Goal: Task Accomplishment & Management: Manage account settings

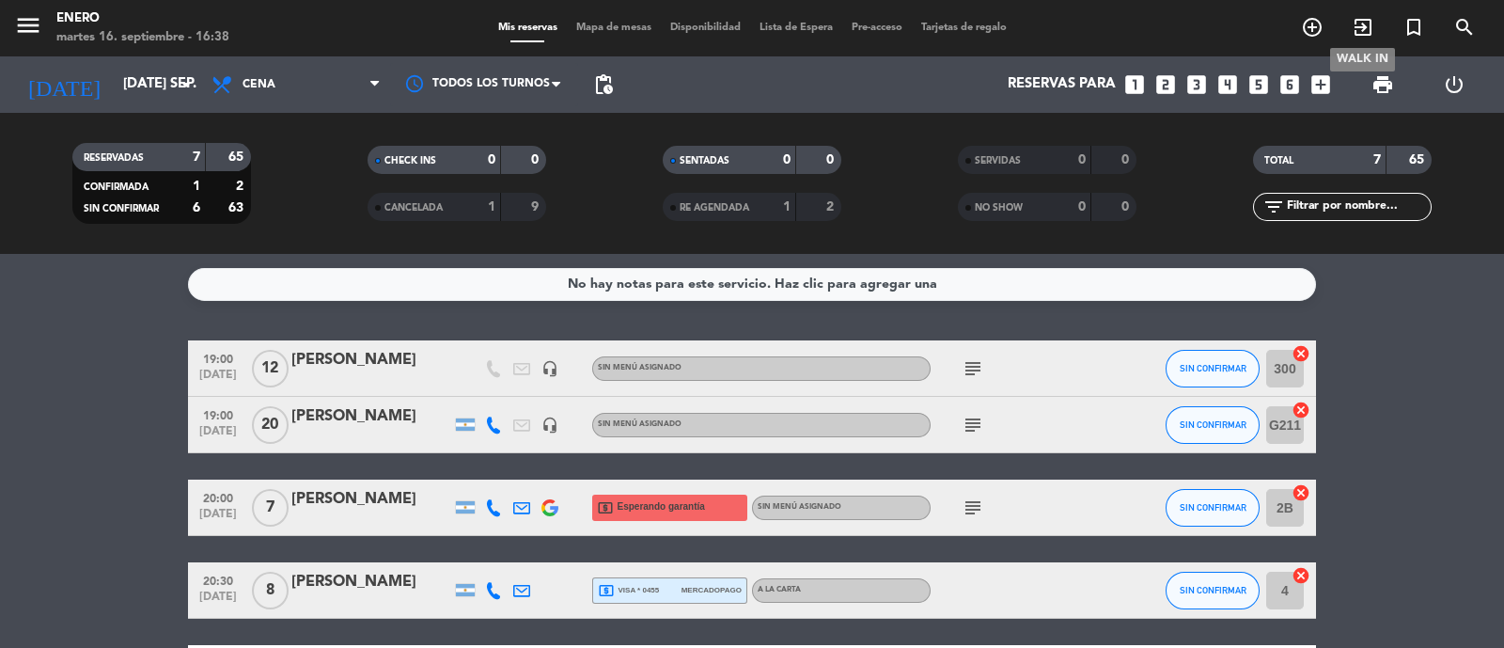
click at [1363, 30] on icon "exit_to_app" at bounding box center [1363, 27] width 23 height 23
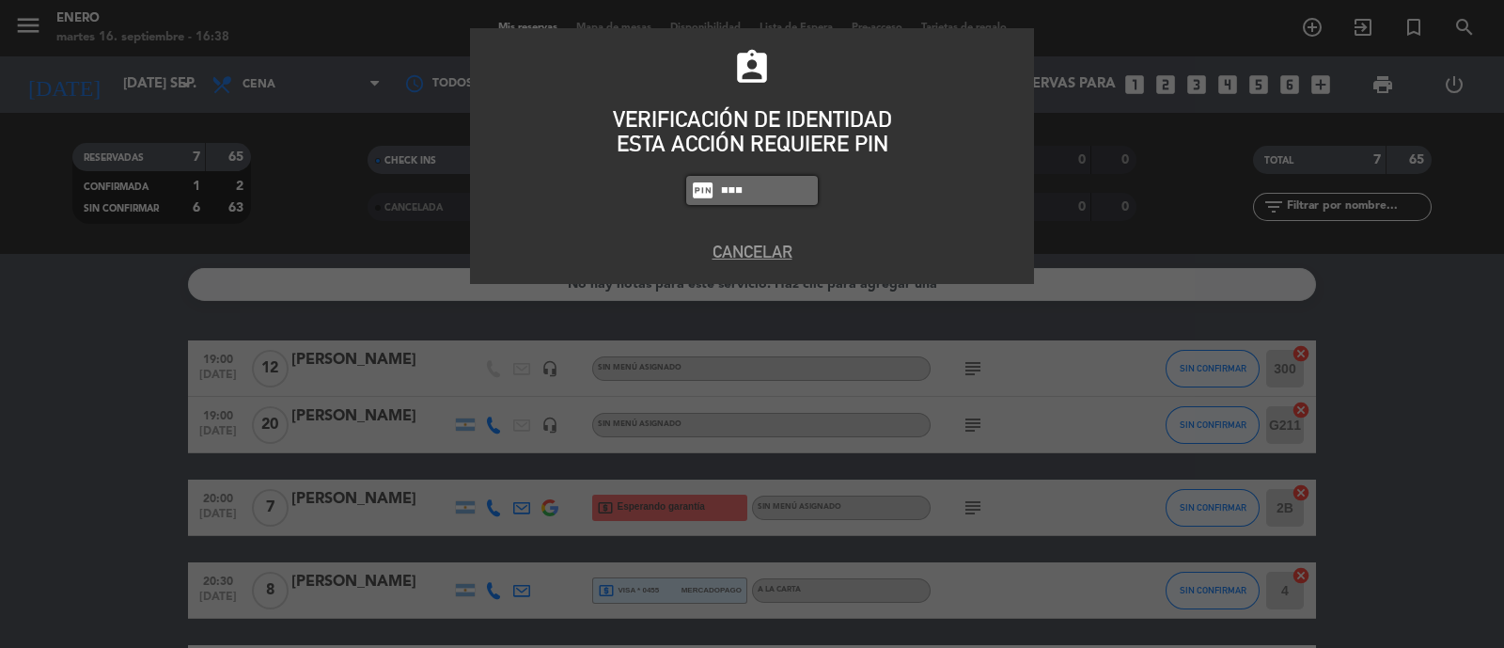
type input "0800"
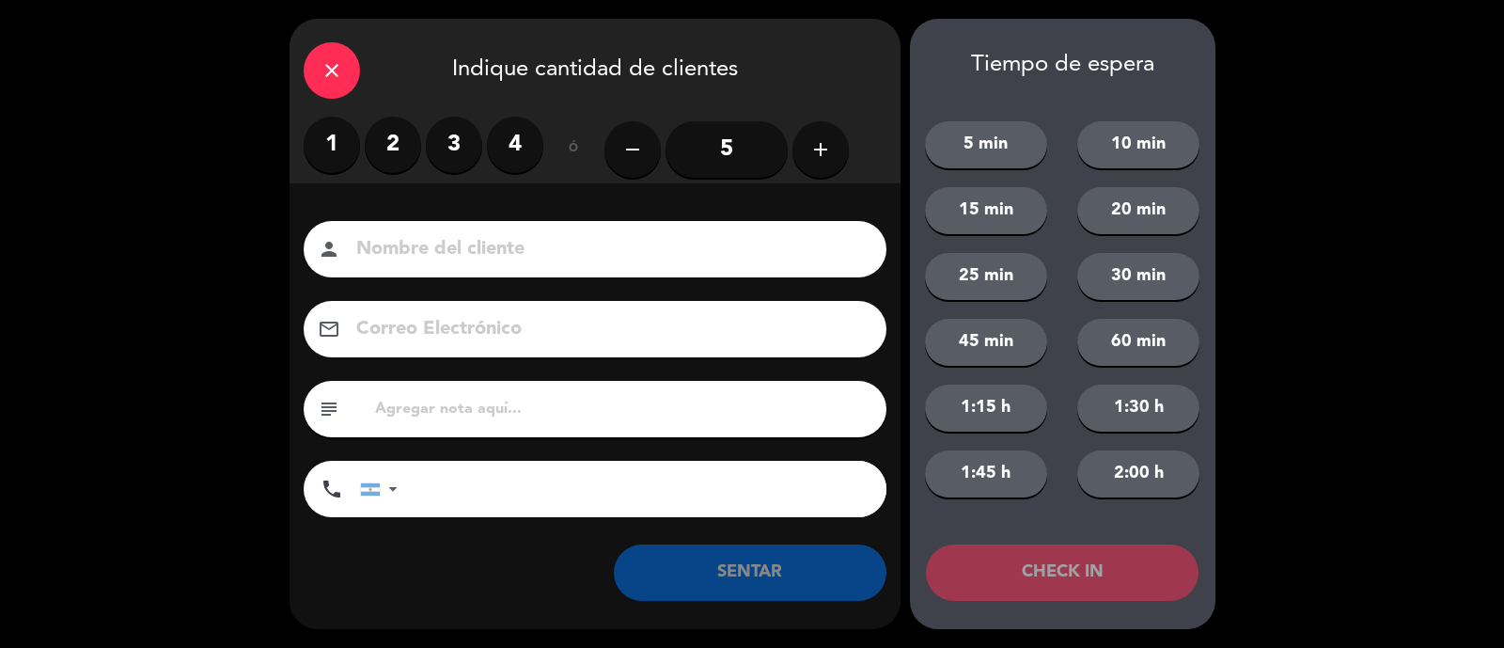
click at [465, 143] on label "3" at bounding box center [454, 145] width 56 height 56
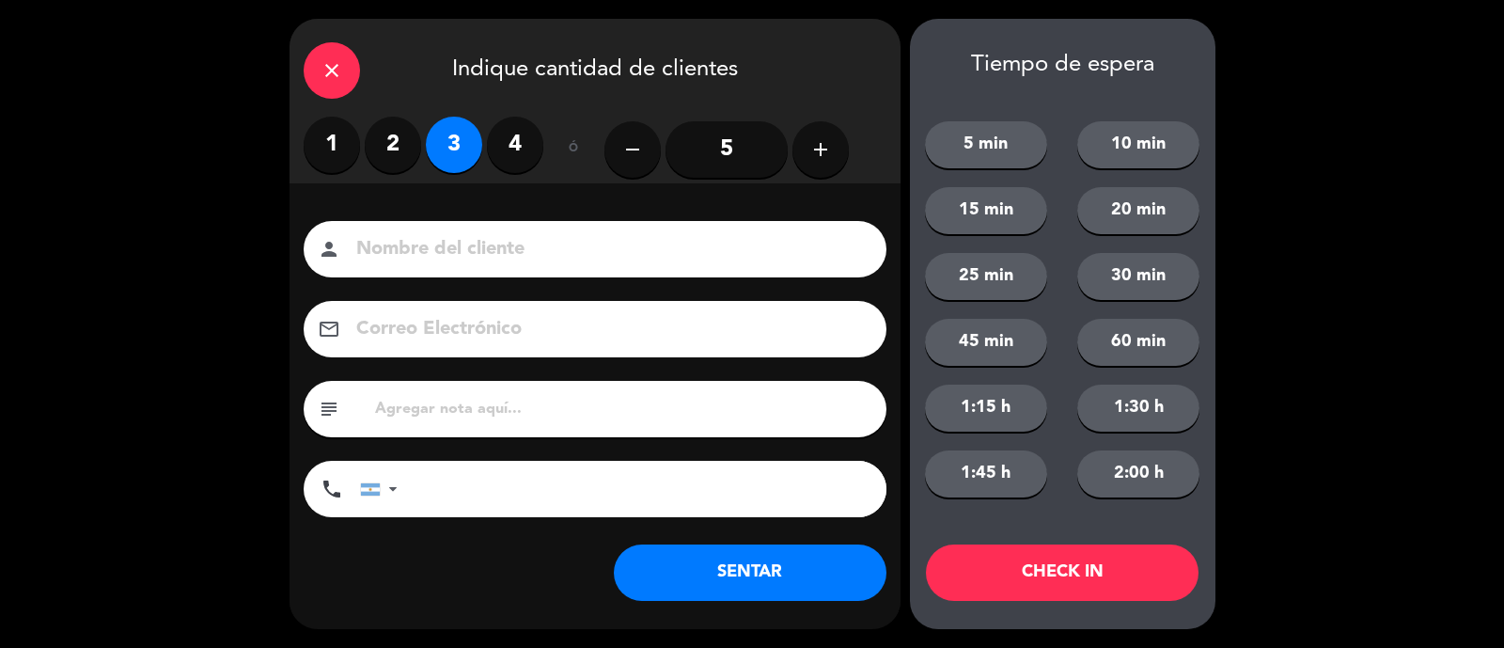
click at [461, 251] on input at bounding box center [608, 249] width 508 height 33
type input "Tomas"
drag, startPoint x: 727, startPoint y: 533, endPoint x: 743, endPoint y: 552, distance: 24.7
click at [731, 543] on div "Nombre del cliente person Tomas Correo Electrónico email subject phone United S…" at bounding box center [595, 399] width 611 height 433
click at [743, 552] on button "SENTAR" at bounding box center [750, 572] width 273 height 56
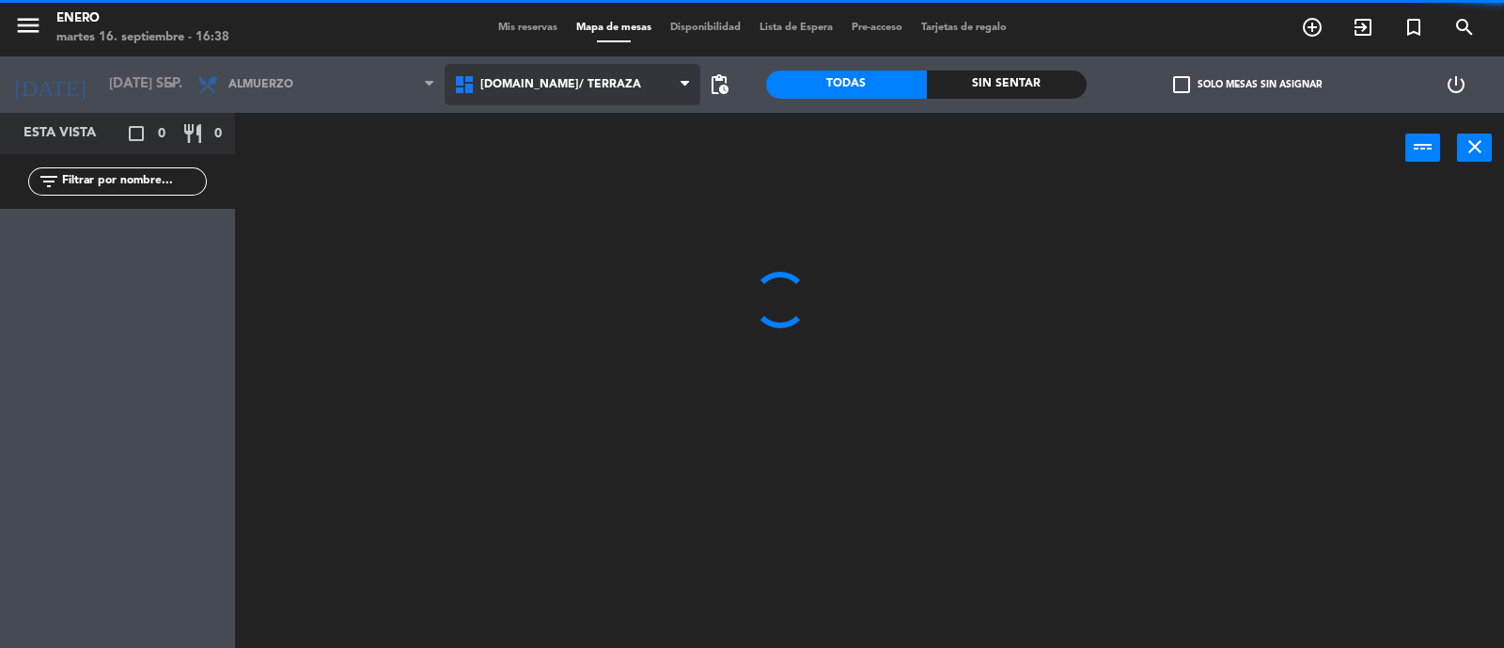
click at [491, 88] on span "[DOMAIN_NAME]/ TERRAZA" at bounding box center [560, 84] width 161 height 13
click at [483, 170] on ng-component "menu Enero martes 16. septiembre - 16:38 Mis reservas Mapa de mesas Disponibili…" at bounding box center [752, 325] width 1504 height 650
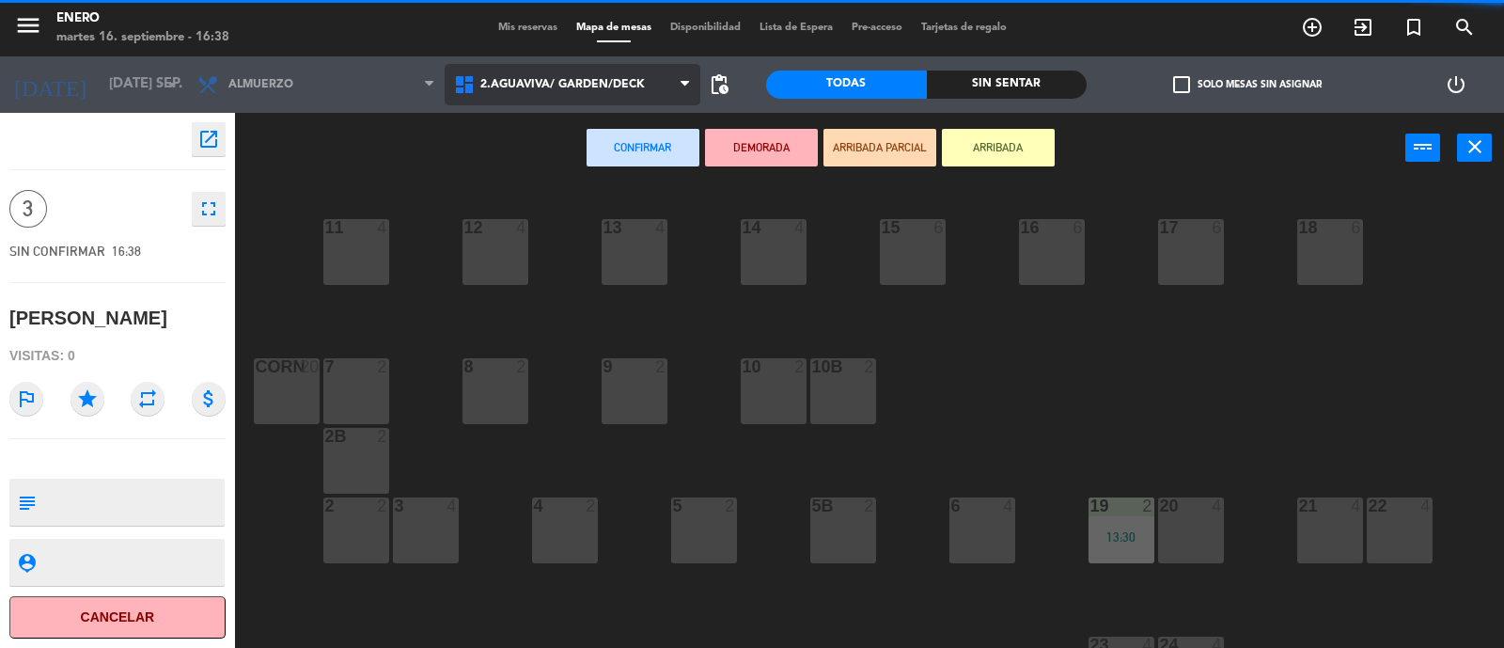
click at [557, 96] on span "2.AGUAVIVA/ GARDEN/DECK" at bounding box center [573, 84] width 257 height 41
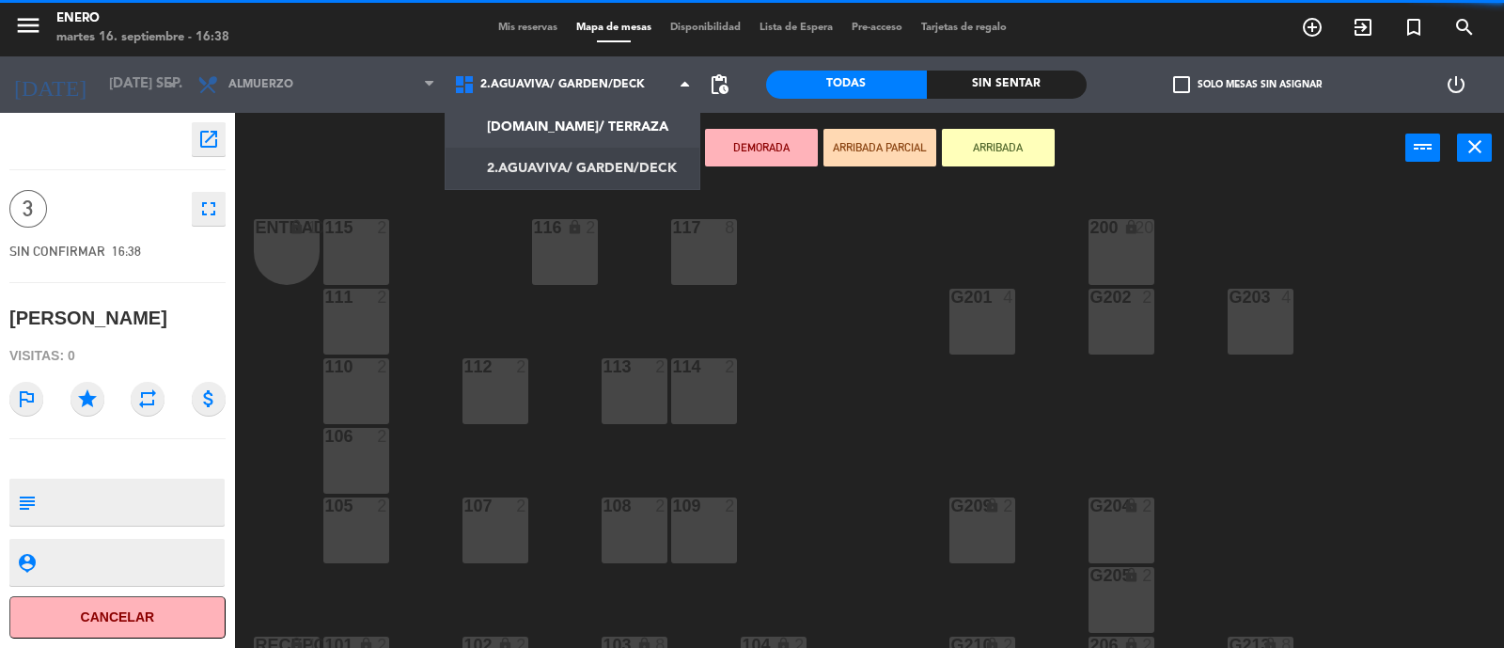
click at [531, 166] on ng-component "menu Enero martes 16. septiembre - 16:38 Mis reservas Mapa de mesas Disponibili…" at bounding box center [752, 325] width 1504 height 650
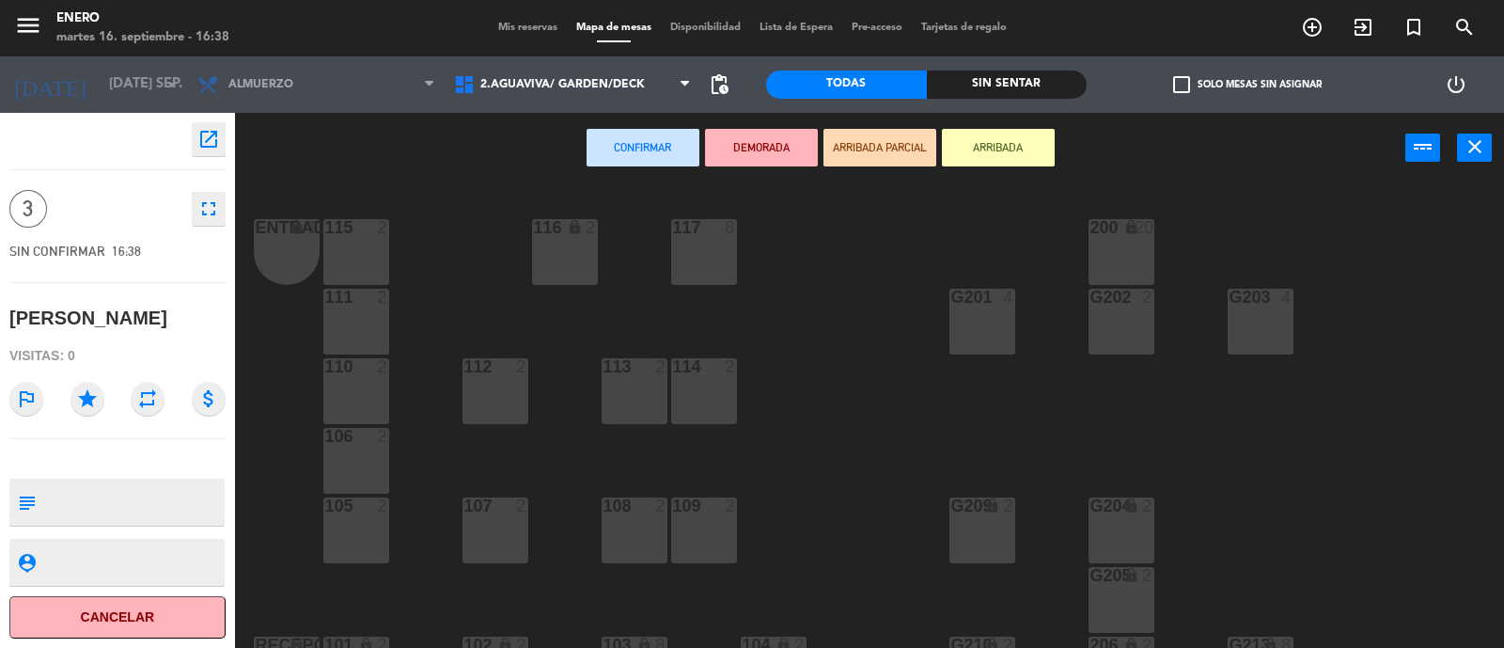
click at [700, 397] on div "114 2" at bounding box center [704, 391] width 66 height 66
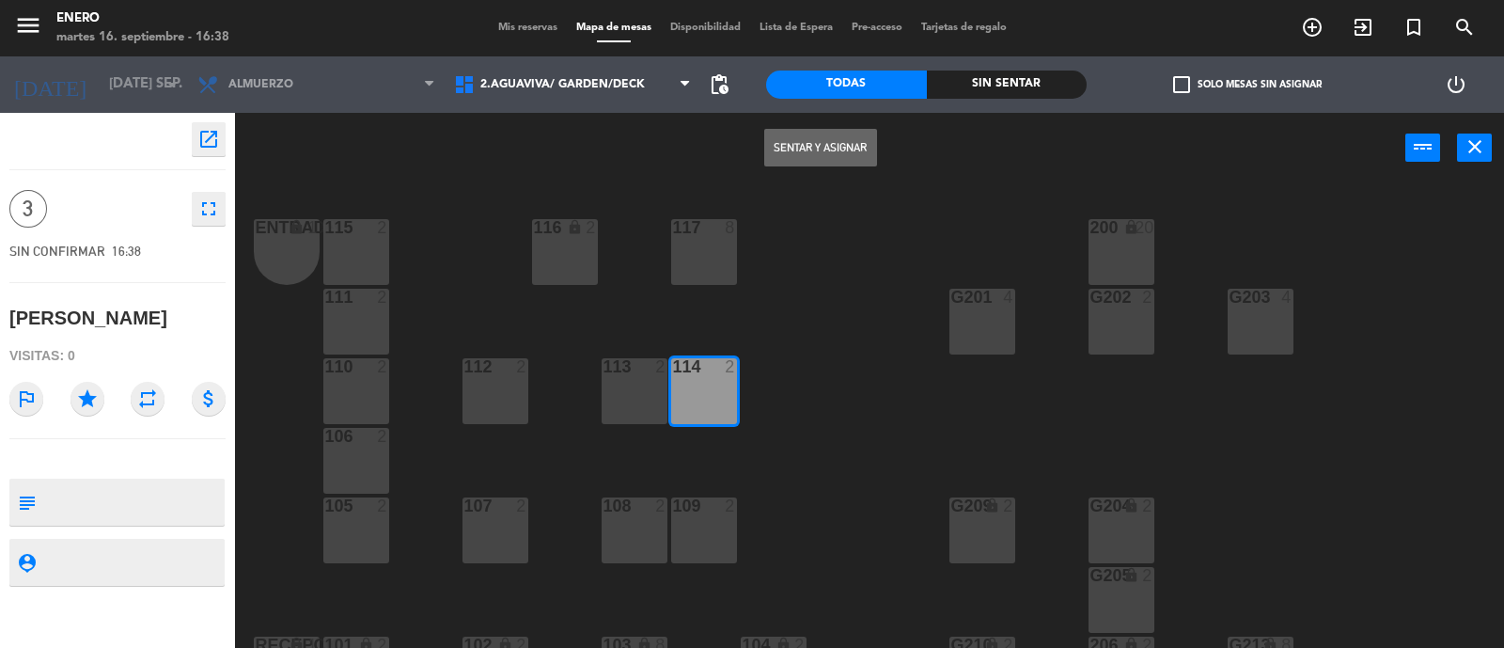
click at [816, 150] on button "Sentar y Asignar" at bounding box center [820, 148] width 113 height 38
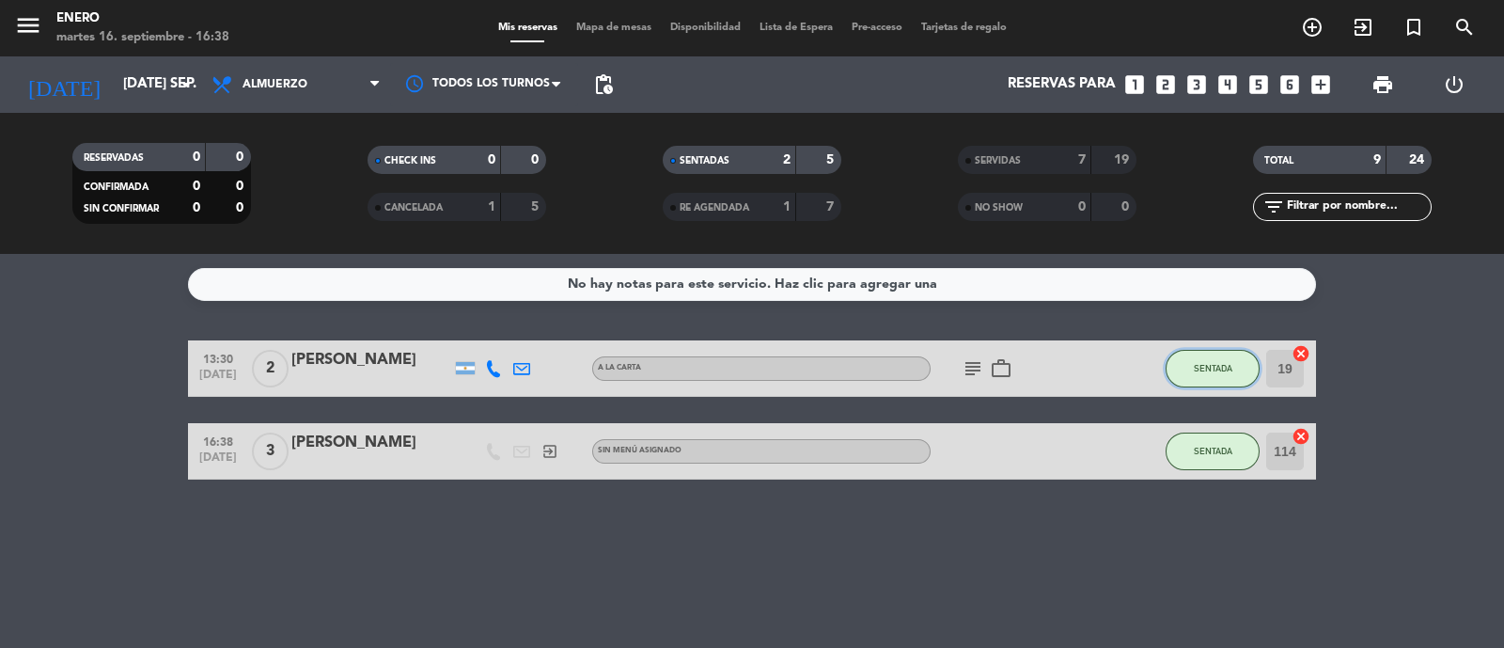
click at [1216, 359] on button "SENTADA" at bounding box center [1213, 369] width 94 height 38
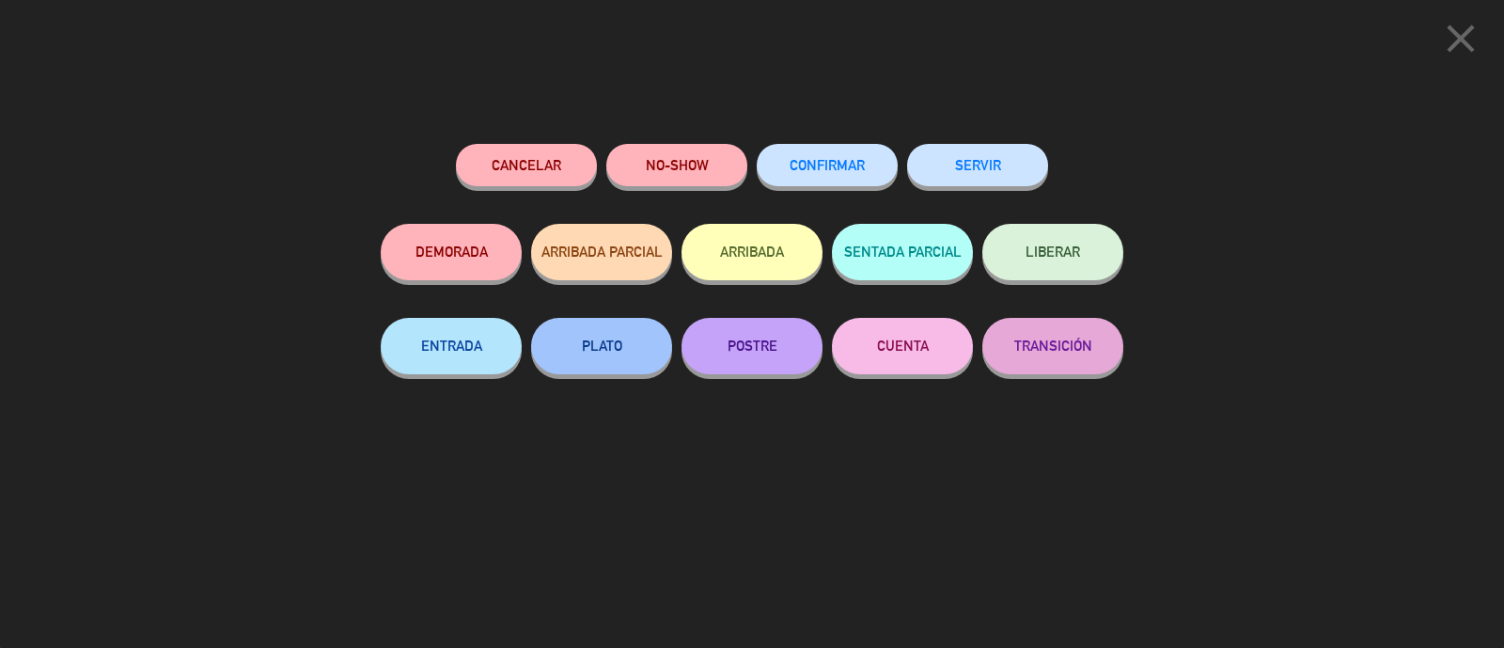
drag, startPoint x: 984, startPoint y: 165, endPoint x: 1139, endPoint y: 453, distance: 326.4
click at [983, 166] on button "SERVIR" at bounding box center [977, 165] width 141 height 42
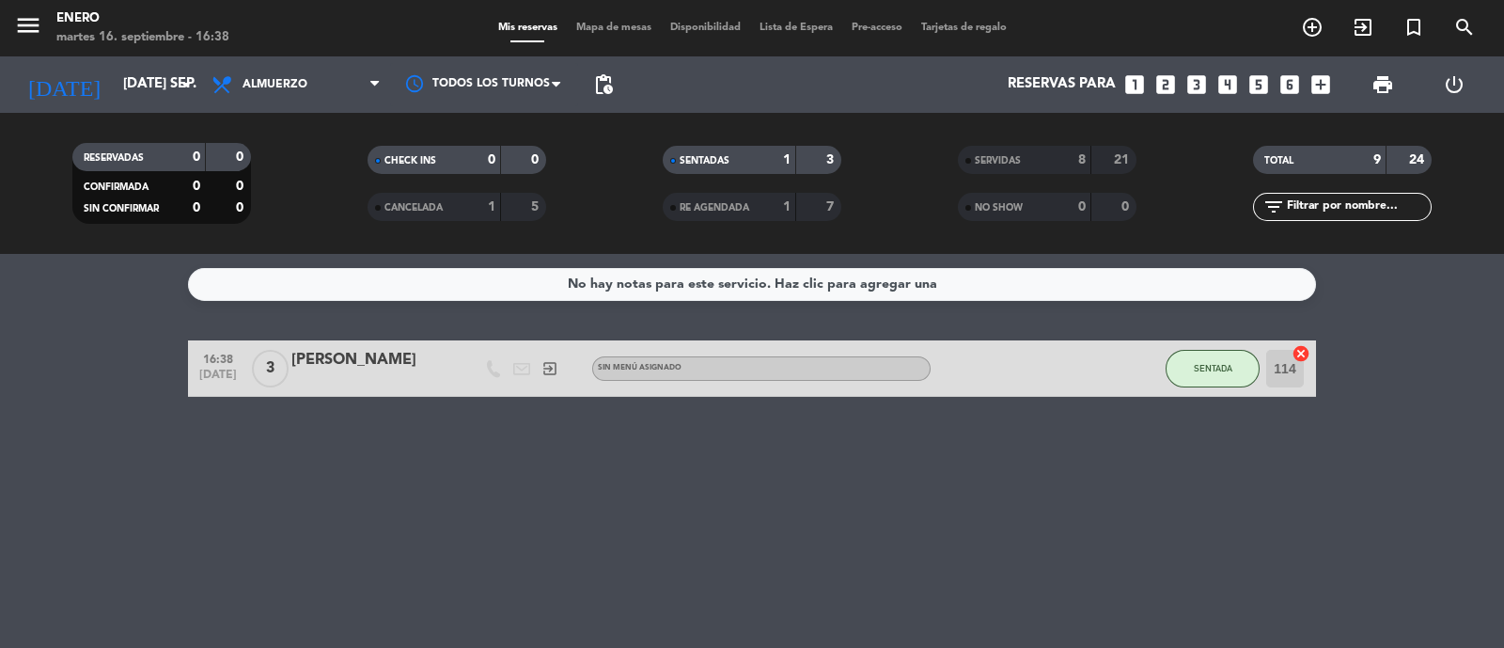
click at [1013, 540] on div "No hay notas para este servicio. Haz clic para agregar una 16:38 sep. 16 3 Toma…" at bounding box center [752, 451] width 1504 height 394
click at [147, 71] on input "[DATE] sep." at bounding box center [204, 85] width 181 height 36
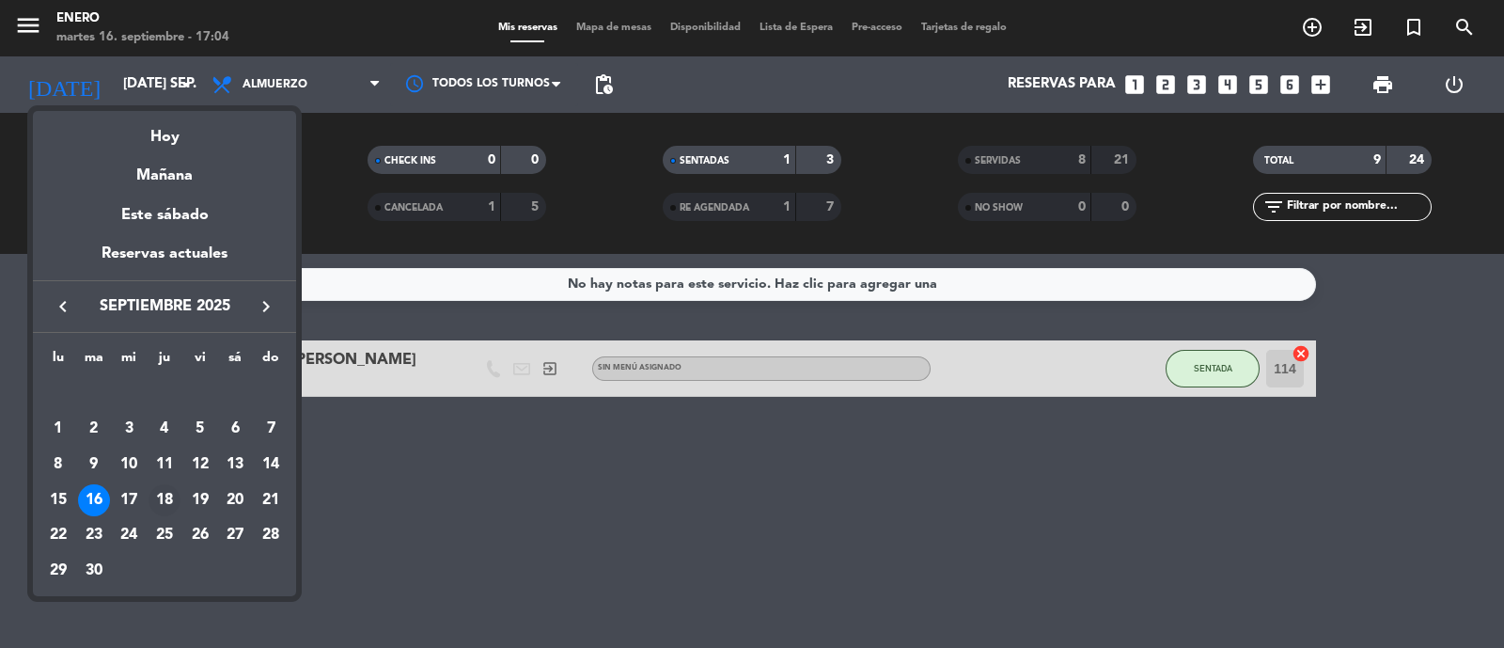
click at [161, 496] on div "18" at bounding box center [165, 500] width 32 height 32
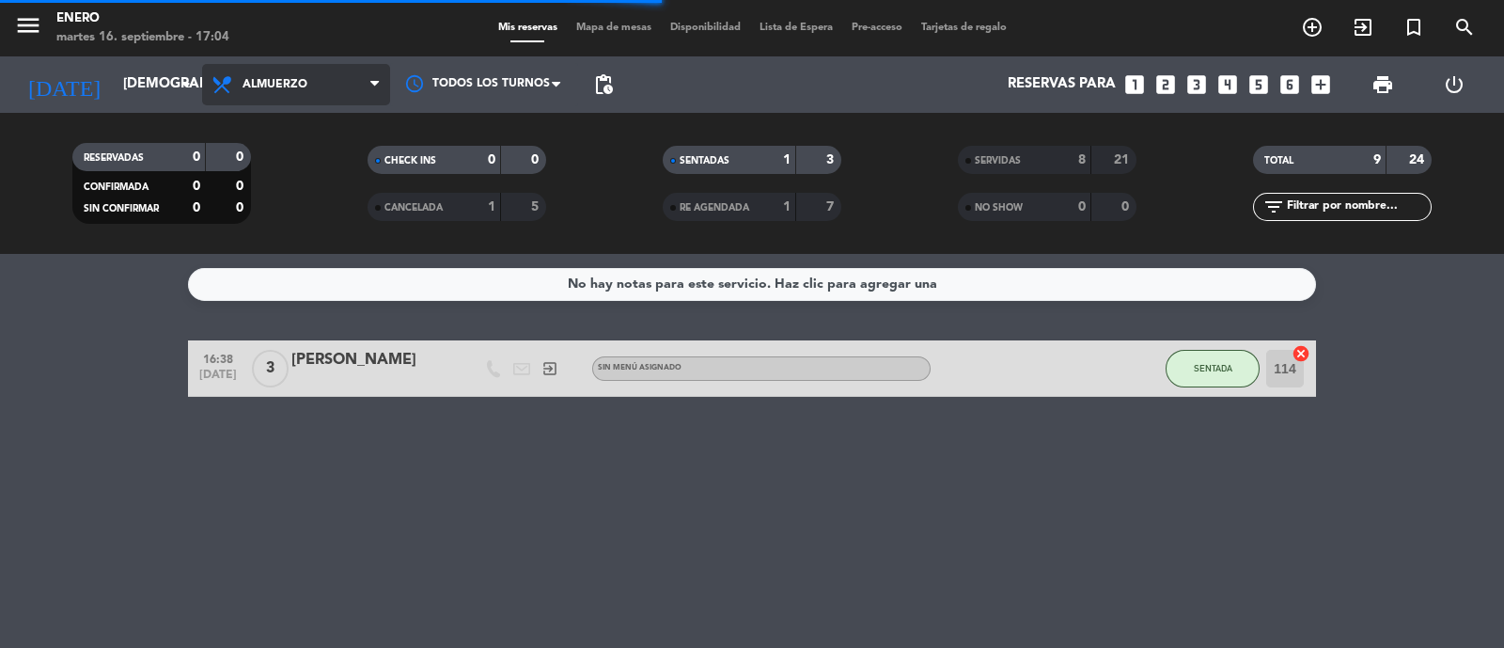
click at [362, 88] on span "Almuerzo" at bounding box center [296, 84] width 188 height 41
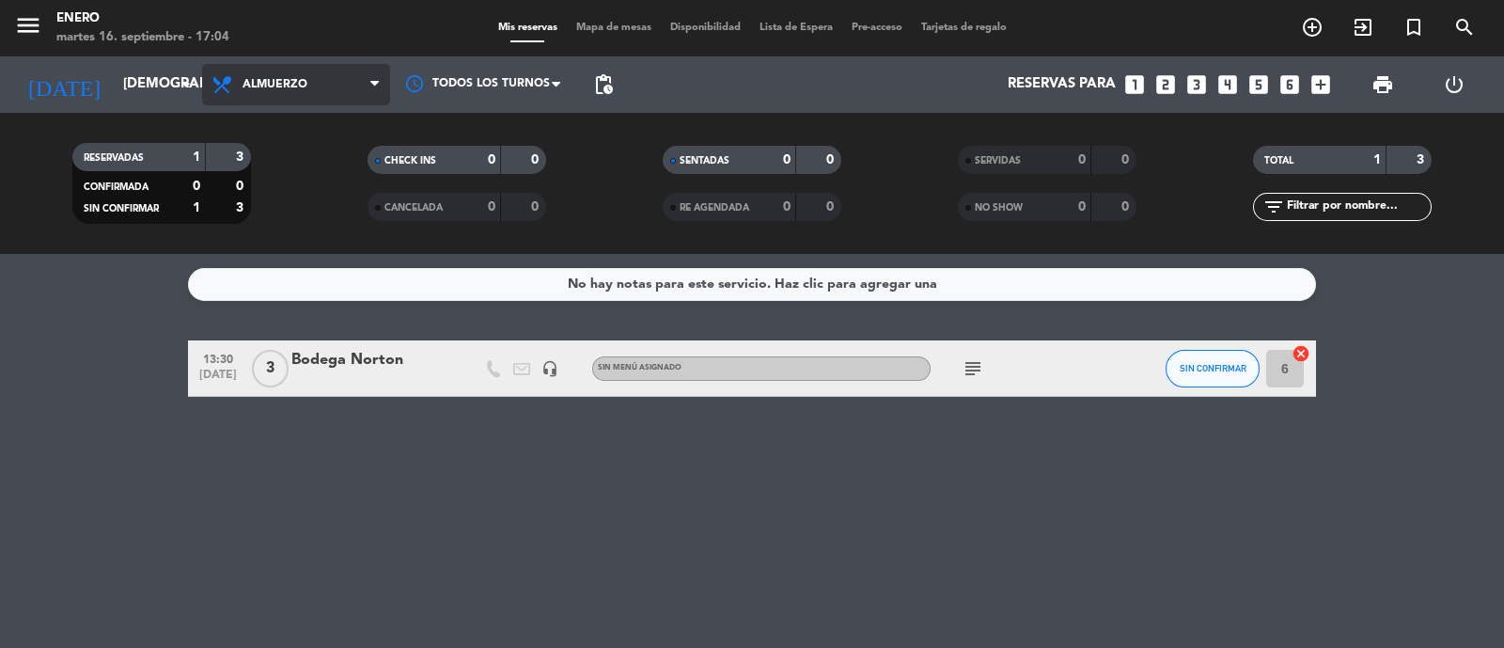
click at [292, 81] on span "Almuerzo" at bounding box center [275, 84] width 65 height 13
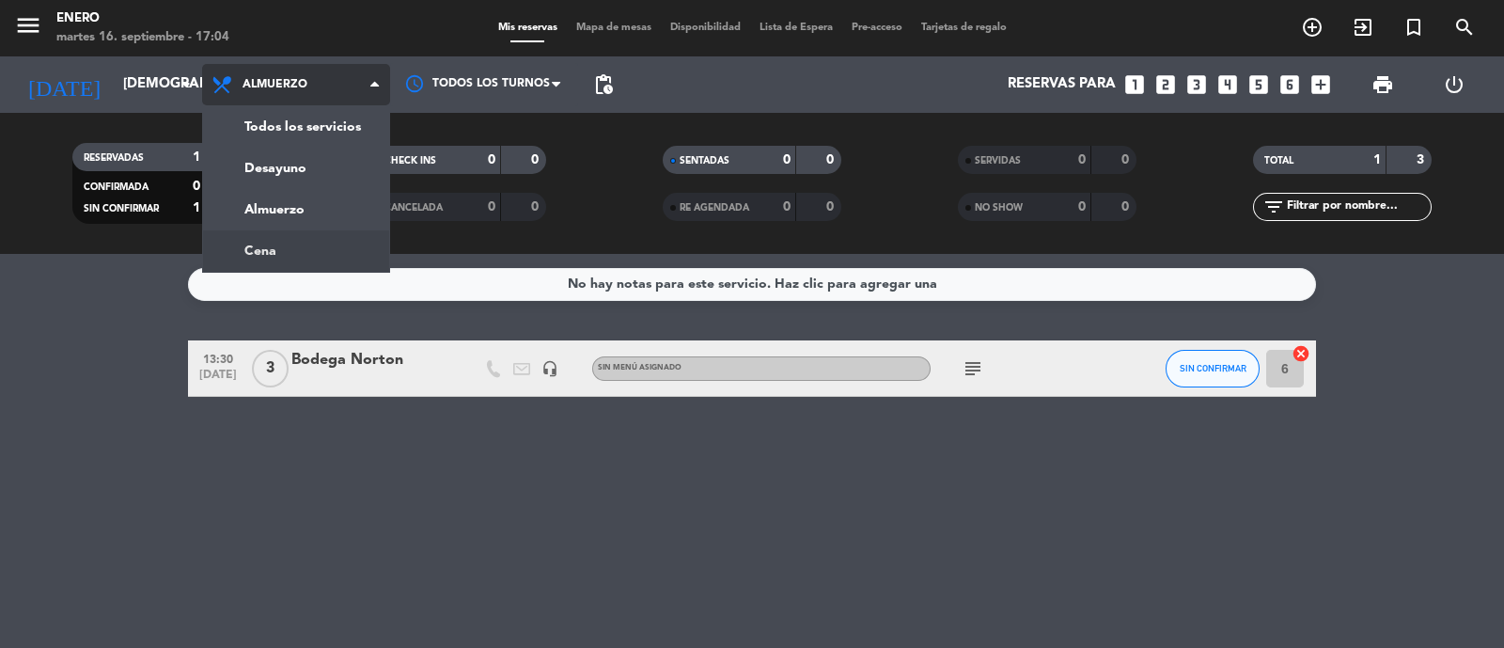
click at [291, 252] on div "menu Enero martes 16. septiembre - 17:04 Mis reservas Mapa de mesas Disponibili…" at bounding box center [752, 127] width 1504 height 254
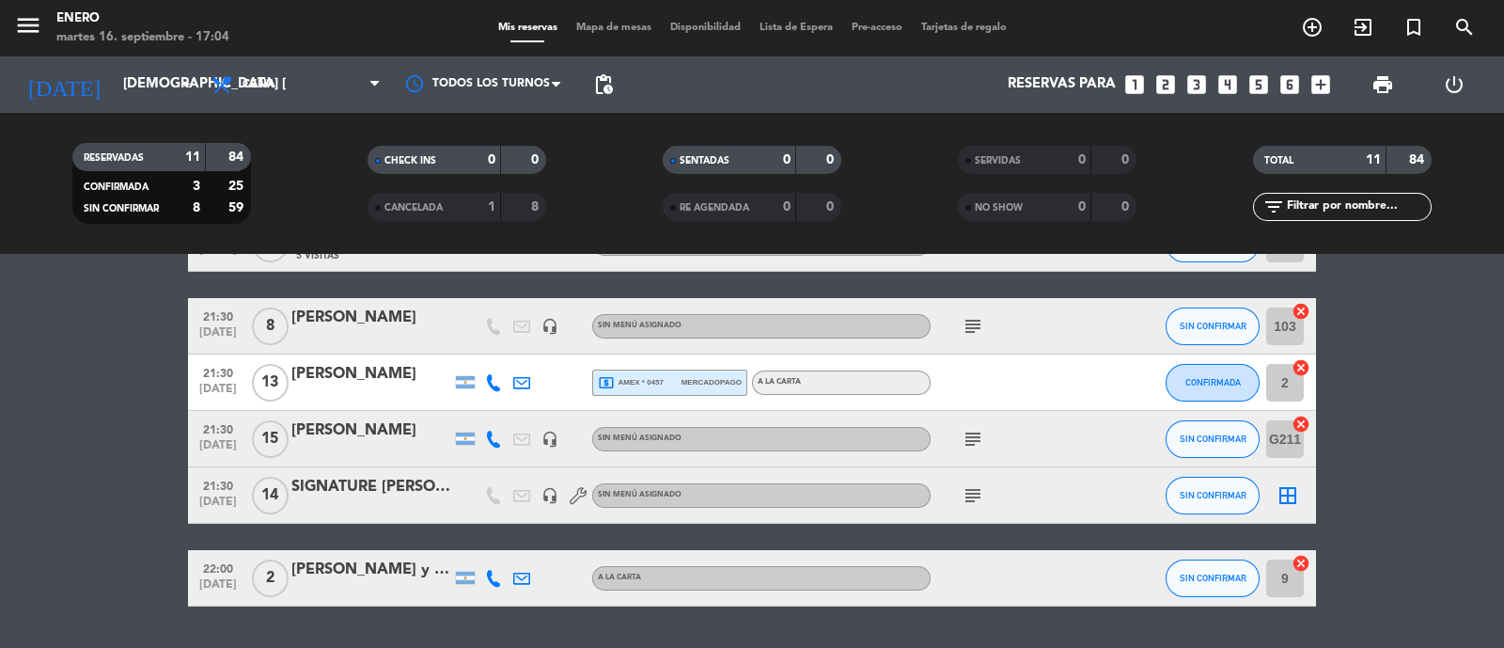
scroll to position [469, 0]
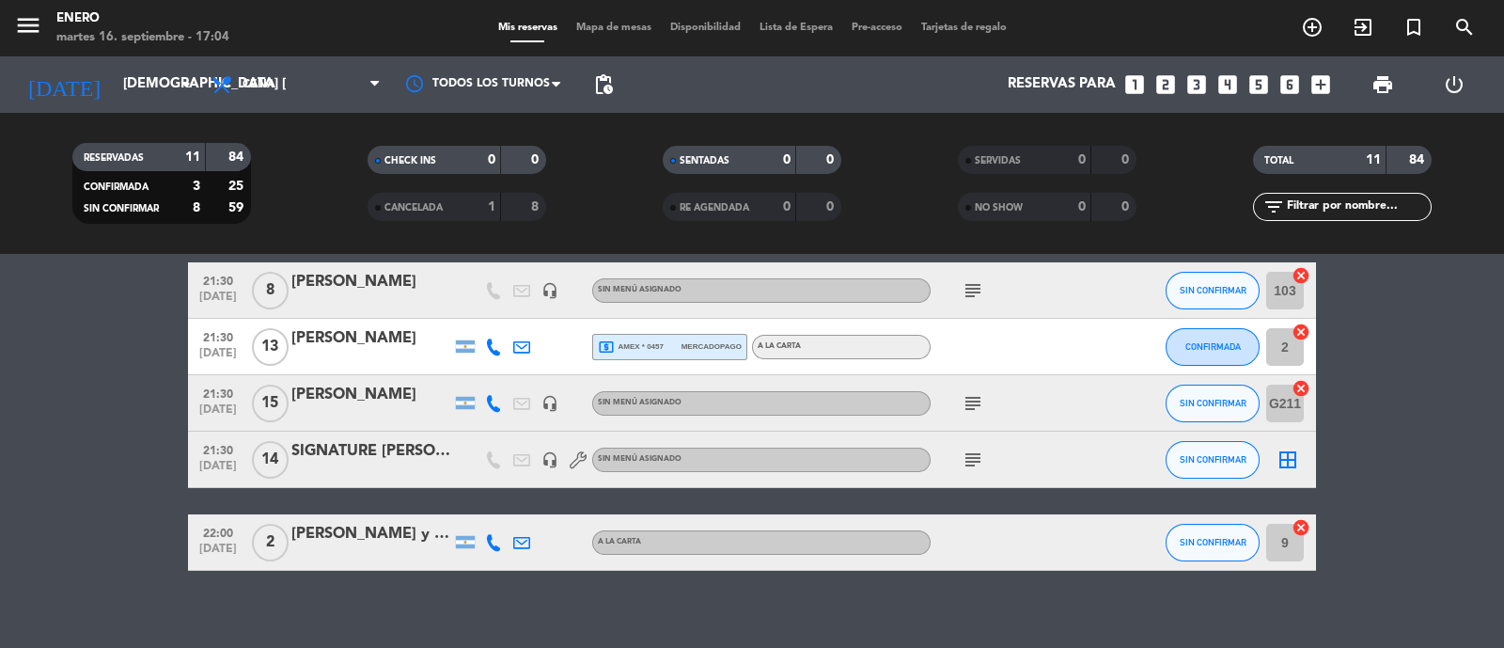
click at [978, 387] on div "subject" at bounding box center [1015, 402] width 169 height 55
click at [972, 399] on icon "subject" at bounding box center [973, 403] width 23 height 23
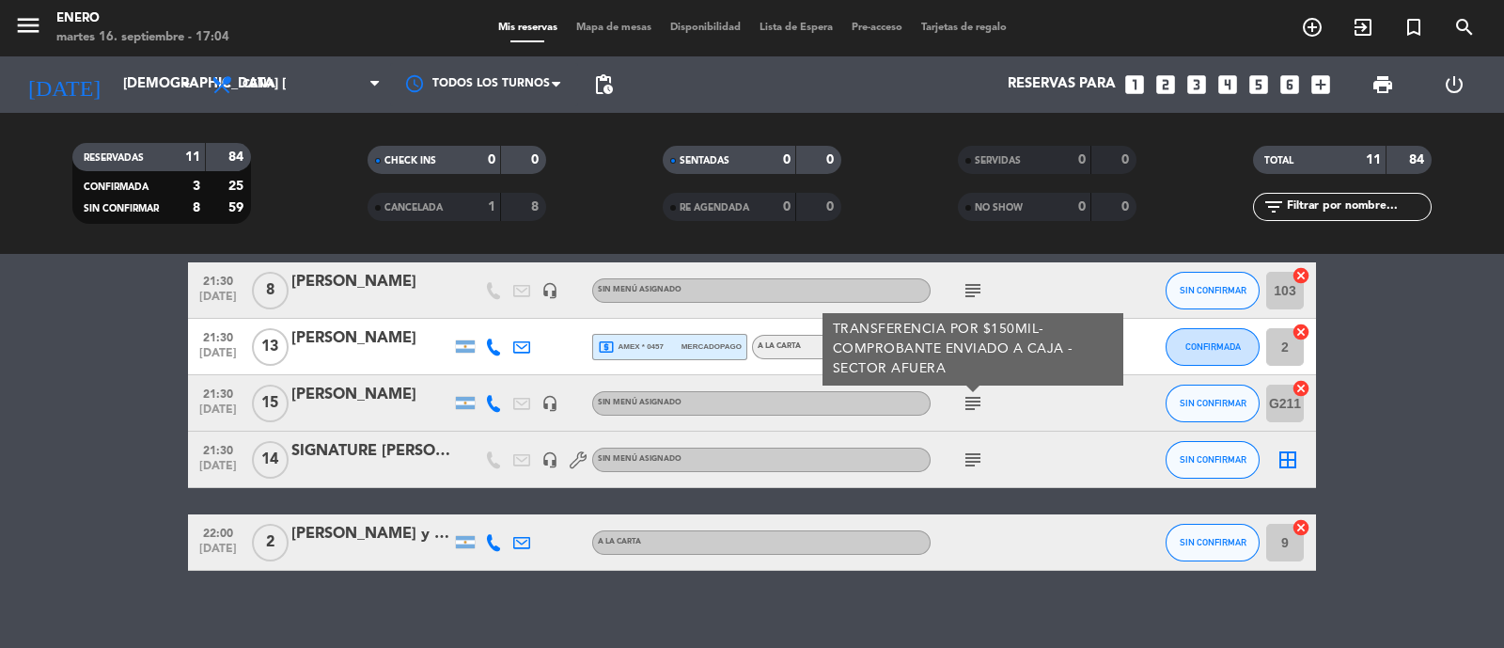
click at [978, 439] on div "subject" at bounding box center [1015, 459] width 169 height 55
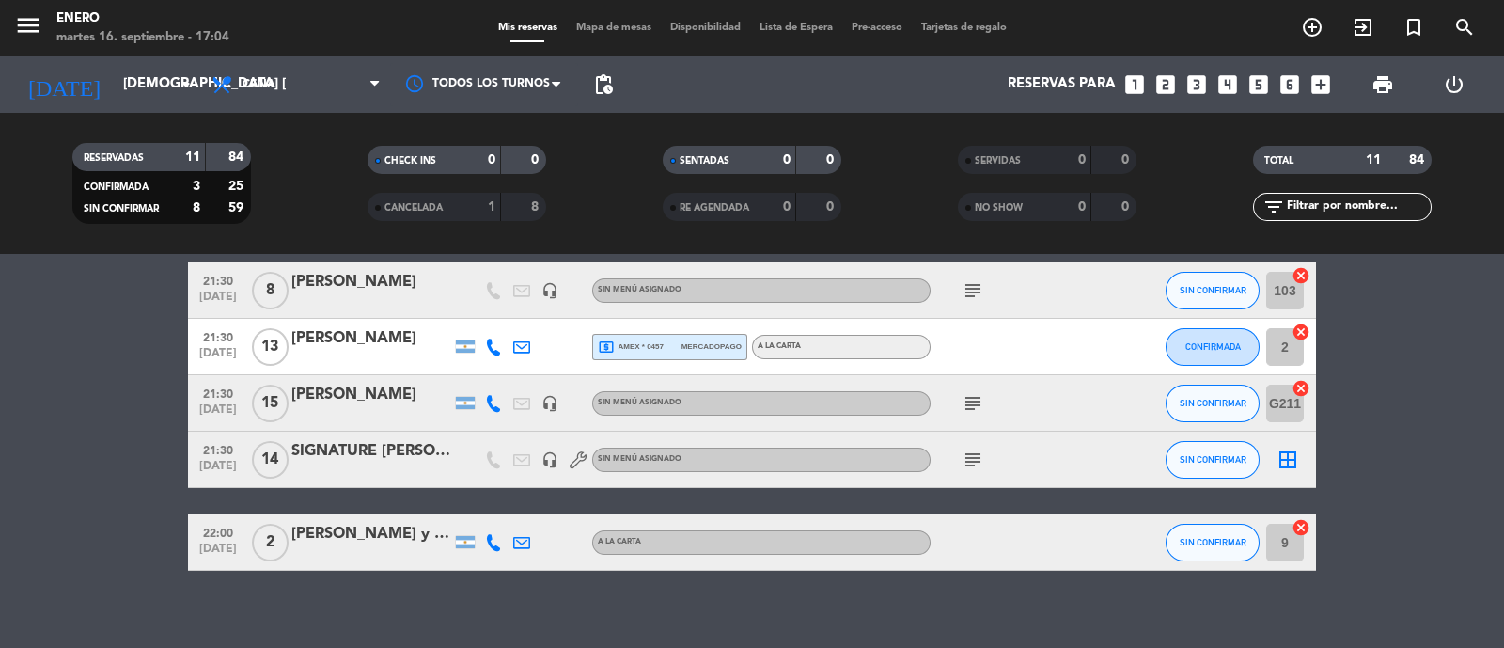
click at [975, 448] on icon "subject" at bounding box center [973, 459] width 23 height 23
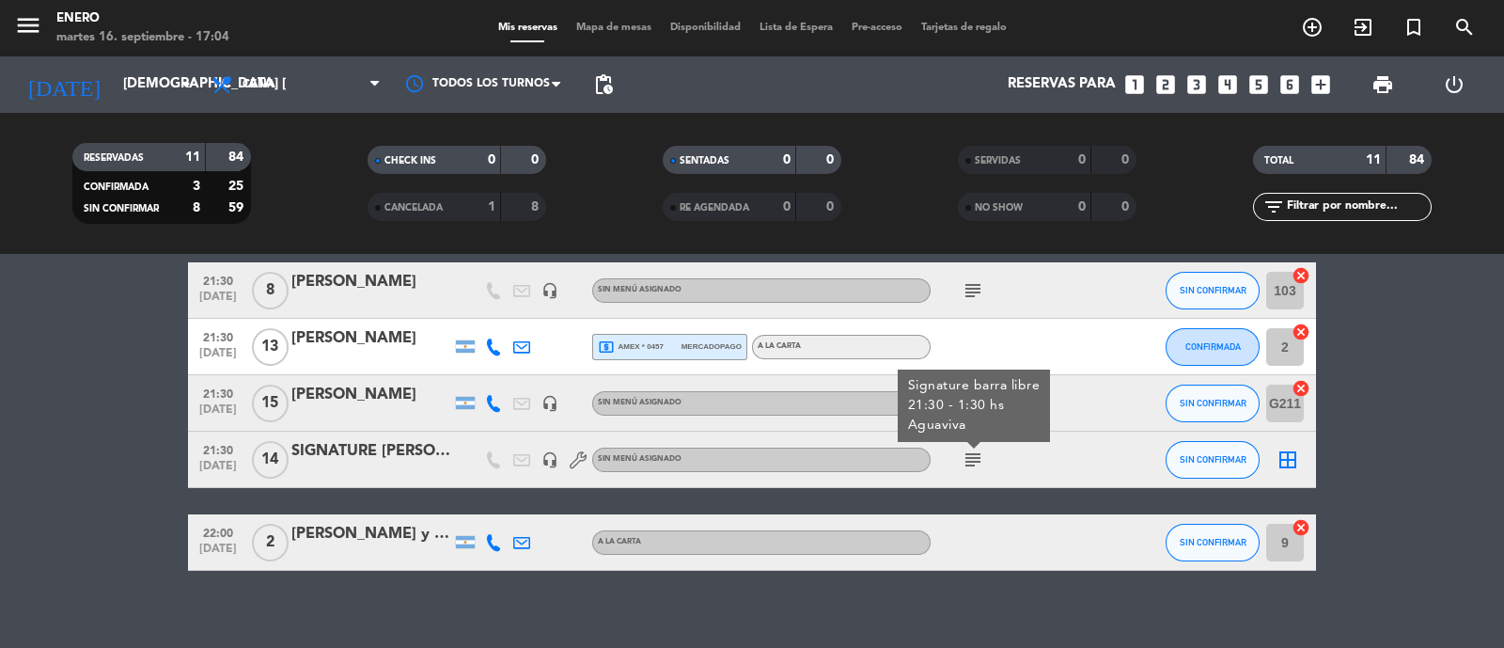
click at [1056, 417] on div "subject" at bounding box center [1015, 402] width 169 height 55
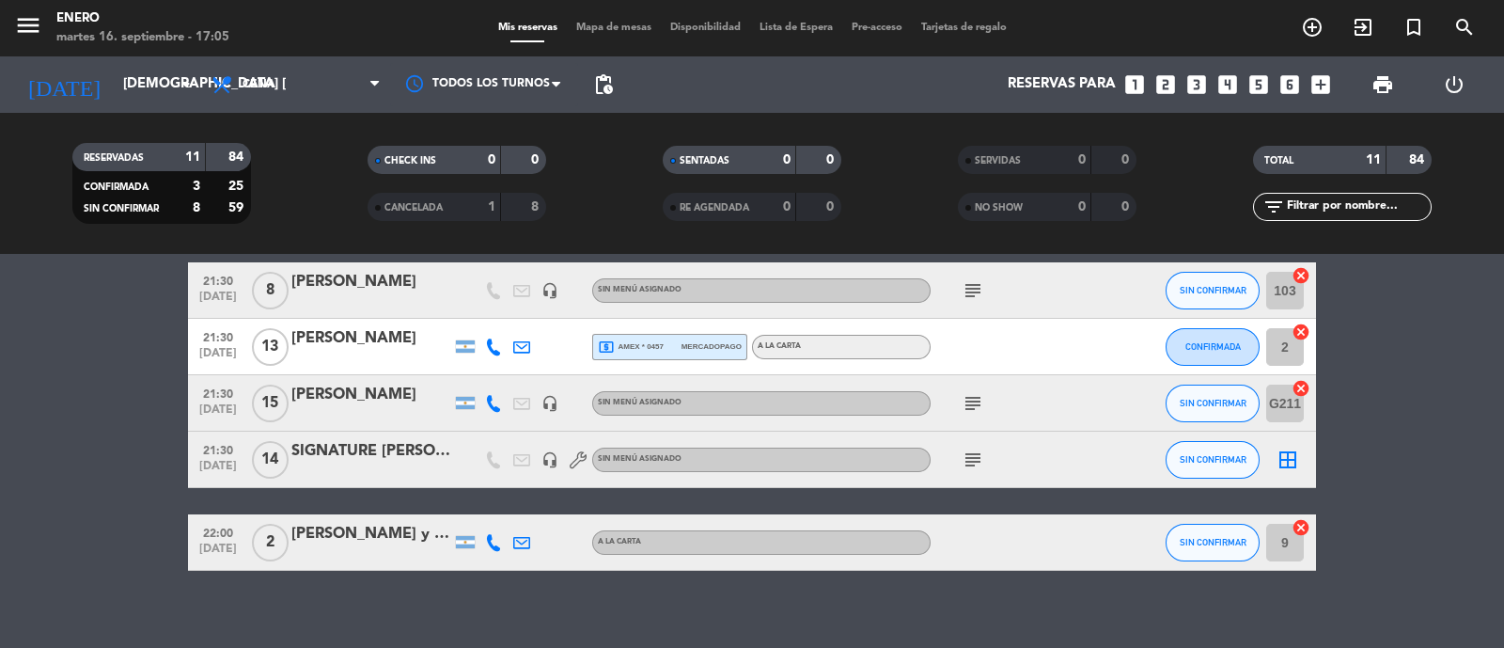
click at [975, 465] on icon "subject" at bounding box center [973, 459] width 23 height 23
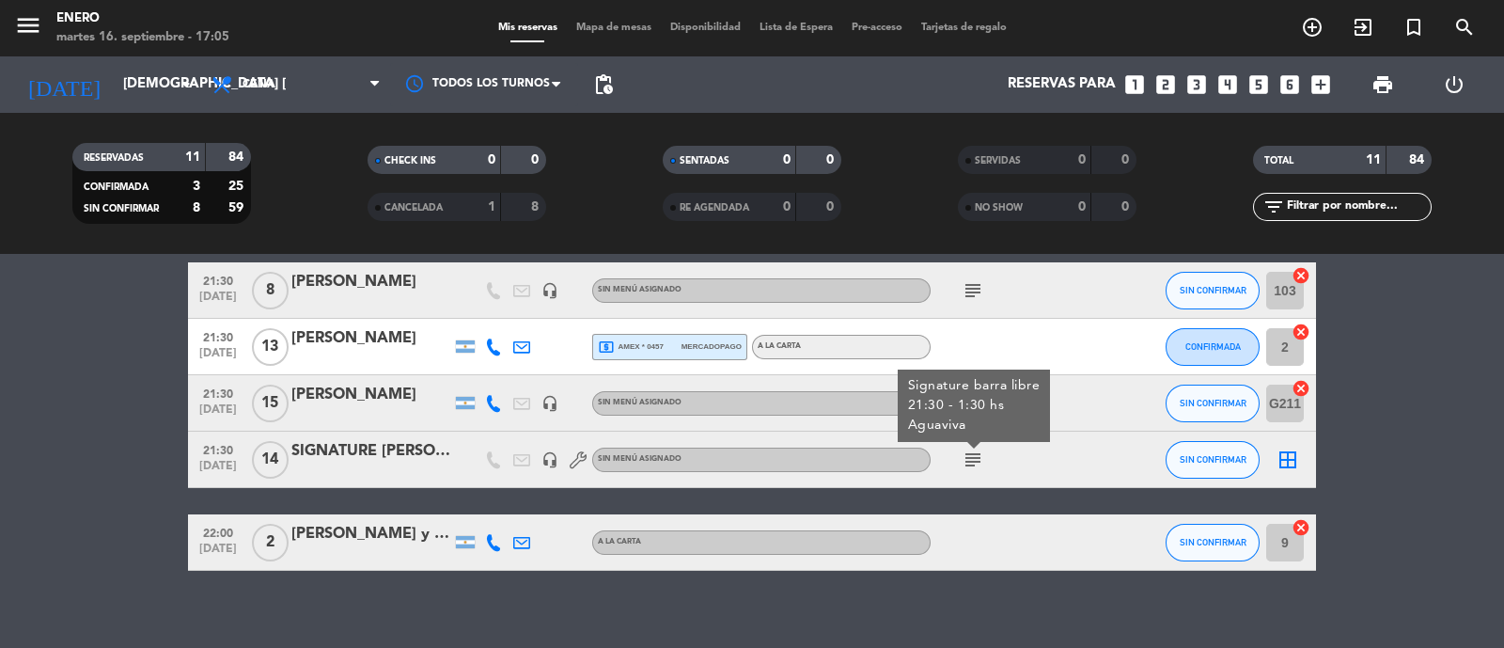
click at [975, 465] on icon "subject" at bounding box center [973, 459] width 23 height 23
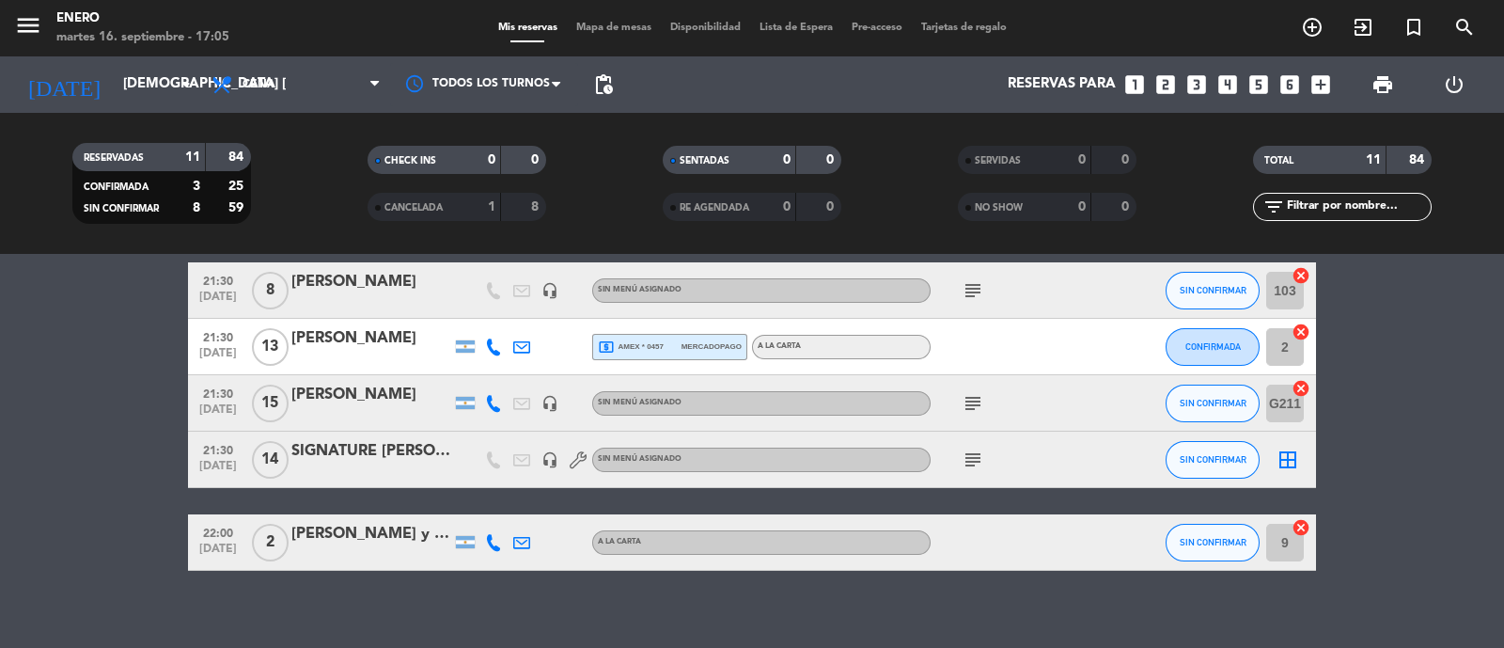
click at [981, 392] on icon "subject" at bounding box center [973, 403] width 23 height 23
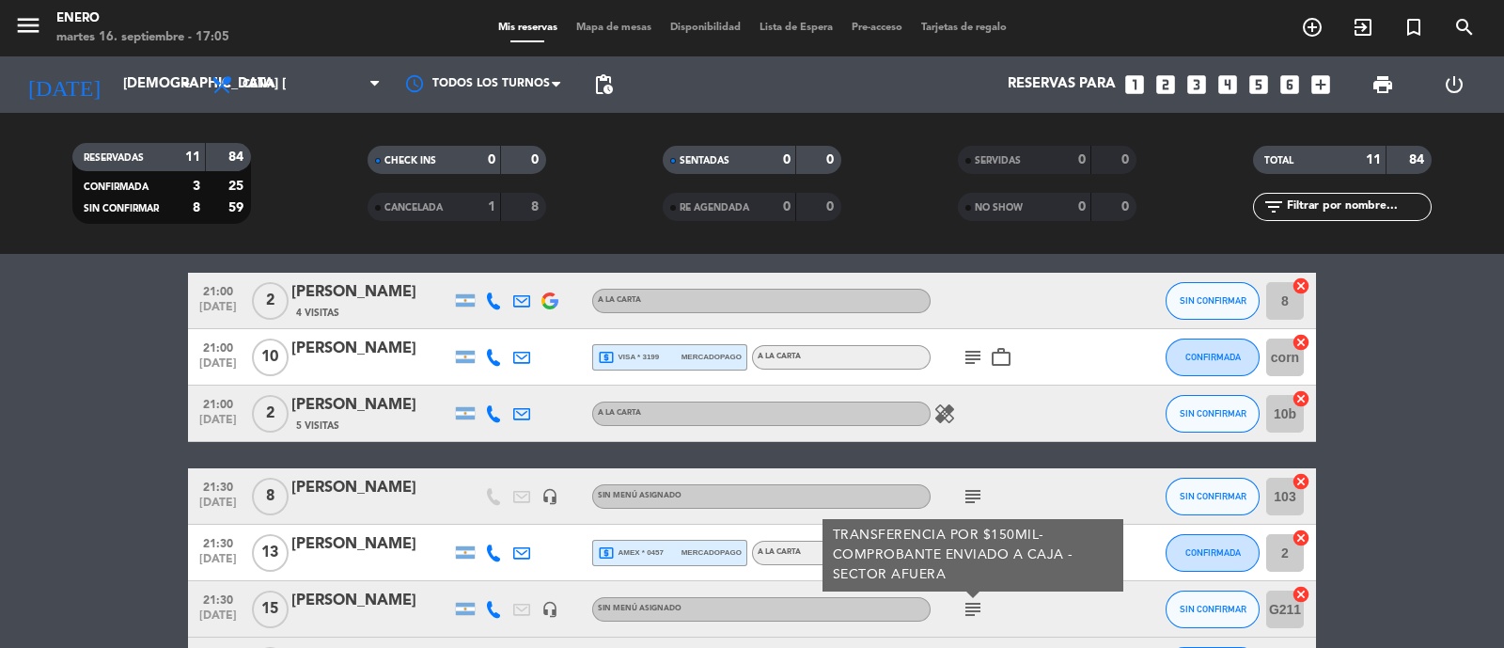
scroll to position [234, 0]
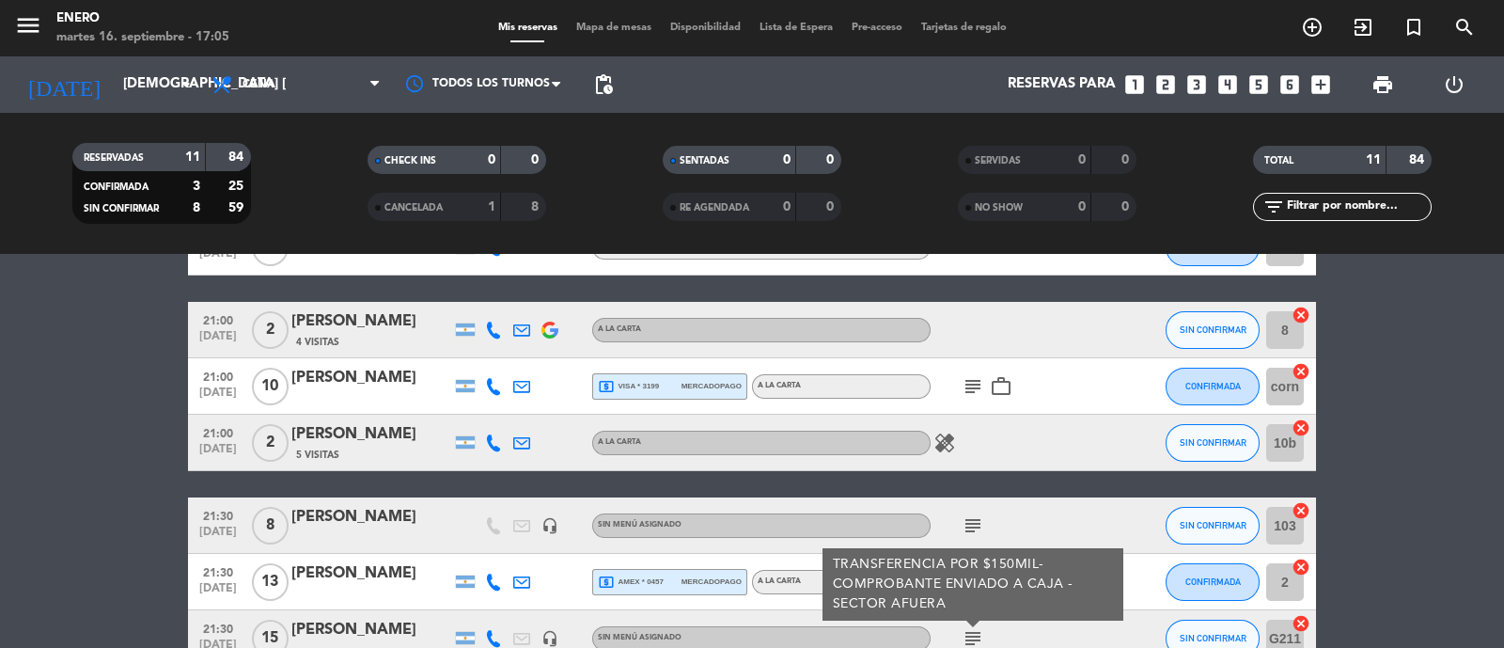
click at [983, 397] on div "subject work_outline" at bounding box center [1015, 385] width 169 height 55
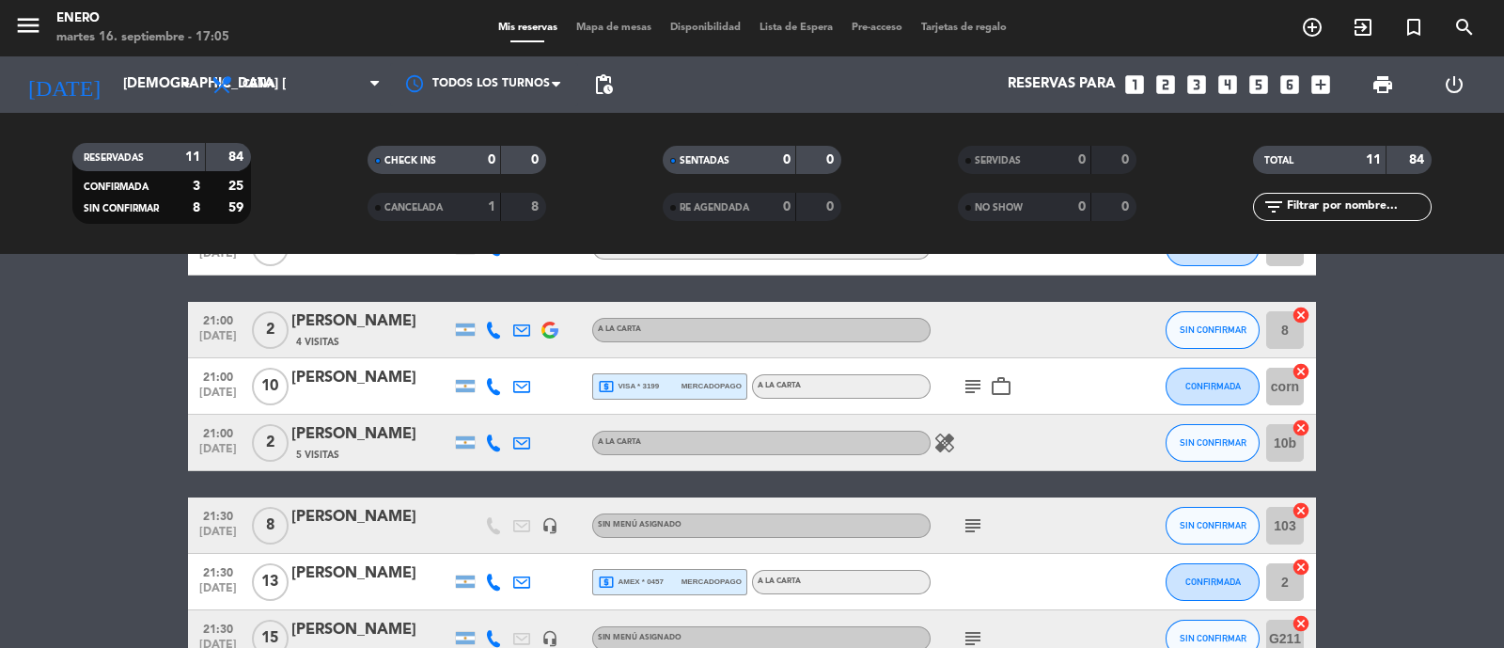
click at [978, 387] on icon "subject" at bounding box center [973, 386] width 23 height 23
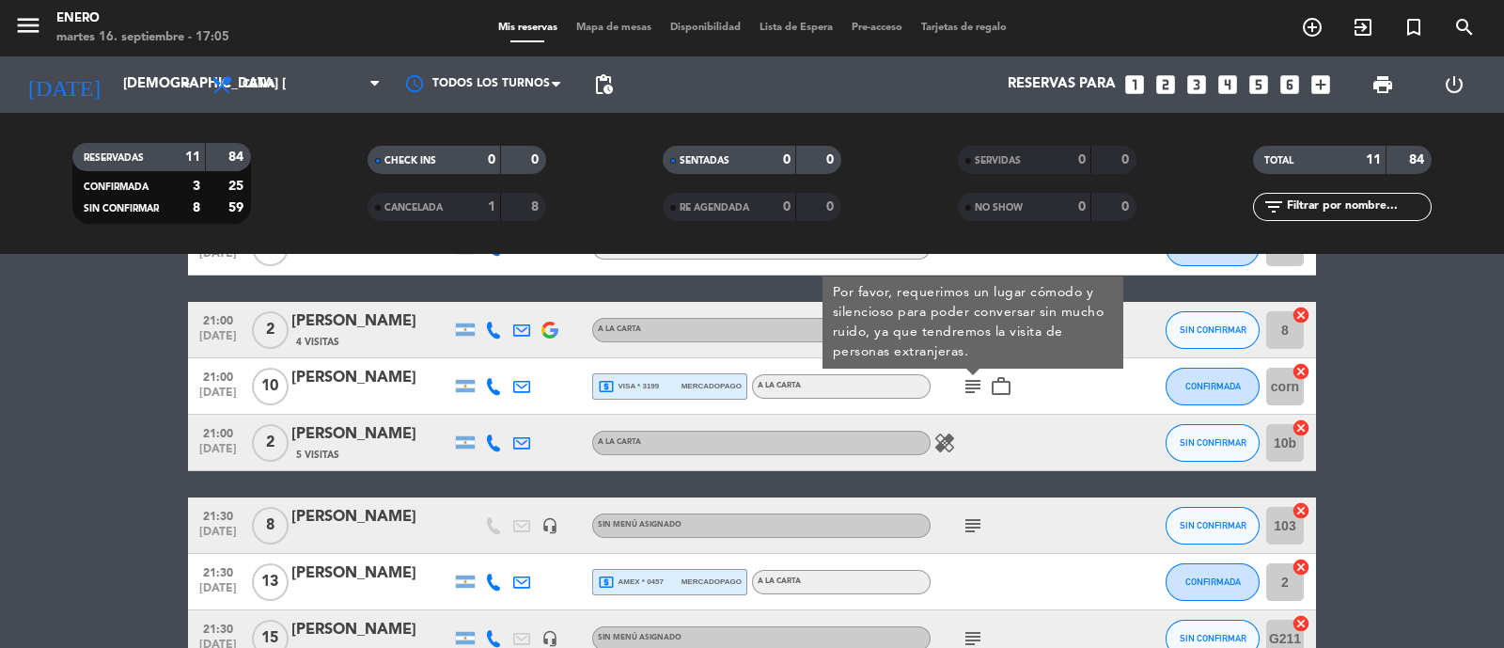
click at [978, 387] on icon "subject" at bounding box center [973, 386] width 23 height 23
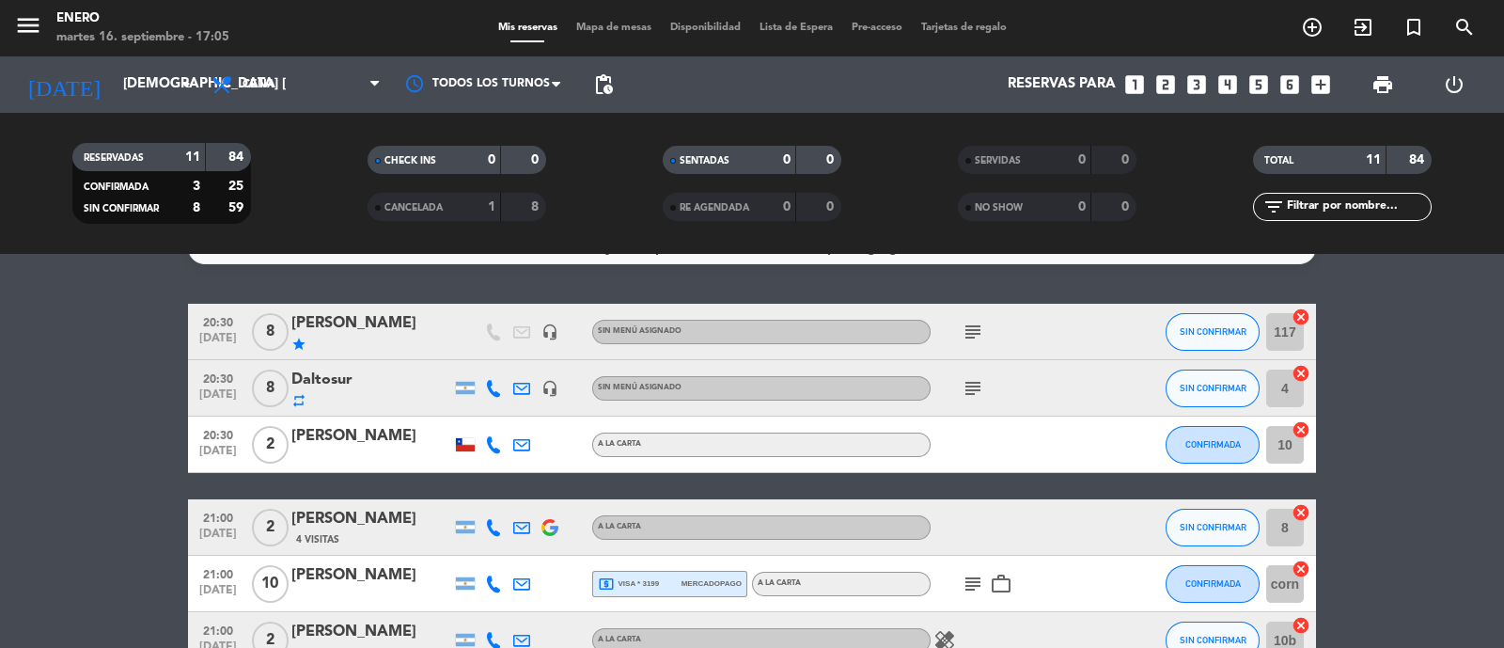
scroll to position [0, 0]
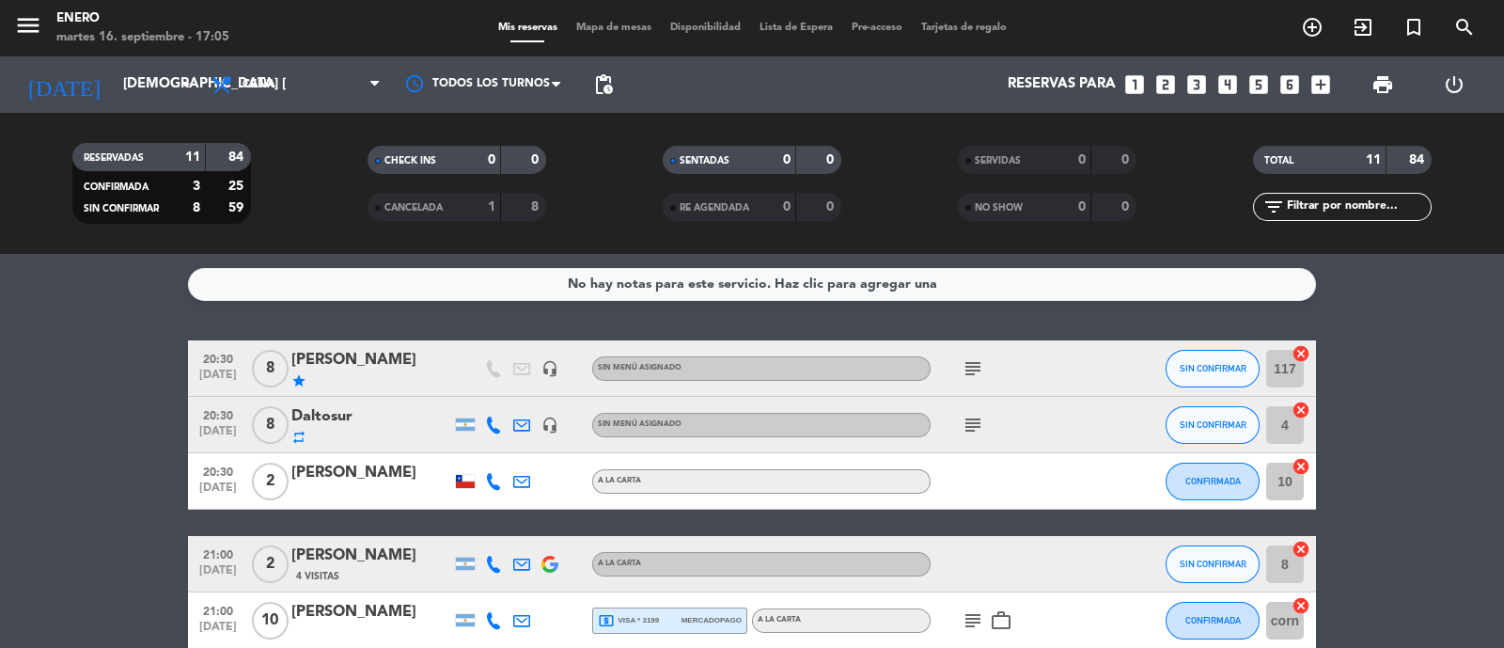
click at [974, 420] on icon "subject" at bounding box center [973, 425] width 23 height 23
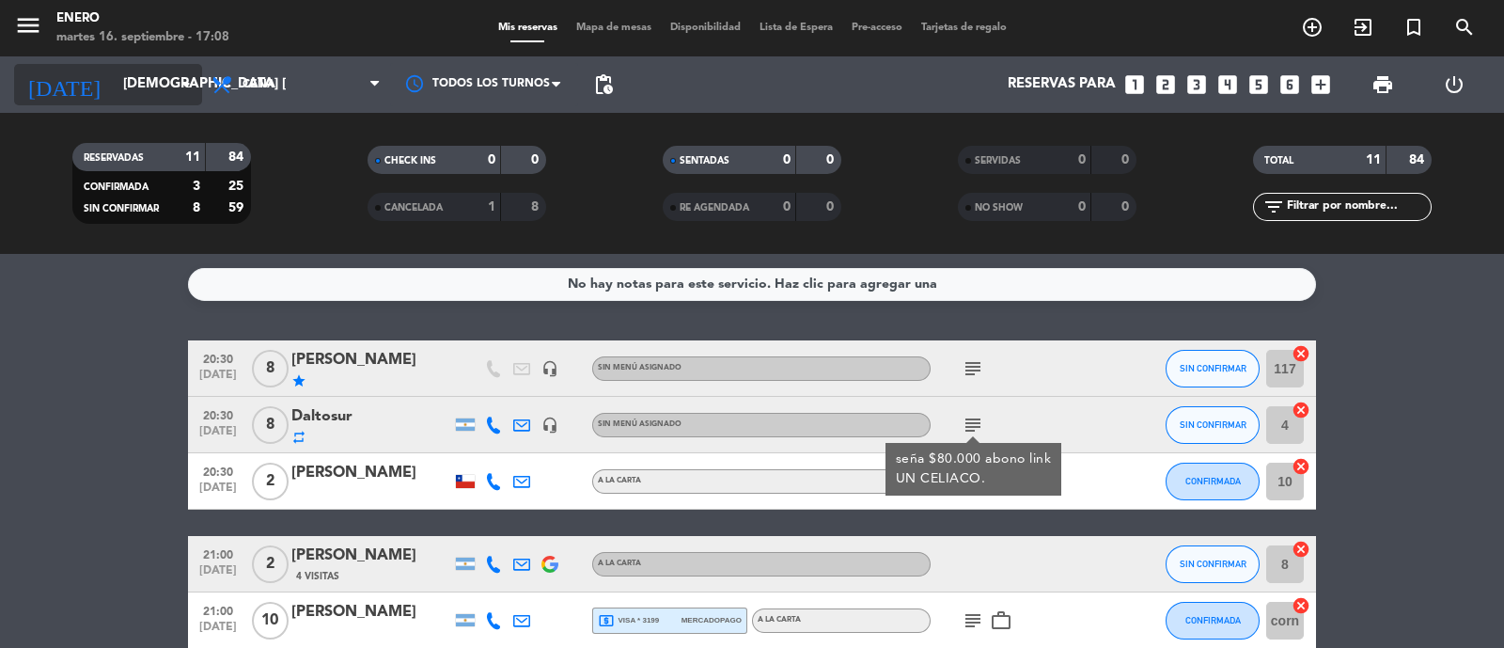
click at [150, 101] on input "[DEMOGRAPHIC_DATA] [DATE]" at bounding box center [204, 85] width 181 height 36
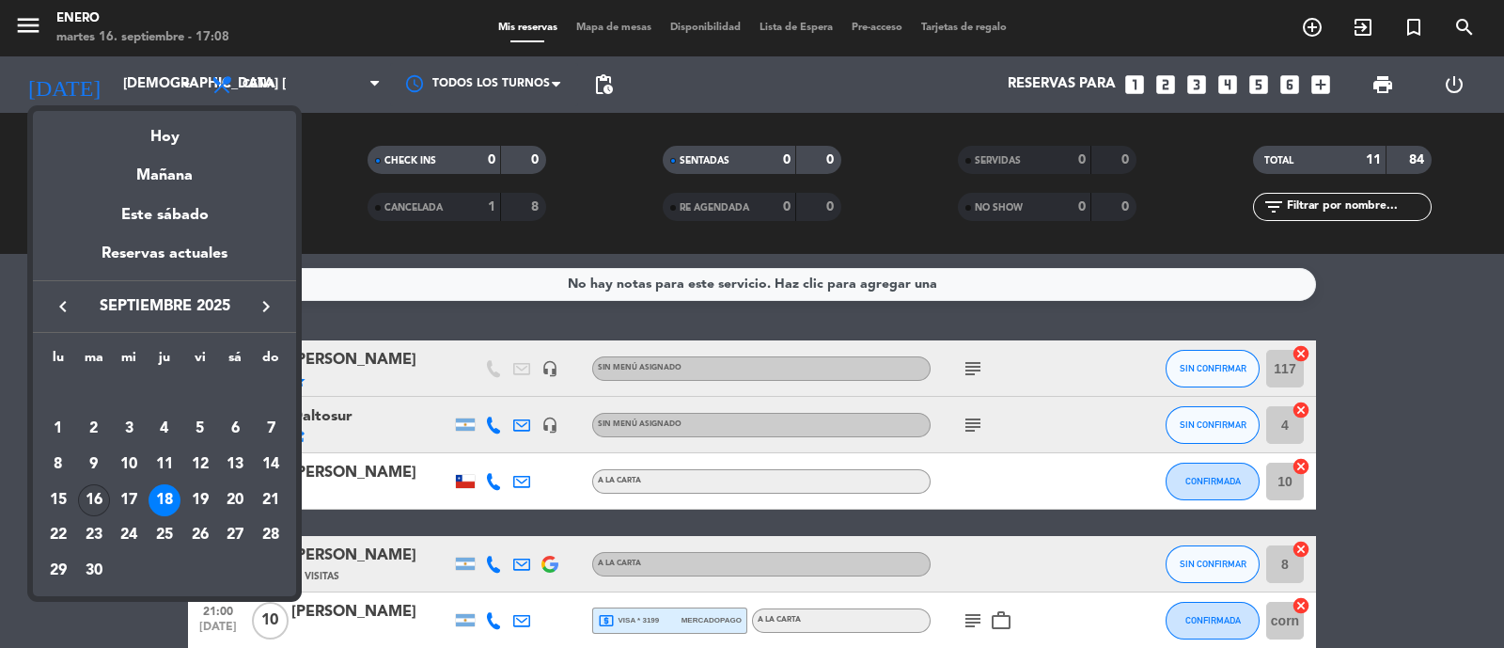
click at [93, 497] on div "16" at bounding box center [94, 500] width 32 height 32
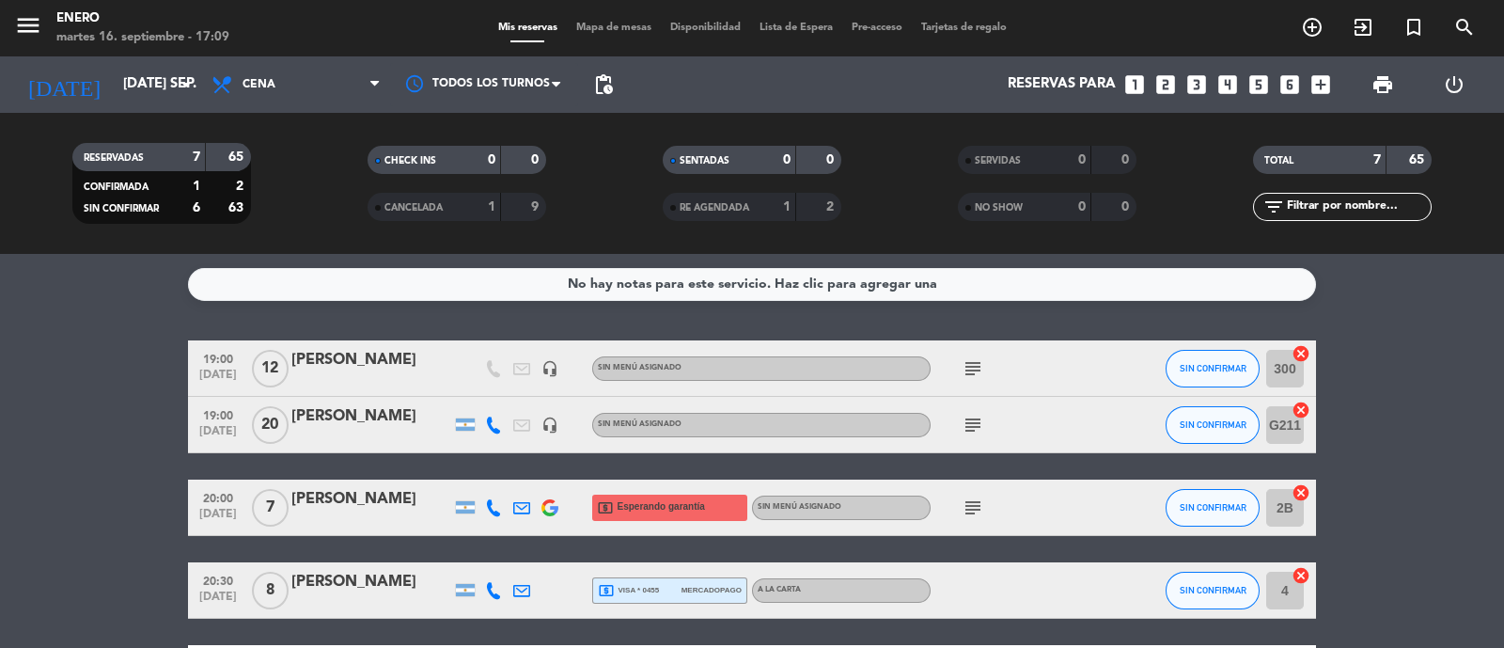
click at [968, 357] on icon "subject" at bounding box center [973, 368] width 23 height 23
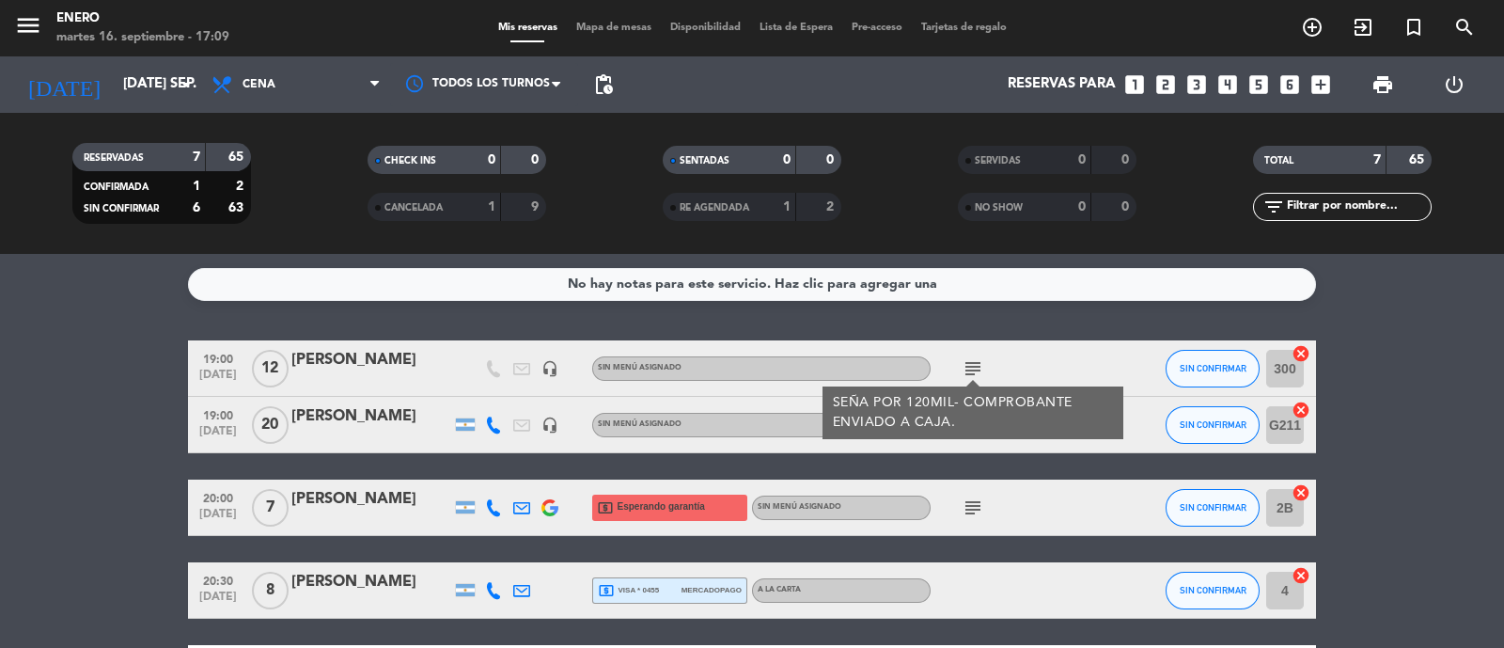
click at [1074, 413] on div "SEÑA POR 120MIL- COMPROBANTE ENVIADO A CAJA." at bounding box center [973, 412] width 281 height 39
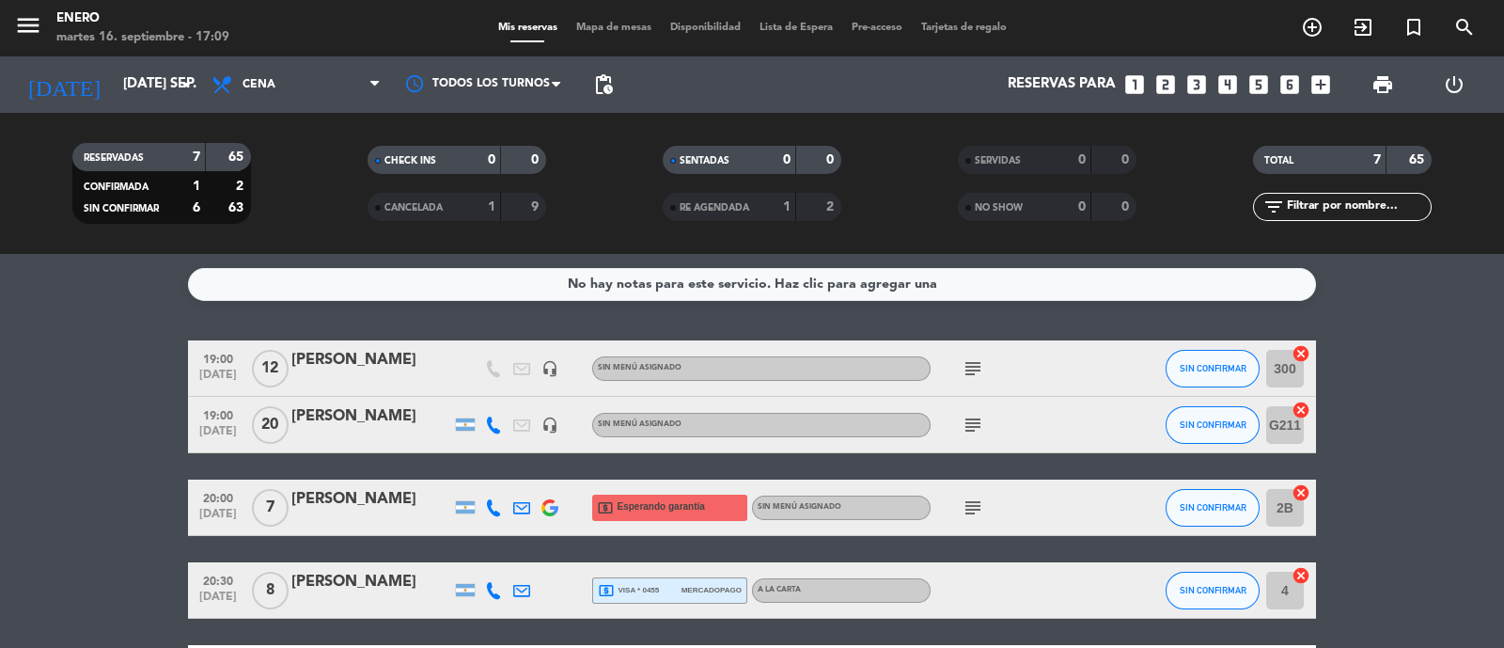
click at [979, 357] on icon "subject" at bounding box center [973, 368] width 23 height 23
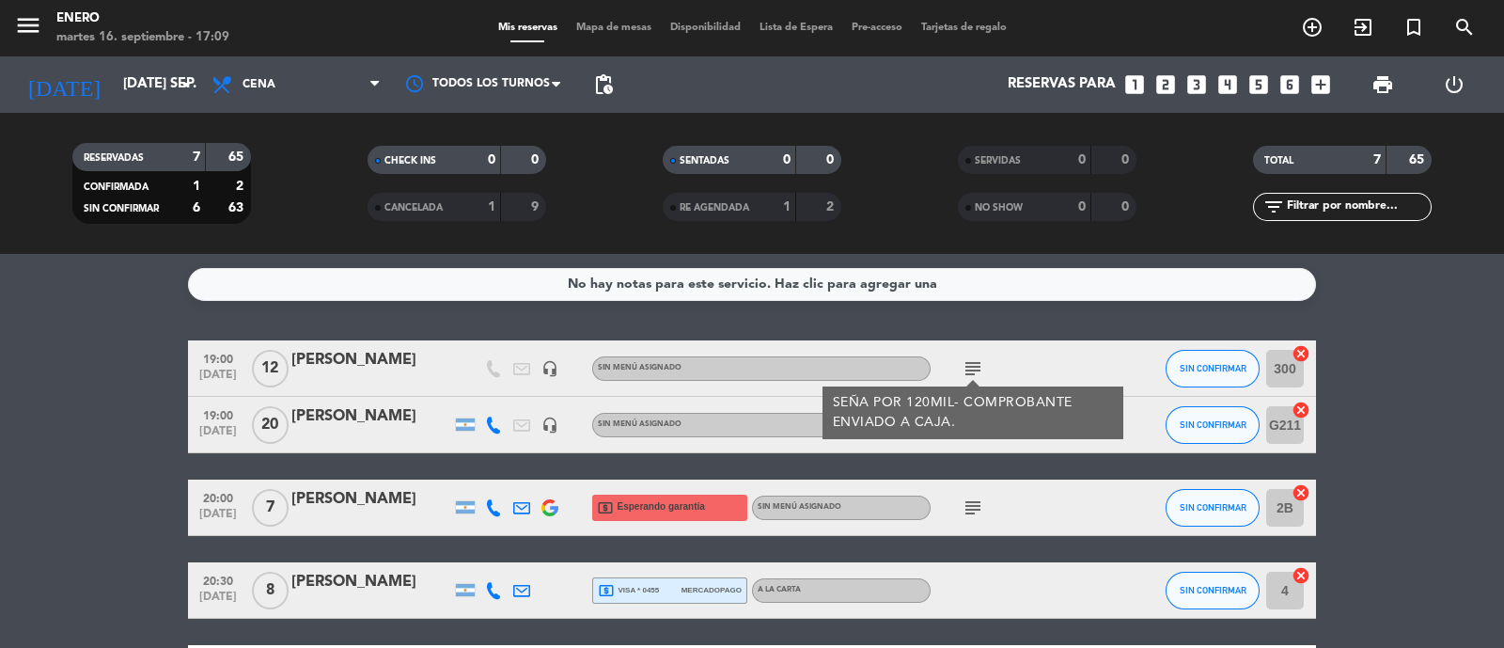
click at [968, 430] on div "SEÑA POR 120MIL- COMPROBANTE ENVIADO A CAJA." at bounding box center [973, 412] width 281 height 39
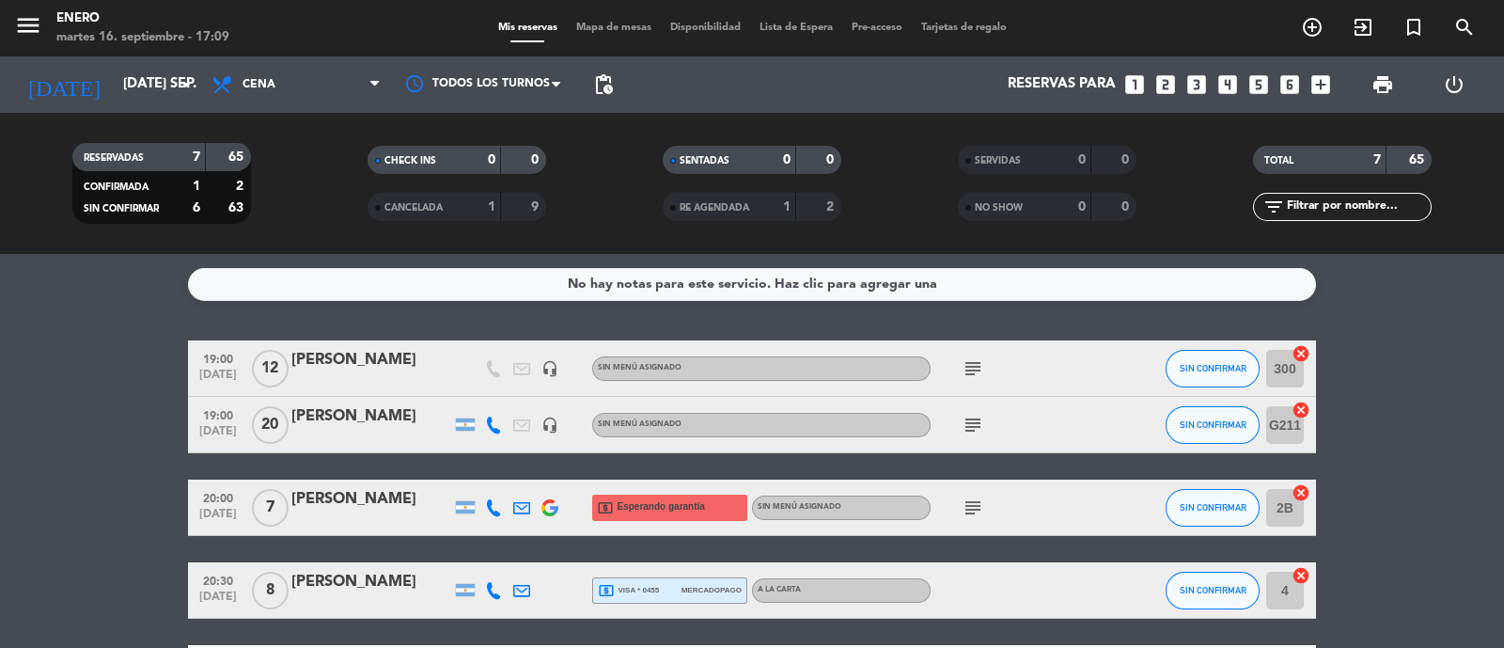
click at [978, 427] on icon "subject" at bounding box center [973, 425] width 23 height 23
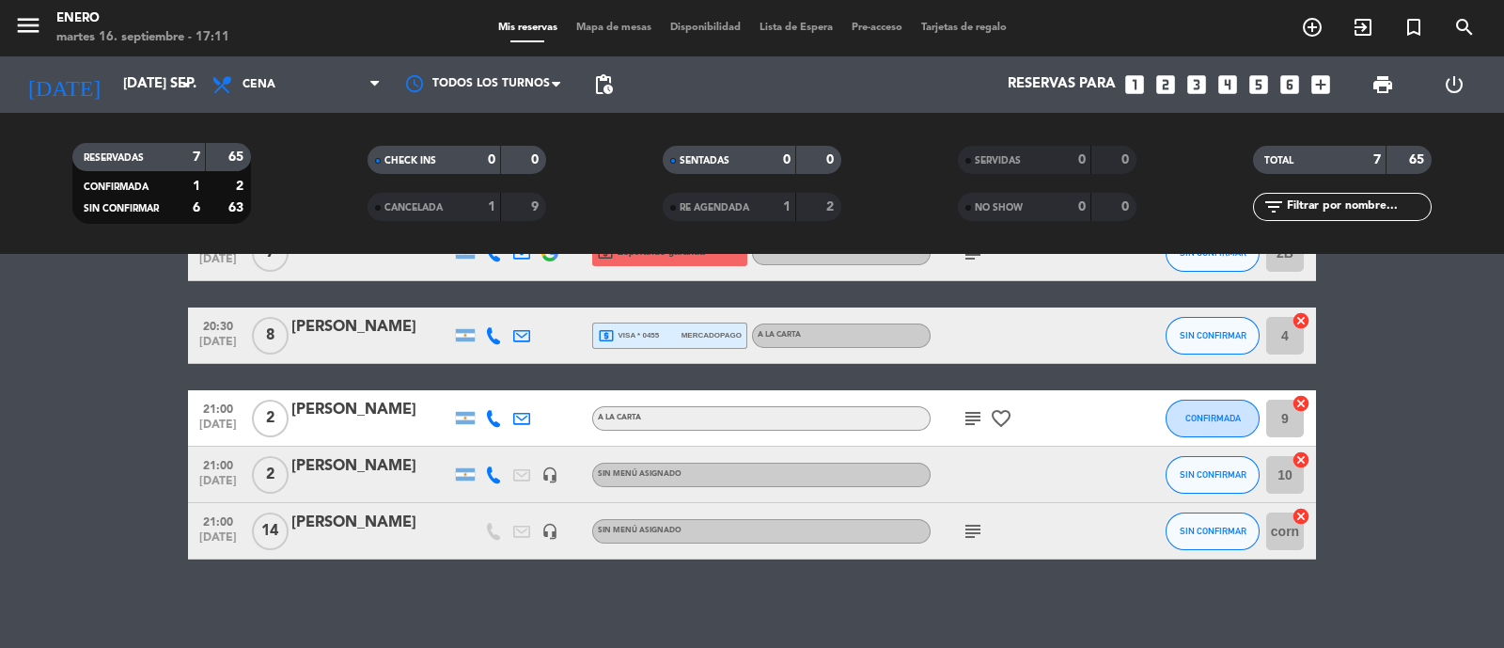
scroll to position [260, 0]
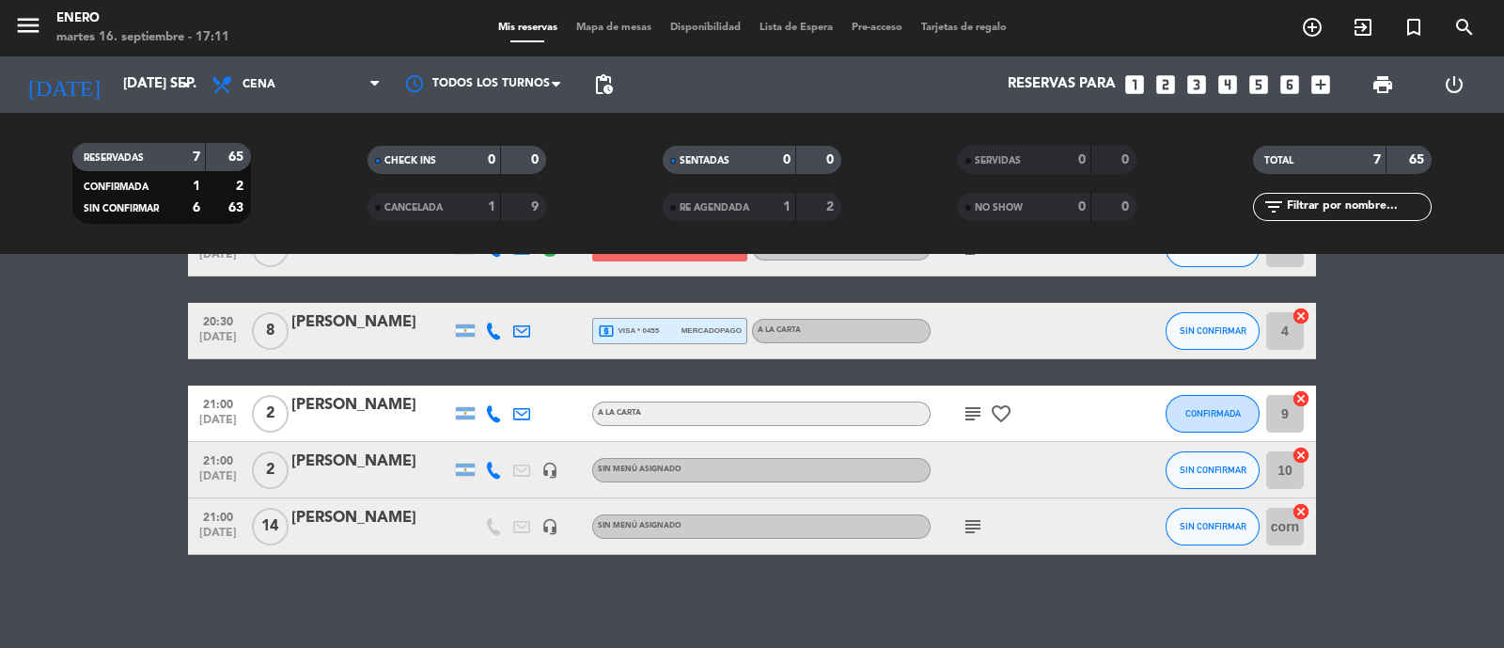
click at [976, 511] on div "subject" at bounding box center [1015, 525] width 169 height 55
click at [972, 523] on icon "subject" at bounding box center [973, 526] width 23 height 23
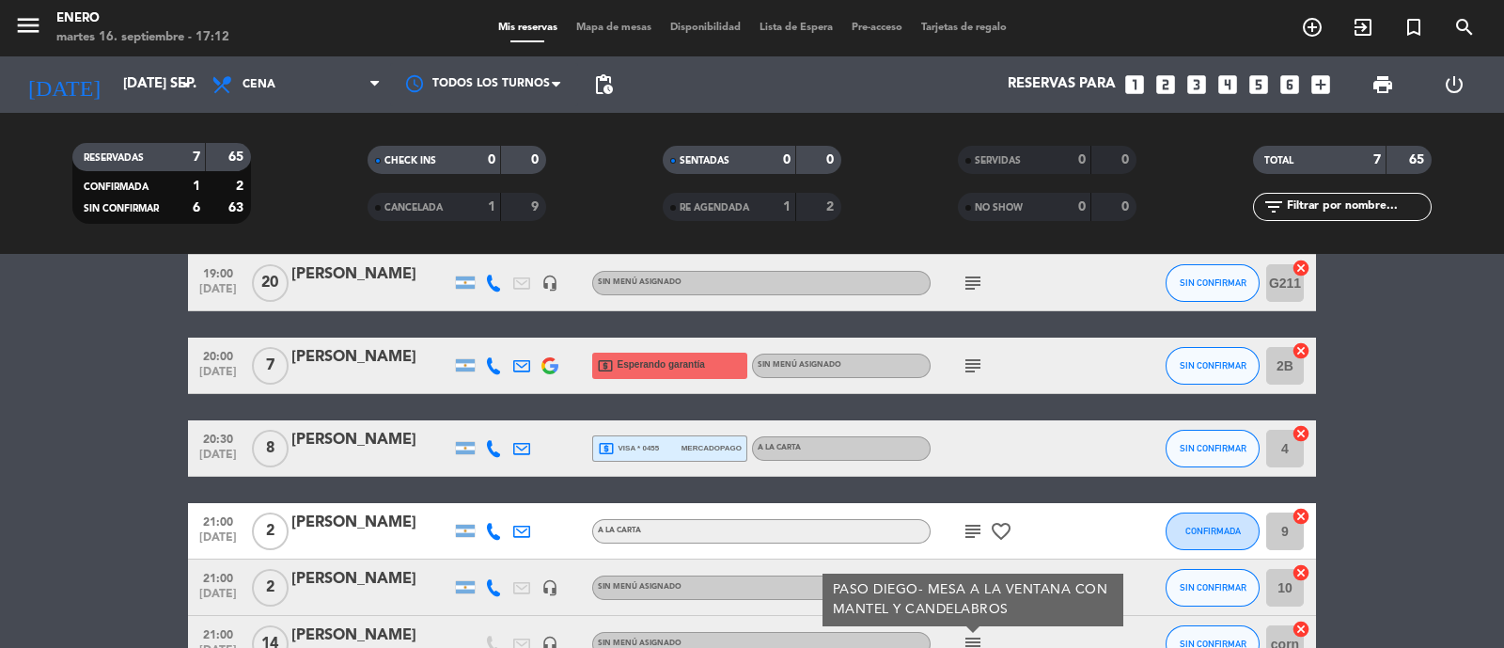
scroll to position [0, 0]
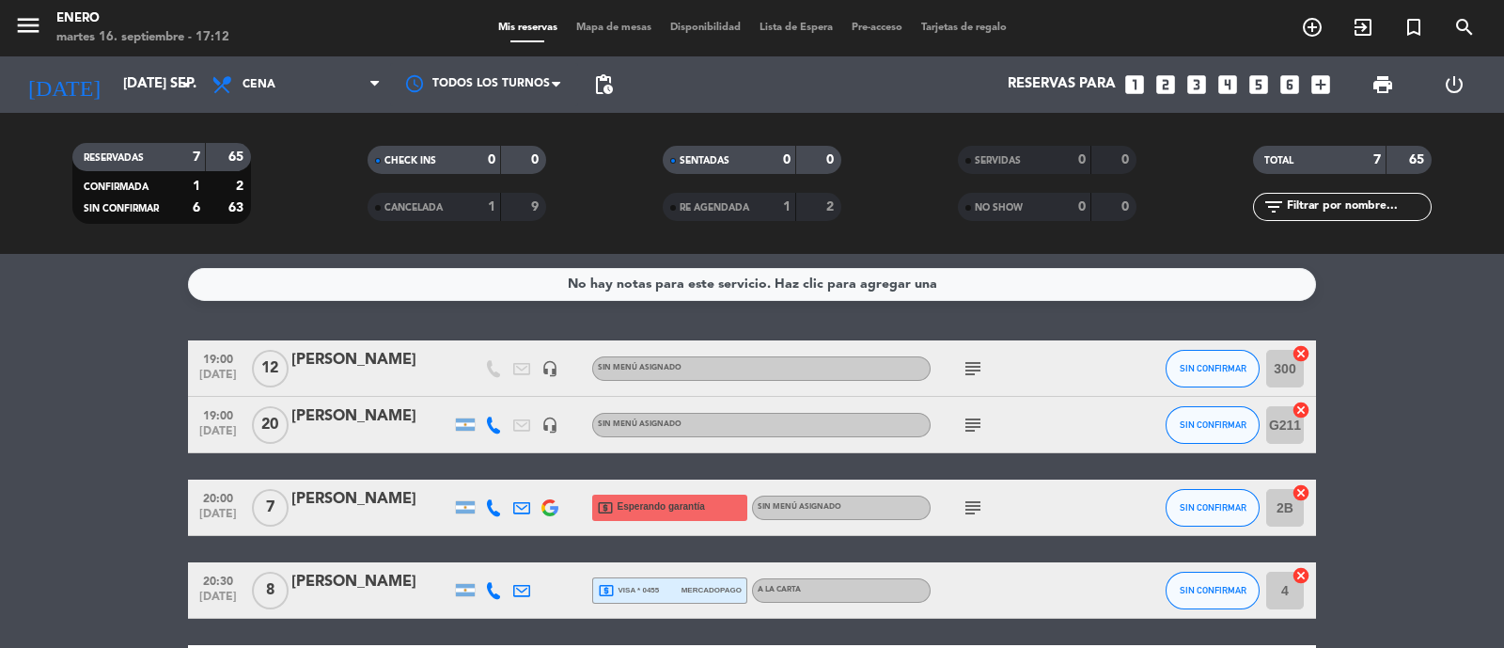
click at [979, 424] on icon "subject" at bounding box center [973, 425] width 23 height 23
click at [981, 371] on icon "subject" at bounding box center [973, 368] width 23 height 23
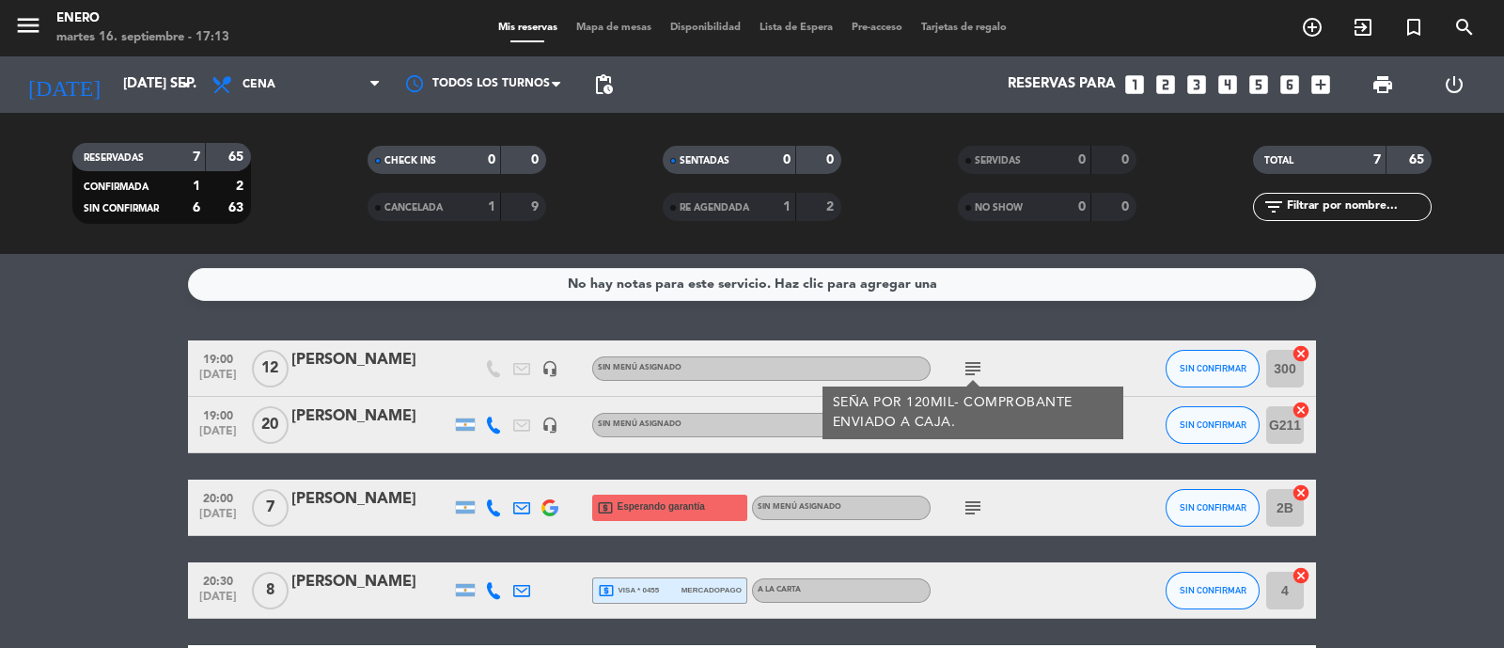
click at [1039, 418] on div "SEÑA POR 120MIL- COMPROBANTE ENVIADO A CAJA." at bounding box center [973, 412] width 281 height 39
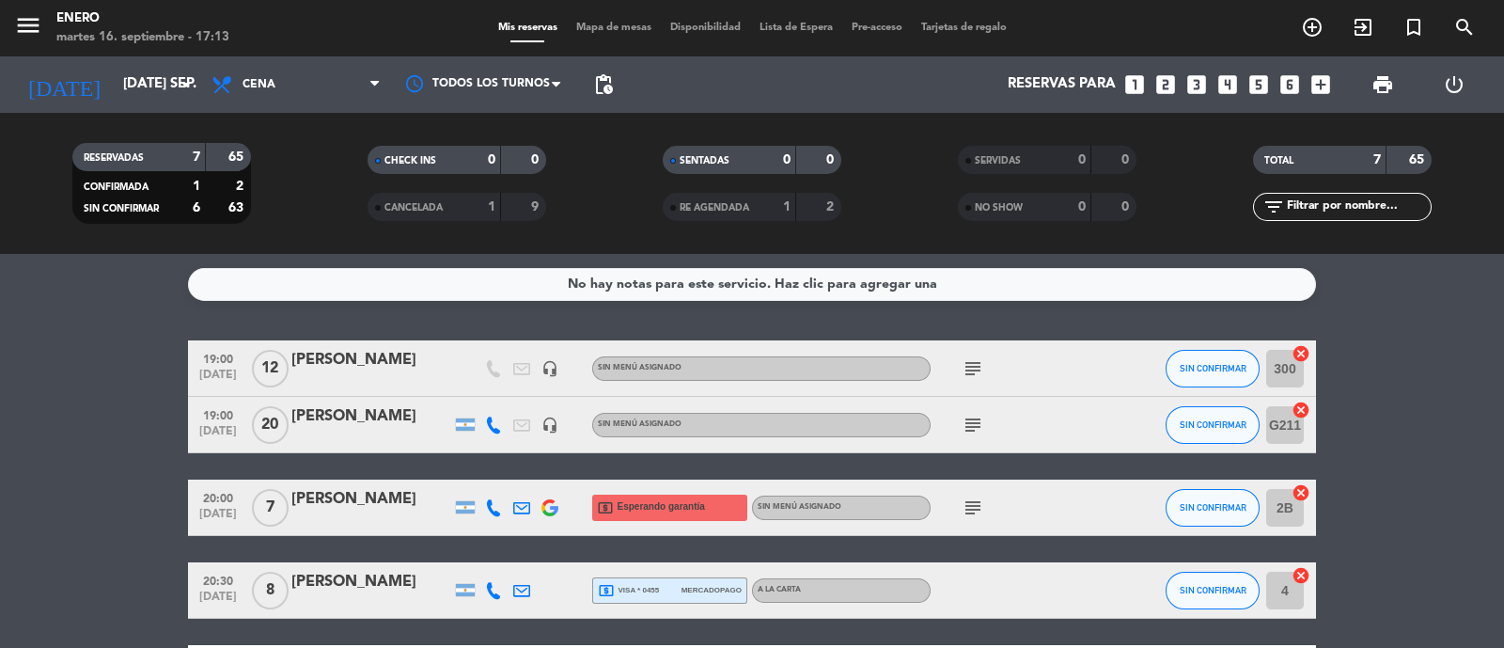
click at [959, 425] on span "subject" at bounding box center [973, 425] width 28 height 23
click at [970, 416] on icon "subject" at bounding box center [973, 425] width 23 height 23
click at [982, 361] on icon "subject" at bounding box center [973, 368] width 23 height 23
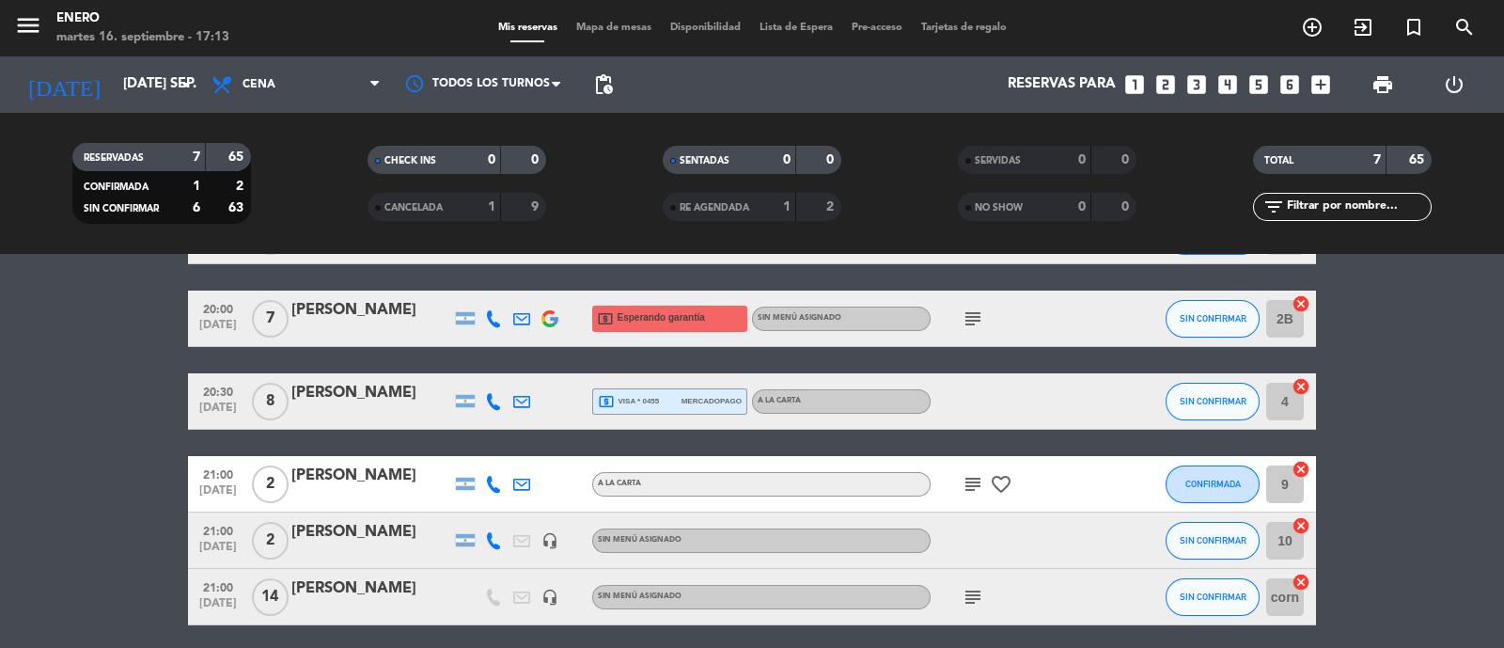
scroll to position [234, 0]
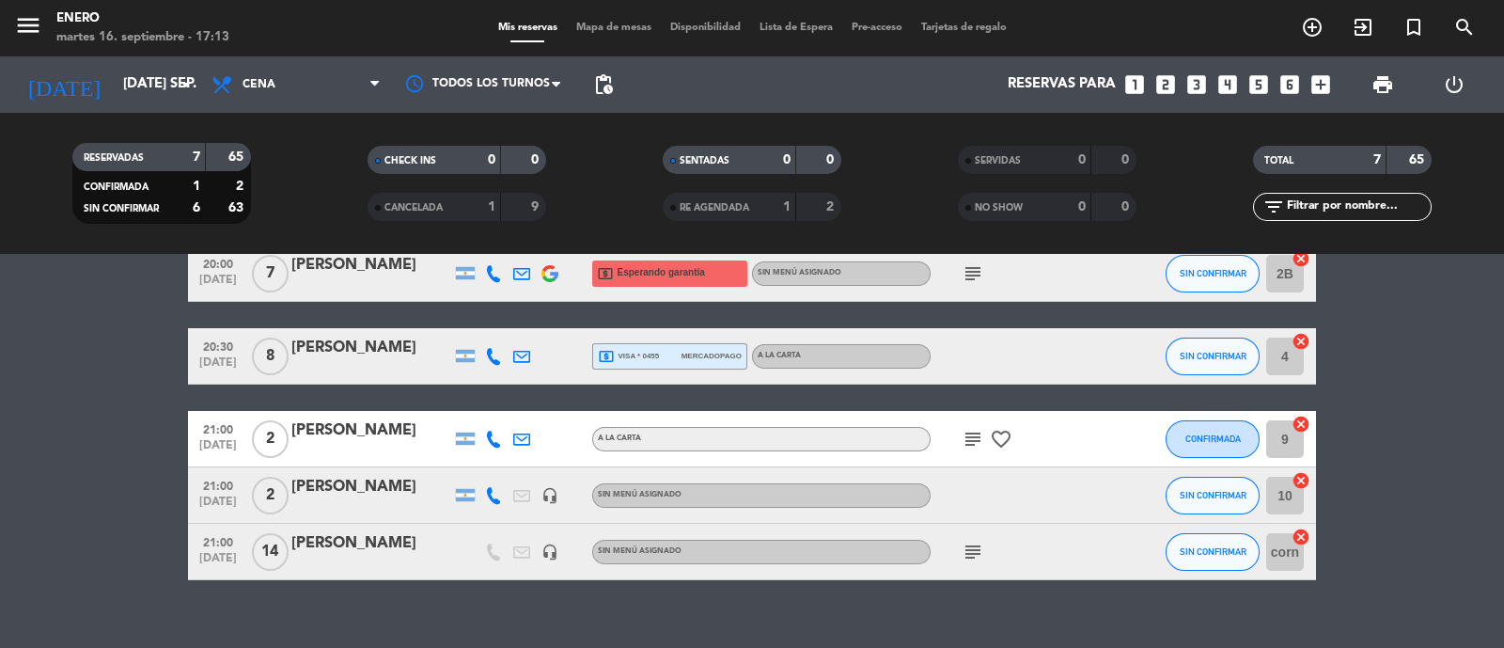
click at [972, 549] on icon "subject" at bounding box center [973, 552] width 23 height 23
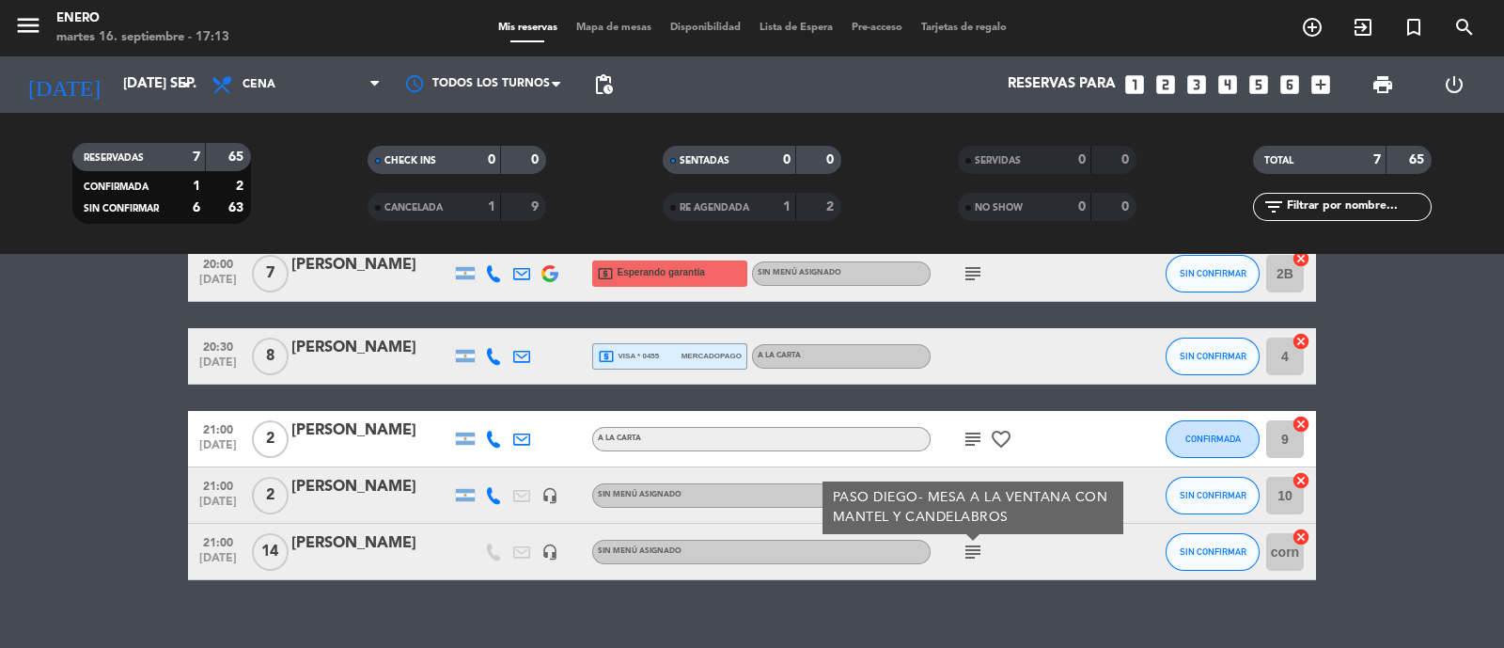
scroll to position [117, 0]
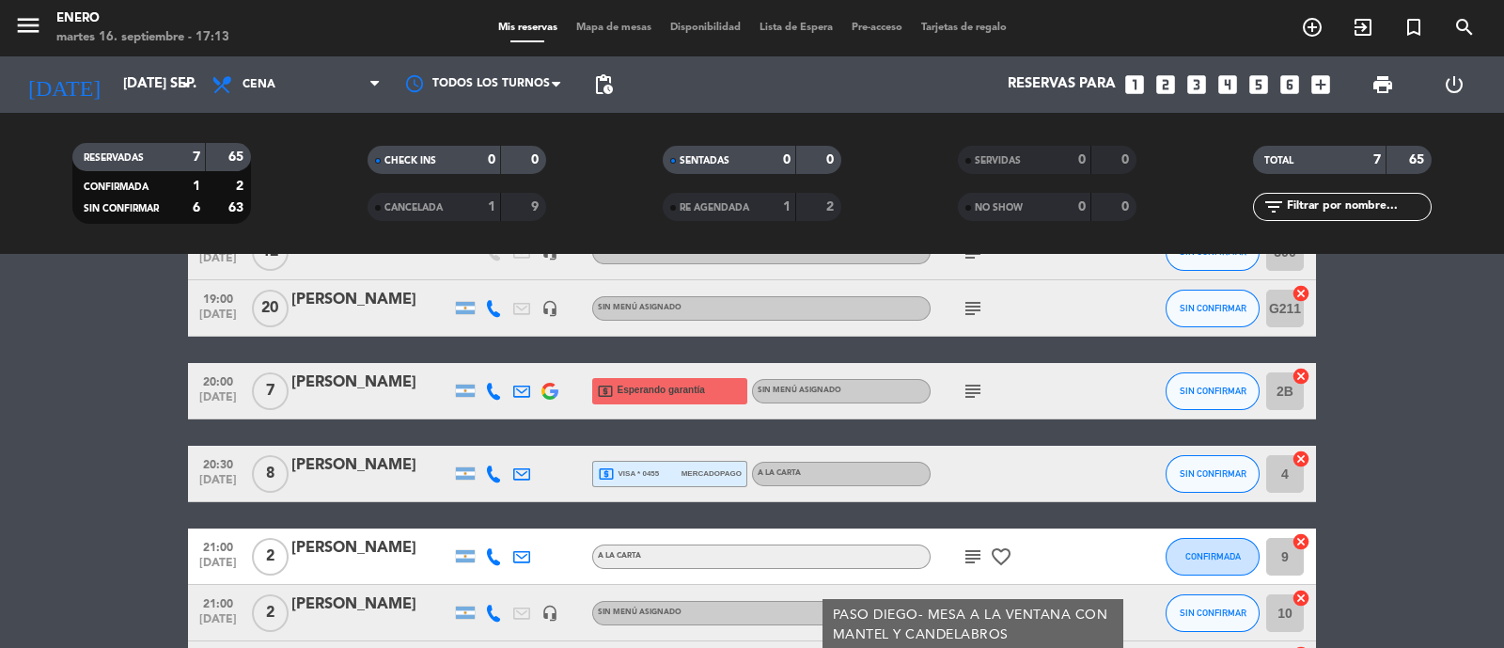
click at [984, 383] on span "subject" at bounding box center [973, 391] width 28 height 23
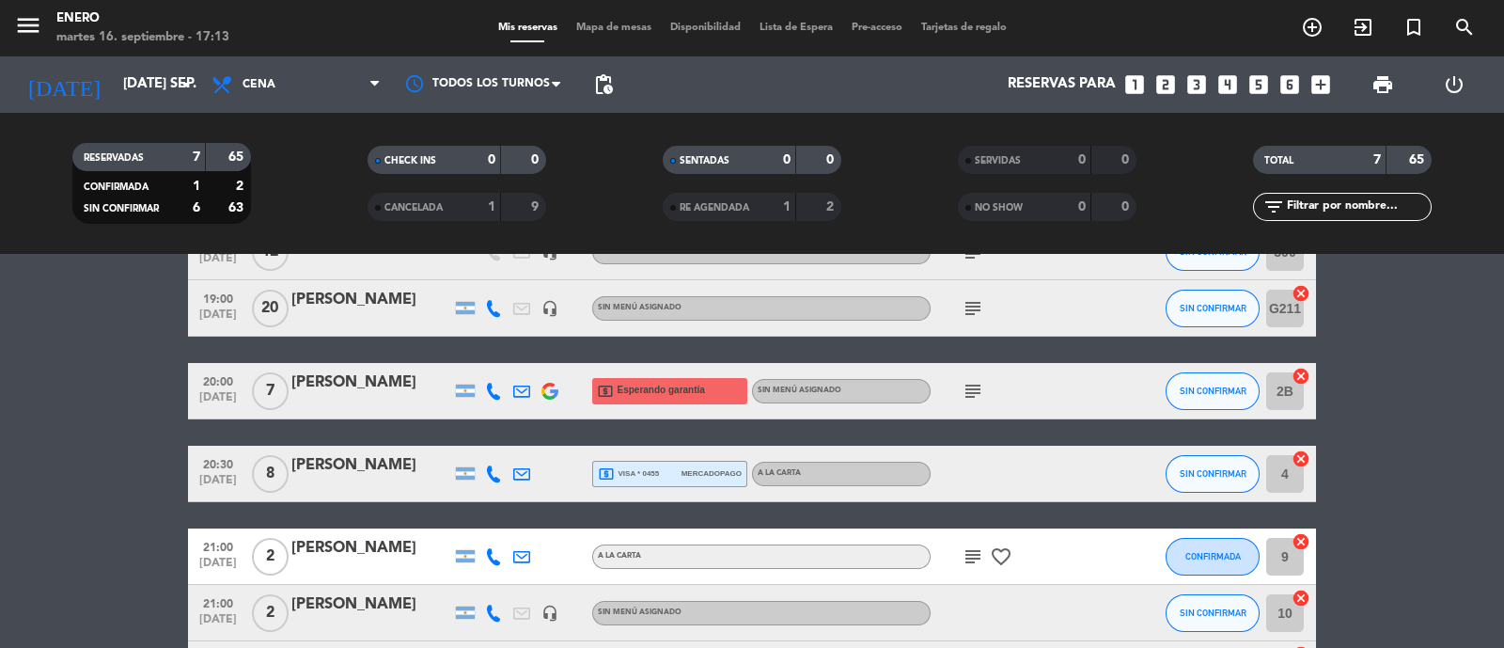
click at [975, 390] on icon "subject" at bounding box center [973, 391] width 23 height 23
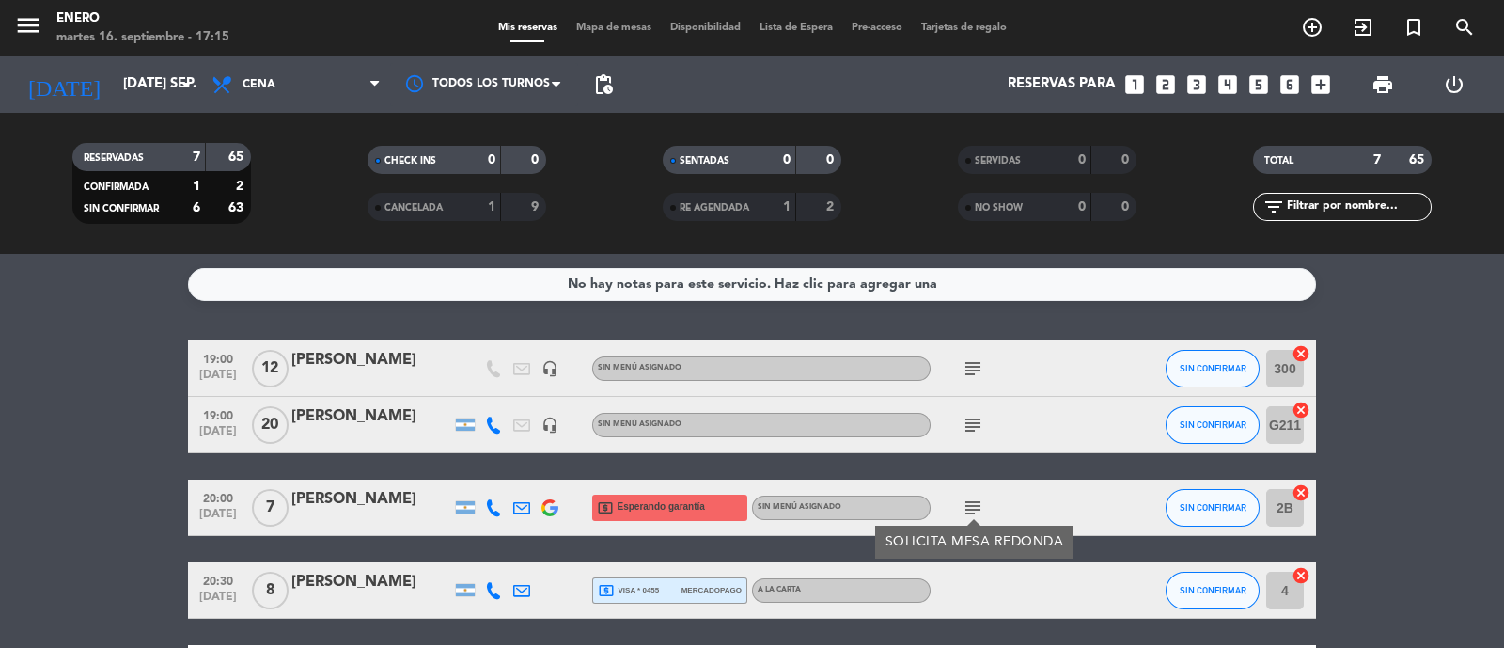
scroll to position [260, 0]
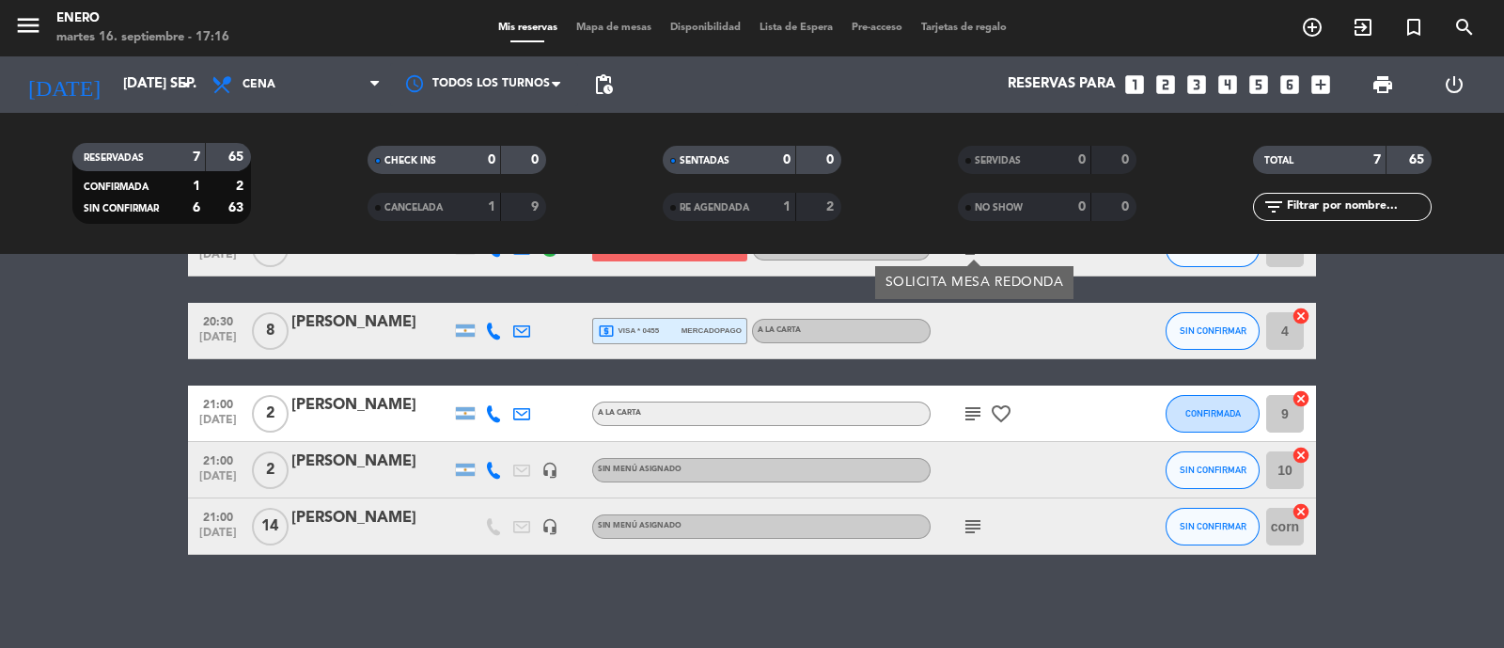
drag, startPoint x: 207, startPoint y: 513, endPoint x: 235, endPoint y: 514, distance: 28.2
click at [210, 513] on span "21:00" at bounding box center [218, 516] width 47 height 22
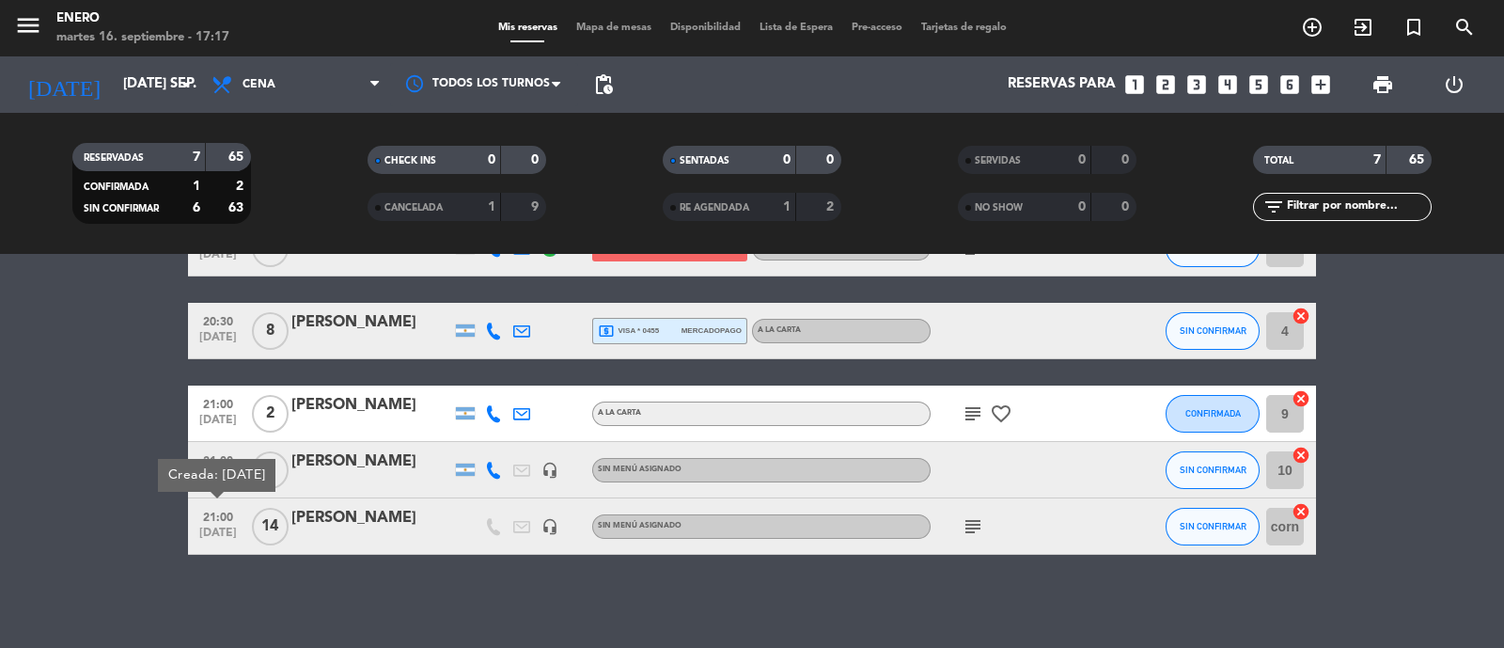
click at [1307, 519] on icon "cancel" at bounding box center [1301, 511] width 19 height 19
click at [1236, 530] on span "SIN CONFIRMAR" at bounding box center [1213, 526] width 67 height 10
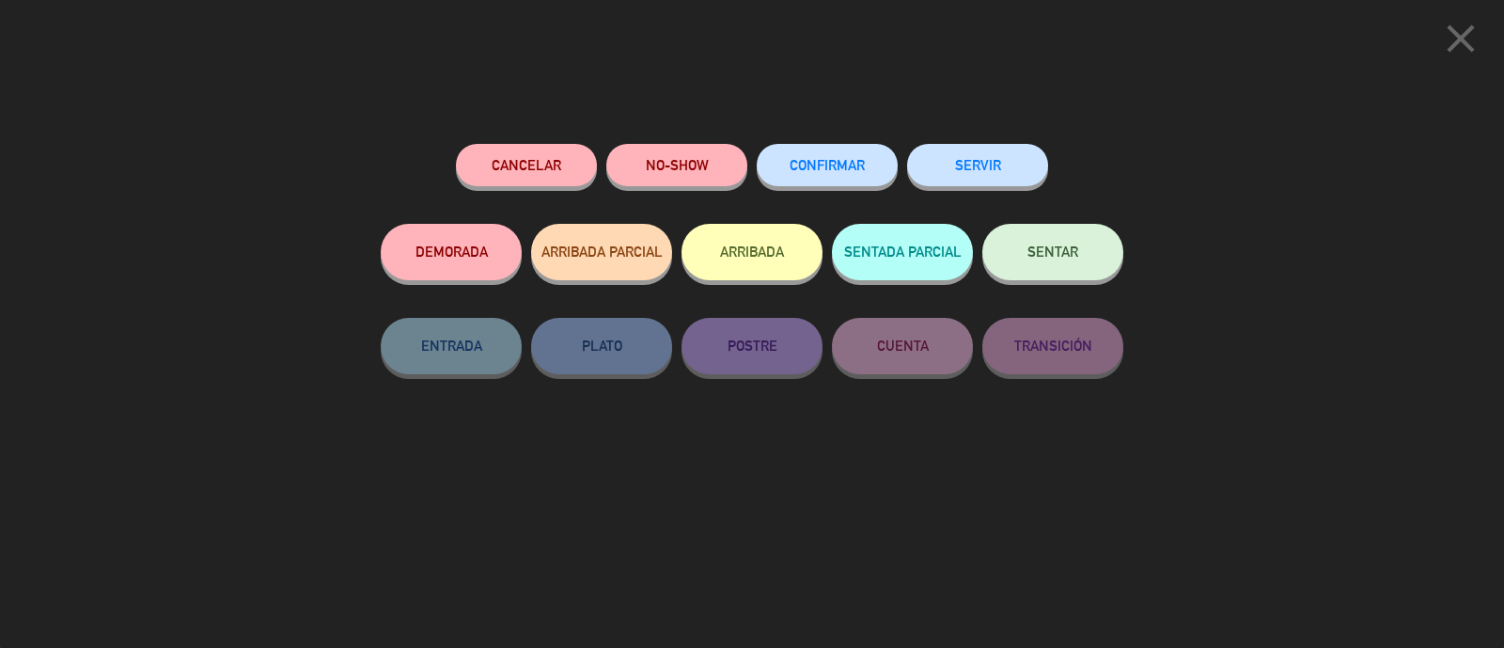
click at [548, 164] on button "Cancelar" at bounding box center [526, 165] width 141 height 42
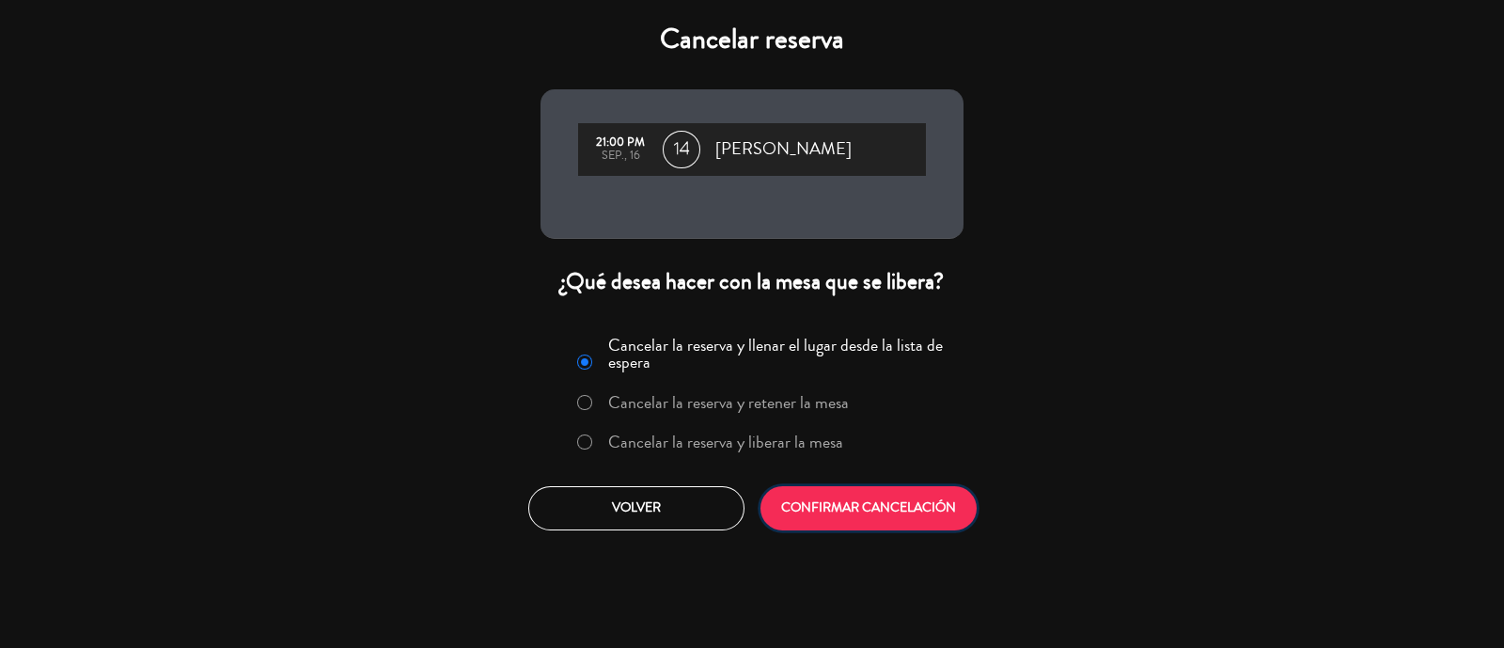
click at [849, 495] on button "CONFIRMAR CANCELACIÓN" at bounding box center [869, 508] width 216 height 44
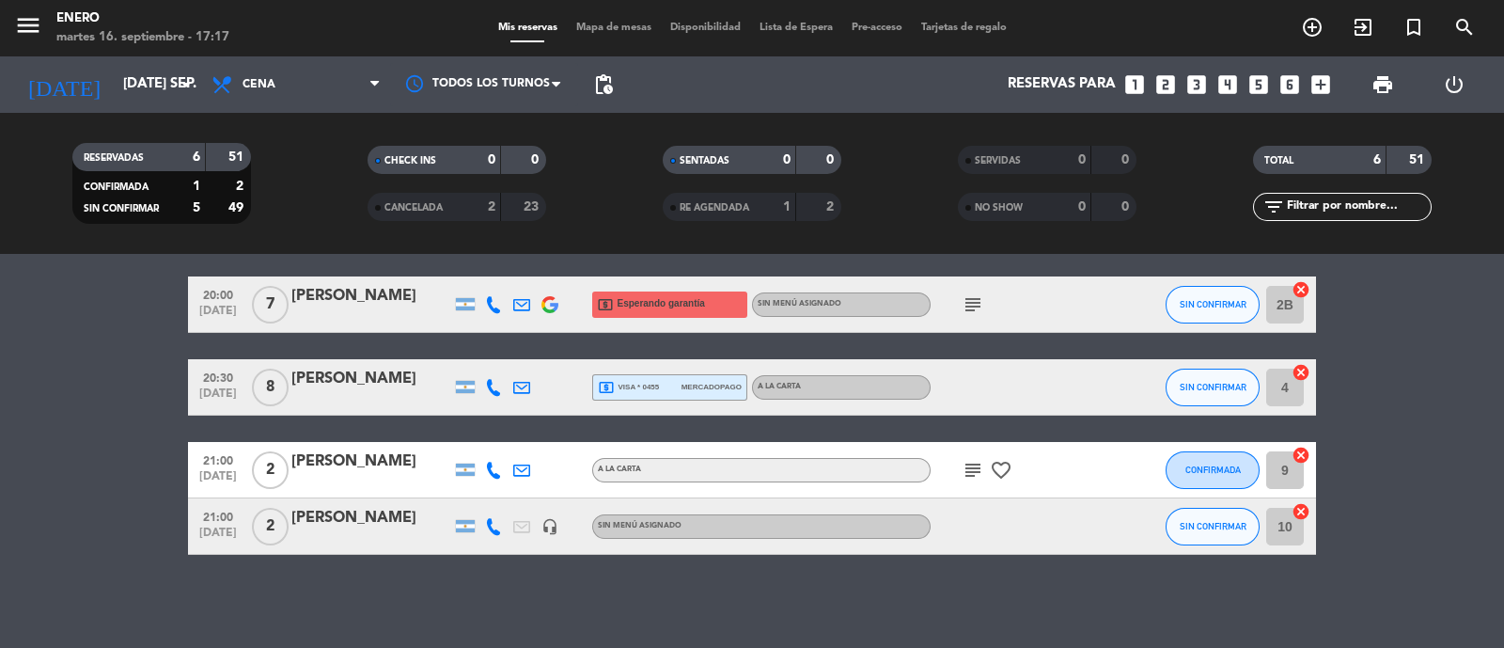
scroll to position [0, 0]
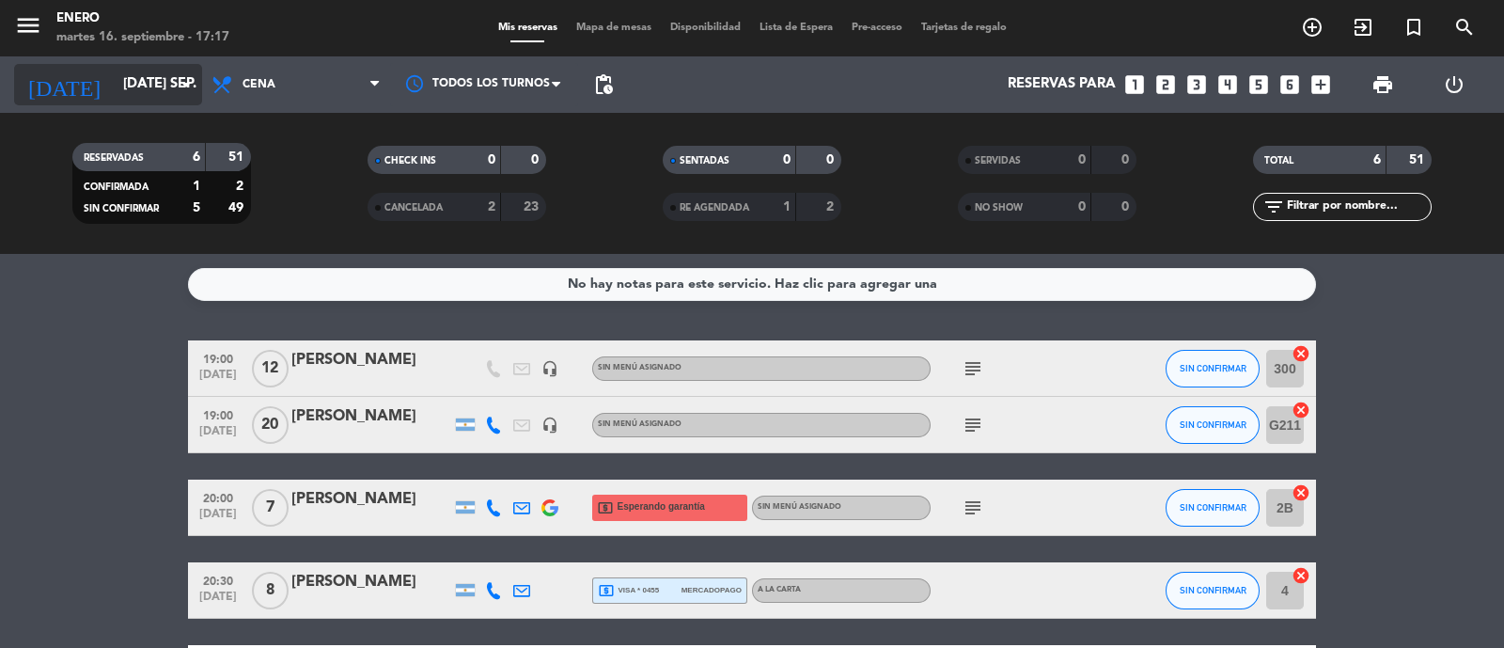
click at [52, 91] on icon "[DATE]" at bounding box center [64, 84] width 100 height 41
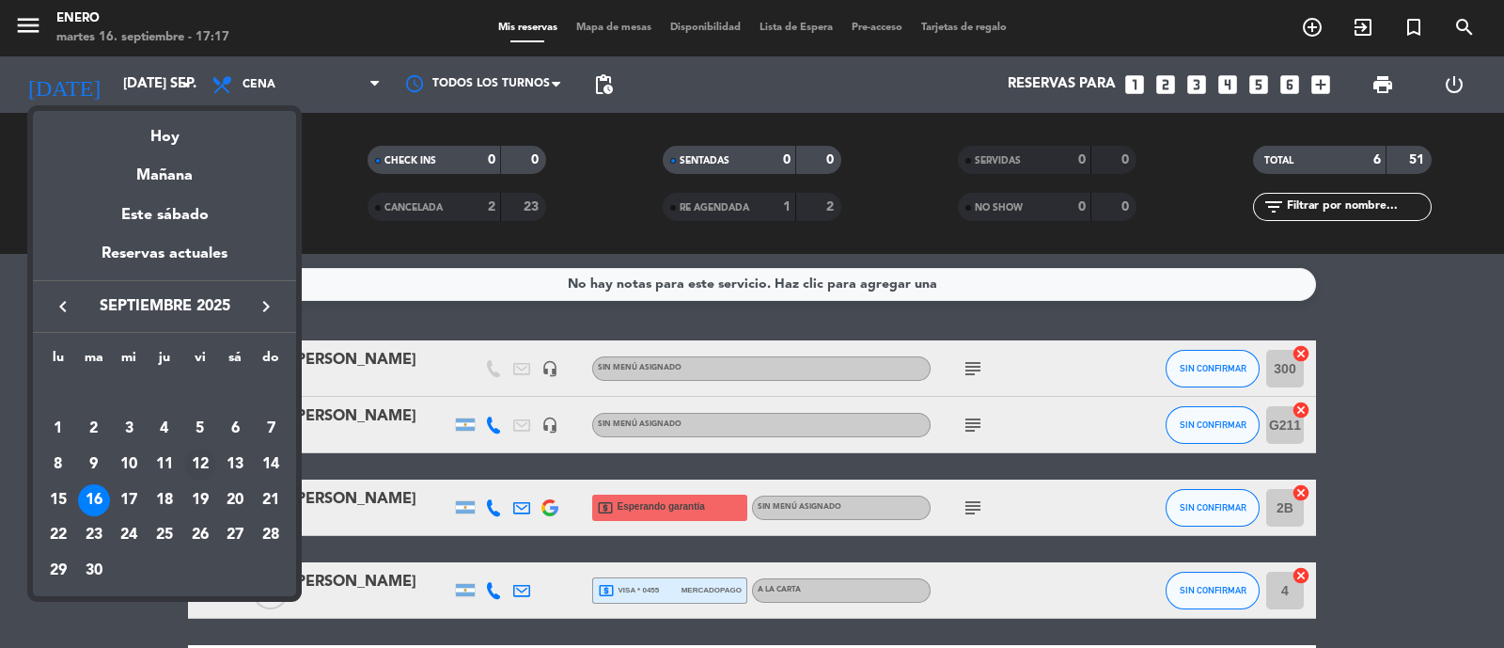
click at [198, 463] on div "12" at bounding box center [200, 464] width 32 height 32
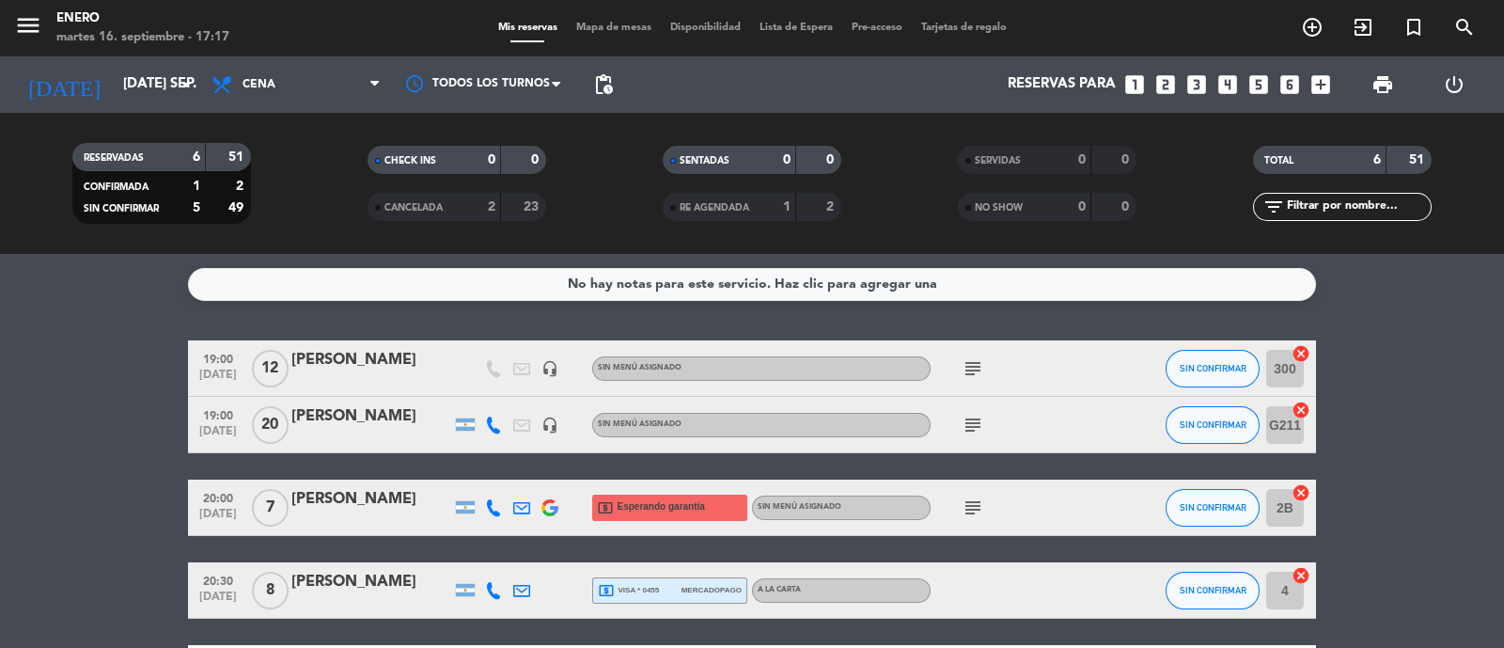
type input "vie. 12 sep."
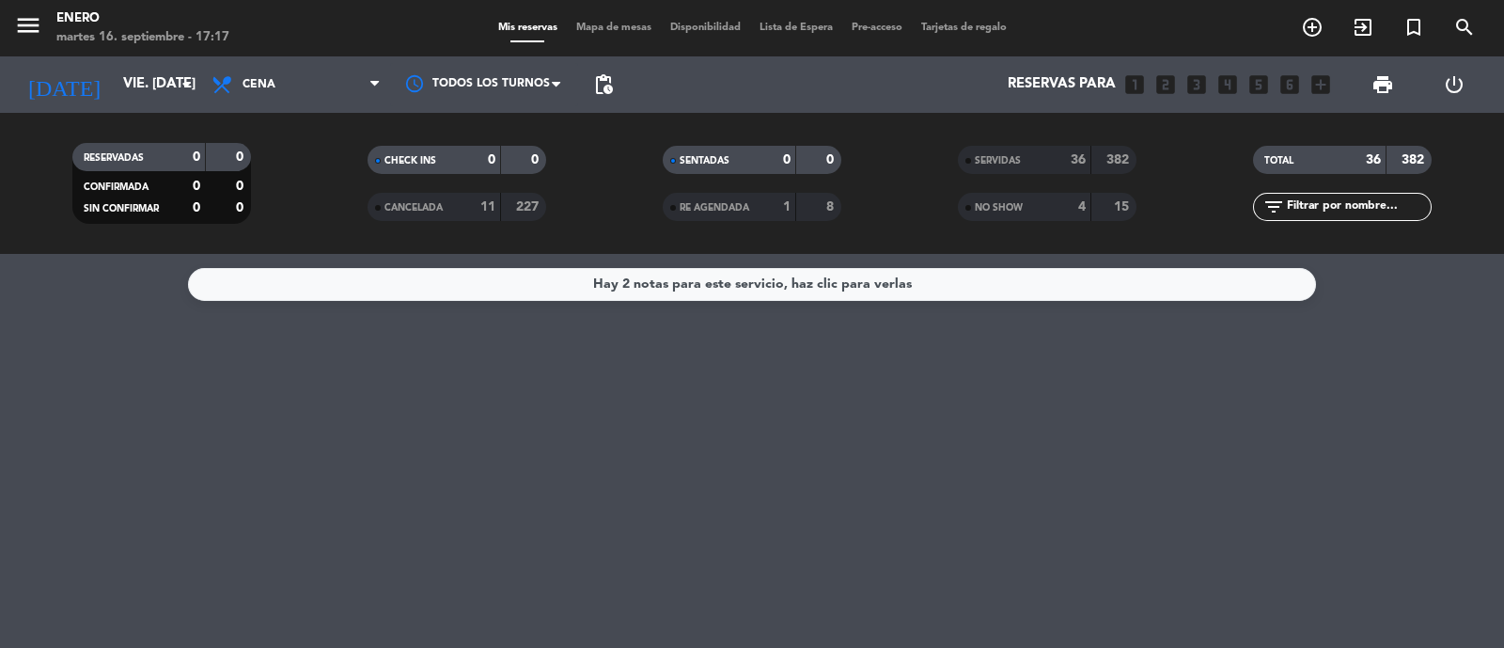
click at [1038, 148] on div "SERVIDAS 36 382" at bounding box center [1047, 160] width 179 height 28
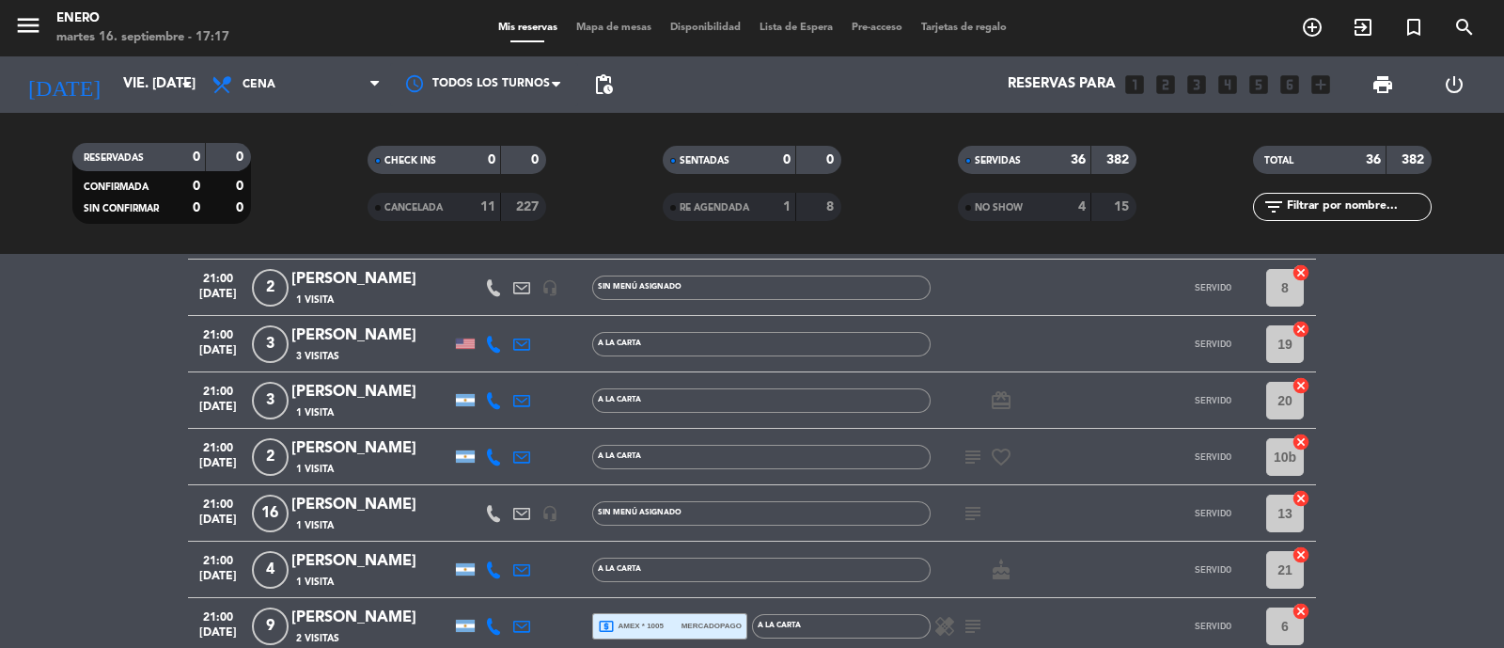
scroll to position [469, 0]
click at [202, 520] on span "sep. 12" at bounding box center [218, 523] width 47 height 22
click at [970, 515] on icon "subject" at bounding box center [973, 512] width 23 height 23
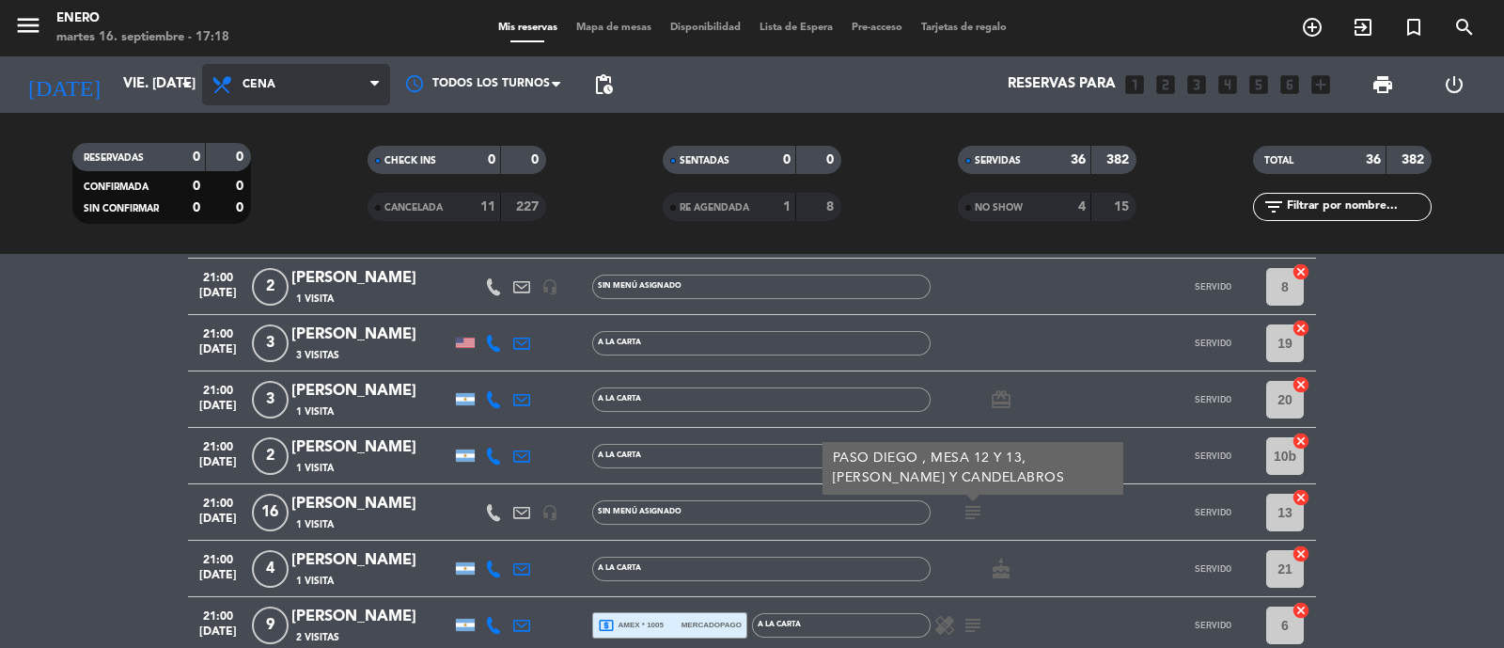
click at [271, 89] on span "Cena" at bounding box center [259, 84] width 33 height 13
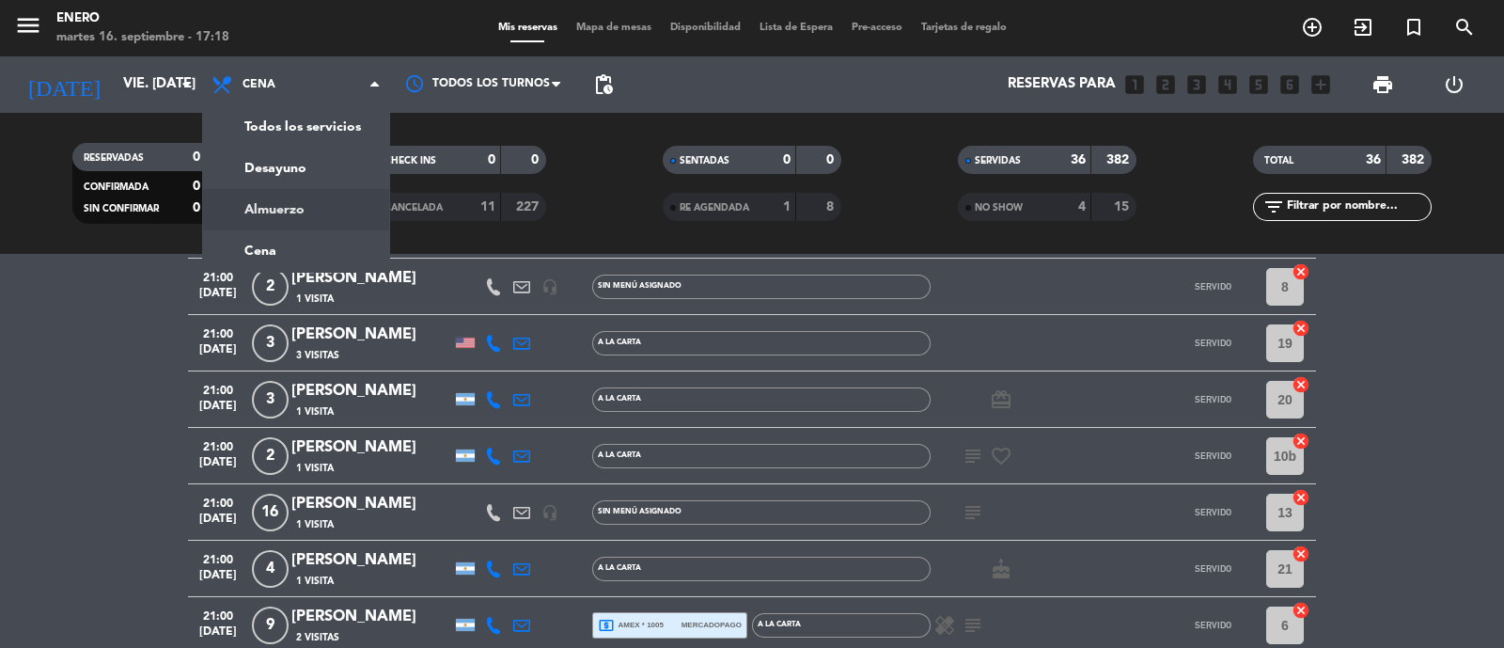
click at [1025, 152] on div "SERVIDAS" at bounding box center [1006, 160] width 87 height 22
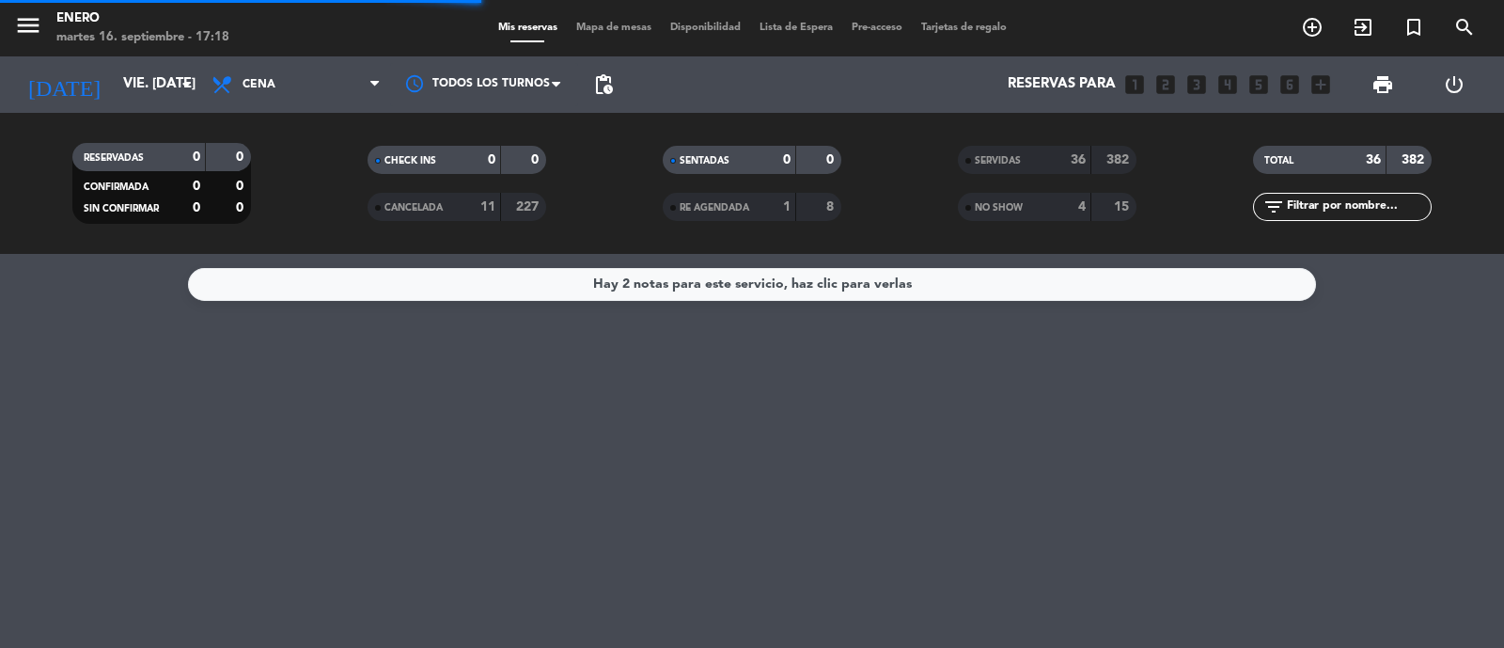
scroll to position [0, 0]
click at [583, 33] on span "Mapa de mesas" at bounding box center [614, 28] width 94 height 10
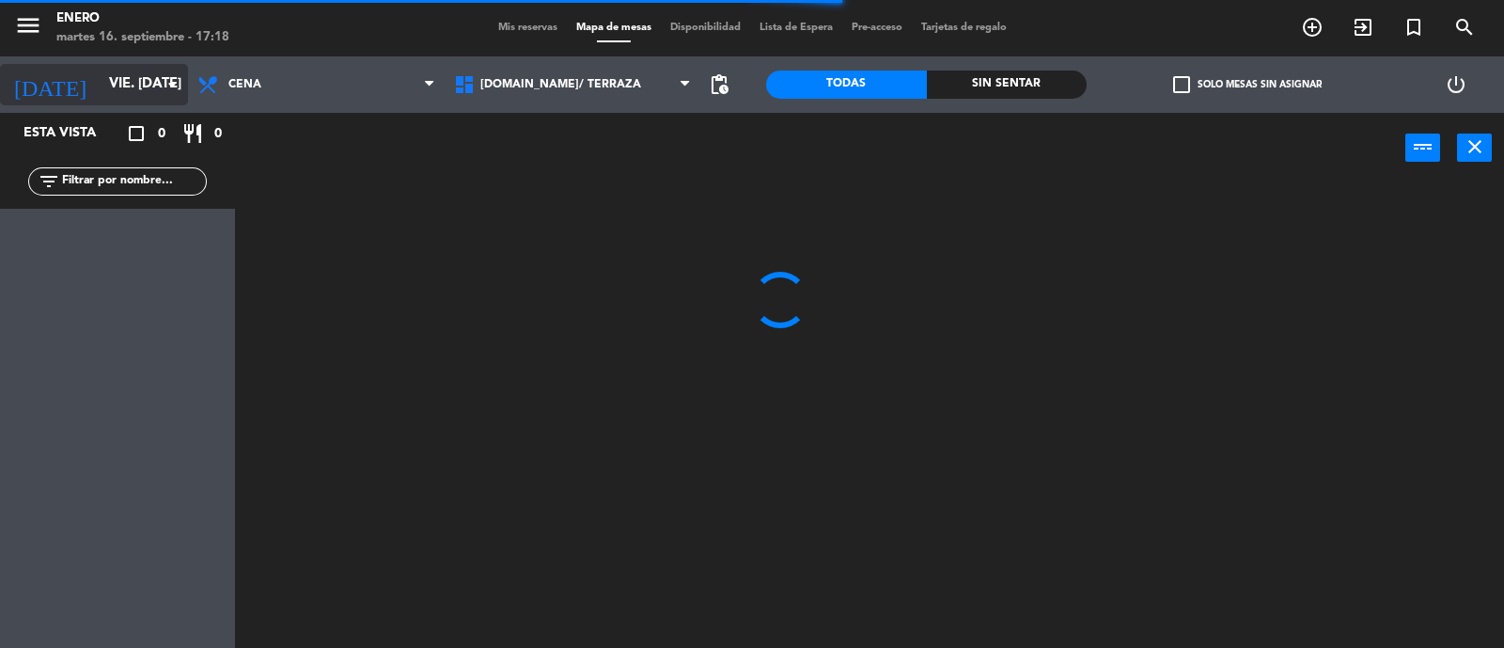
click at [101, 82] on input "vie. 12 sep." at bounding box center [190, 85] width 181 height 36
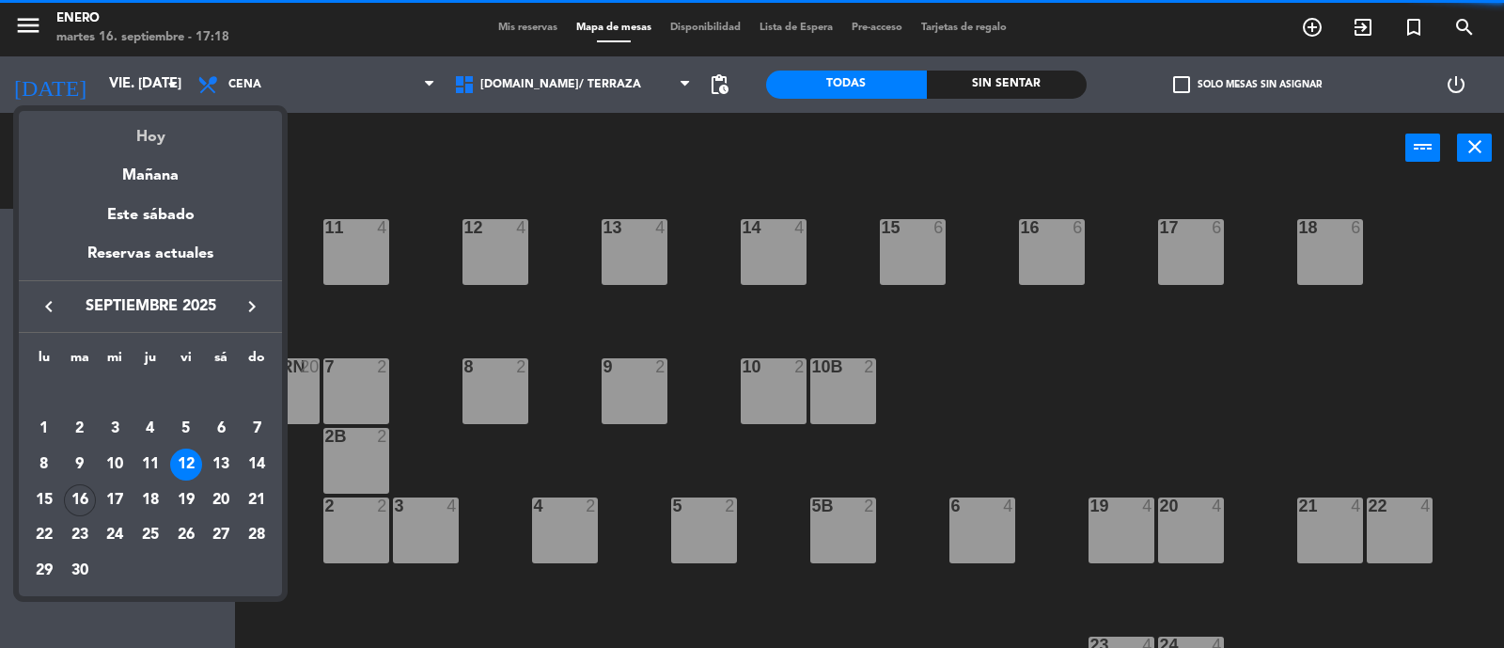
click at [162, 138] on div "Hoy" at bounding box center [150, 130] width 263 height 39
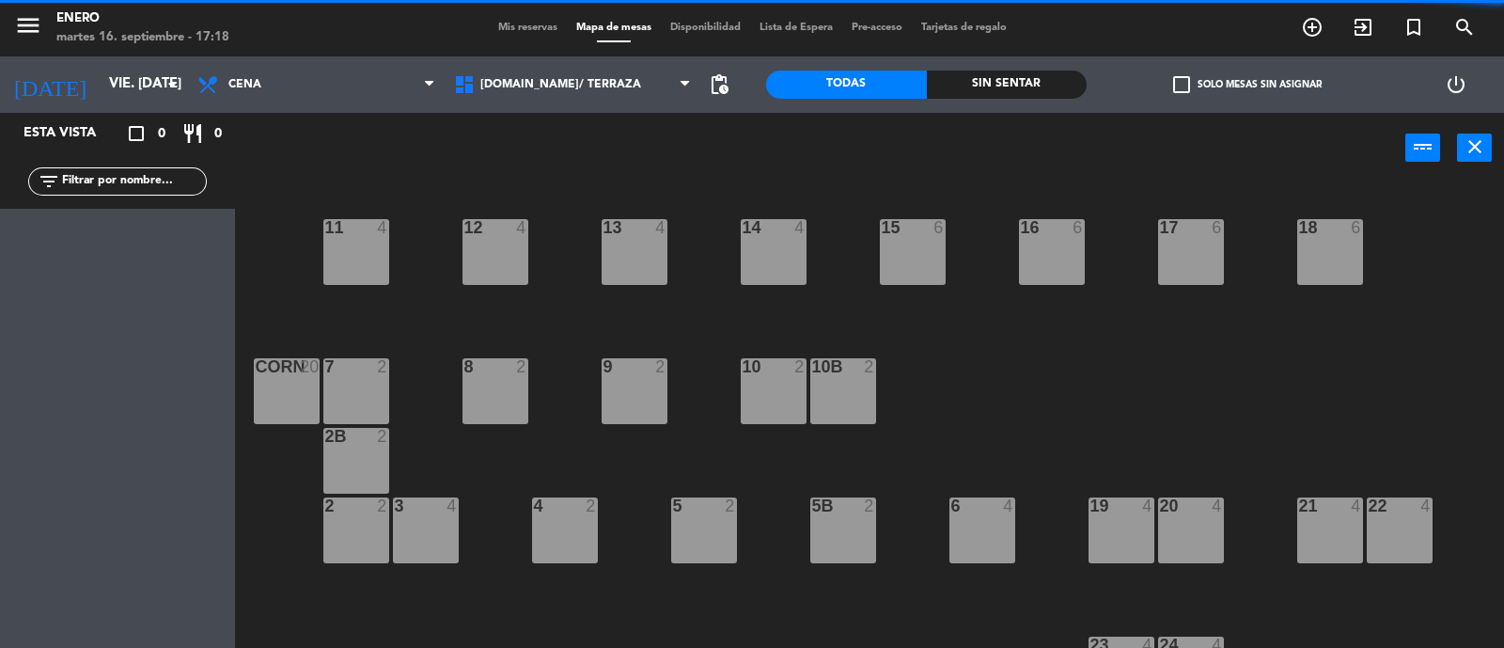
type input "[DATE] sep."
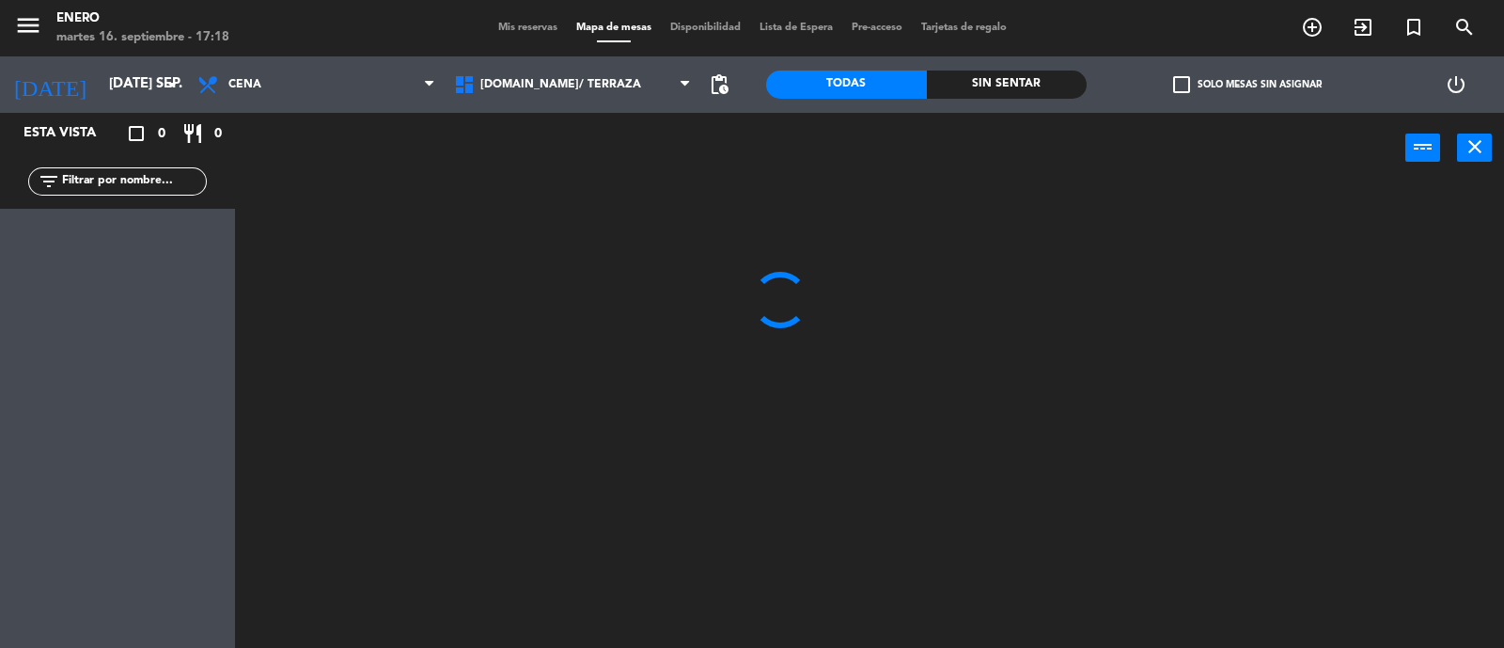
click at [531, 23] on span "Mis reservas" at bounding box center [528, 28] width 78 height 10
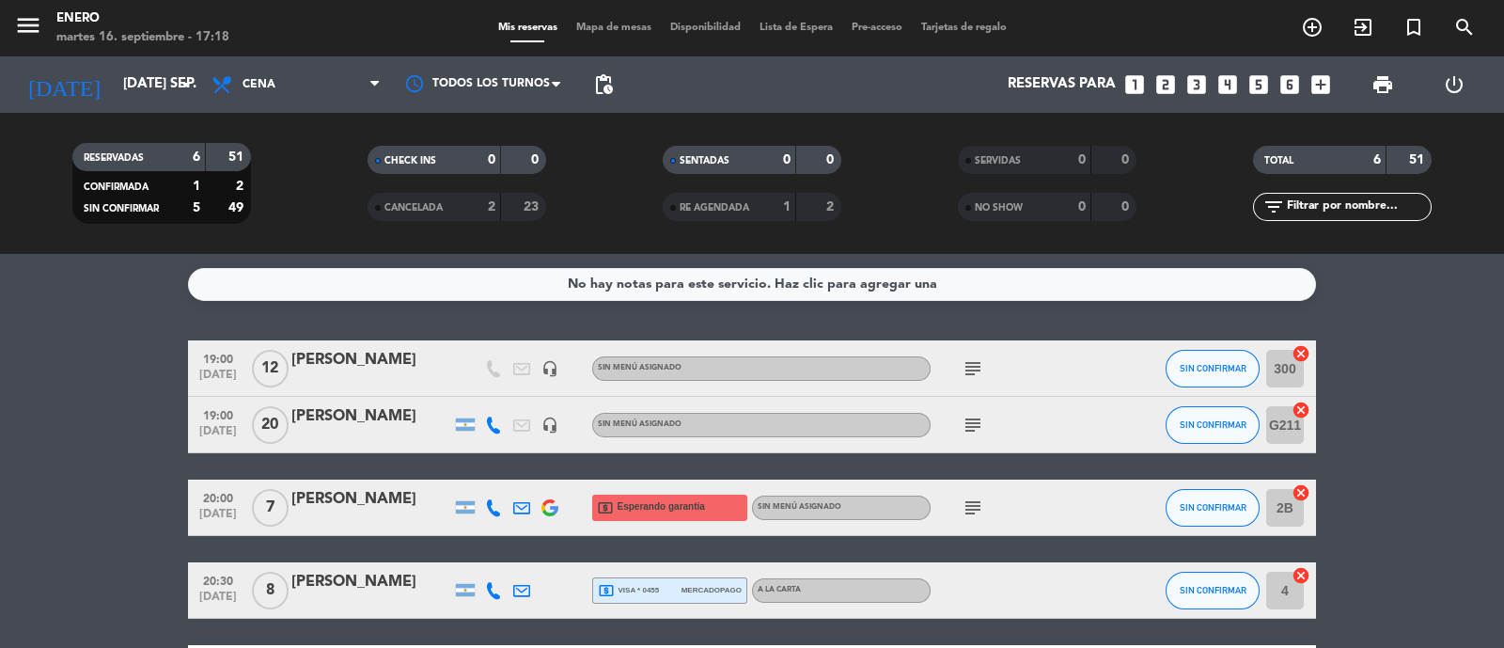
click at [974, 371] on icon "subject" at bounding box center [973, 368] width 23 height 23
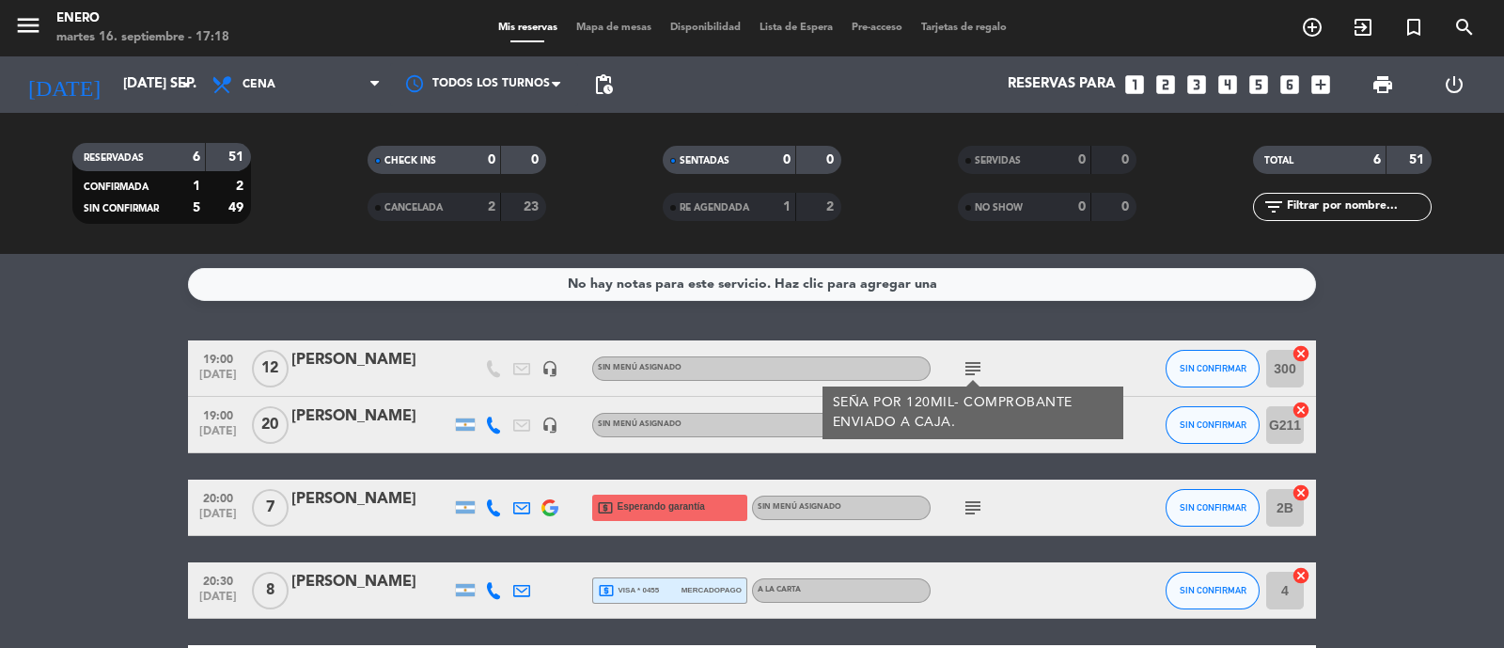
click at [1062, 374] on div "subject SEÑA POR 120MIL- COMPROBANTE ENVIADO A CAJA." at bounding box center [1015, 367] width 169 height 55
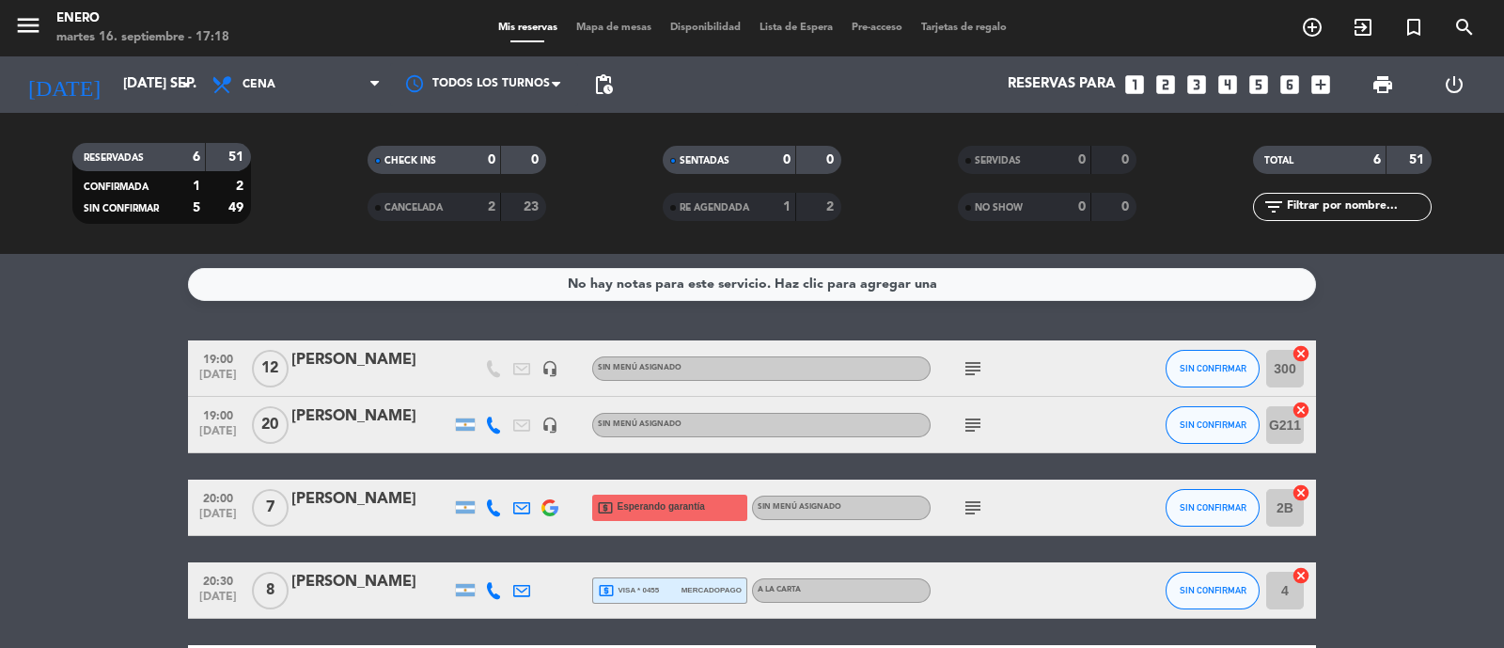
click at [979, 434] on icon "subject" at bounding box center [973, 425] width 23 height 23
click at [1100, 397] on div at bounding box center [1125, 424] width 51 height 55
click at [971, 359] on icon "subject" at bounding box center [973, 368] width 23 height 23
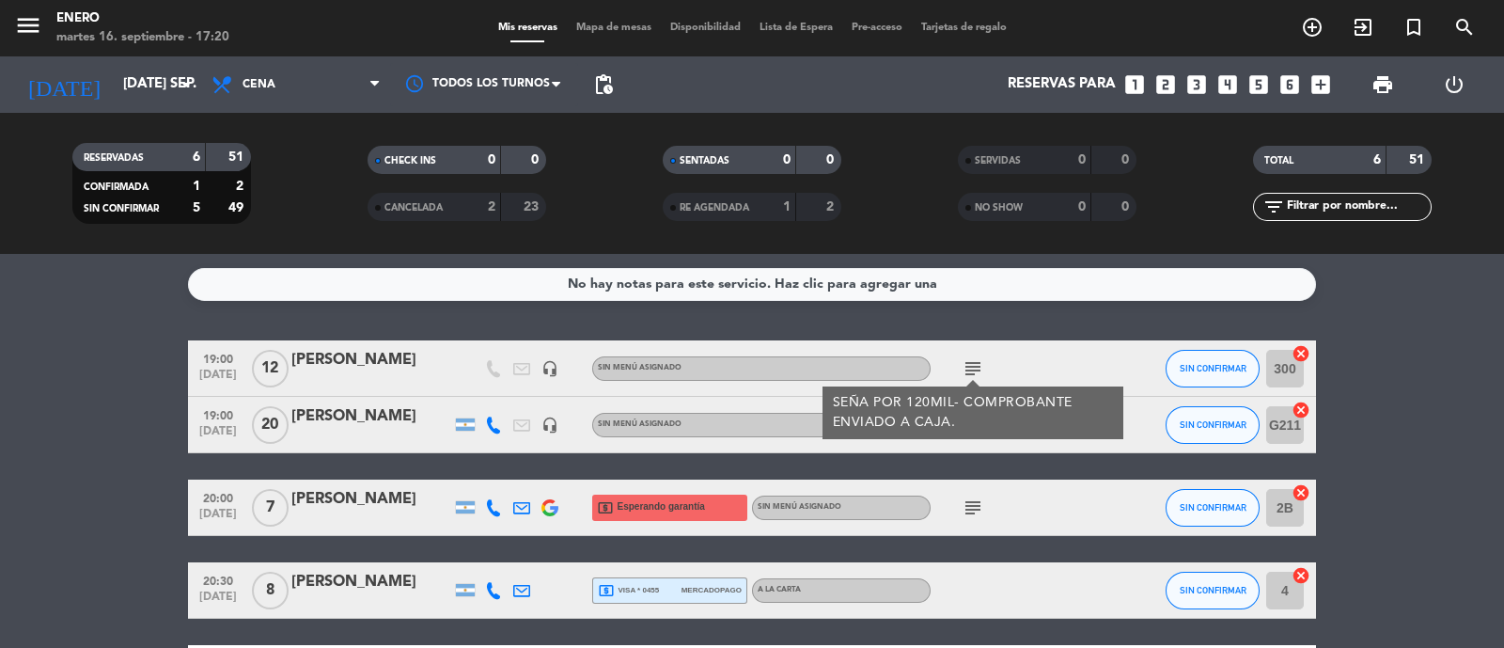
click at [1138, 441] on div at bounding box center [1125, 424] width 51 height 55
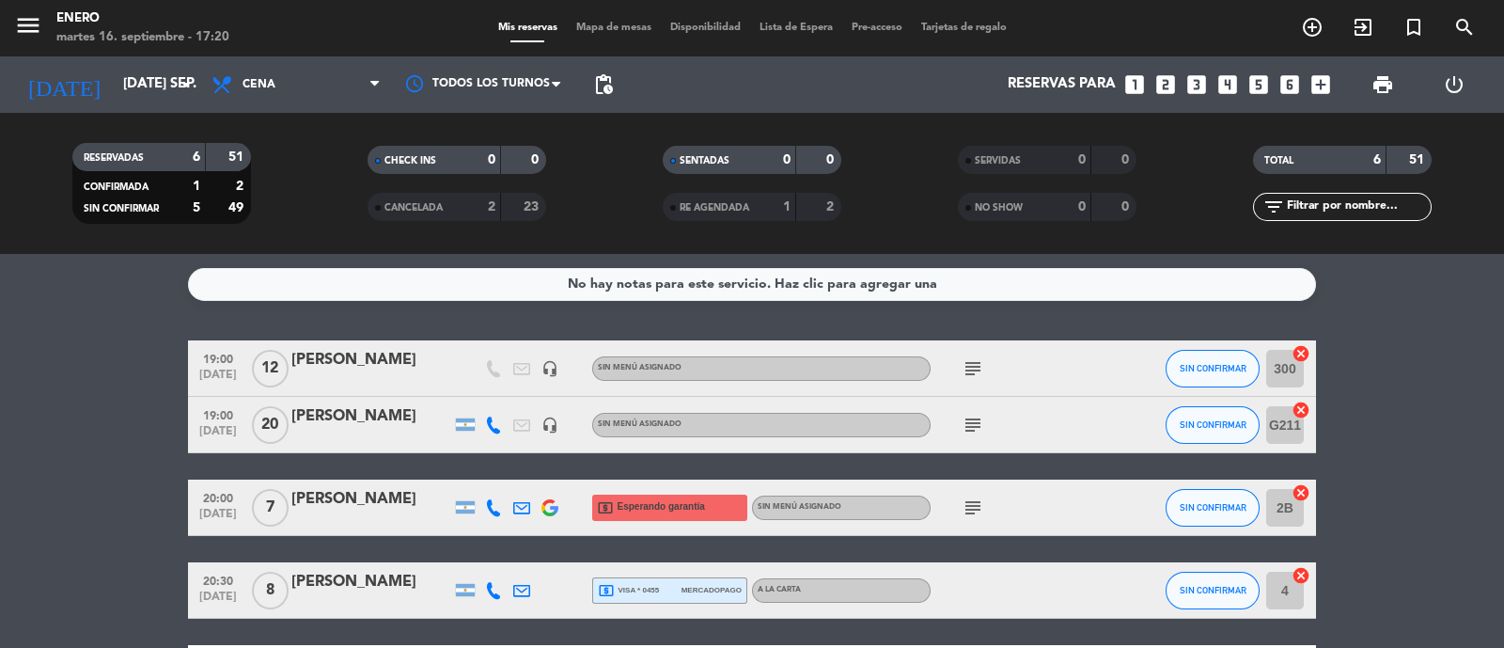
click at [986, 433] on span "subject" at bounding box center [973, 425] width 28 height 23
click at [966, 424] on icon "subject" at bounding box center [973, 425] width 23 height 23
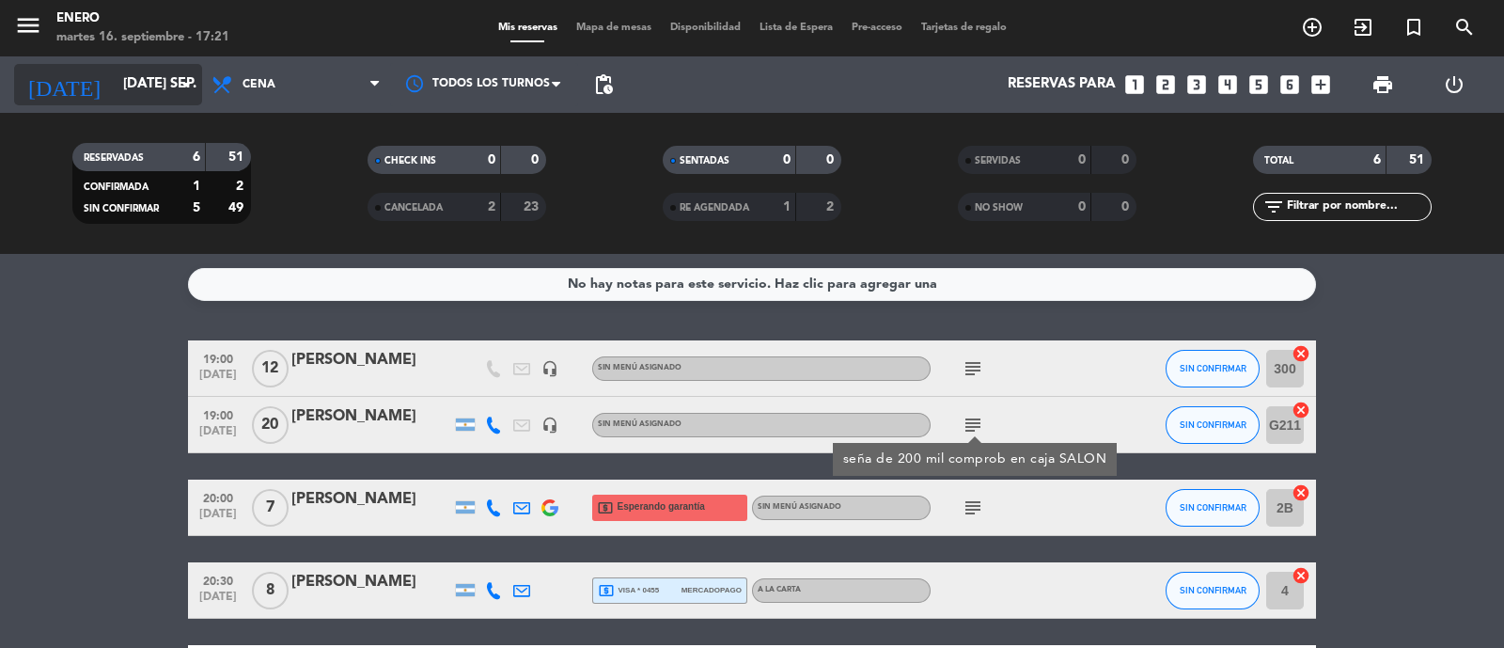
click at [179, 87] on icon "arrow_drop_down" at bounding box center [186, 84] width 23 height 23
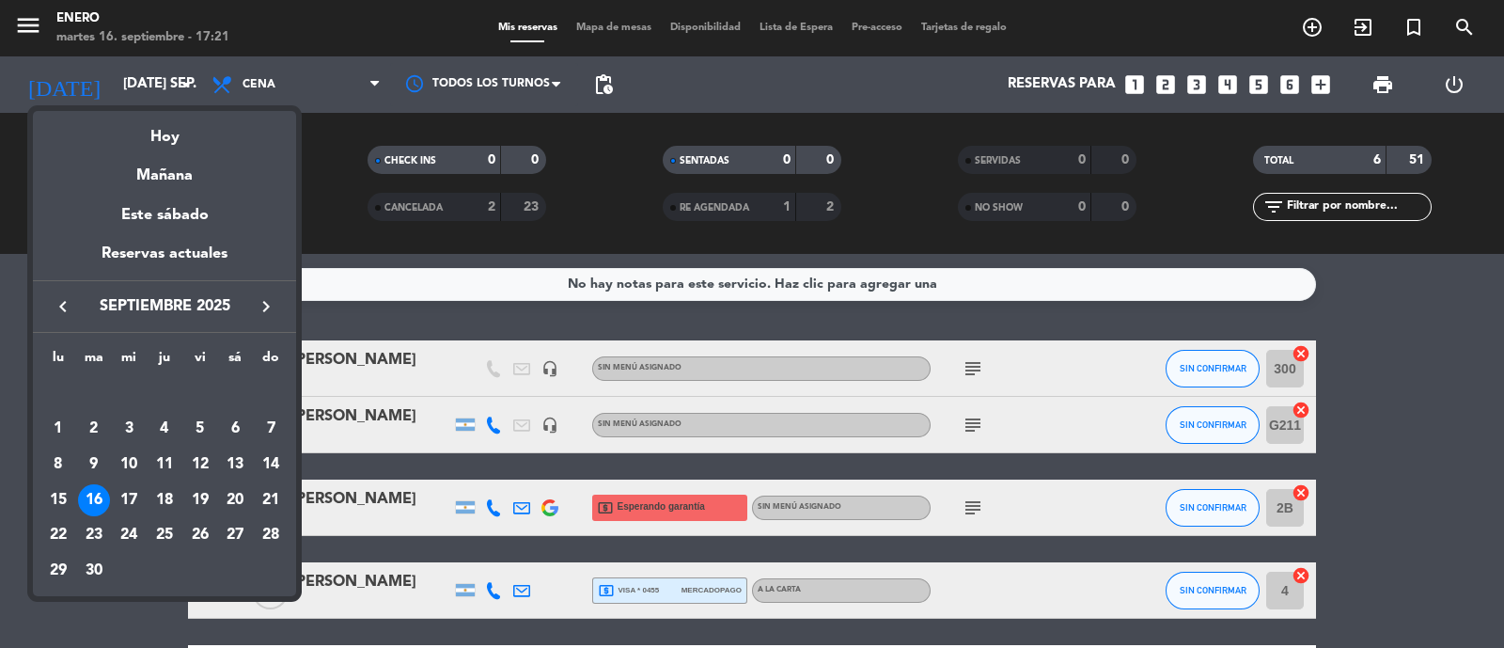
click at [184, 457] on div "12" at bounding box center [200, 464] width 32 height 32
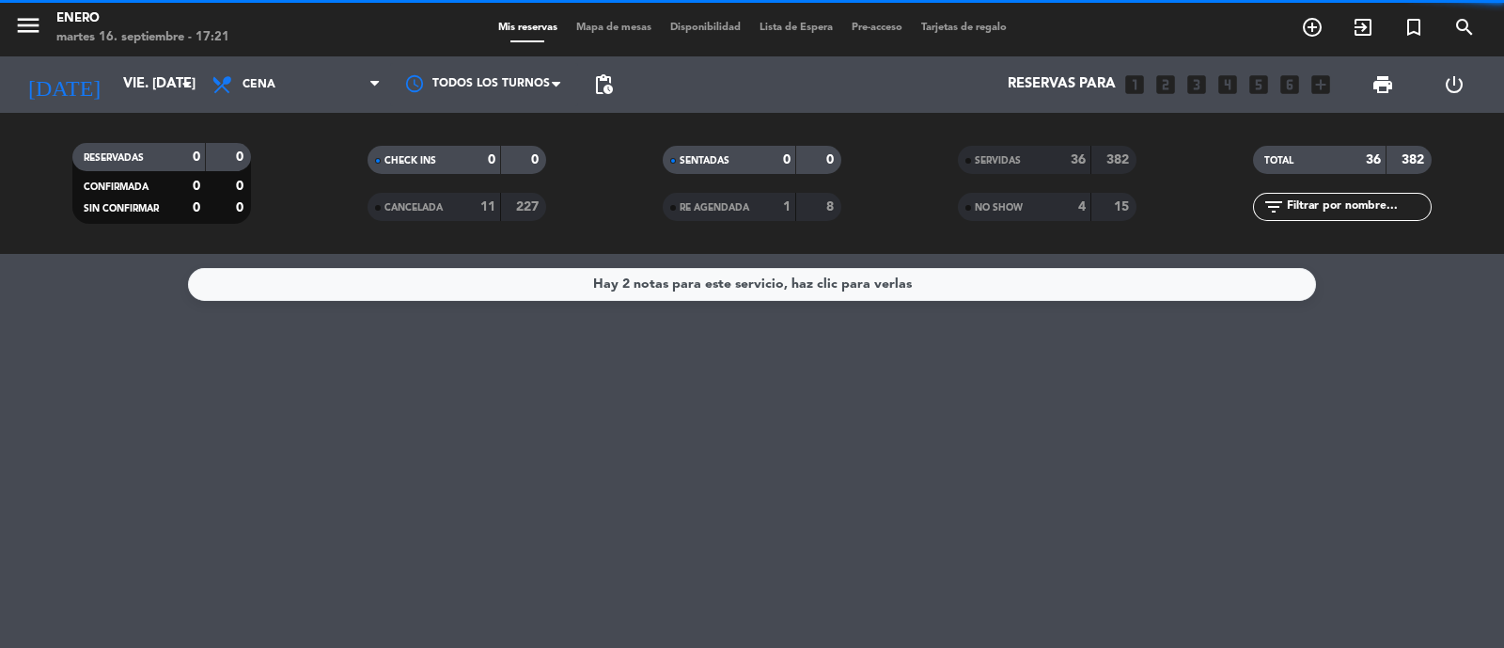
click at [401, 205] on span "CANCELADA" at bounding box center [414, 207] width 58 height 9
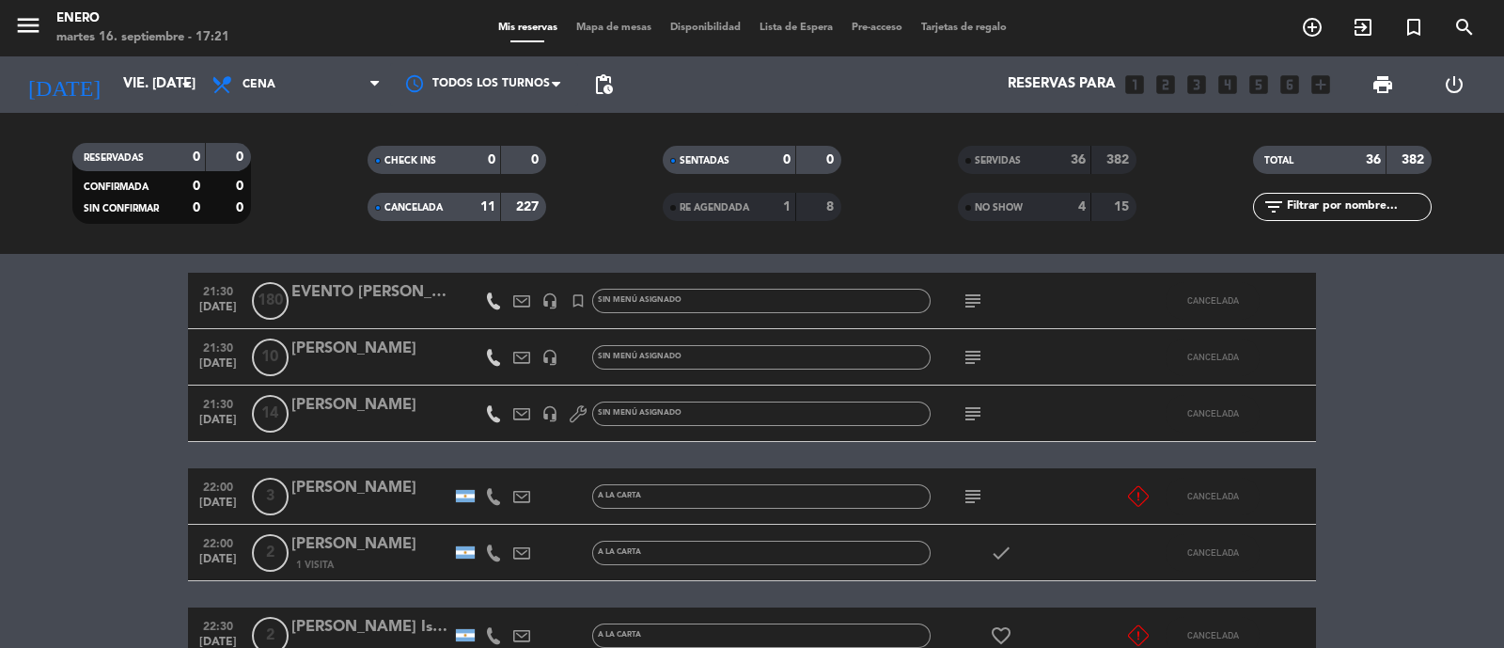
scroll to position [353, 0]
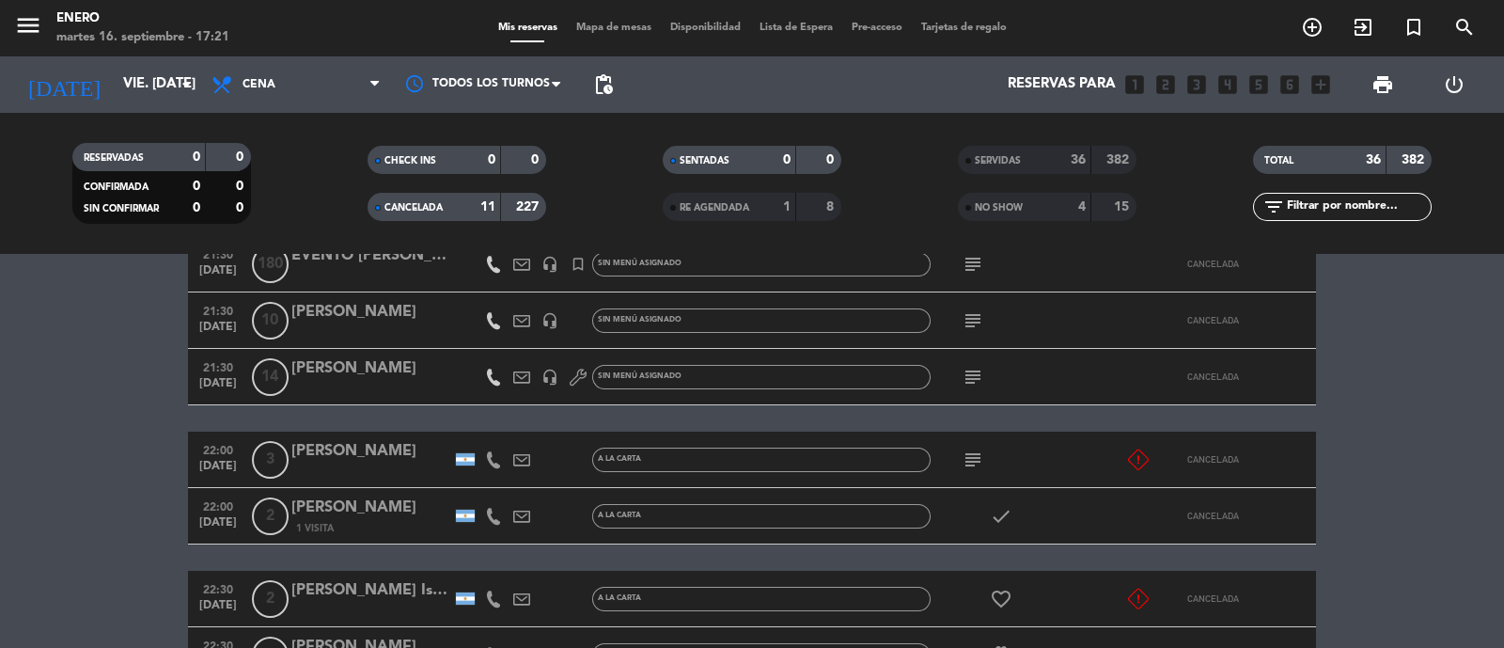
click at [981, 370] on icon "subject" at bounding box center [973, 377] width 23 height 23
click at [966, 321] on icon "subject" at bounding box center [973, 320] width 23 height 23
click at [966, 361] on div "subject" at bounding box center [1015, 376] width 169 height 55
click at [968, 376] on icon "subject" at bounding box center [973, 377] width 23 height 23
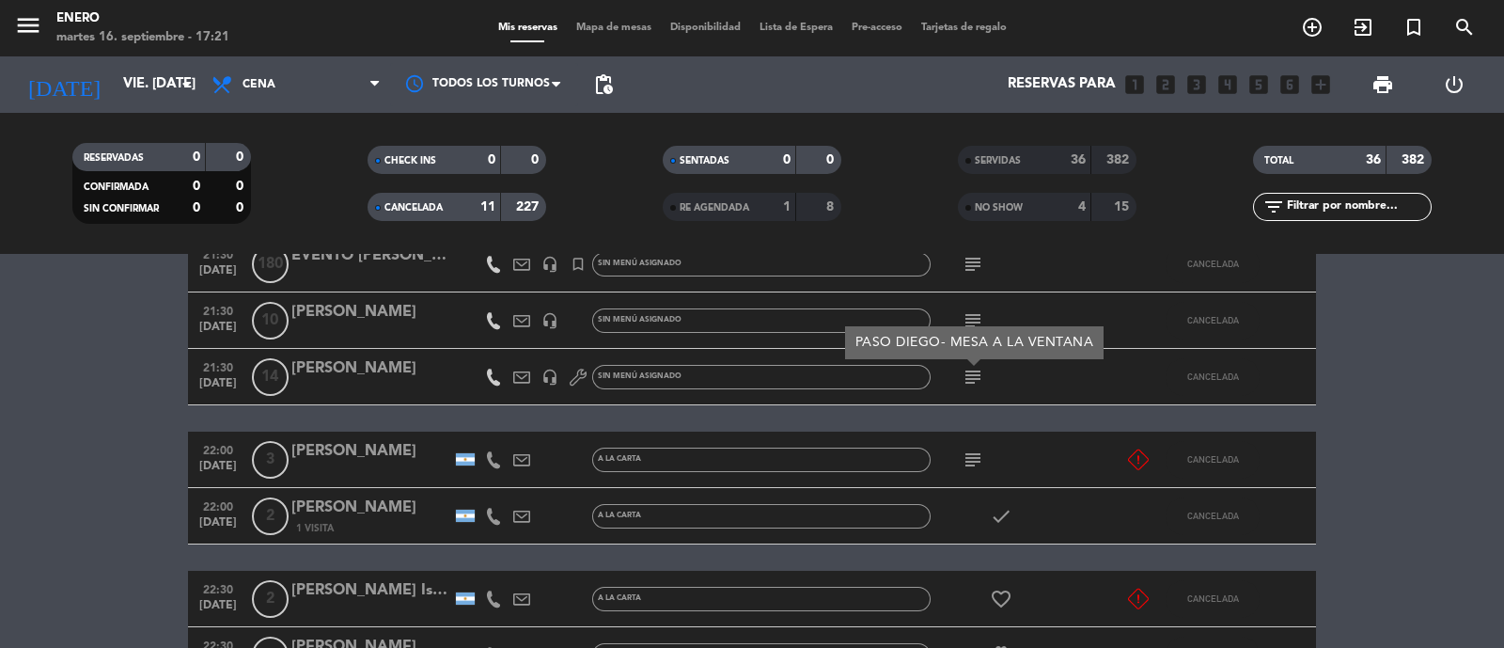
click at [968, 376] on icon "subject" at bounding box center [973, 377] width 23 height 23
click at [202, 387] on span "sep. 12" at bounding box center [218, 388] width 47 height 22
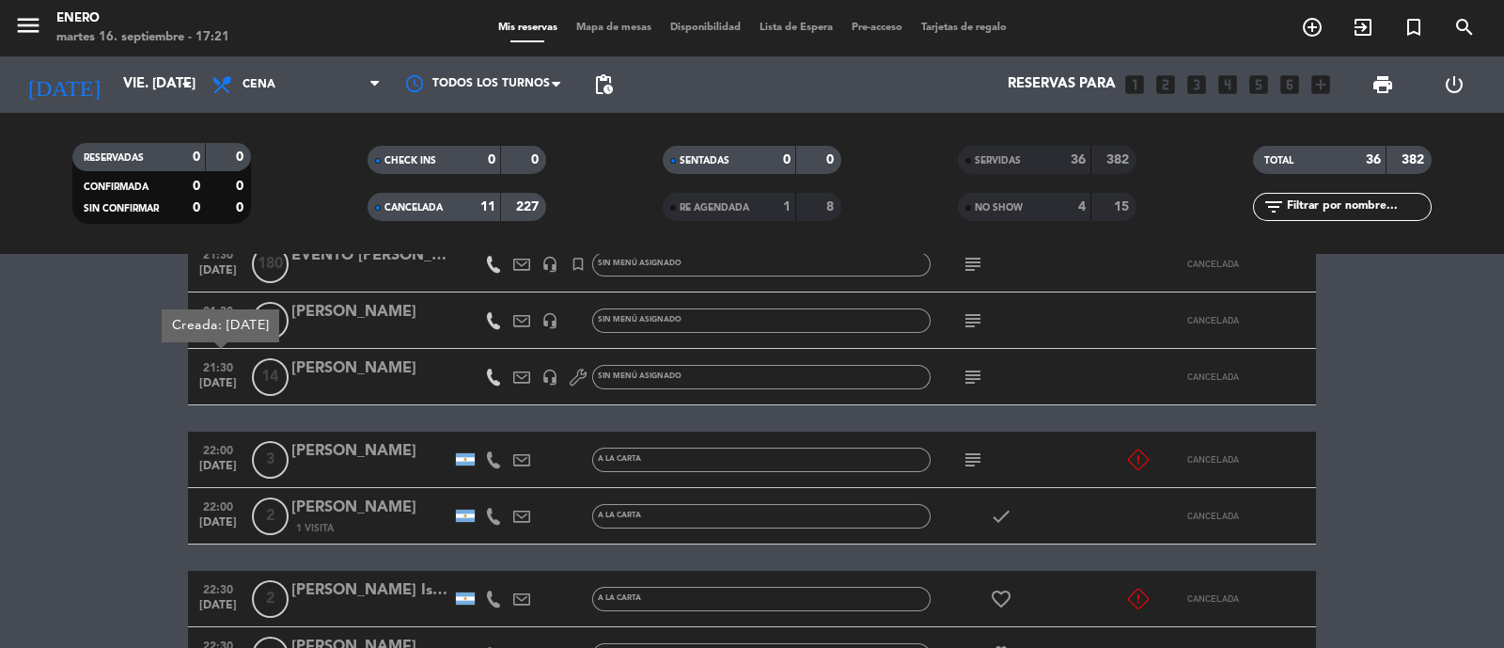
click at [143, 320] on bookings-row "20:33 ARRIBADA 2 diego exit_to_app Sin menú asignado CANCELADA 20:00 sep. 12 3 …" at bounding box center [752, 377] width 1504 height 779
click at [237, 321] on span "sep. 12" at bounding box center [218, 332] width 47 height 22
click at [218, 377] on span "sep. 12" at bounding box center [218, 388] width 47 height 22
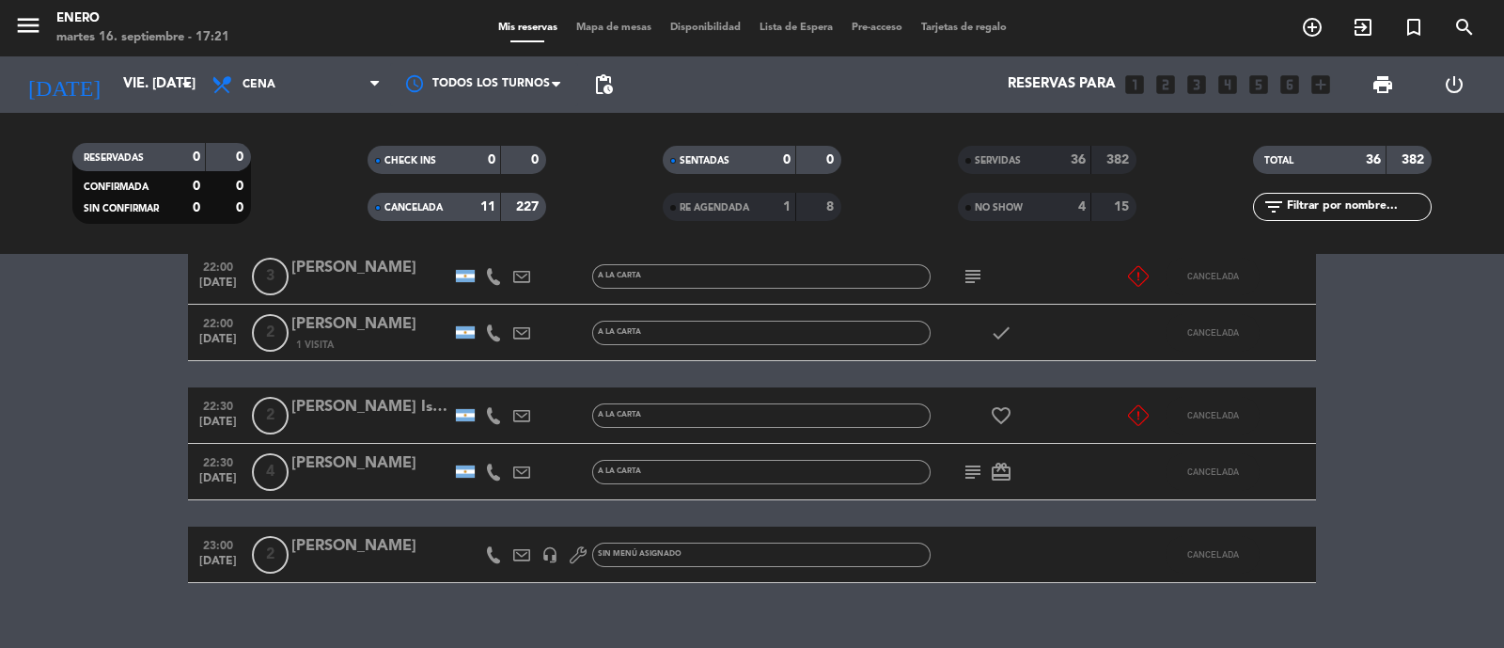
scroll to position [564, 0]
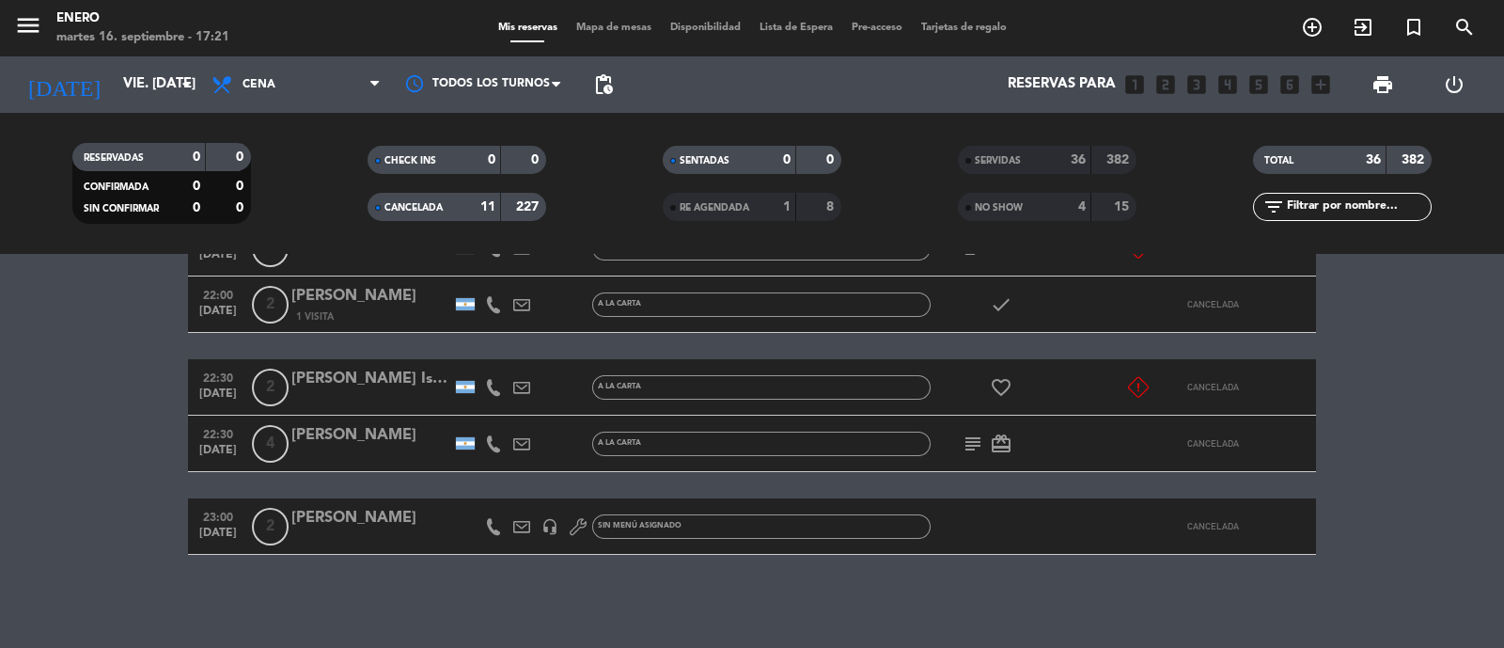
click at [604, 34] on div "Mis reservas Mapa de mesas Disponibilidad Lista de Espera Pre-acceso Tarjetas d…" at bounding box center [752, 28] width 527 height 17
click at [273, 58] on div "Todos los servicios Desayuno Almuerzo Cena Cena Todos los servicios Desayuno Al…" at bounding box center [296, 84] width 188 height 56
click at [295, 96] on span "Cena" at bounding box center [296, 84] width 188 height 41
click at [48, 317] on bookings-row "20:33 ARRIBADA 2 diego exit_to_app Sin menú asignado CANCELADA 20:00 sep. 12 3 …" at bounding box center [752, 165] width 1504 height 779
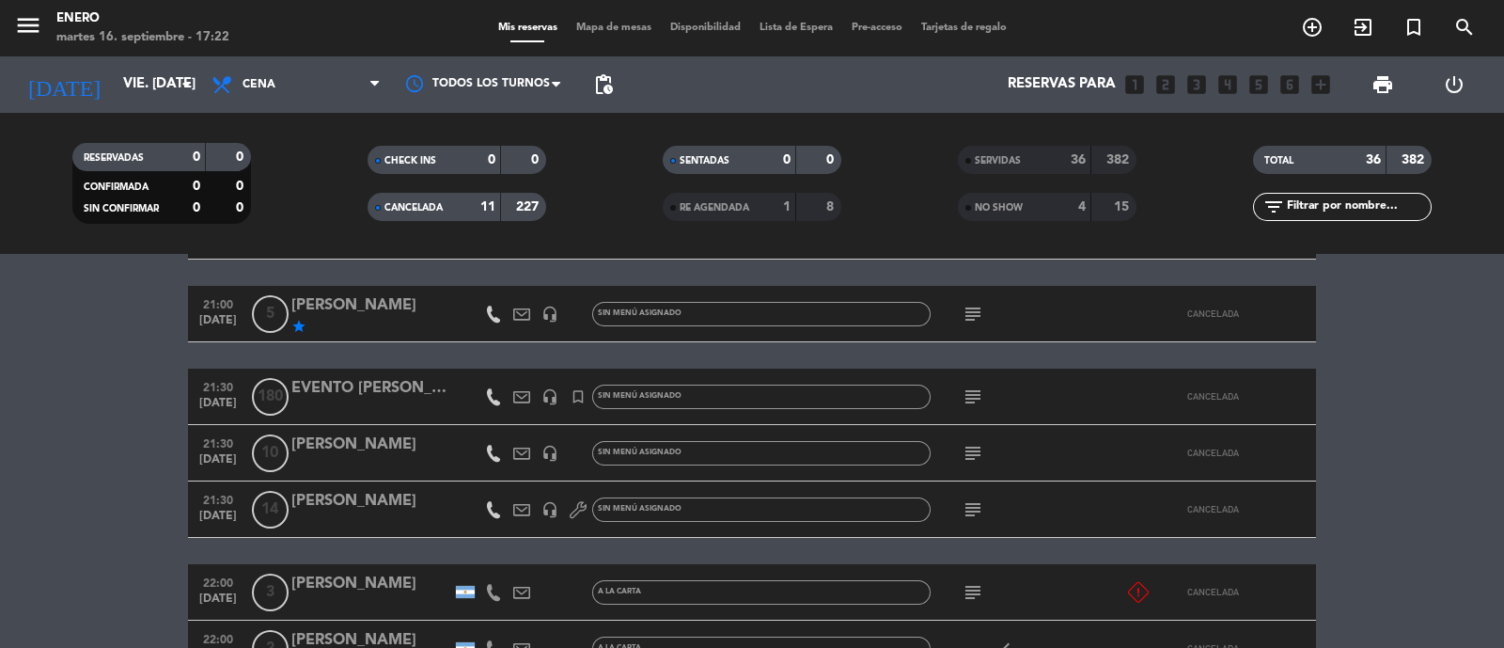
scroll to position [94, 0]
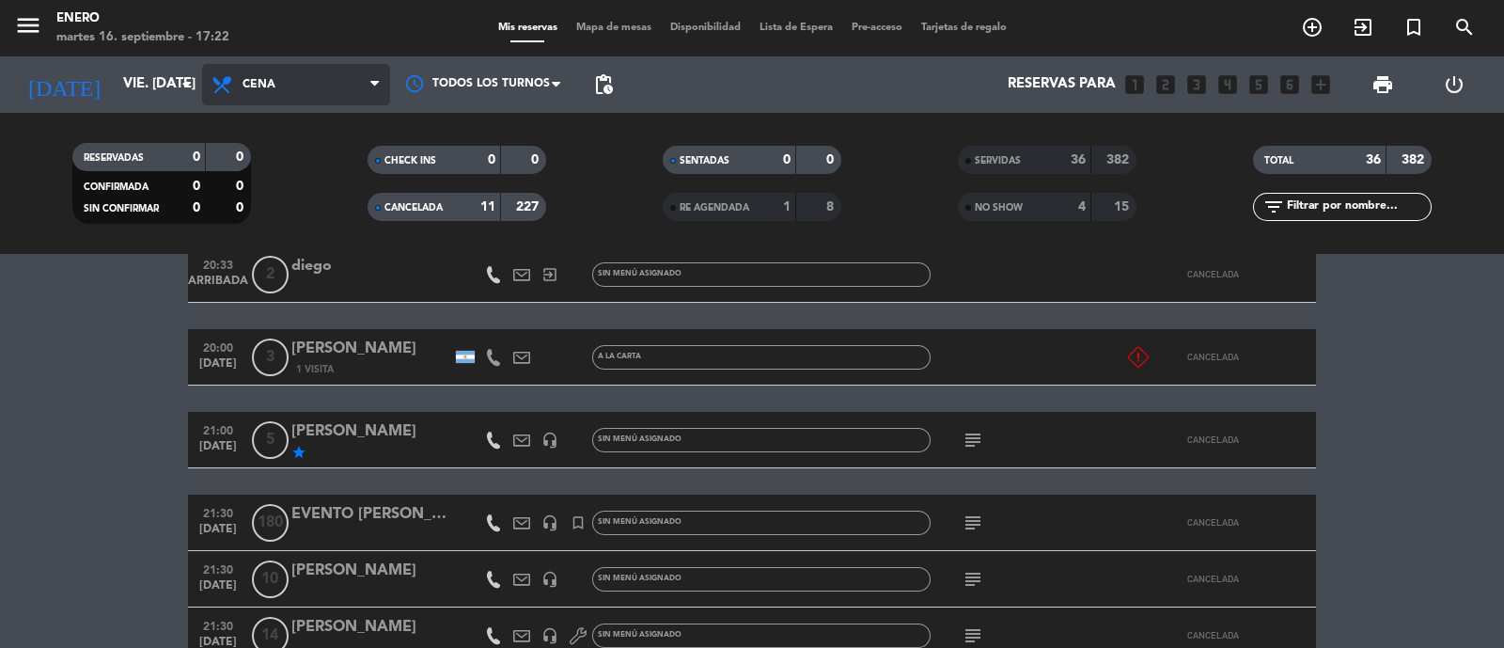
click at [334, 88] on span "Cena" at bounding box center [296, 84] width 188 height 41
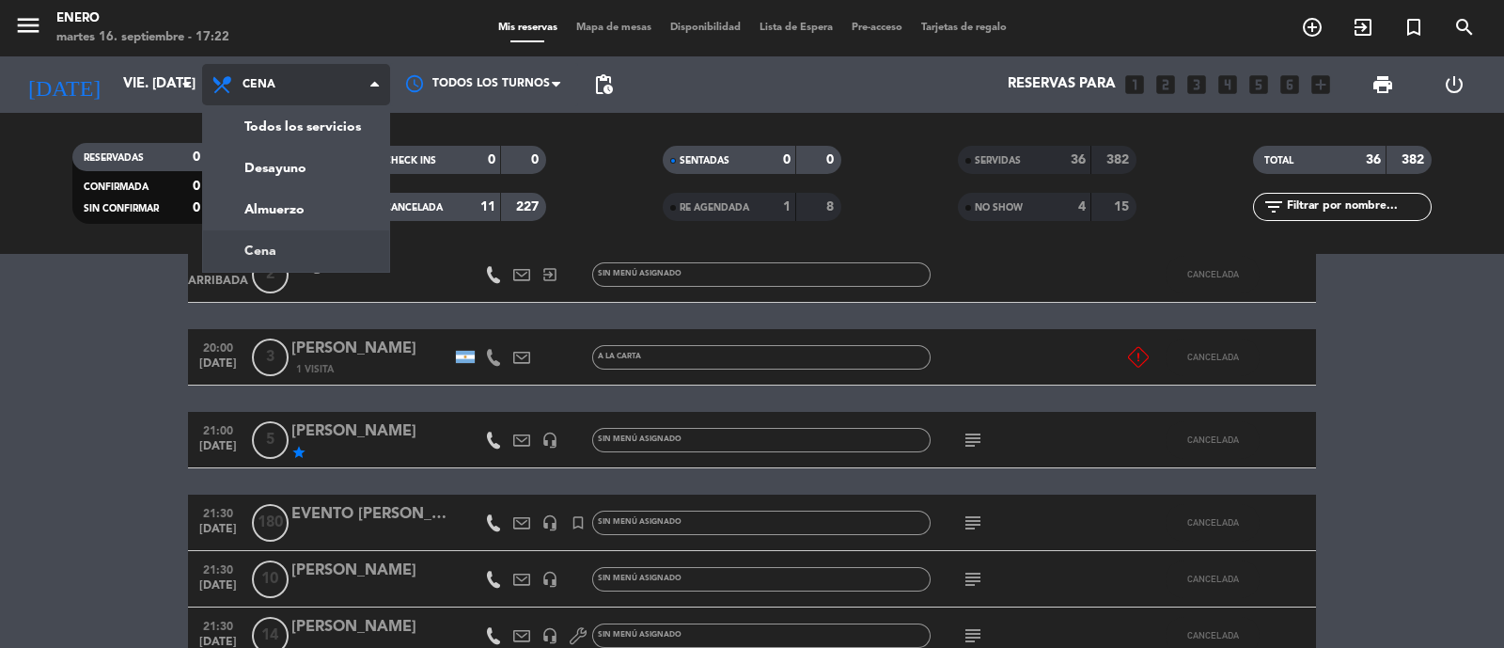
click at [334, 88] on span "Cena" at bounding box center [296, 84] width 188 height 41
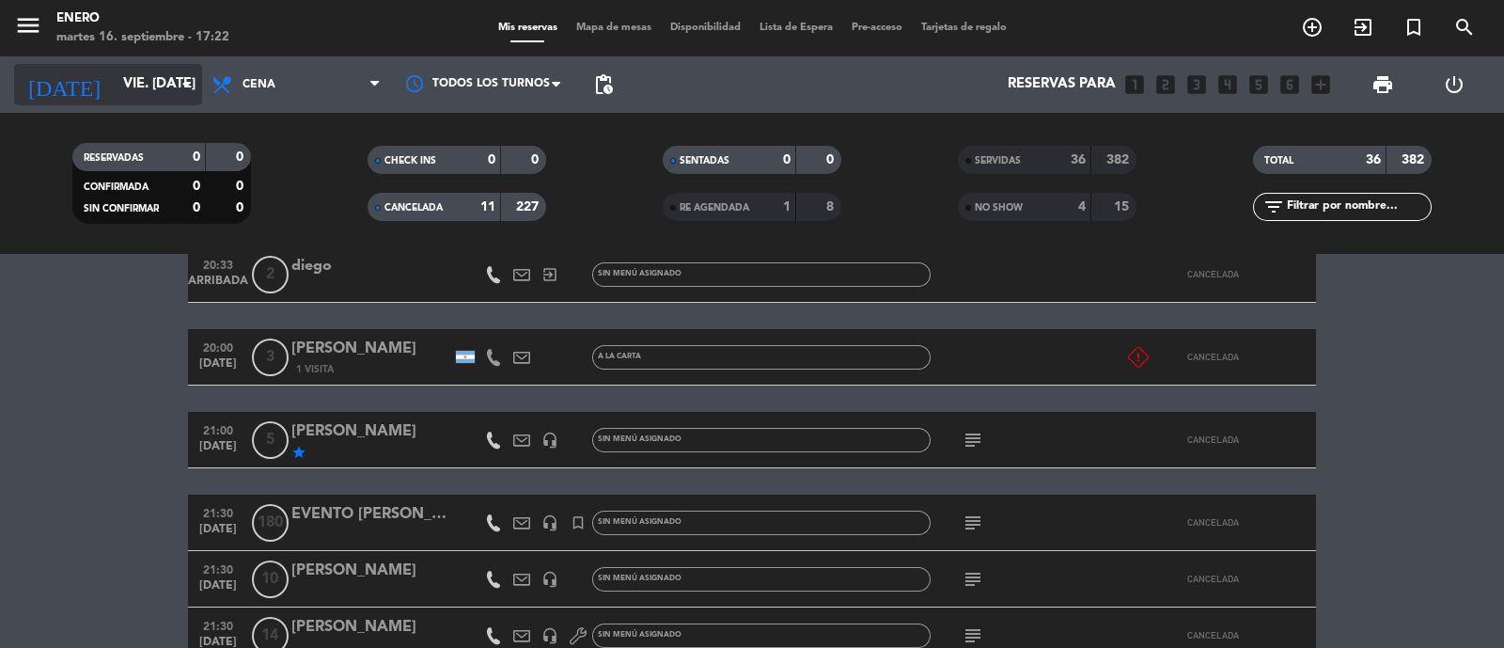
click at [118, 80] on input "vie. 12 sep." at bounding box center [204, 85] width 181 height 36
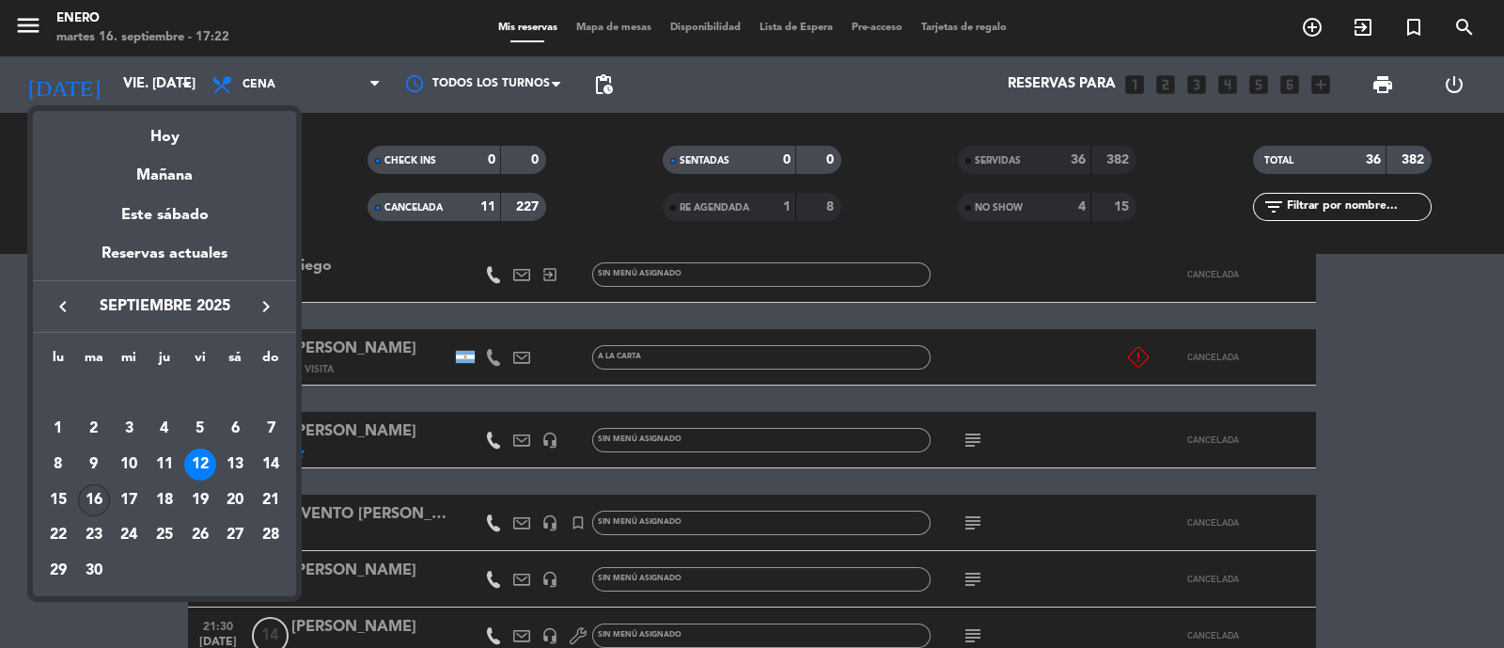
click at [96, 486] on div "16" at bounding box center [94, 500] width 32 height 32
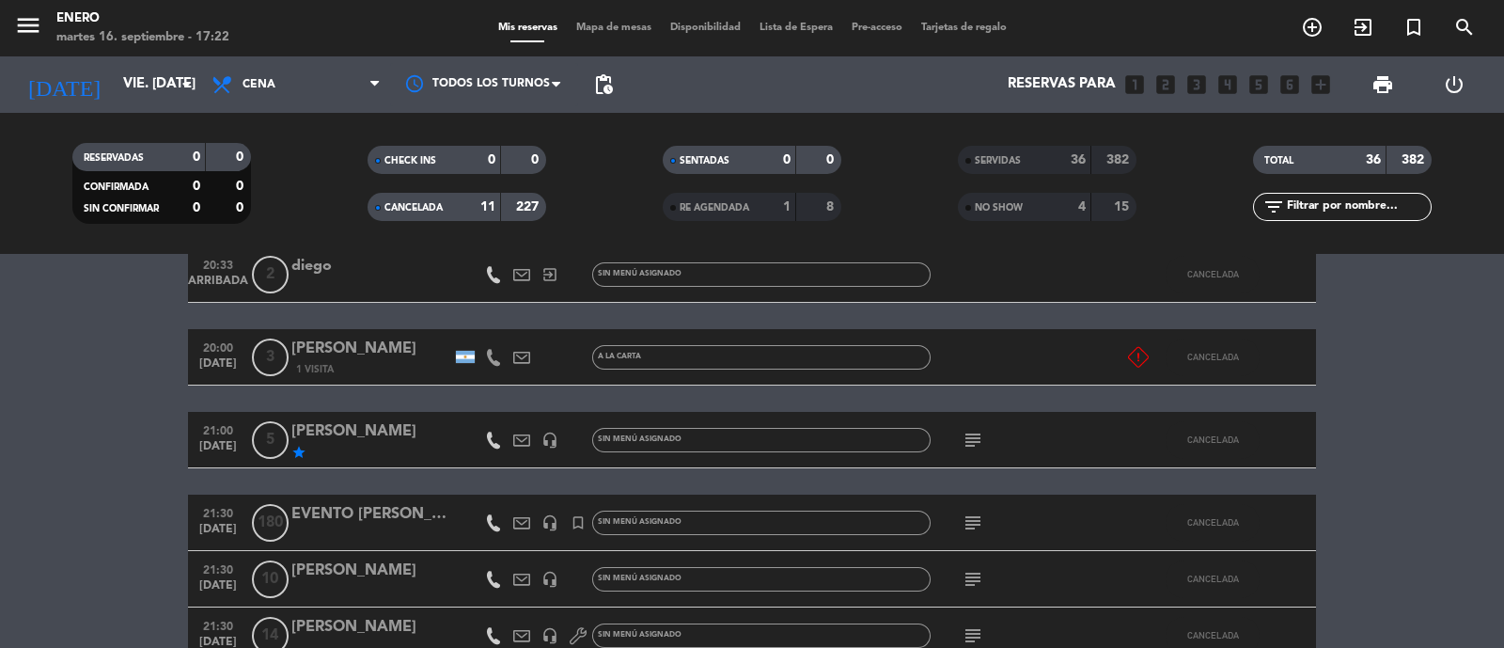
type input "[DATE] sep."
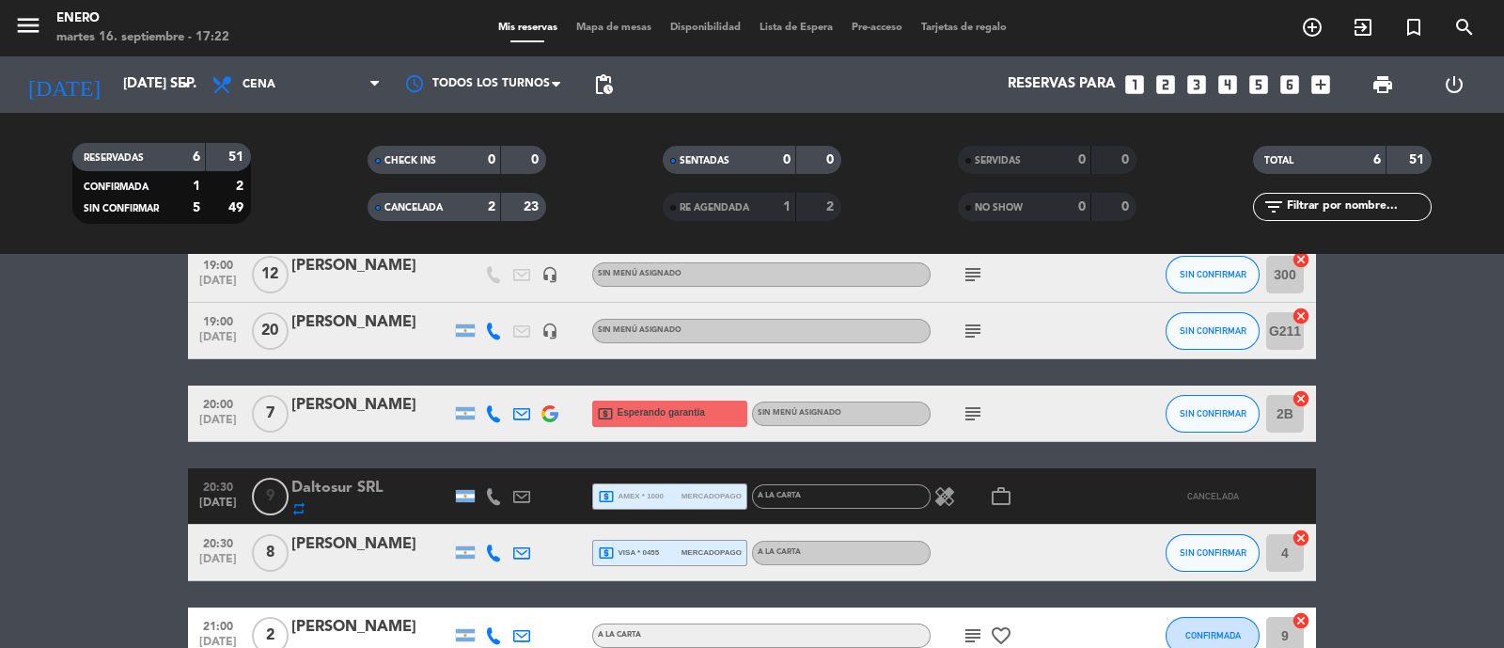
click at [415, 212] on span "CANCELADA" at bounding box center [414, 207] width 58 height 9
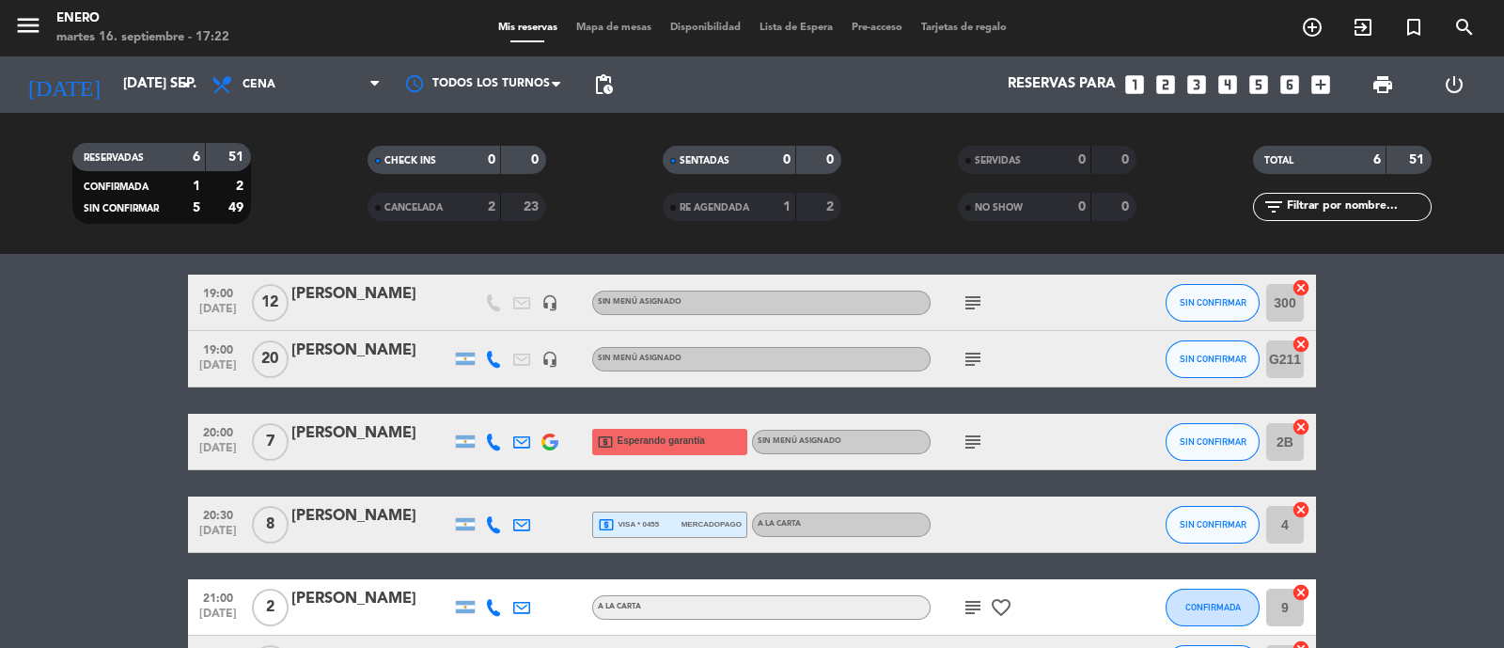
scroll to position [117, 0]
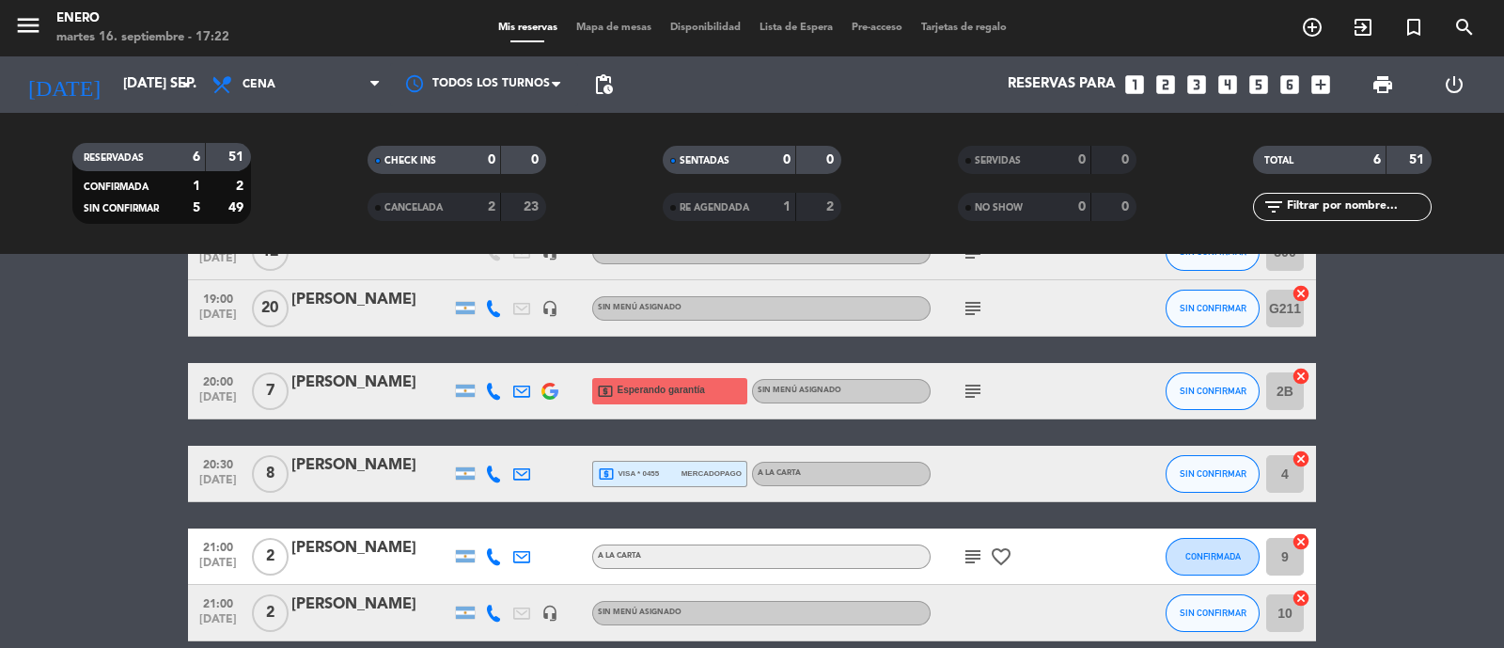
click at [978, 388] on icon "subject" at bounding box center [973, 391] width 23 height 23
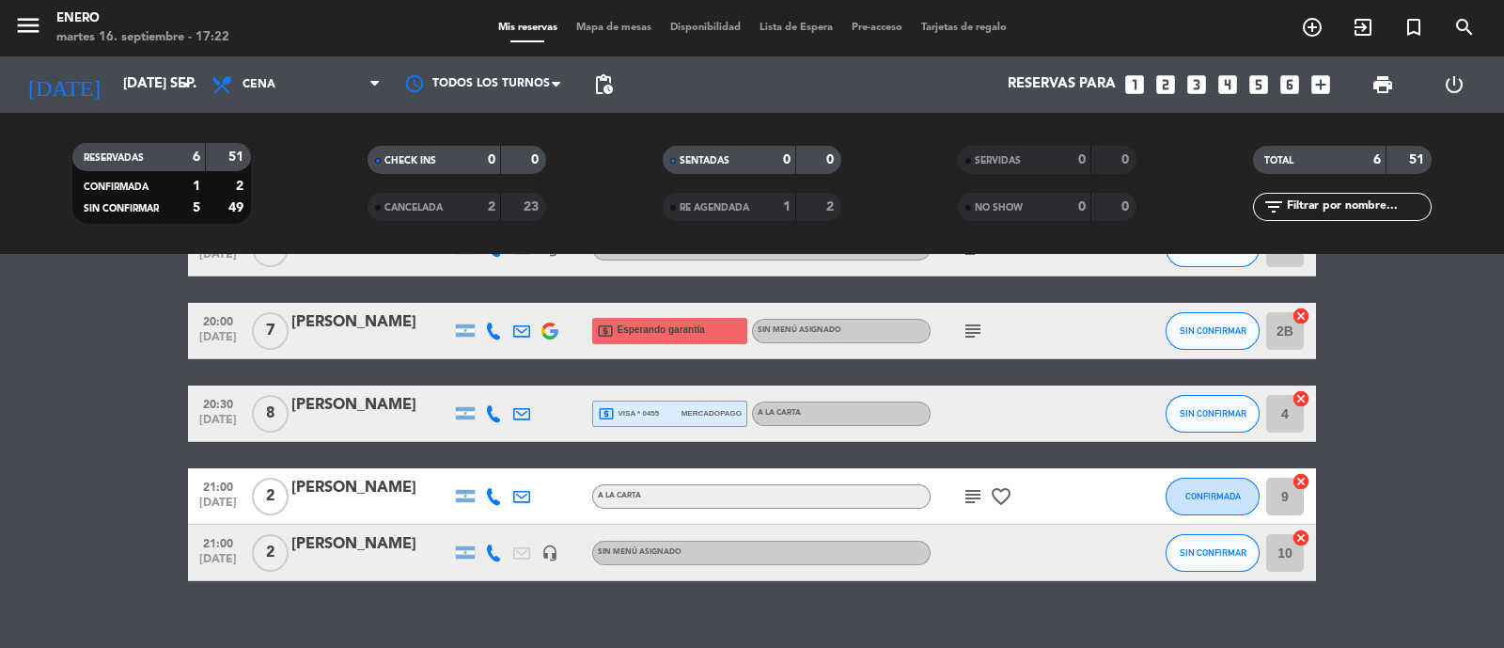
scroll to position [203, 0]
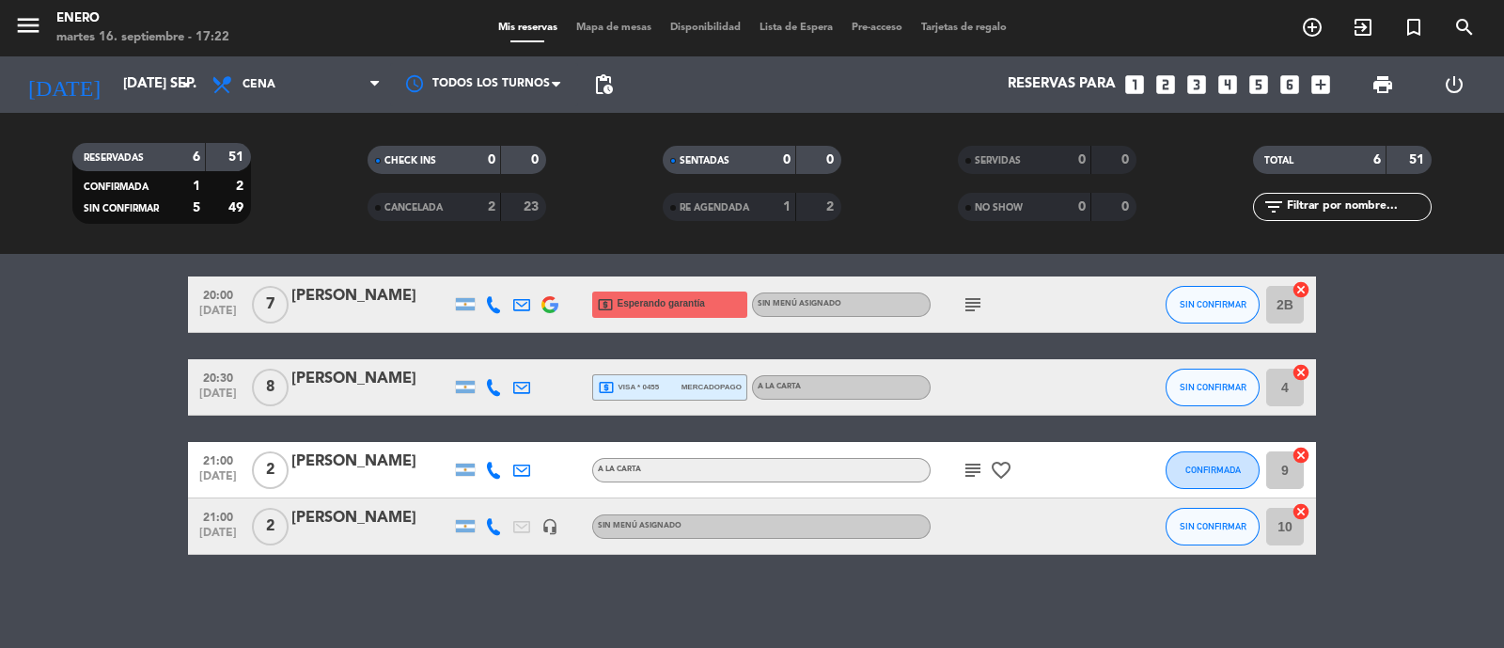
click at [956, 465] on div "subject favorite_border" at bounding box center [1015, 469] width 169 height 55
click at [970, 465] on icon "subject" at bounding box center [973, 470] width 23 height 23
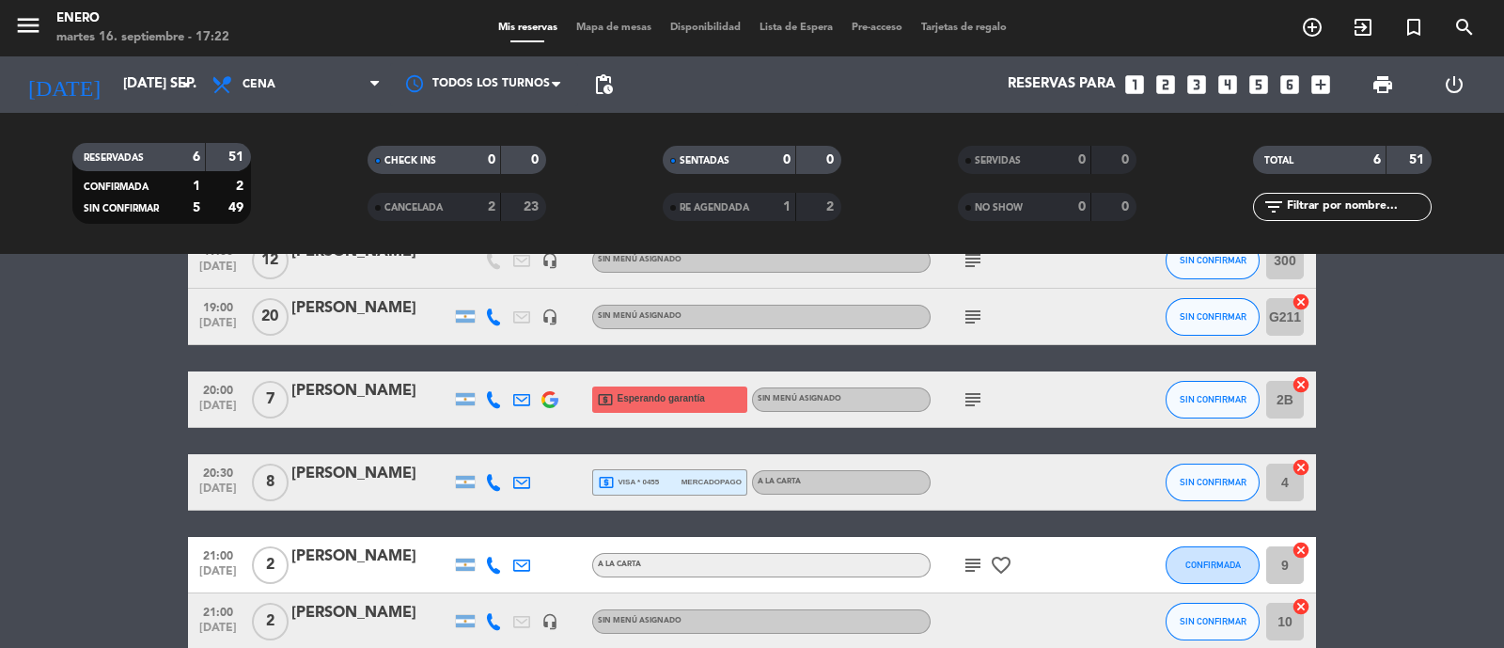
scroll to position [0, 0]
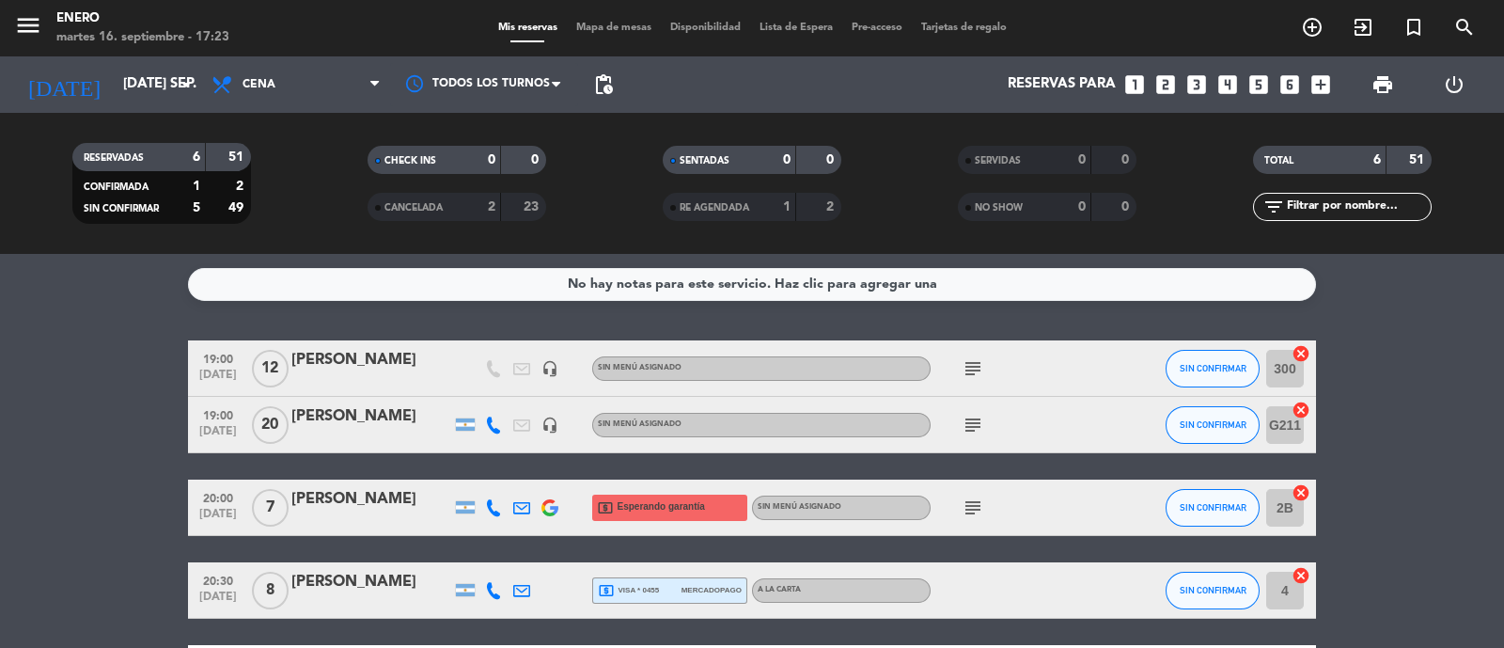
click at [983, 370] on icon "subject" at bounding box center [973, 368] width 23 height 23
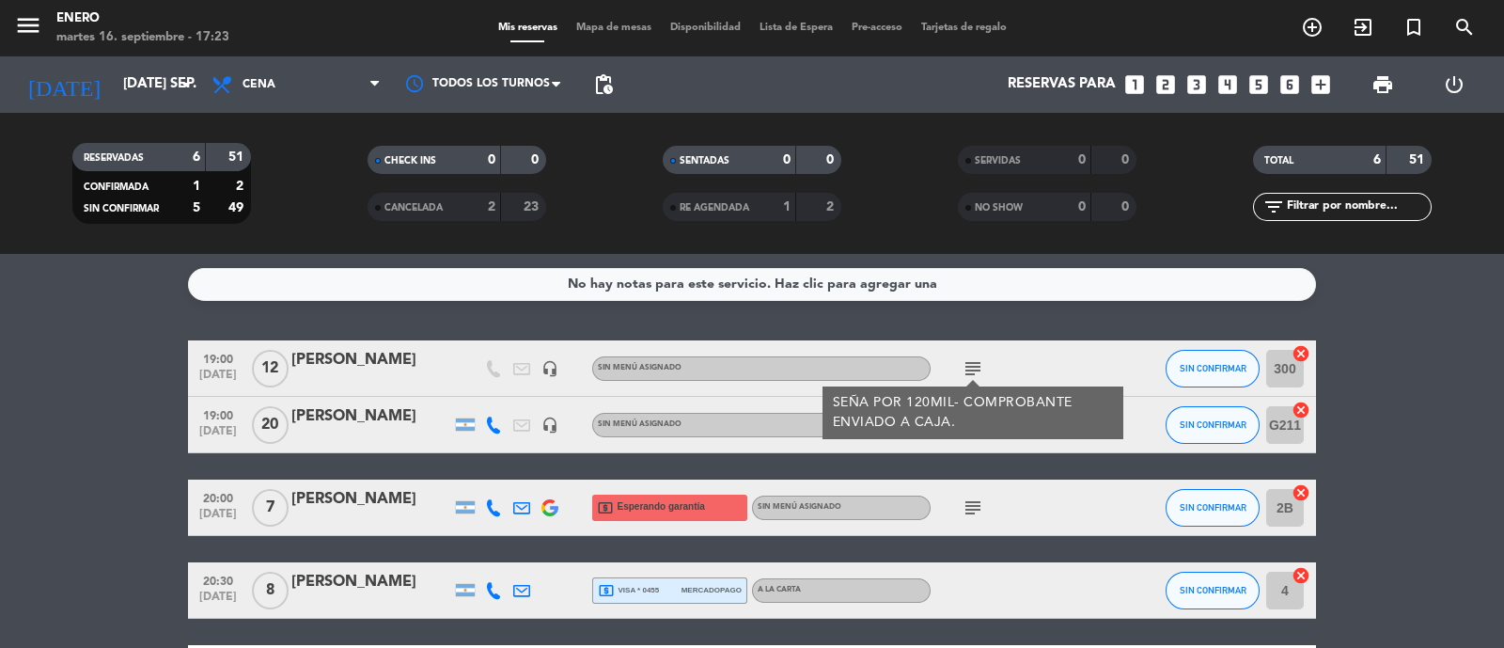
click at [1080, 439] on div "SEÑA POR 120MIL- COMPROBANTE ENVIADO A CAJA." at bounding box center [973, 412] width 301 height 53
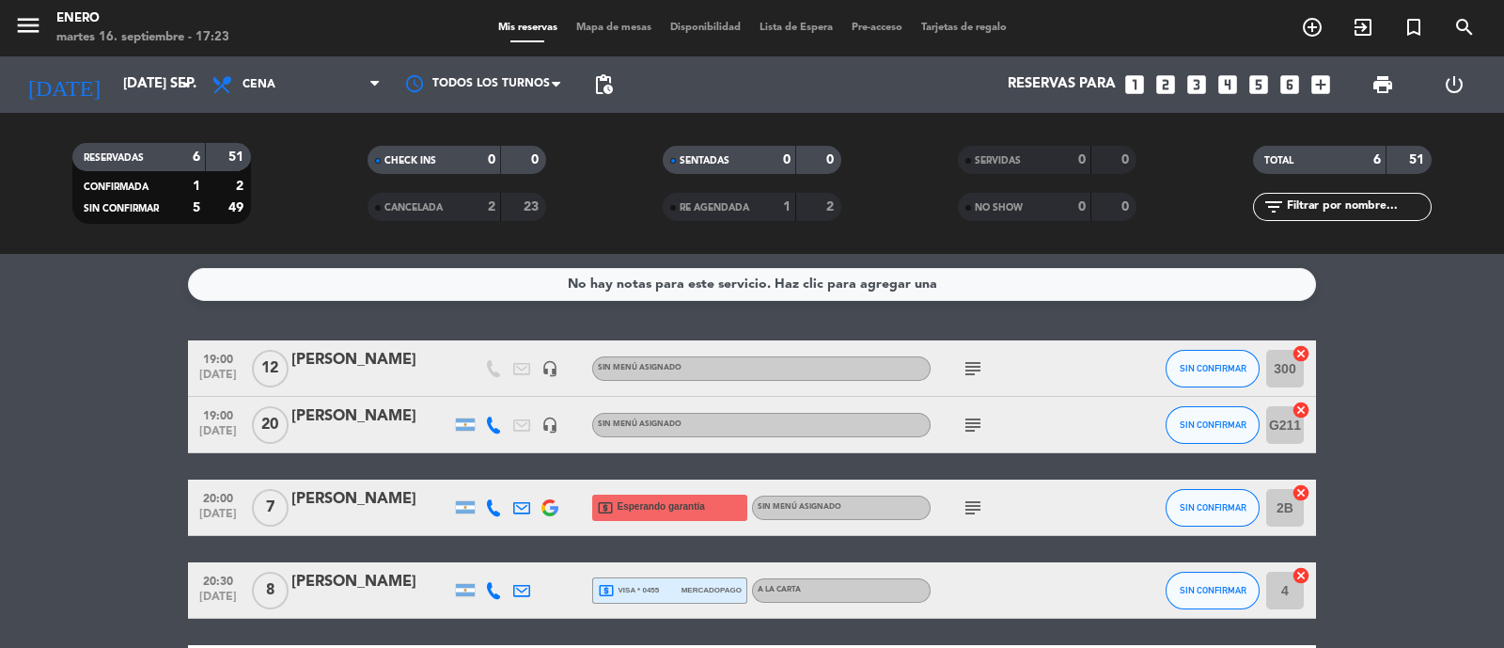
click at [978, 423] on icon "subject" at bounding box center [973, 425] width 23 height 23
click at [967, 357] on icon "subject" at bounding box center [973, 368] width 23 height 23
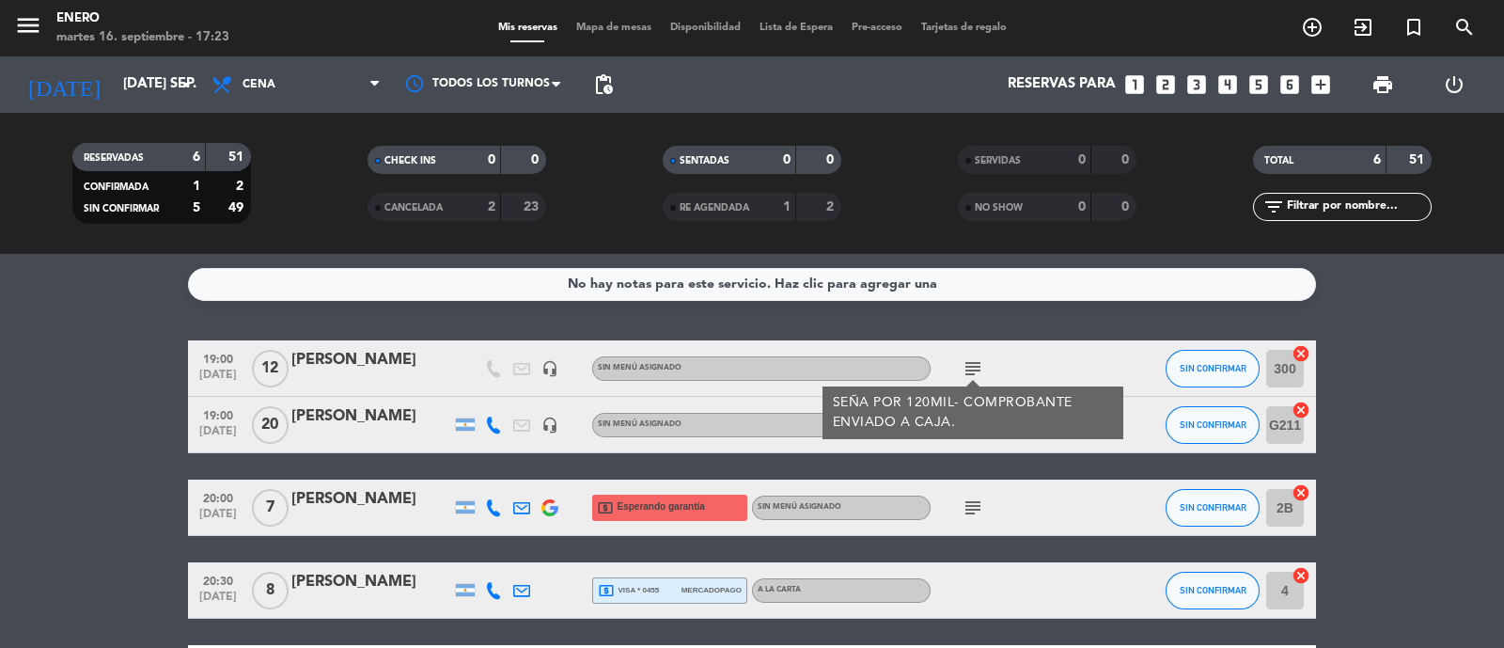
click at [981, 373] on icon "subject" at bounding box center [973, 368] width 23 height 23
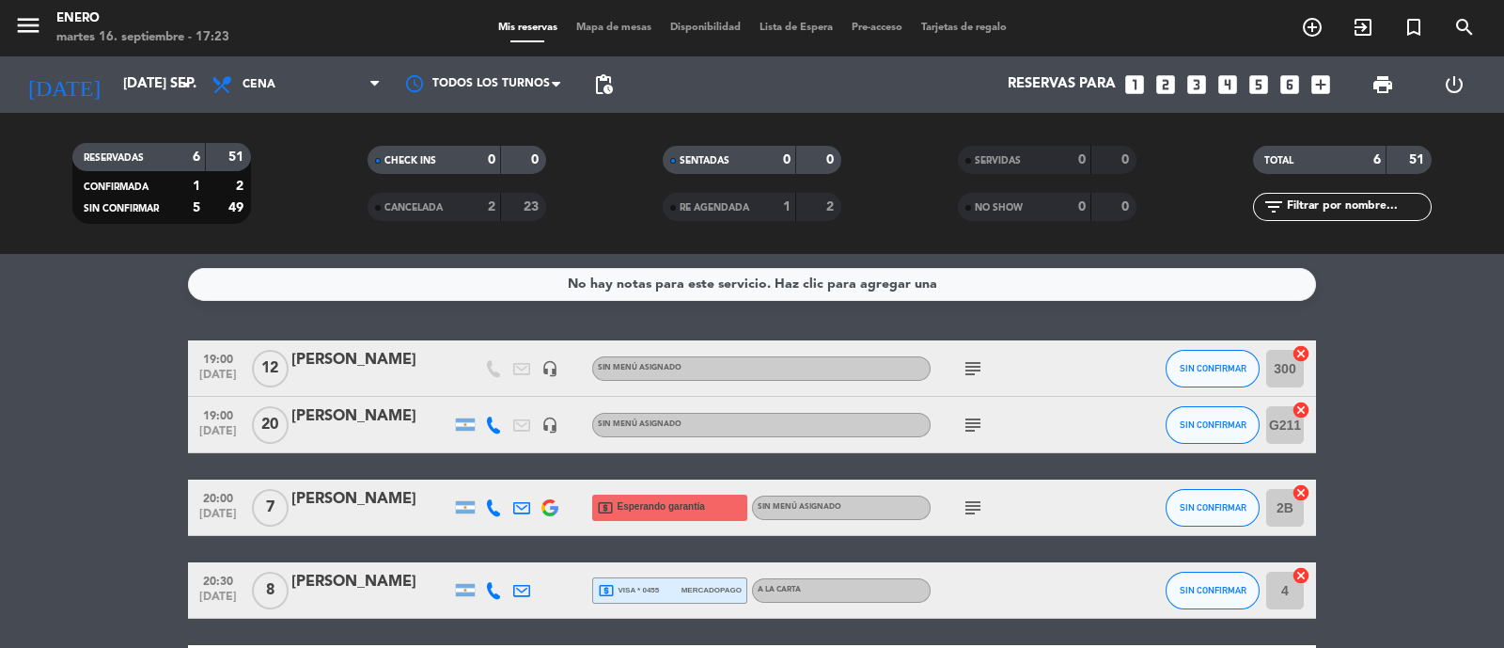
click at [967, 426] on icon "subject" at bounding box center [973, 425] width 23 height 23
click at [979, 357] on icon "subject" at bounding box center [973, 368] width 23 height 23
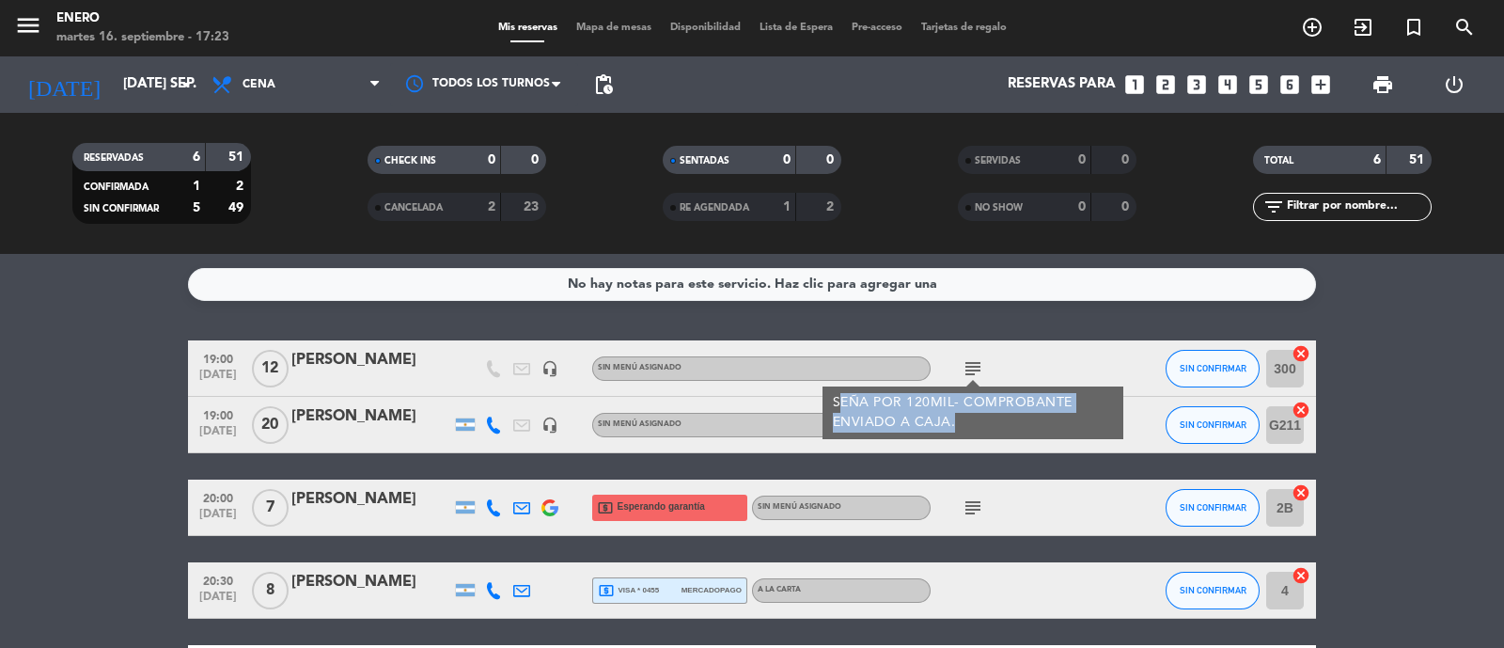
drag, startPoint x: 840, startPoint y: 395, endPoint x: 960, endPoint y: 424, distance: 123.8
click at [960, 424] on div "SEÑA POR 120MIL- COMPROBANTE ENVIADO A CAJA." at bounding box center [973, 412] width 281 height 39
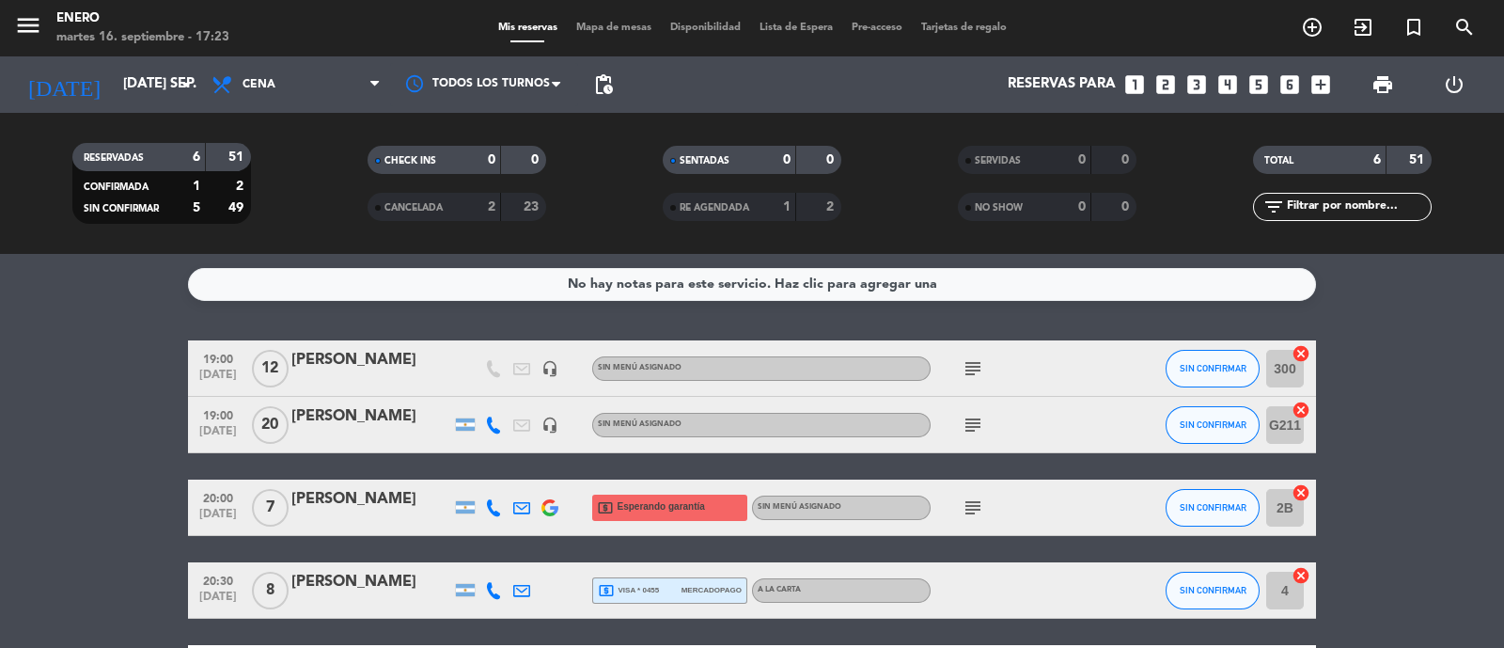
click at [969, 375] on icon "subject" at bounding box center [973, 368] width 23 height 23
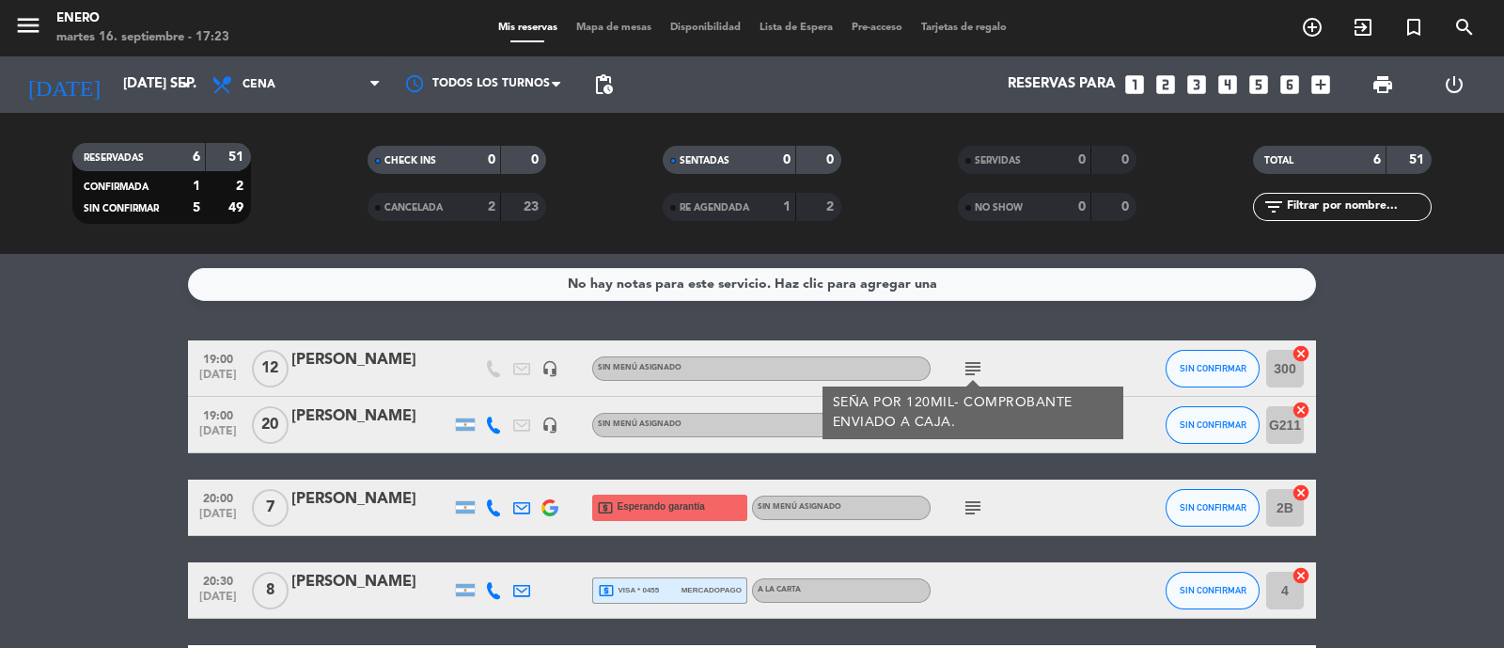
click at [220, 367] on div "19:00 sep. 16" at bounding box center [218, 367] width 60 height 55
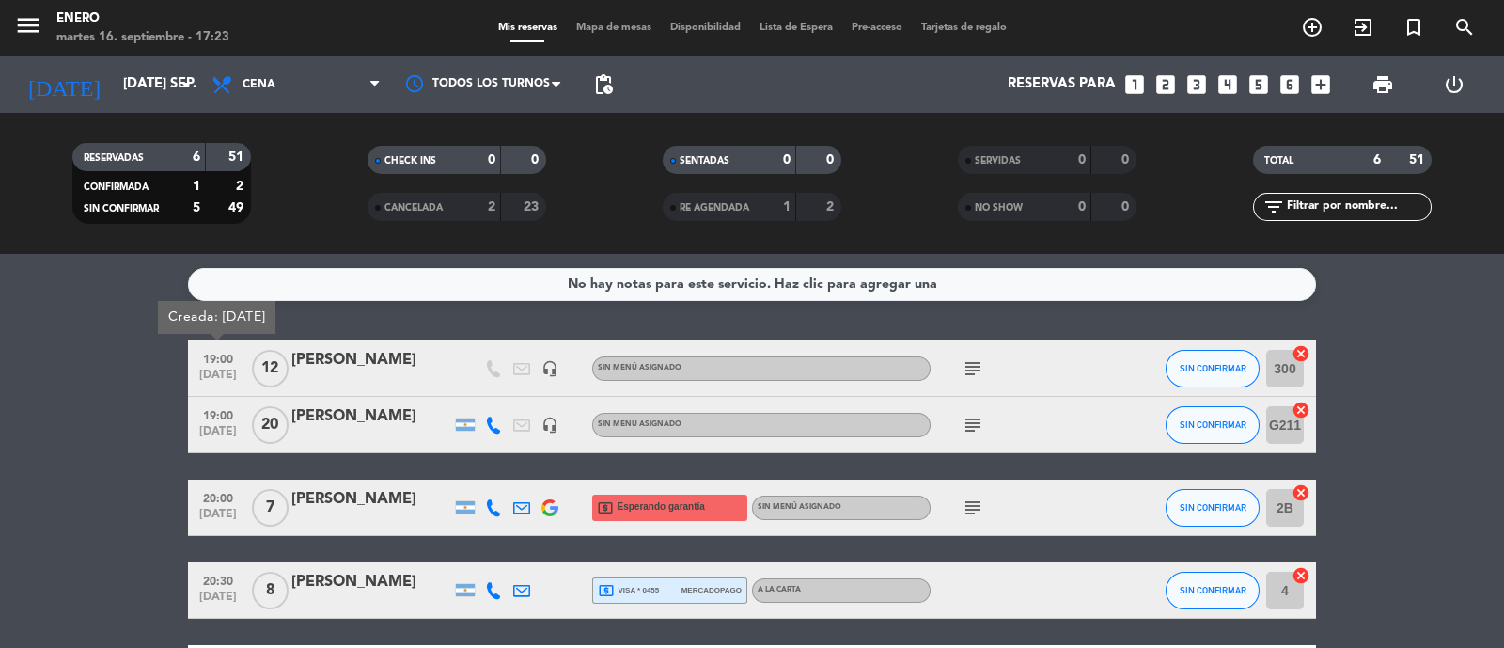
click at [74, 430] on bookings-row "19:00 sep. 16 Creada: sep. 15 12 Daniela headset_mic Sin menú asignado subject …" at bounding box center [752, 548] width 1504 height 417
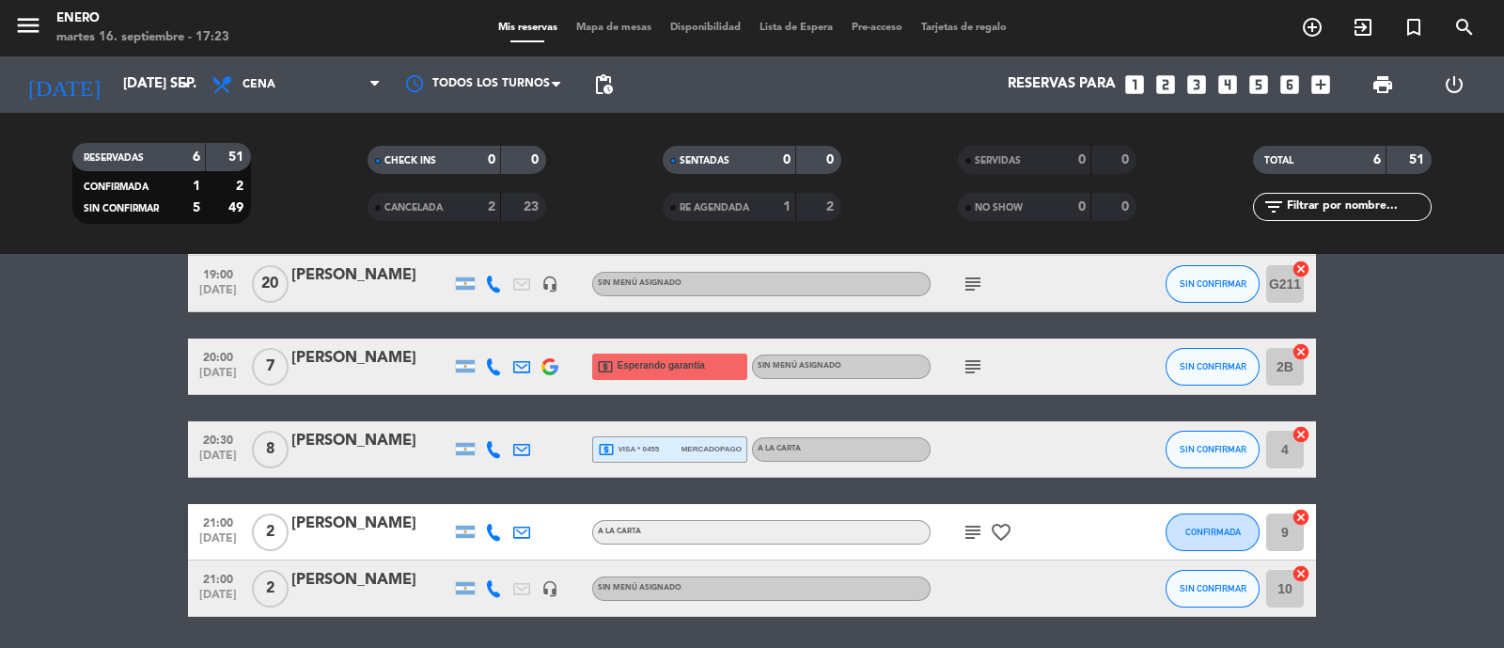
scroll to position [203, 0]
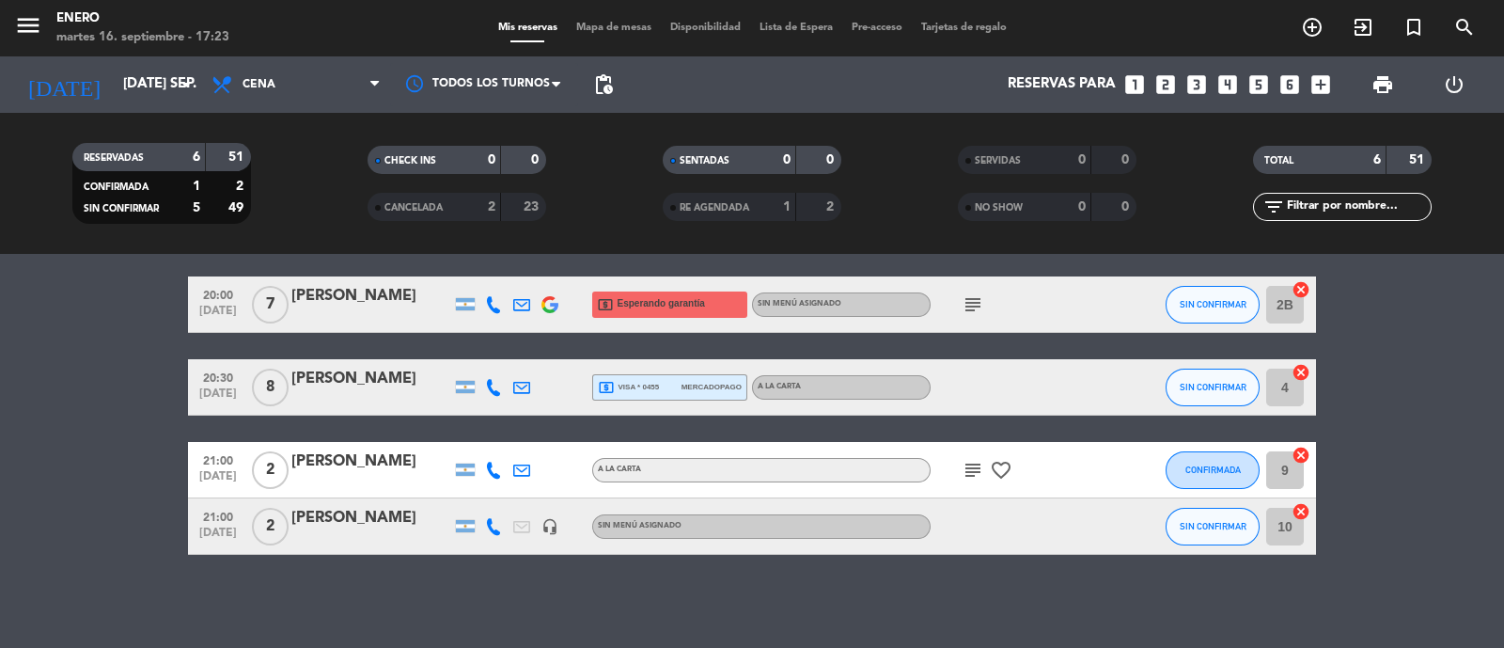
click at [963, 464] on icon "subject" at bounding box center [973, 470] width 23 height 23
click at [978, 468] on icon "subject" at bounding box center [973, 470] width 23 height 23
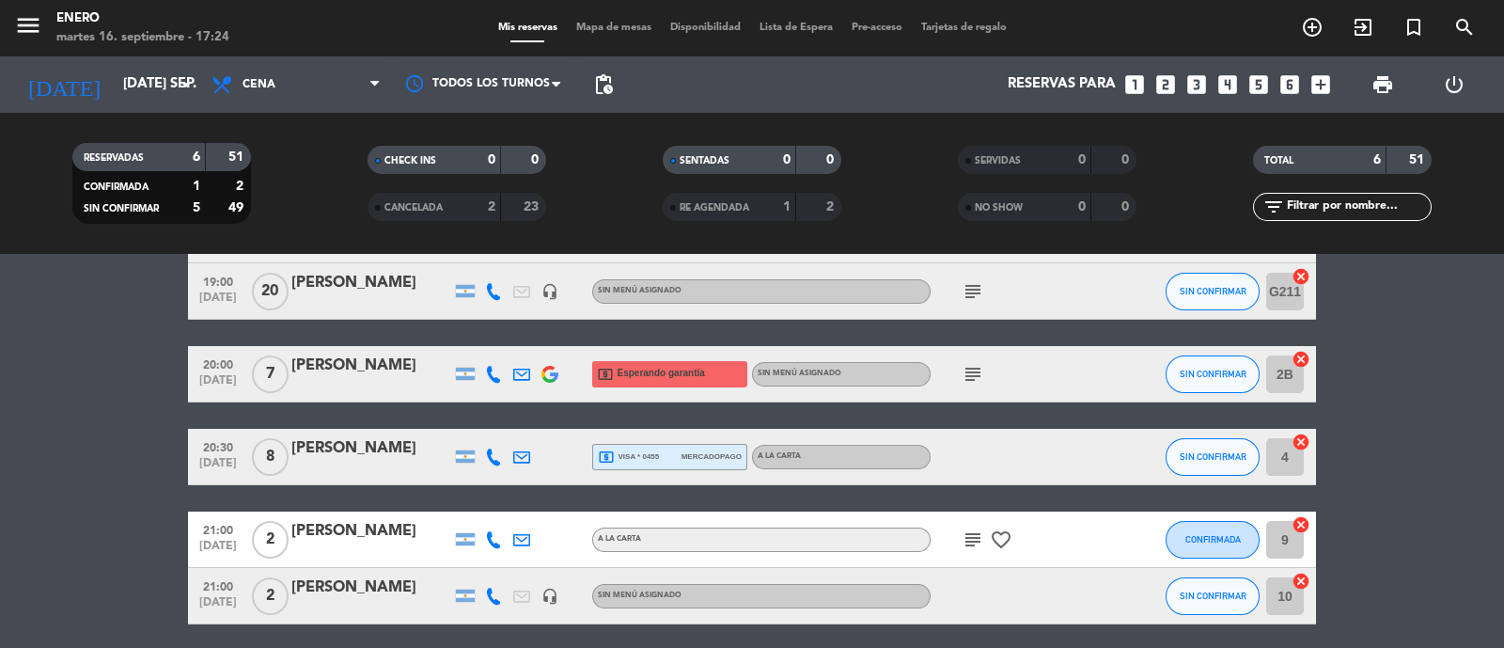
scroll to position [86, 0]
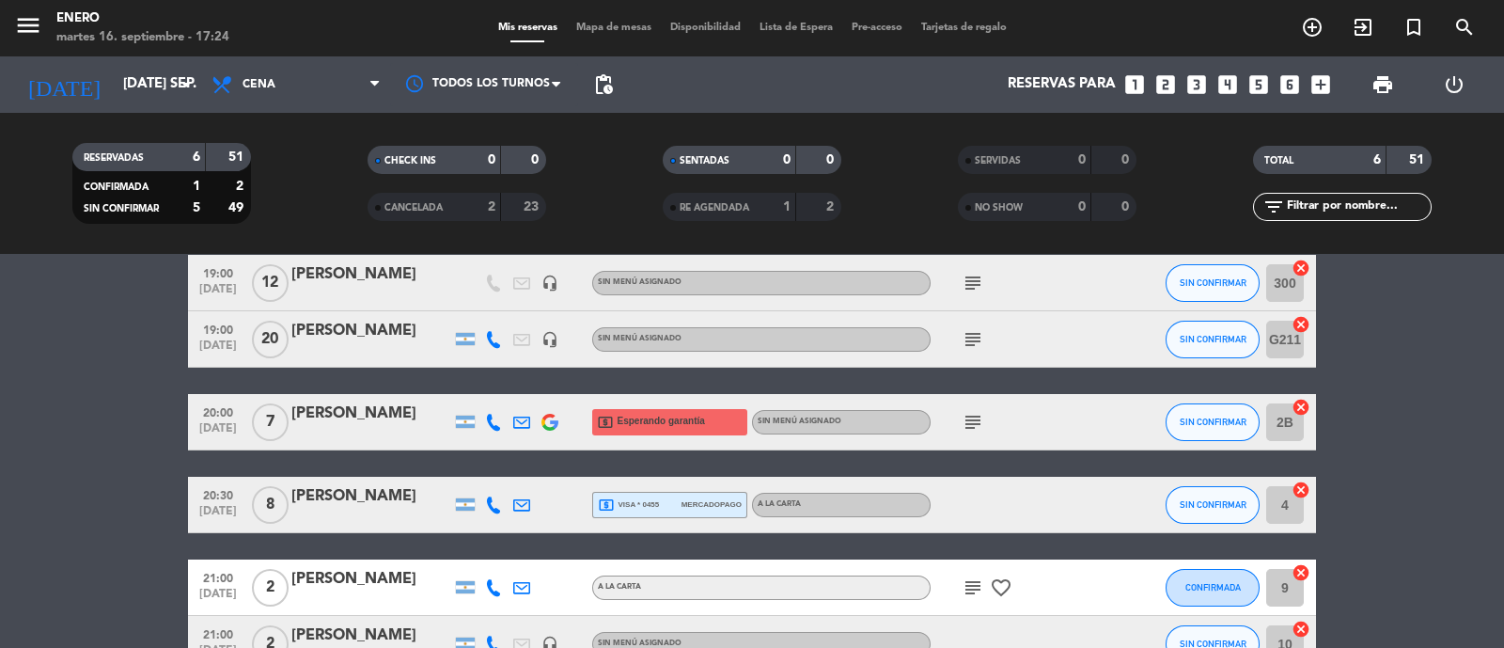
click at [978, 416] on icon "subject" at bounding box center [973, 422] width 23 height 23
drag, startPoint x: 891, startPoint y: 450, endPoint x: 1069, endPoint y: 451, distance: 177.7
click at [1069, 451] on div "SOLICITA MESA REDONDA" at bounding box center [974, 456] width 198 height 33
click at [963, 417] on icon "subject" at bounding box center [973, 422] width 23 height 23
click at [959, 423] on span "subject SOLICITA MESA REDONDA" at bounding box center [973, 422] width 28 height 23
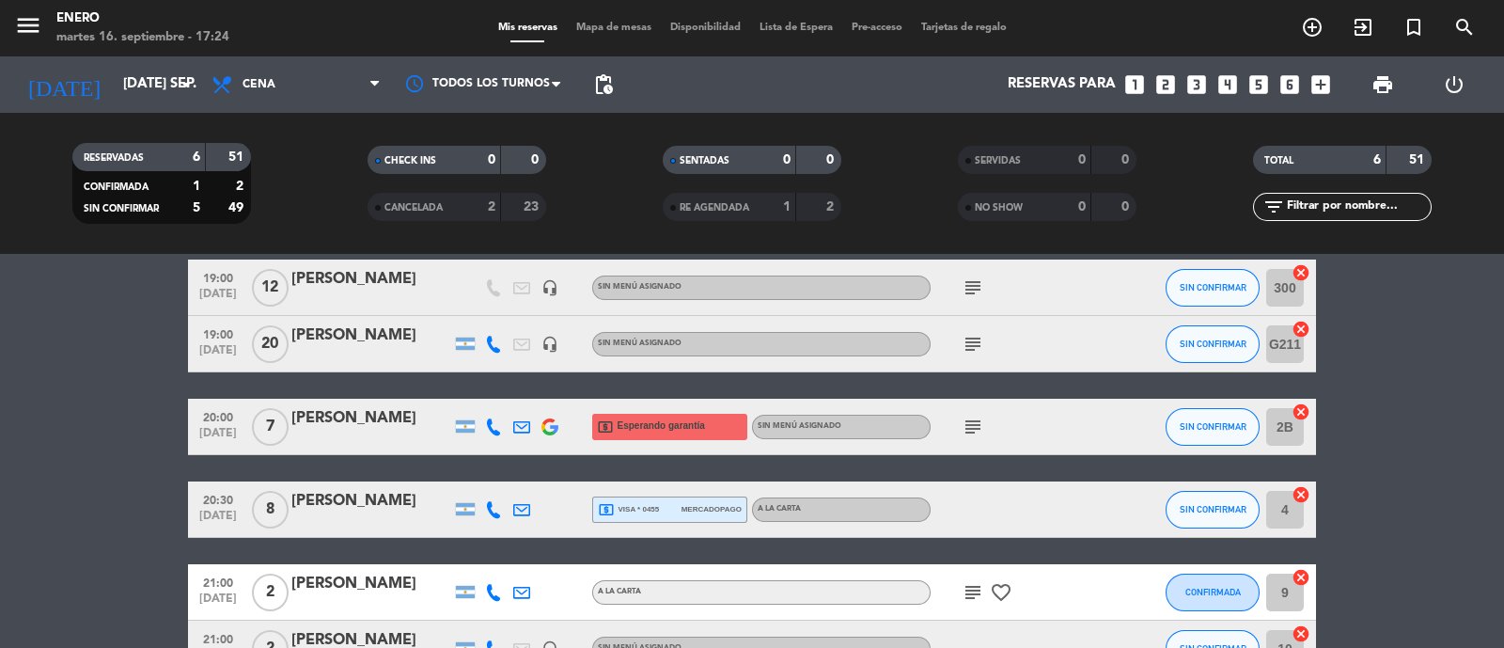
scroll to position [117, 0]
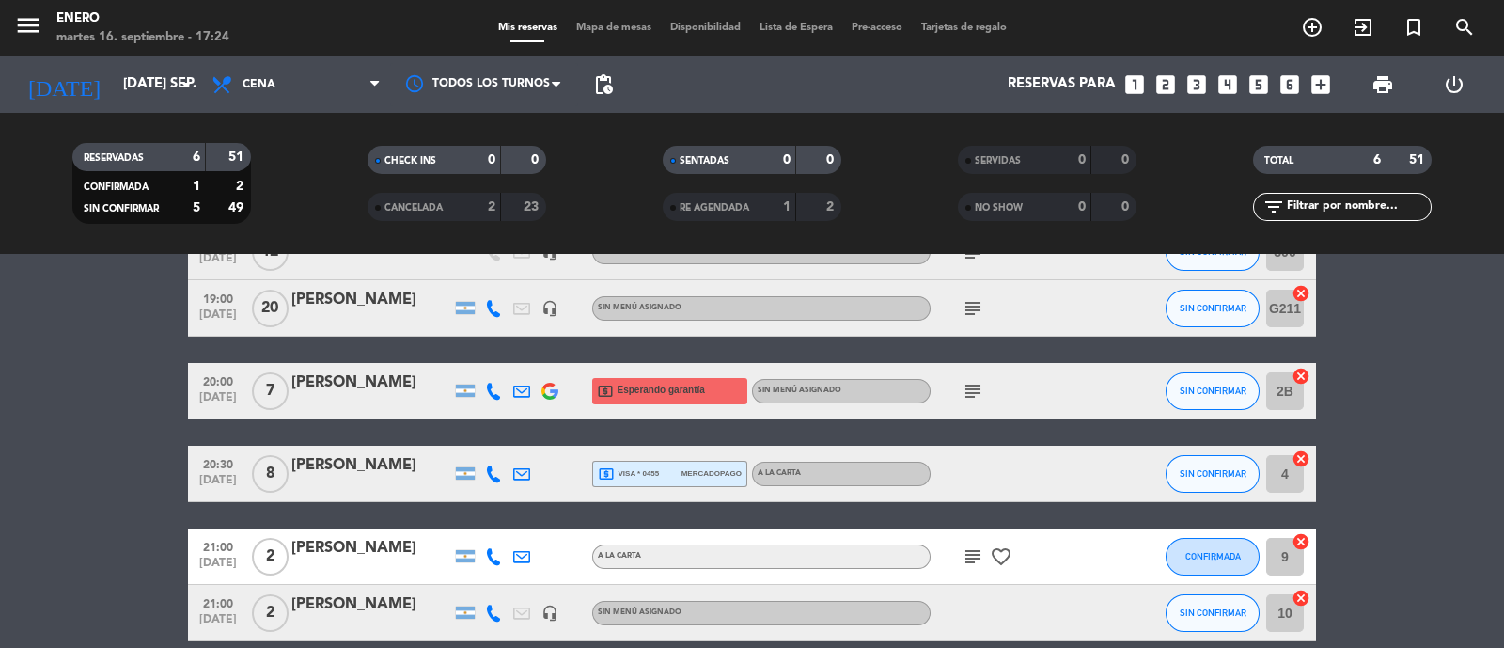
click at [970, 387] on icon "subject" at bounding box center [973, 391] width 23 height 23
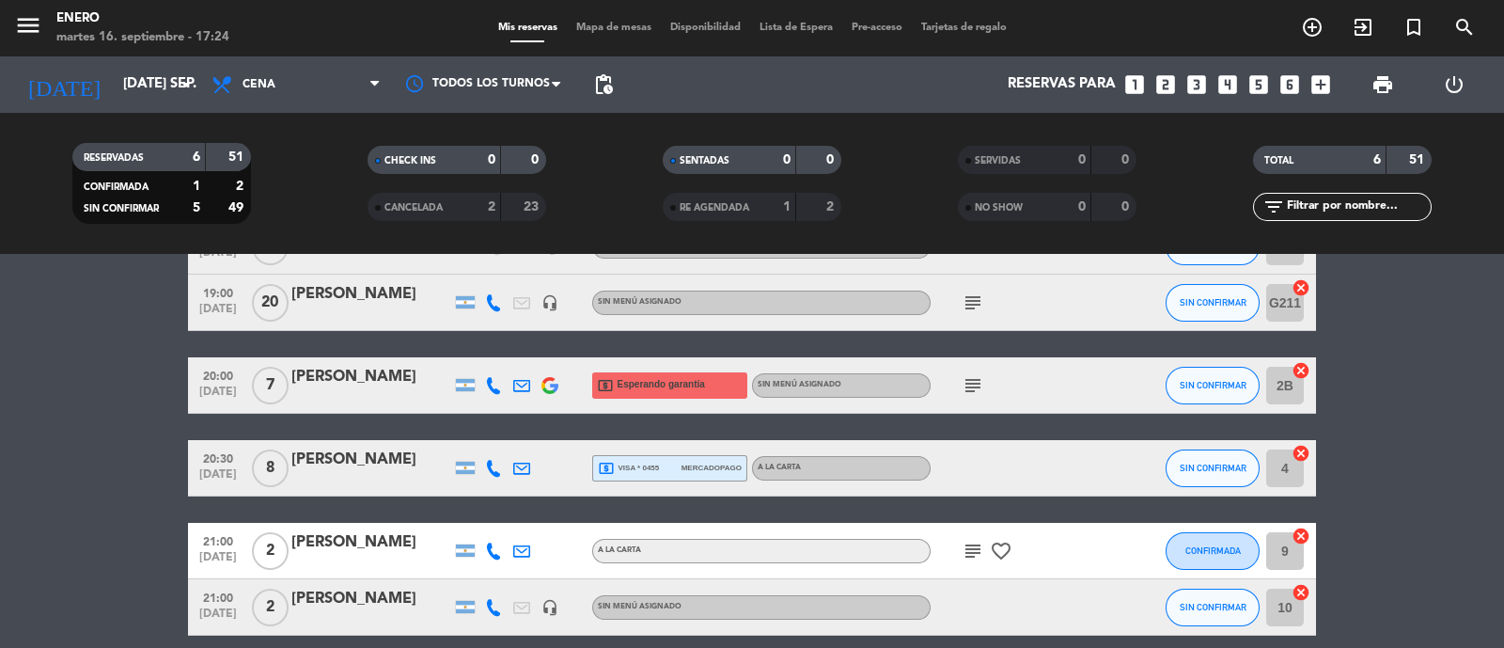
scroll to position [86, 0]
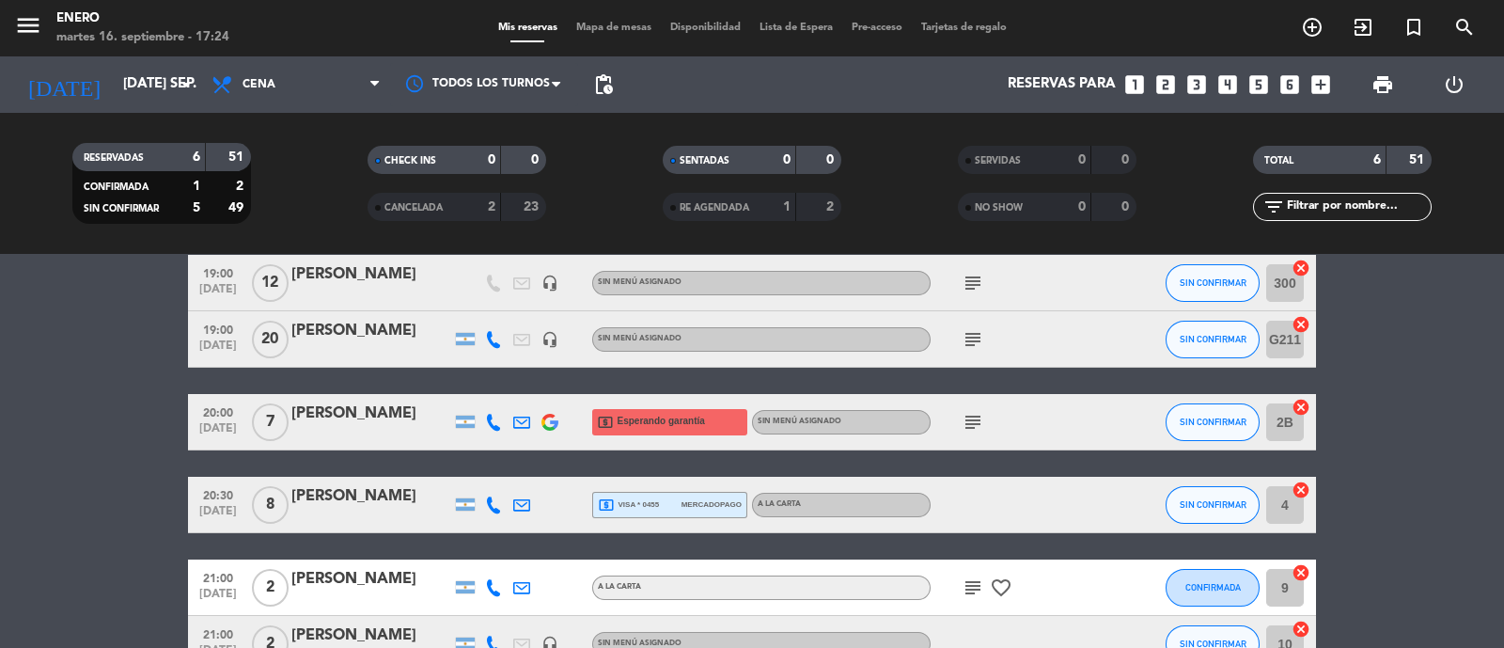
click at [686, 506] on span "mercadopago" at bounding box center [712, 504] width 60 height 12
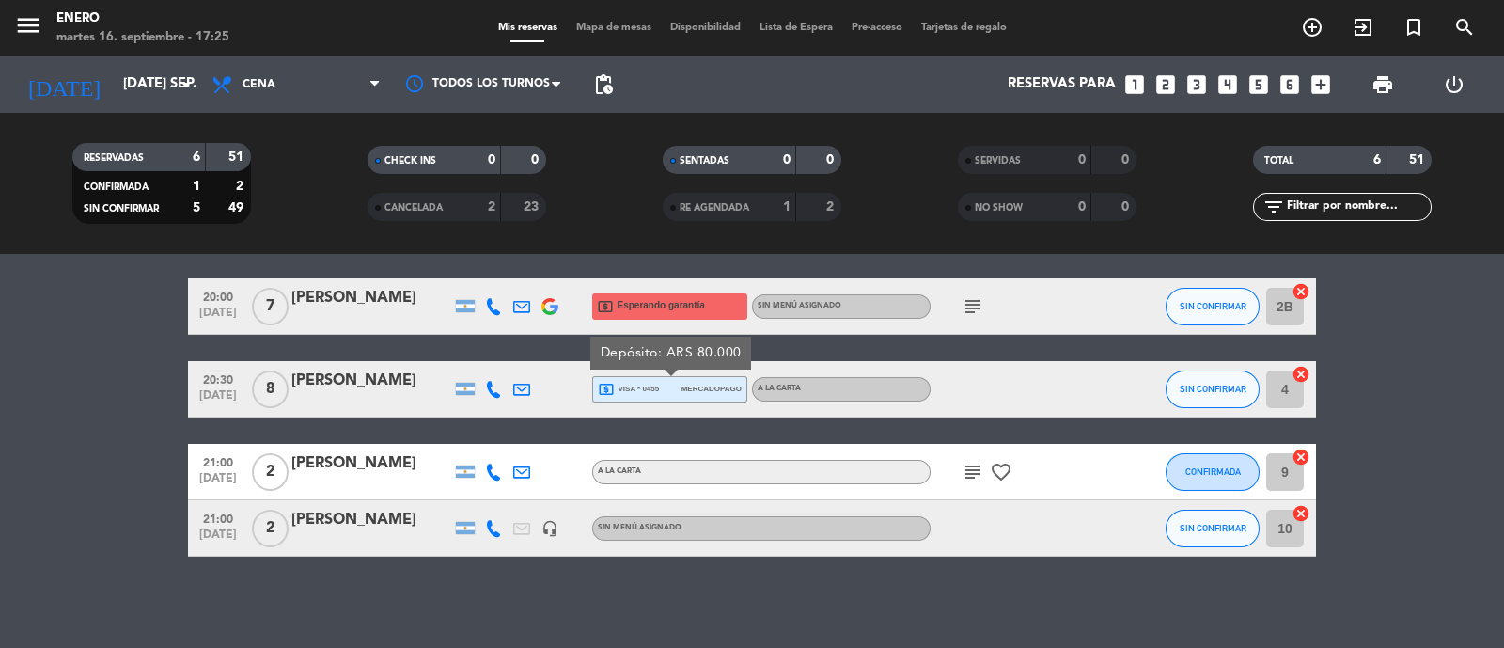
scroll to position [203, 0]
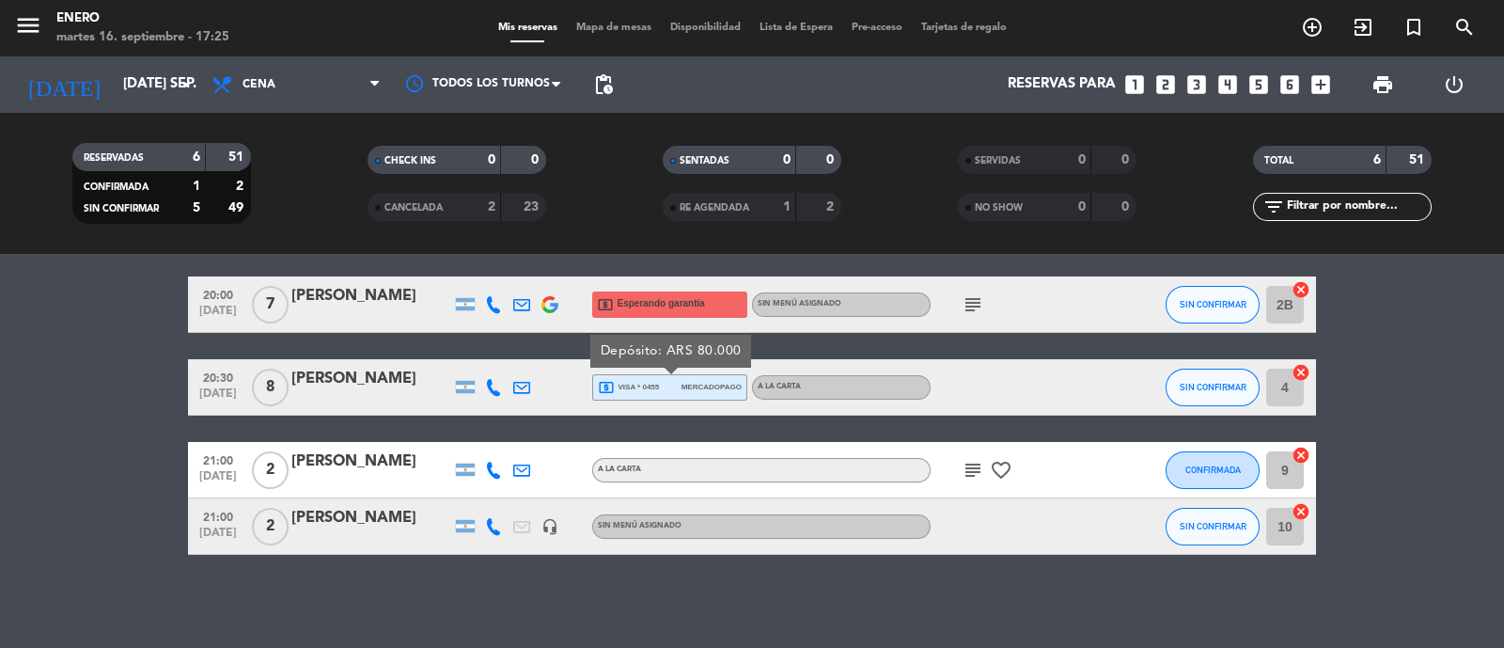
click at [971, 467] on icon "subject" at bounding box center [973, 470] width 23 height 23
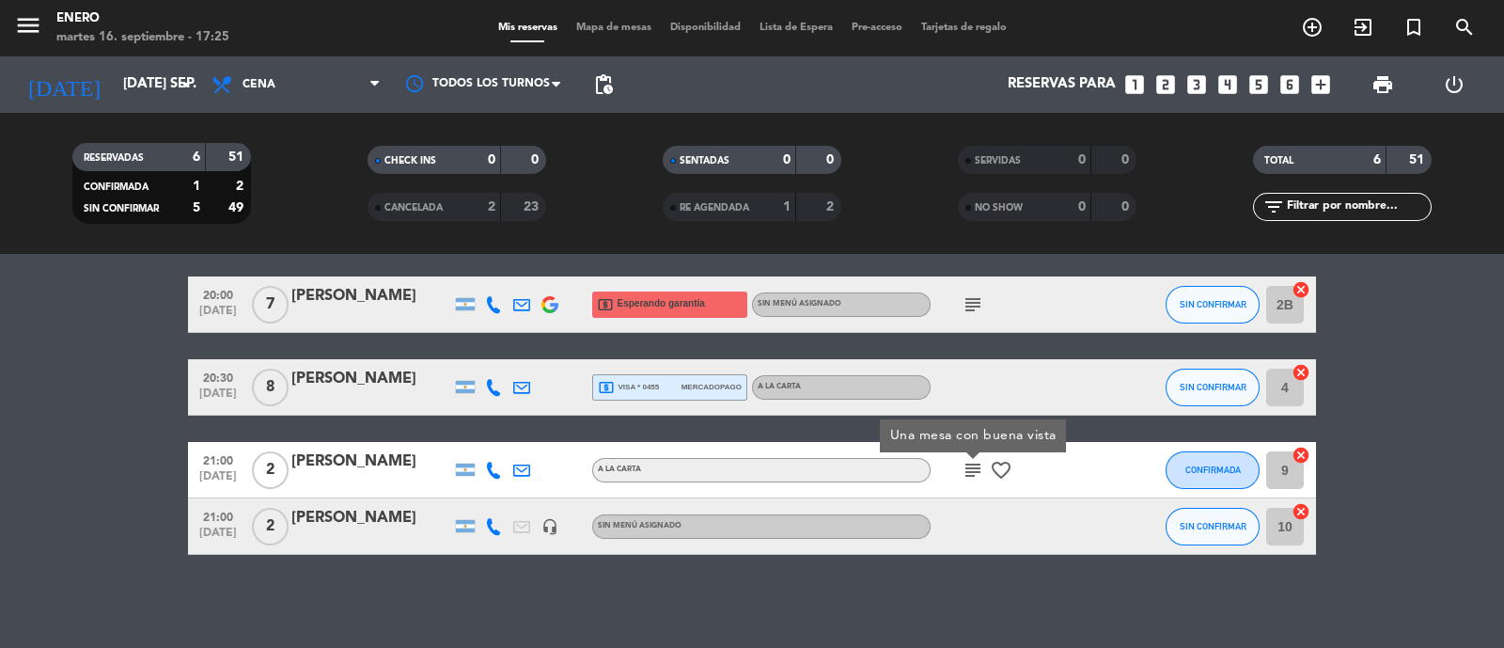
click at [971, 467] on icon "subject" at bounding box center [973, 470] width 23 height 23
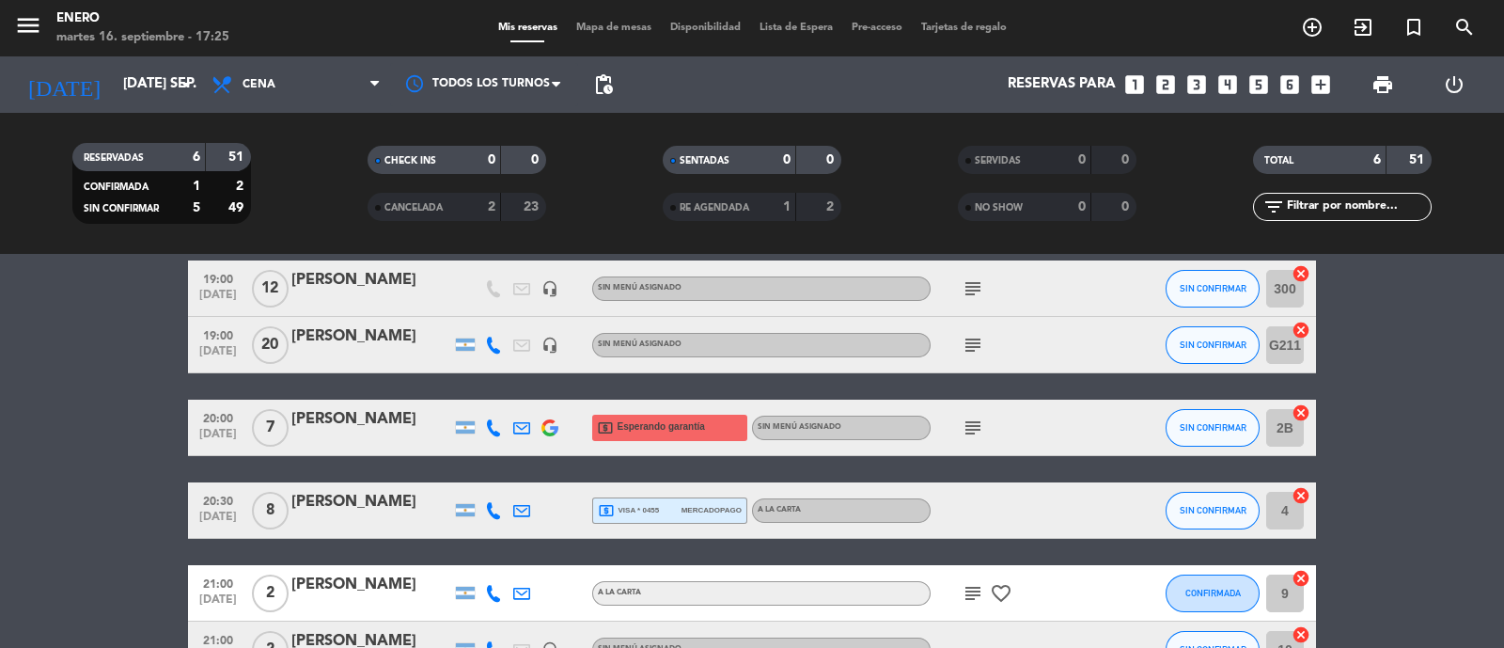
scroll to position [117, 0]
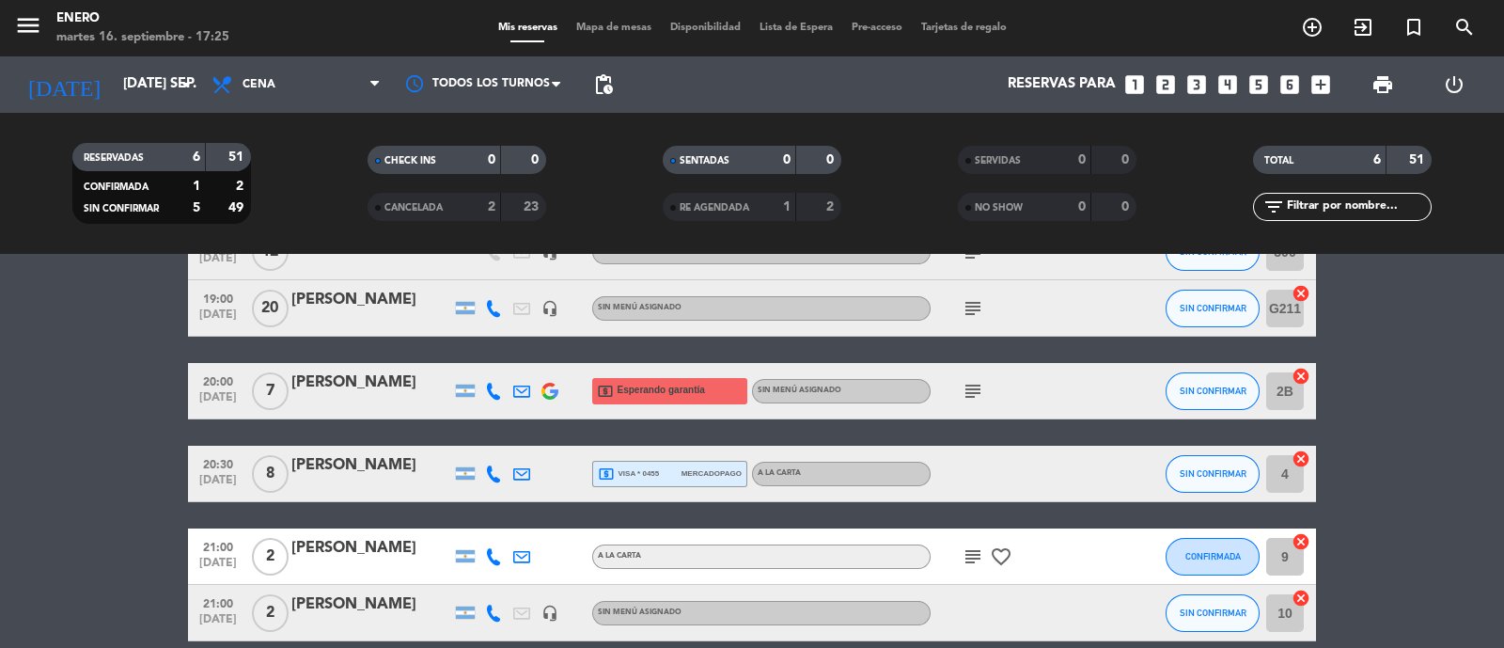
click at [1008, 470] on div at bounding box center [1015, 473] width 169 height 55
click at [655, 466] on span "local_atm visa * 0455" at bounding box center [628, 473] width 61 height 17
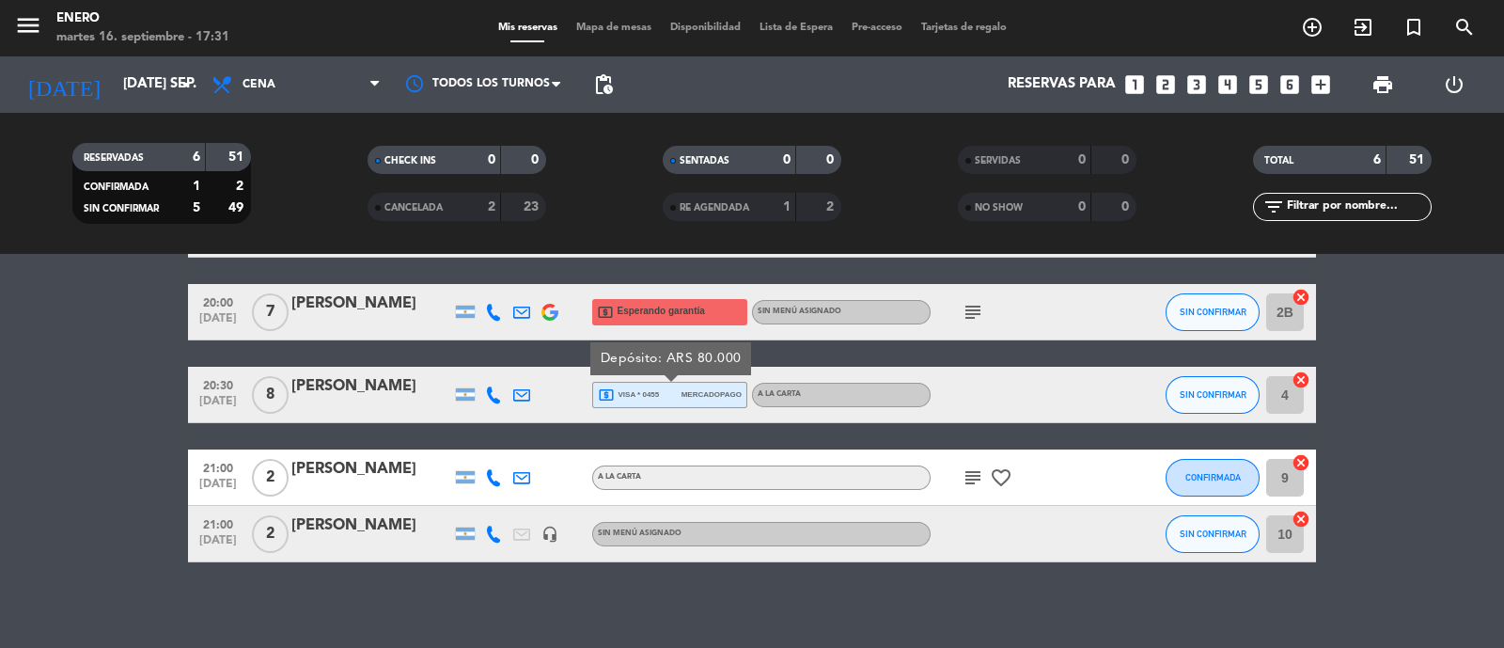
scroll to position [203, 0]
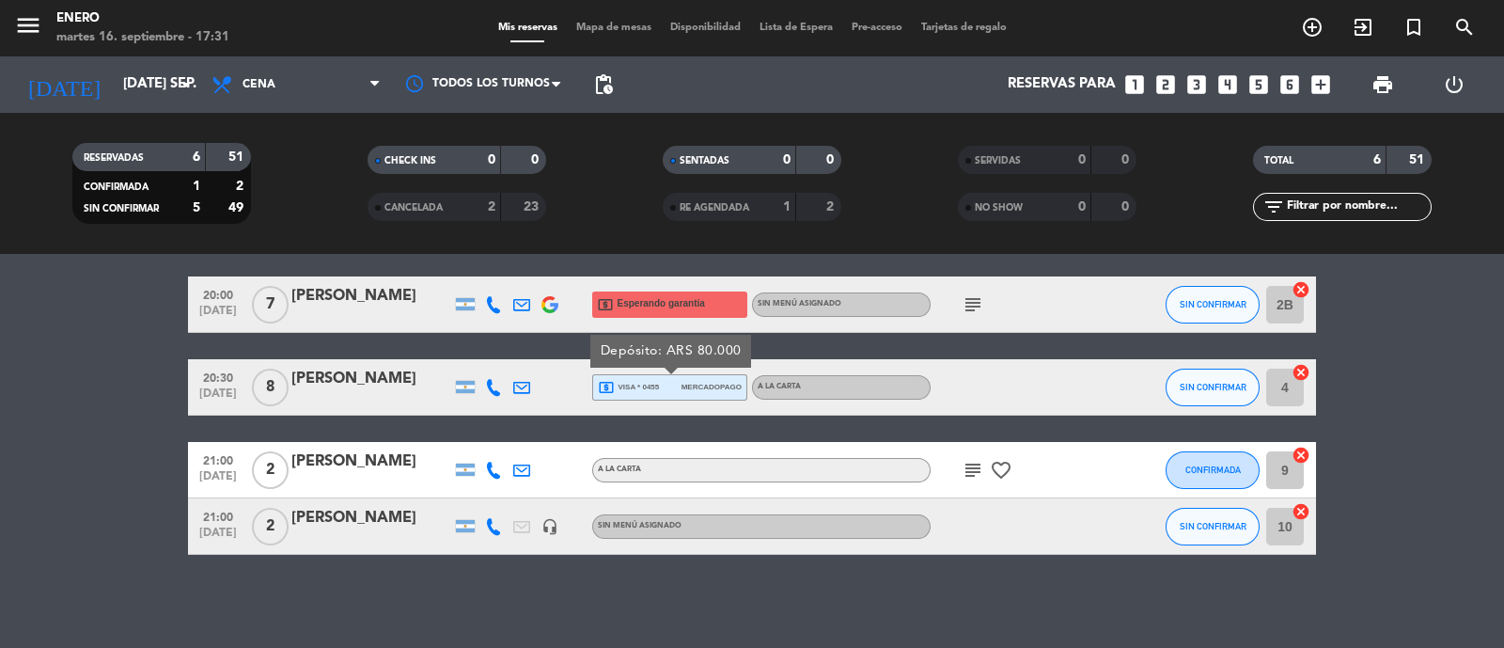
click at [974, 472] on icon "subject" at bounding box center [973, 470] width 23 height 23
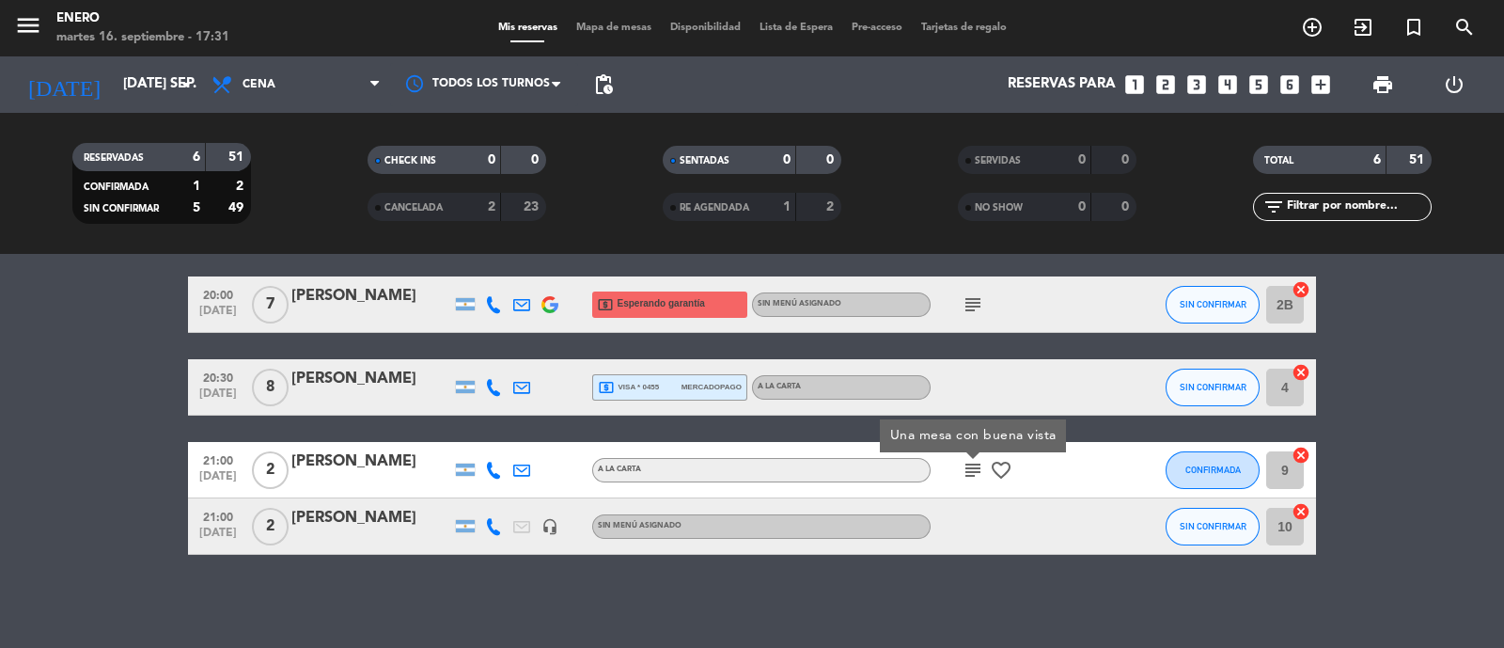
click at [974, 472] on icon "subject" at bounding box center [973, 470] width 23 height 23
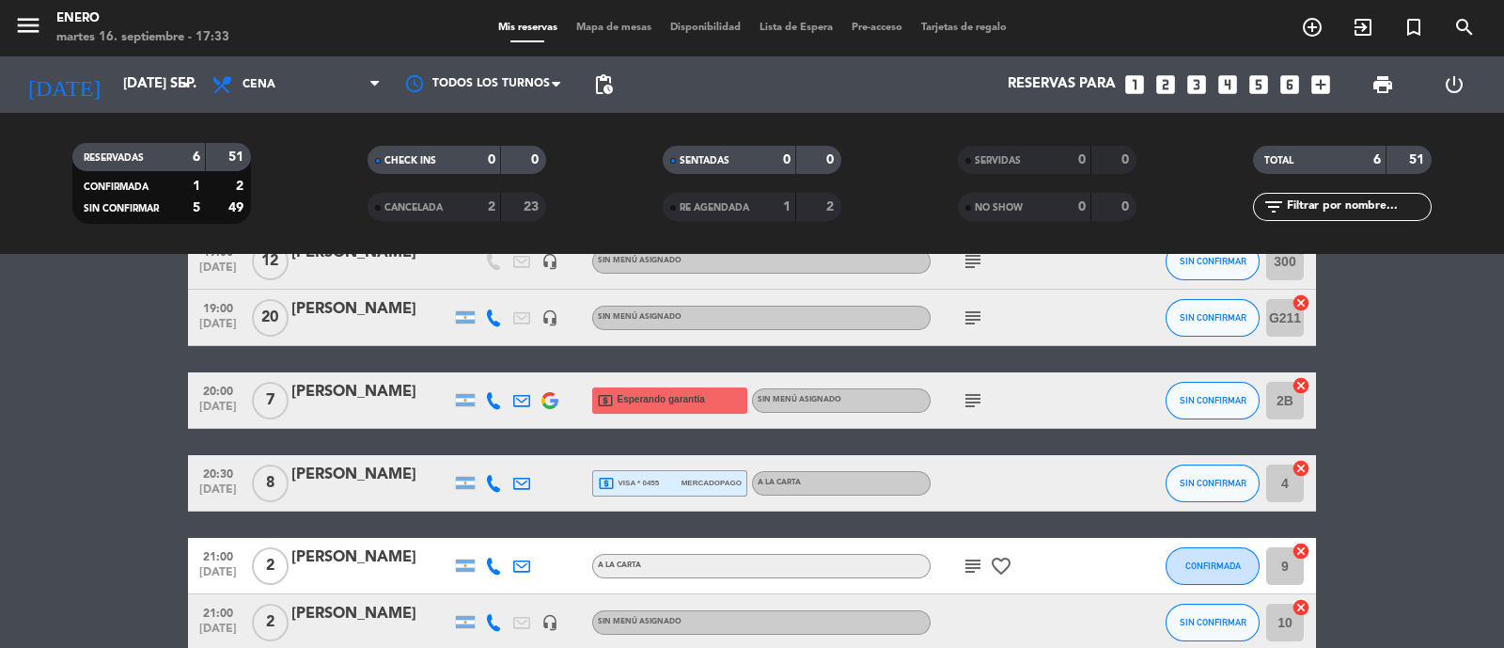
scroll to position [117, 0]
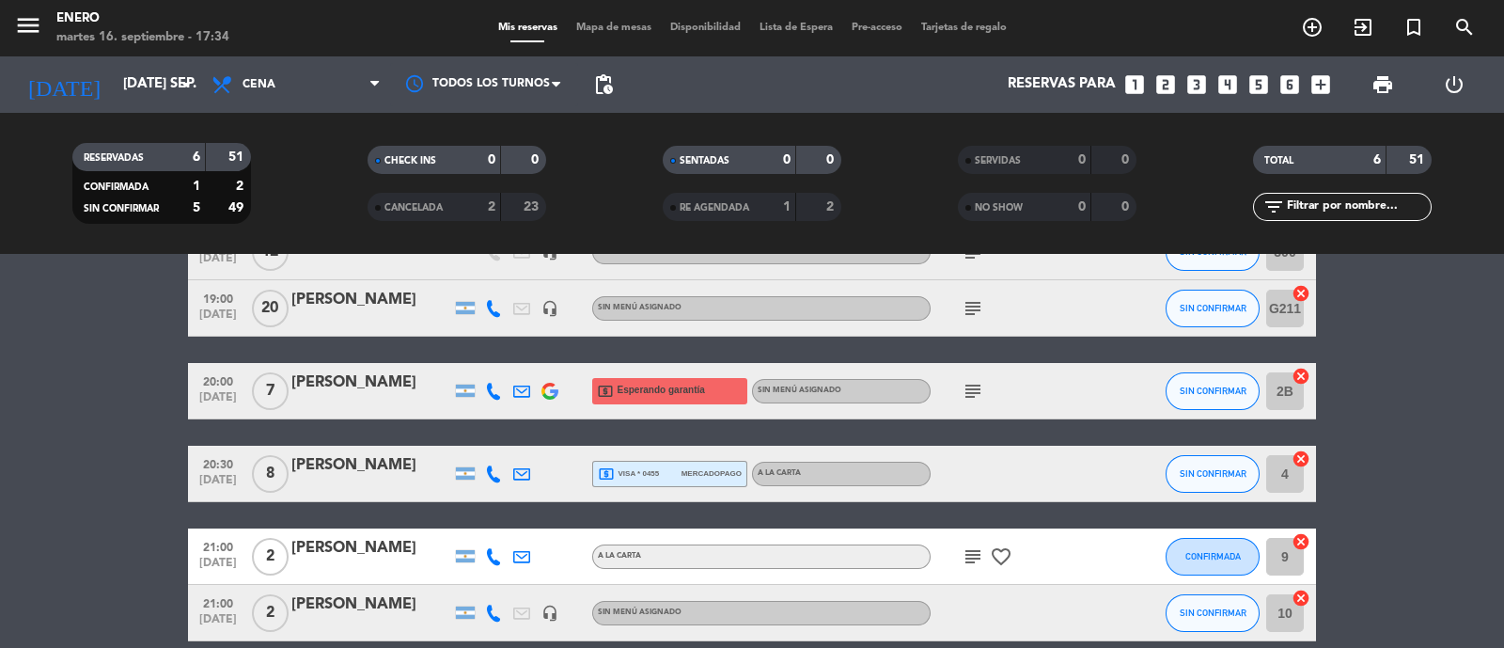
click at [399, 453] on div "[PERSON_NAME]" at bounding box center [371, 465] width 160 height 24
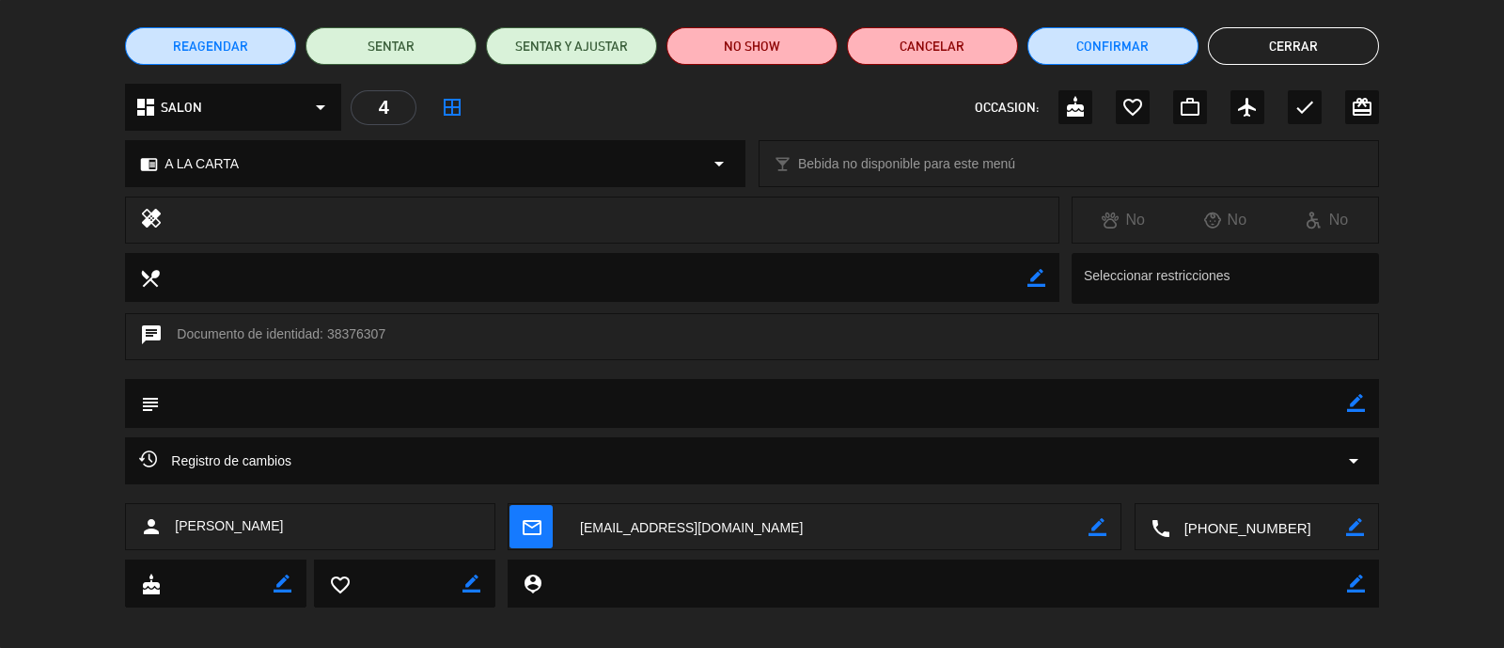
scroll to position [158, 0]
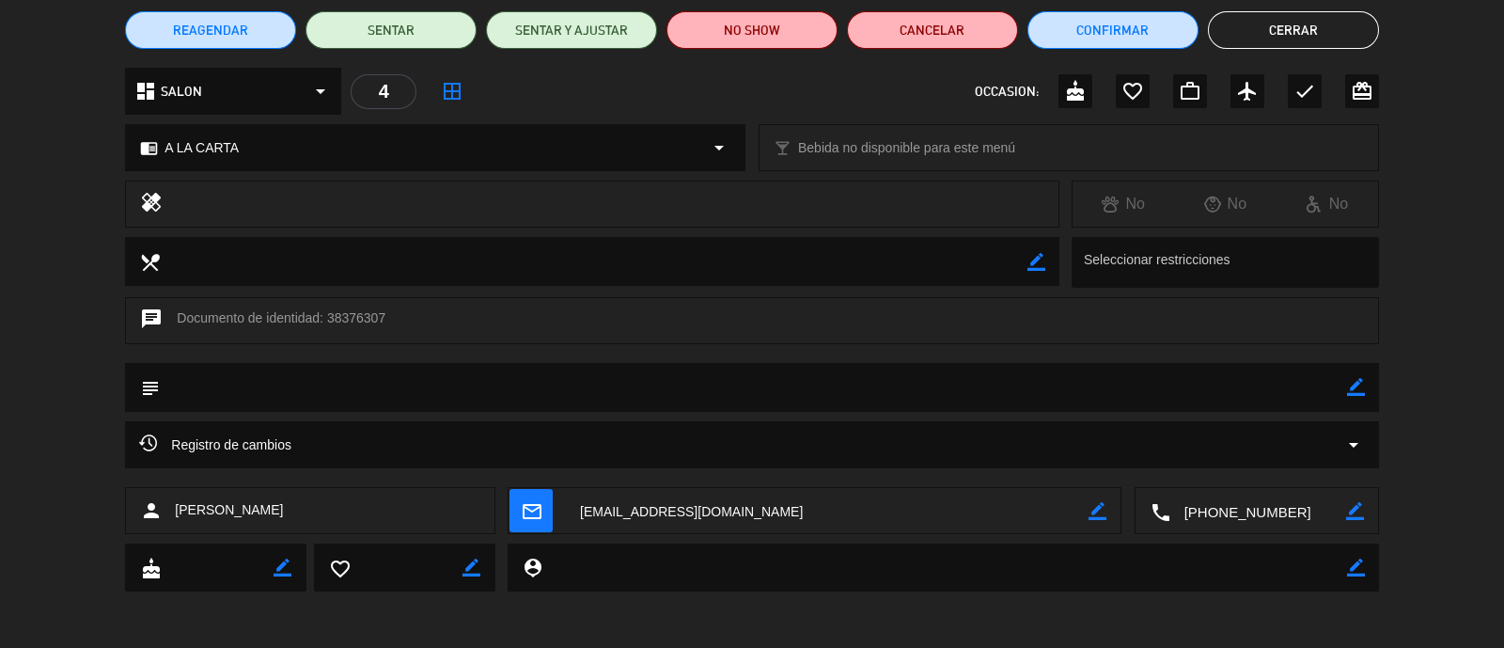
click at [1266, 514] on textarea at bounding box center [1259, 511] width 176 height 47
click at [1269, 465] on span "Click para copiar" at bounding box center [1234, 465] width 99 height 20
click at [1333, 39] on button "Cerrar" at bounding box center [1293, 30] width 171 height 38
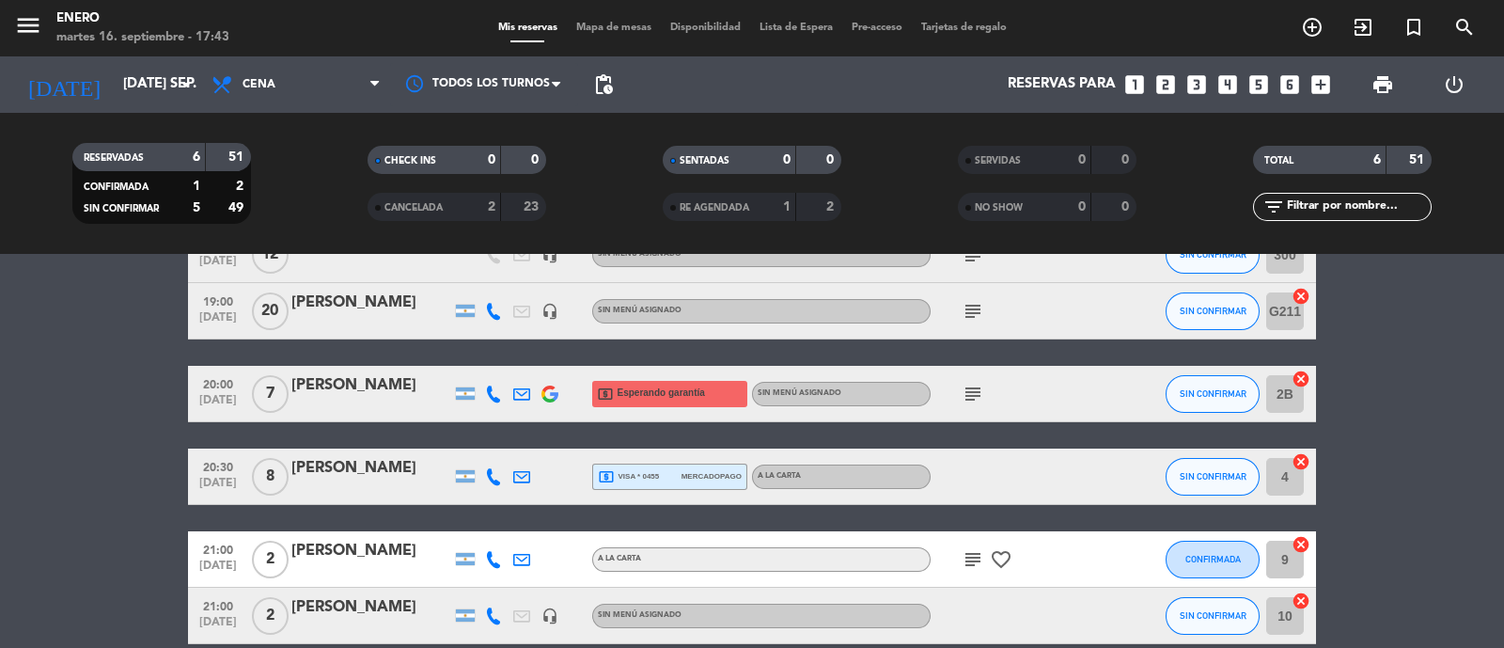
scroll to position [117, 0]
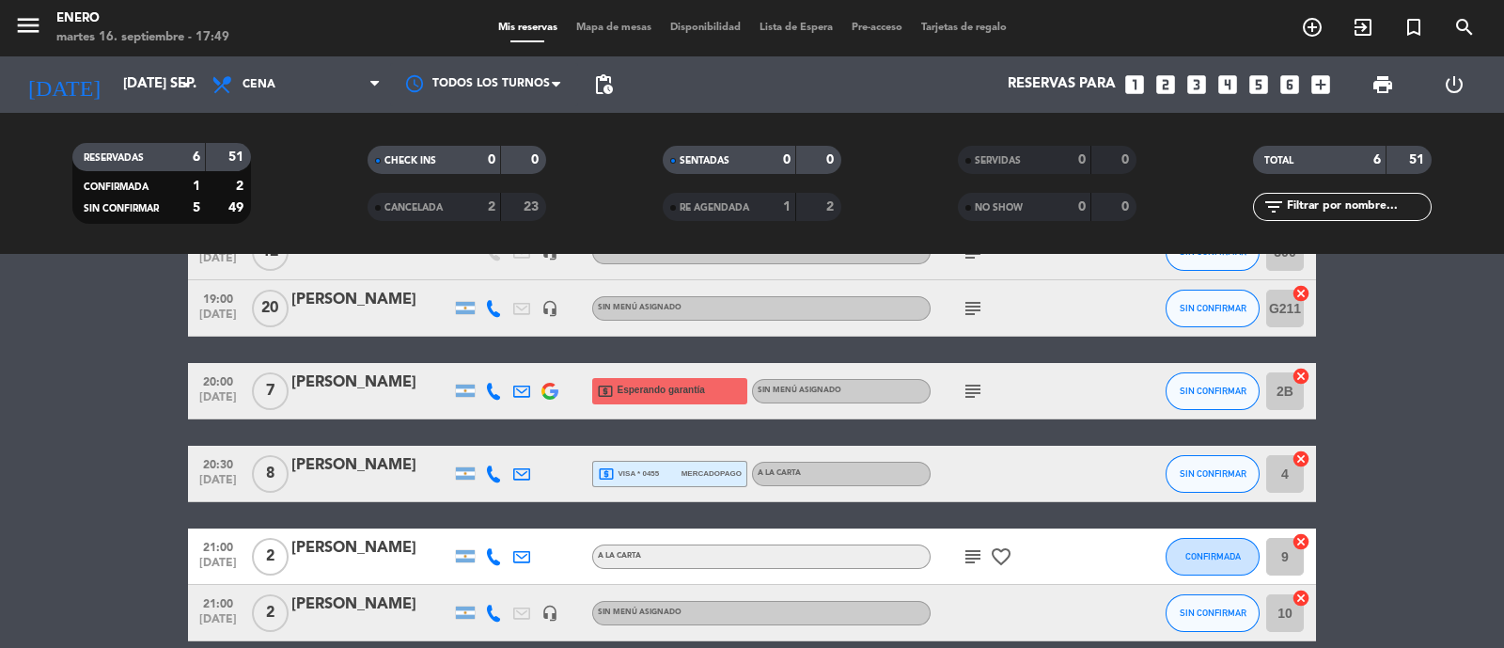
click at [653, 392] on span "Esperando garantía" at bounding box center [661, 390] width 87 height 15
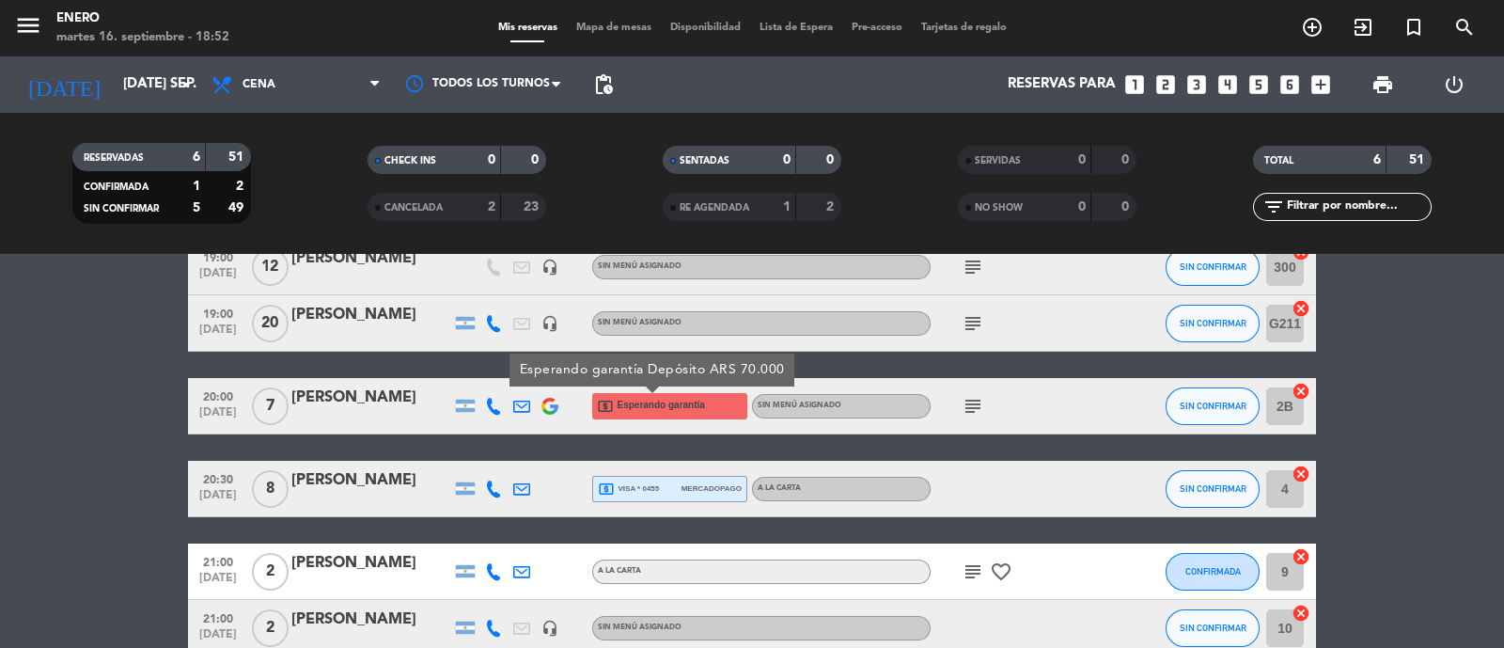
scroll to position [203, 0]
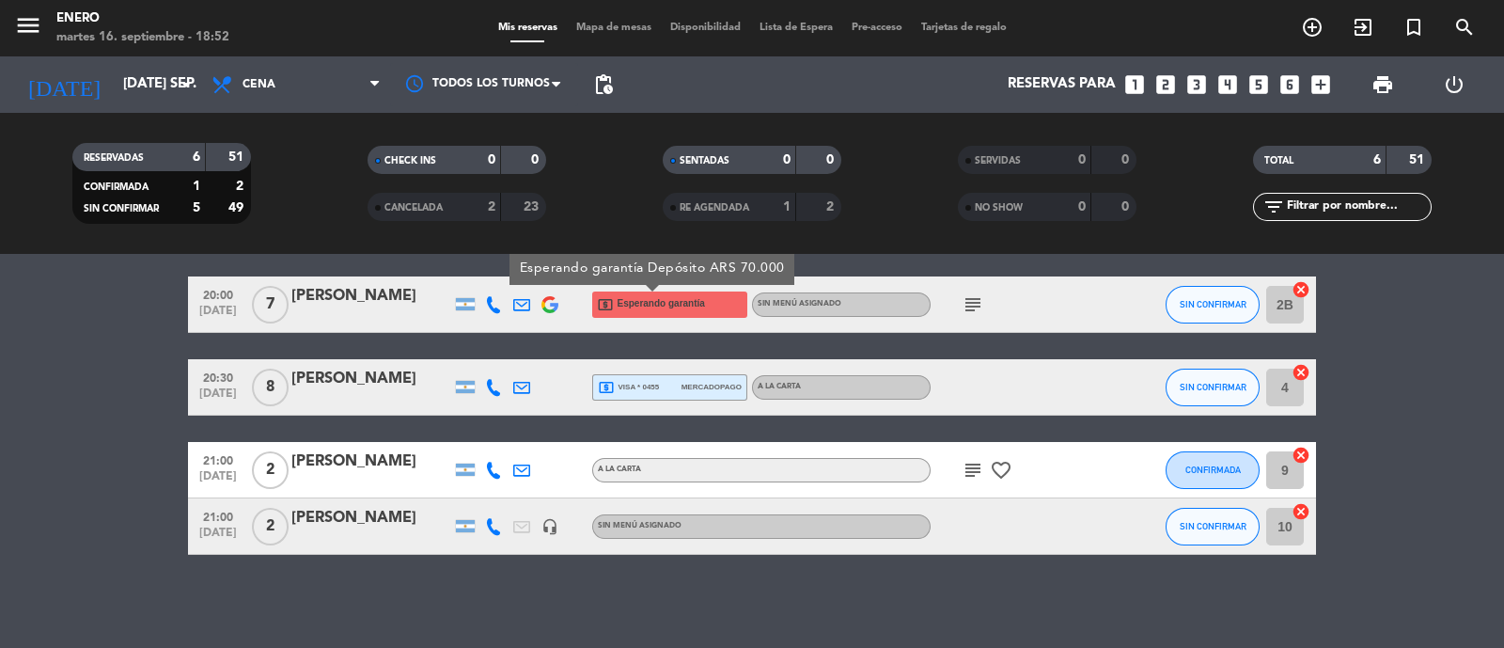
click at [970, 469] on icon "subject" at bounding box center [973, 470] width 23 height 23
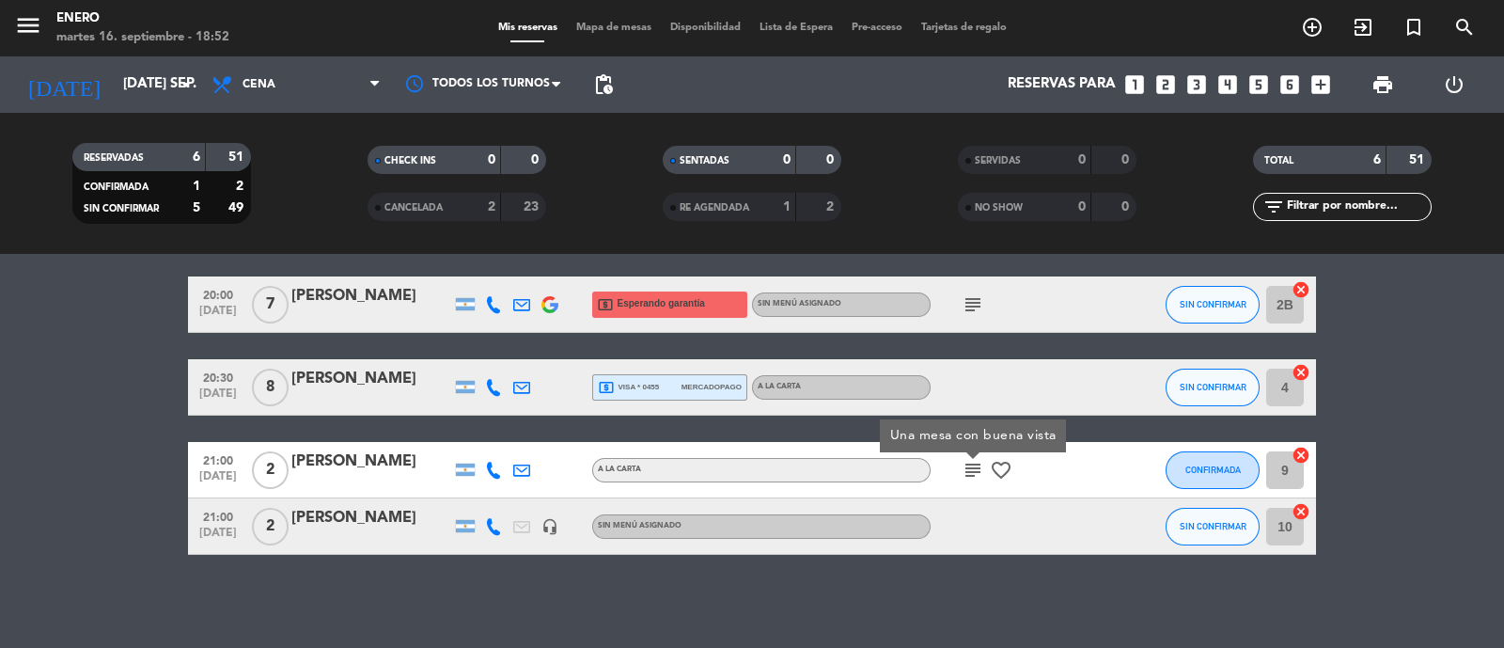
click at [970, 469] on icon "subject" at bounding box center [973, 470] width 23 height 23
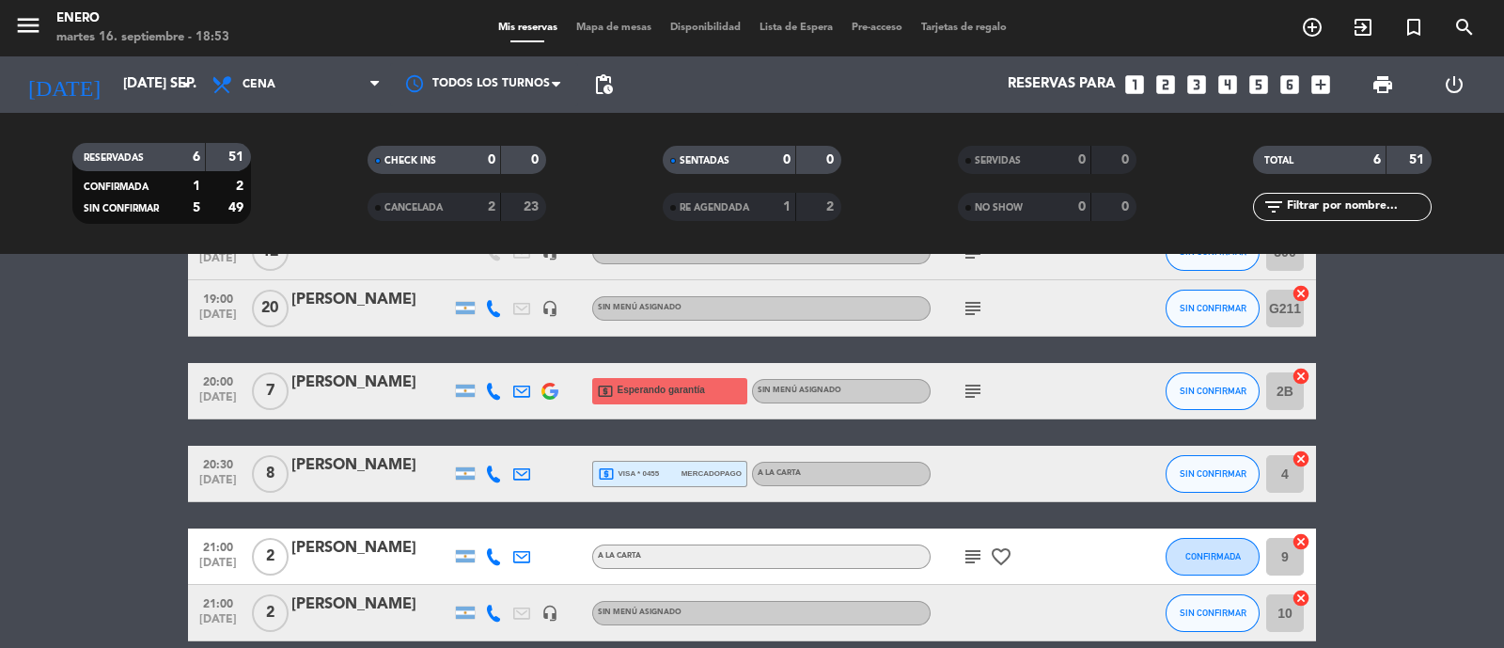
scroll to position [0, 0]
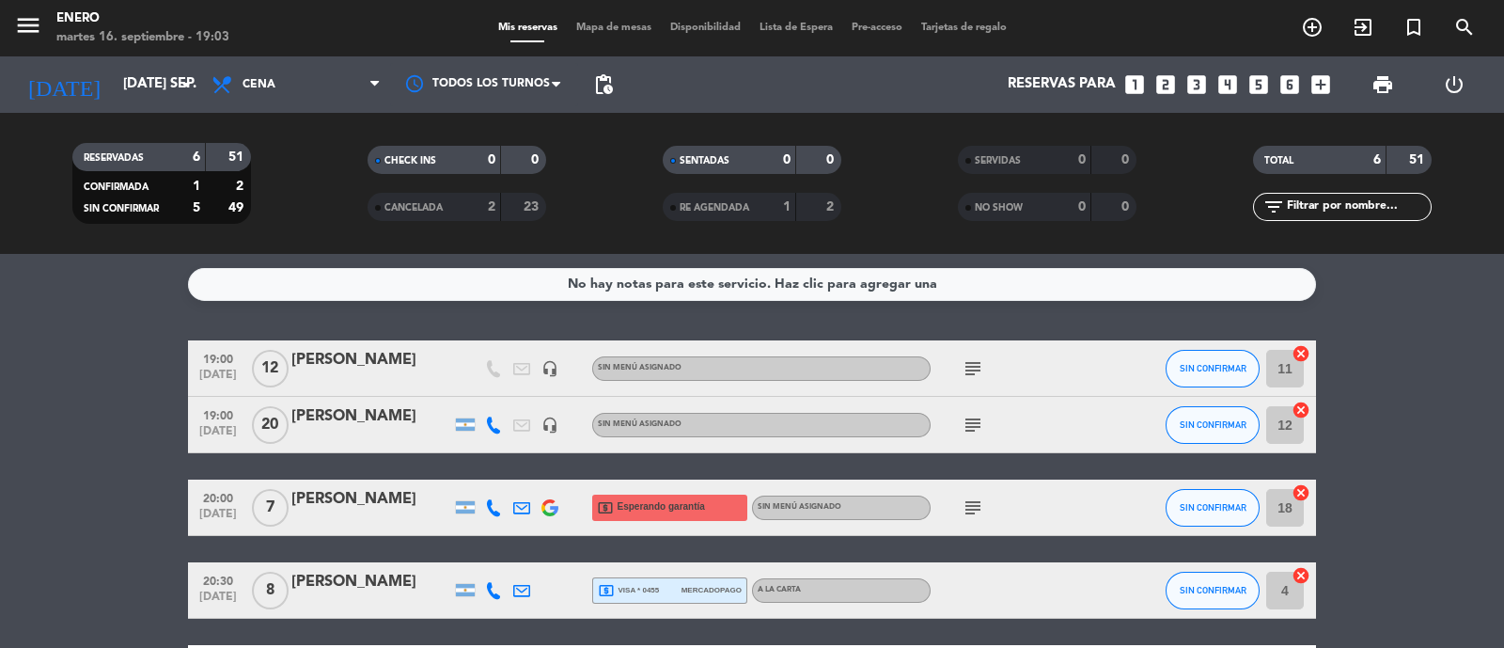
click at [967, 365] on icon "subject" at bounding box center [973, 368] width 23 height 23
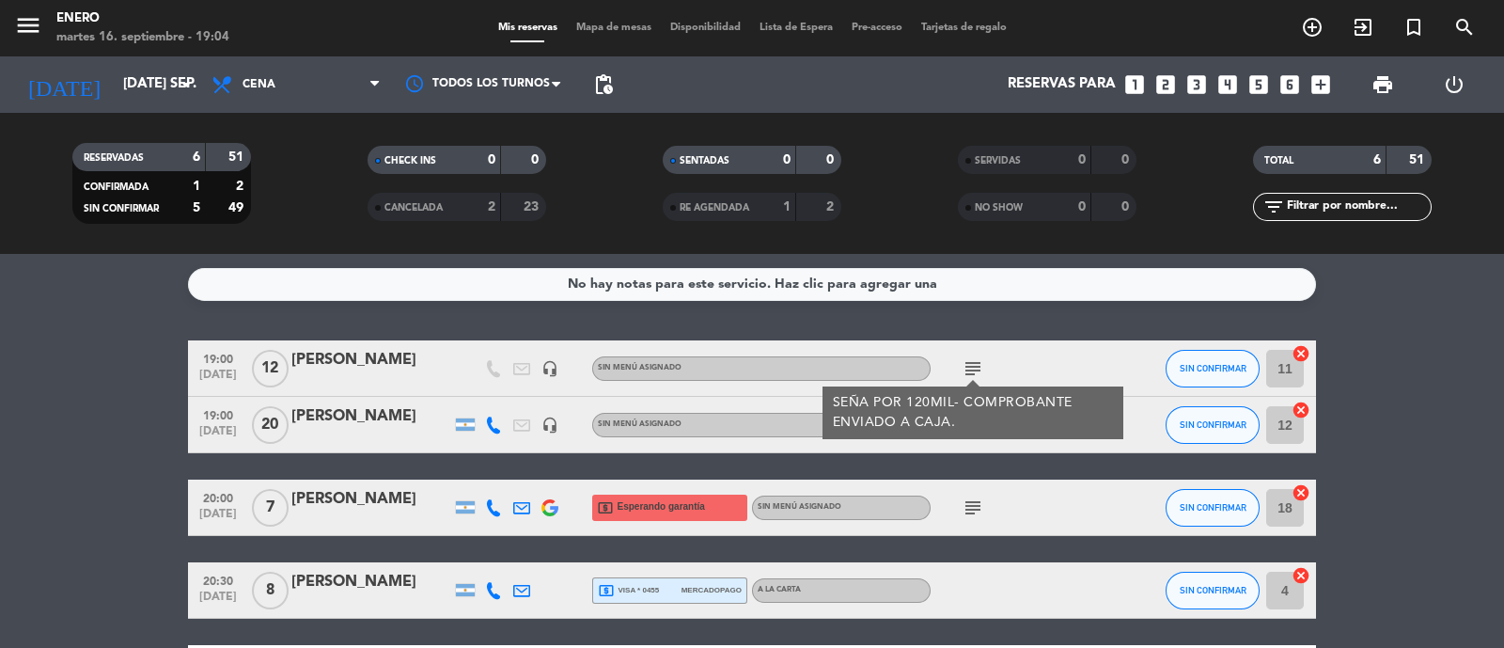
click at [973, 364] on icon "subject" at bounding box center [973, 368] width 23 height 23
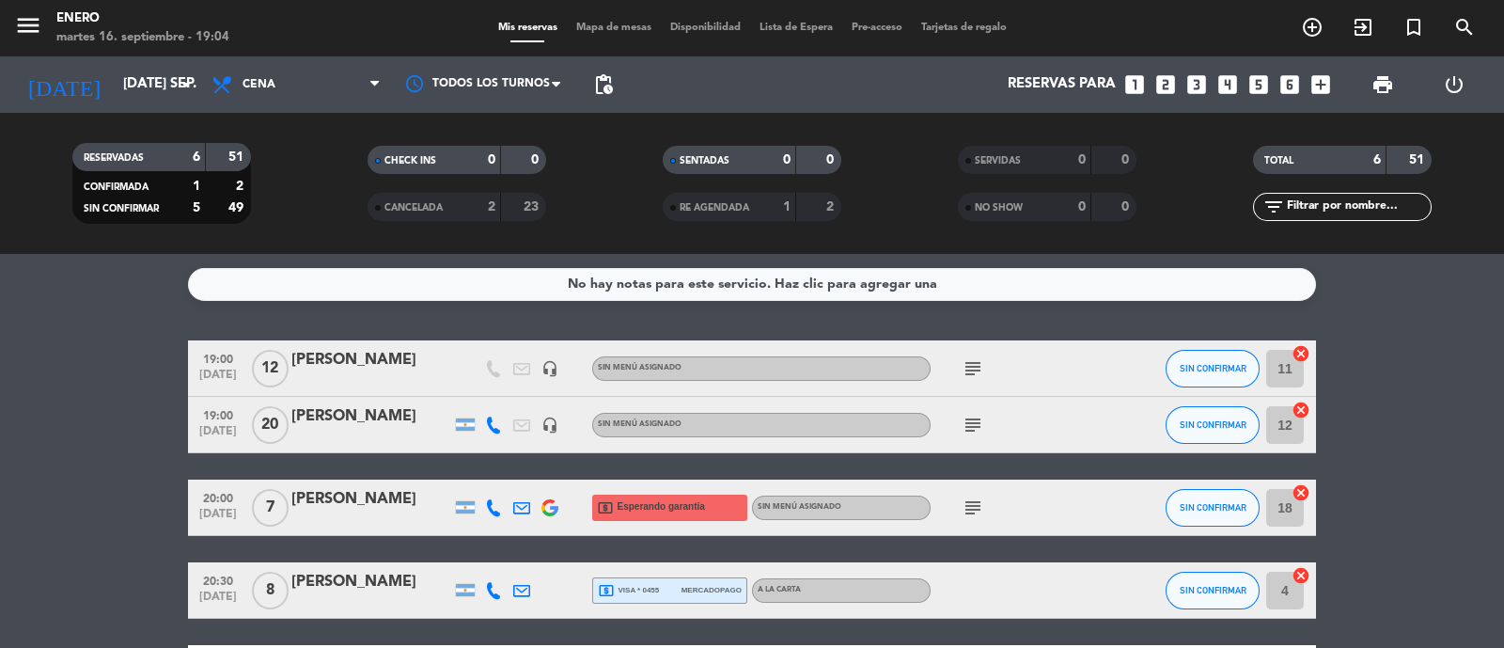
click at [970, 425] on icon "subject" at bounding box center [973, 425] width 23 height 23
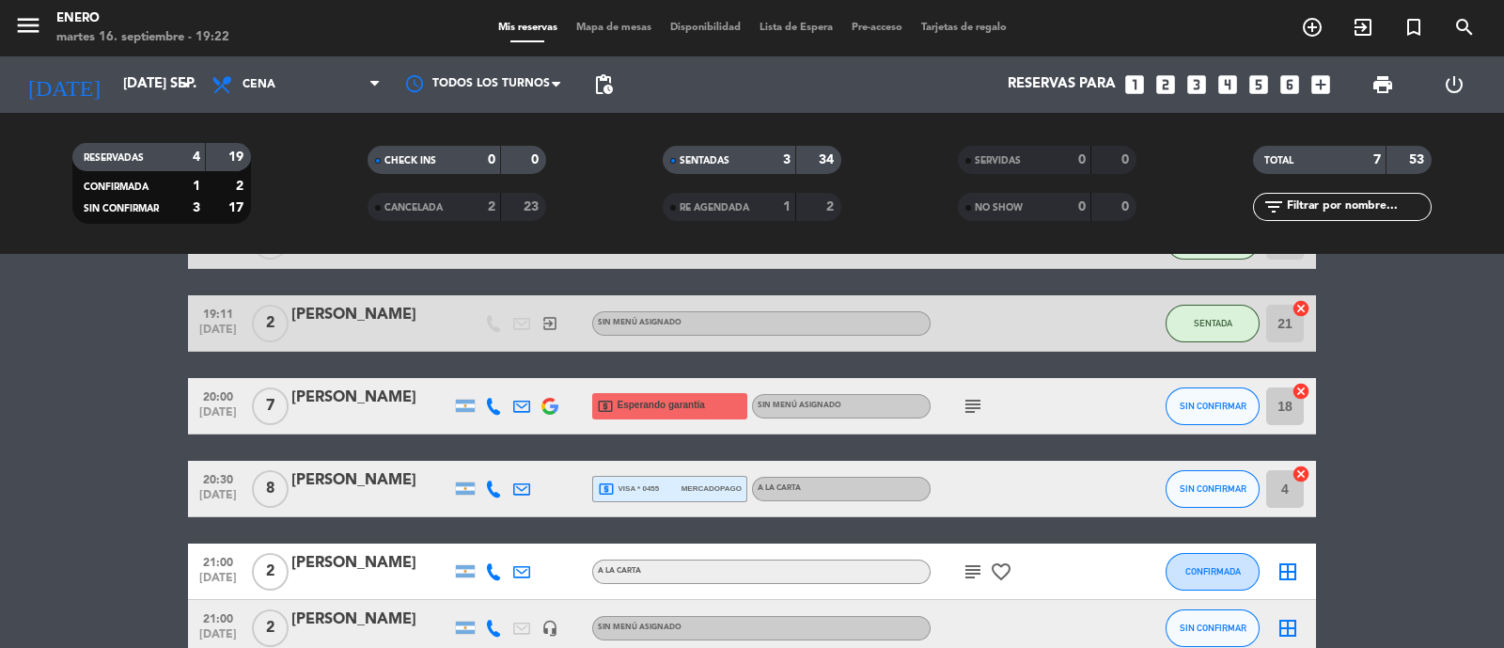
scroll to position [234, 0]
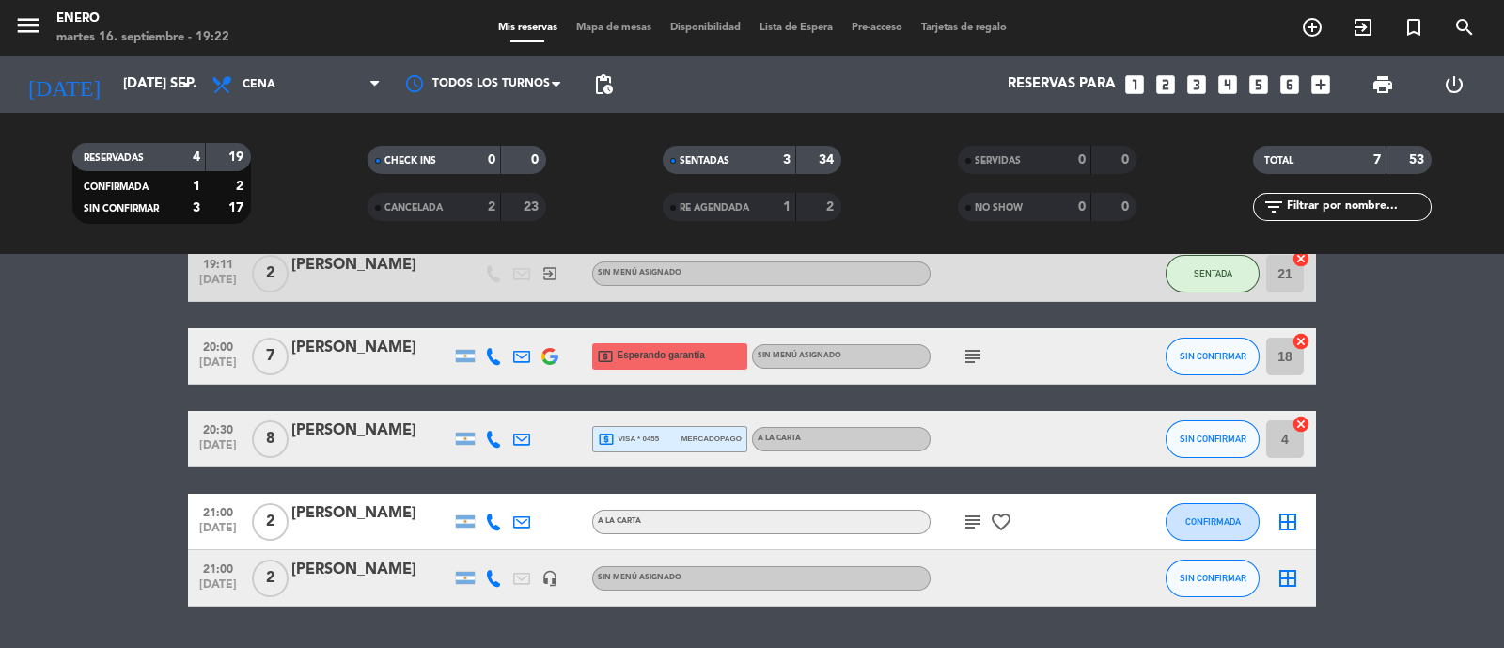
click at [675, 349] on span "Esperando garantía" at bounding box center [661, 355] width 87 height 15
click at [670, 349] on span "Esperando garantía" at bounding box center [661, 355] width 87 height 15
click at [974, 354] on icon "subject" at bounding box center [973, 356] width 23 height 23
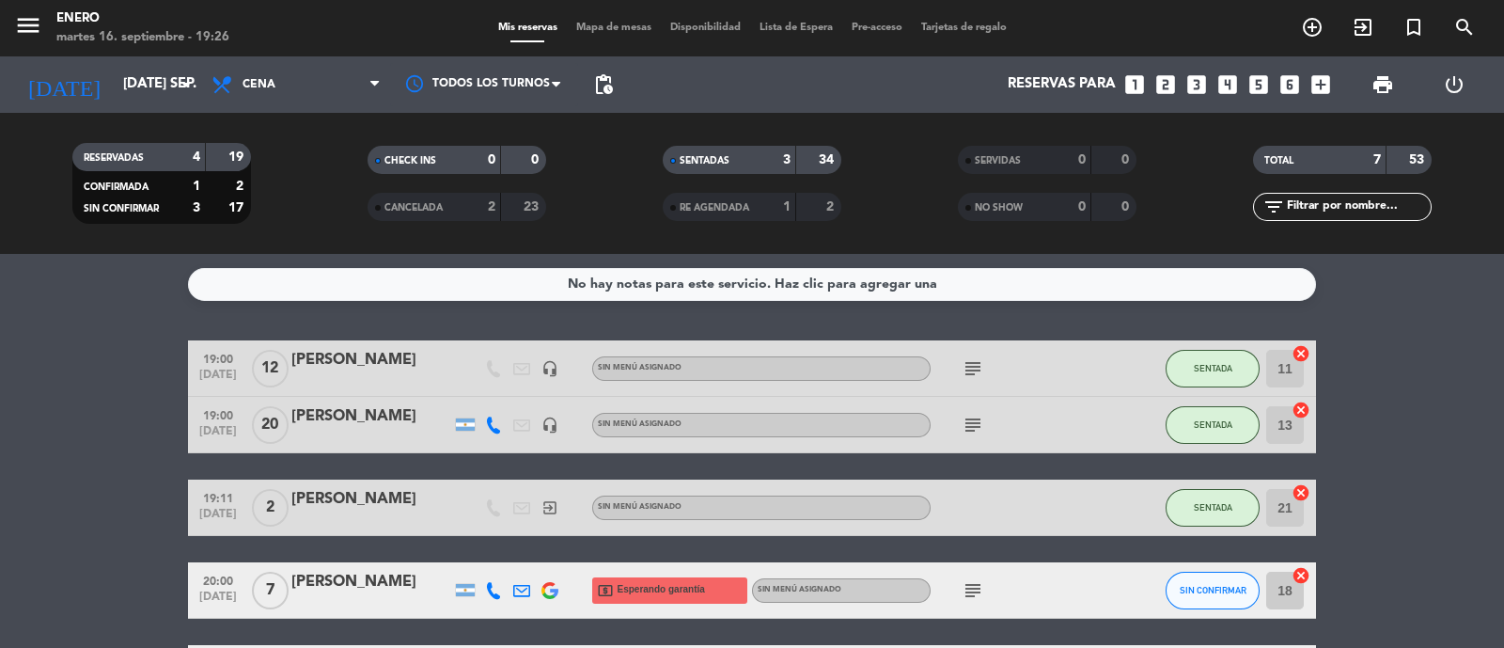
click at [972, 596] on icon "subject" at bounding box center [973, 590] width 23 height 23
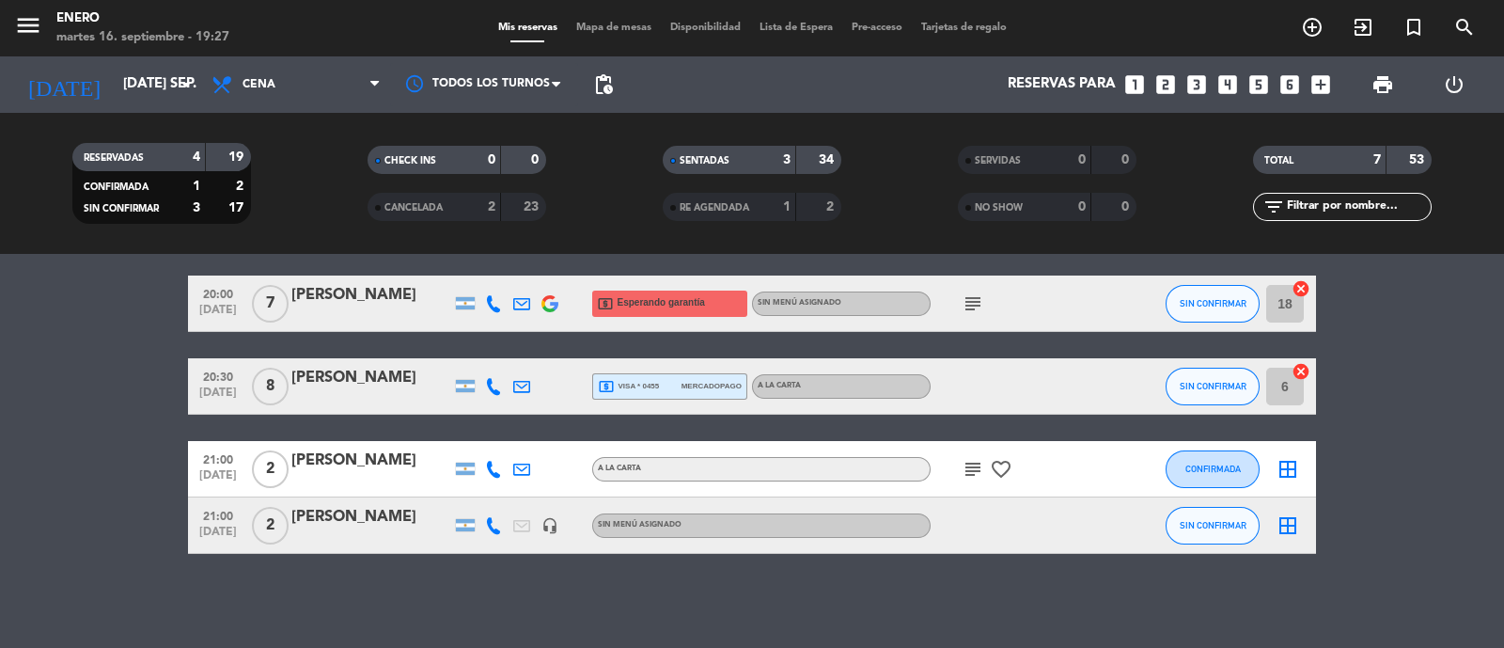
scroll to position [169, 0]
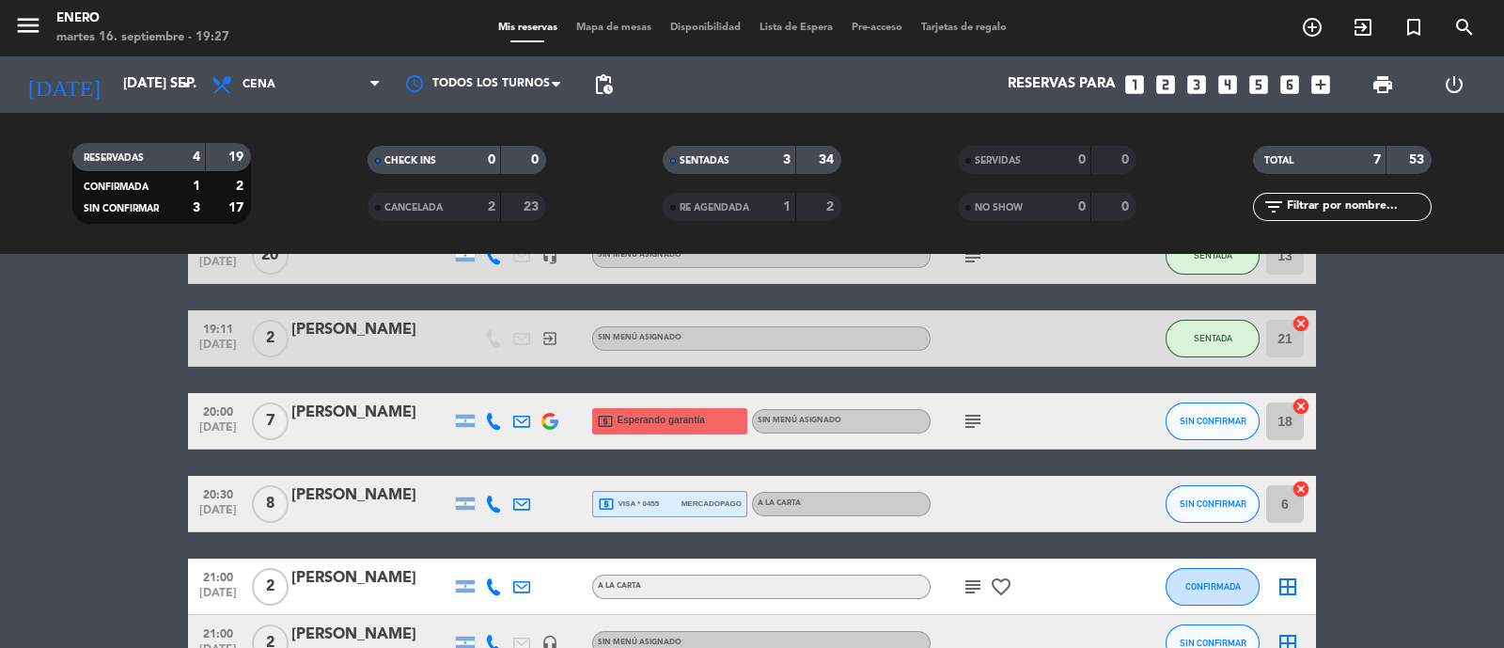
click at [978, 422] on icon "subject" at bounding box center [973, 421] width 23 height 23
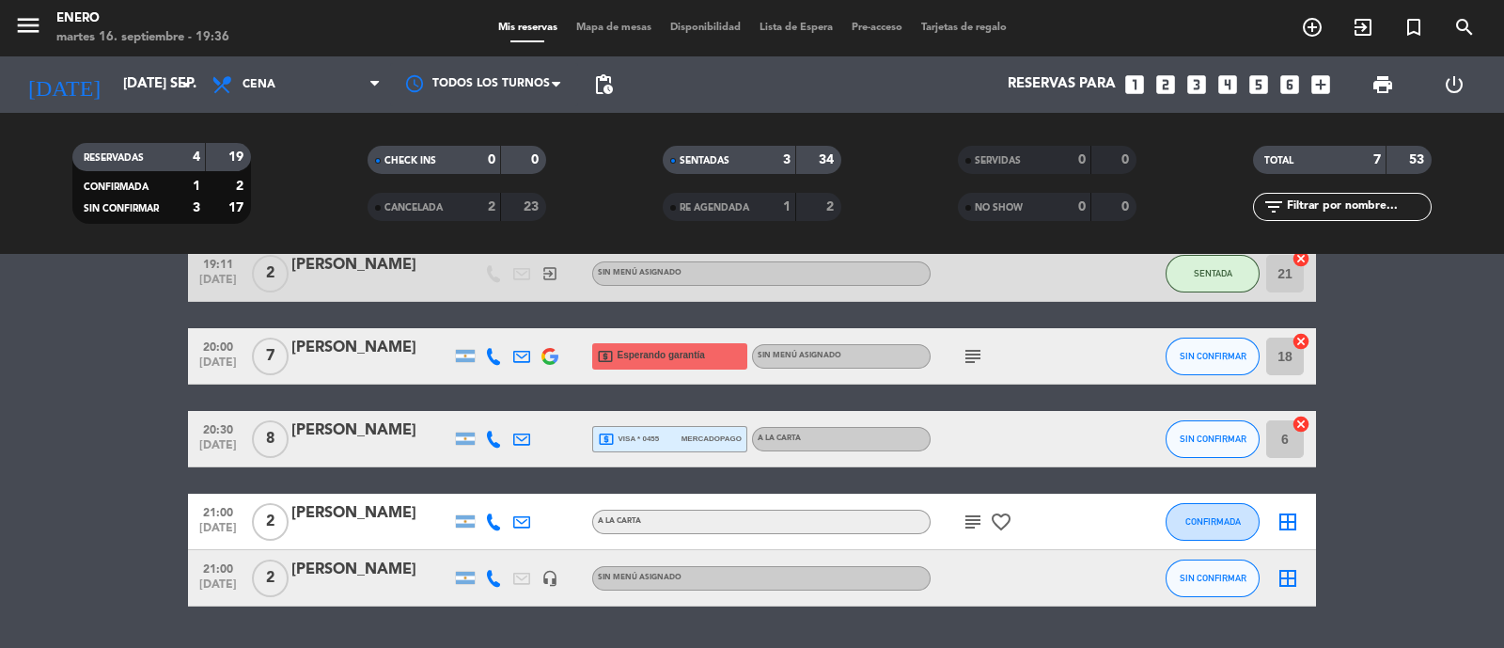
scroll to position [287, 0]
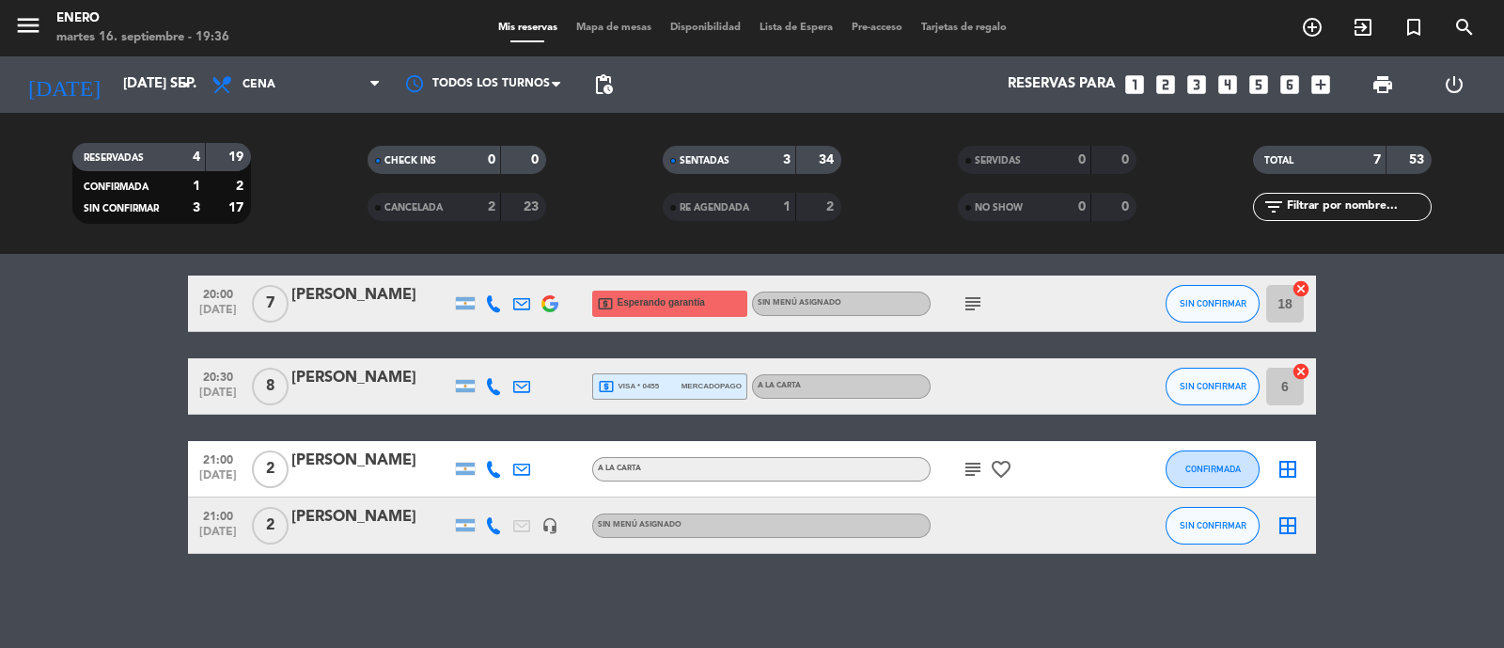
click at [1006, 468] on icon "favorite_border" at bounding box center [1001, 469] width 23 height 23
click at [965, 464] on icon "subject" at bounding box center [973, 469] width 23 height 23
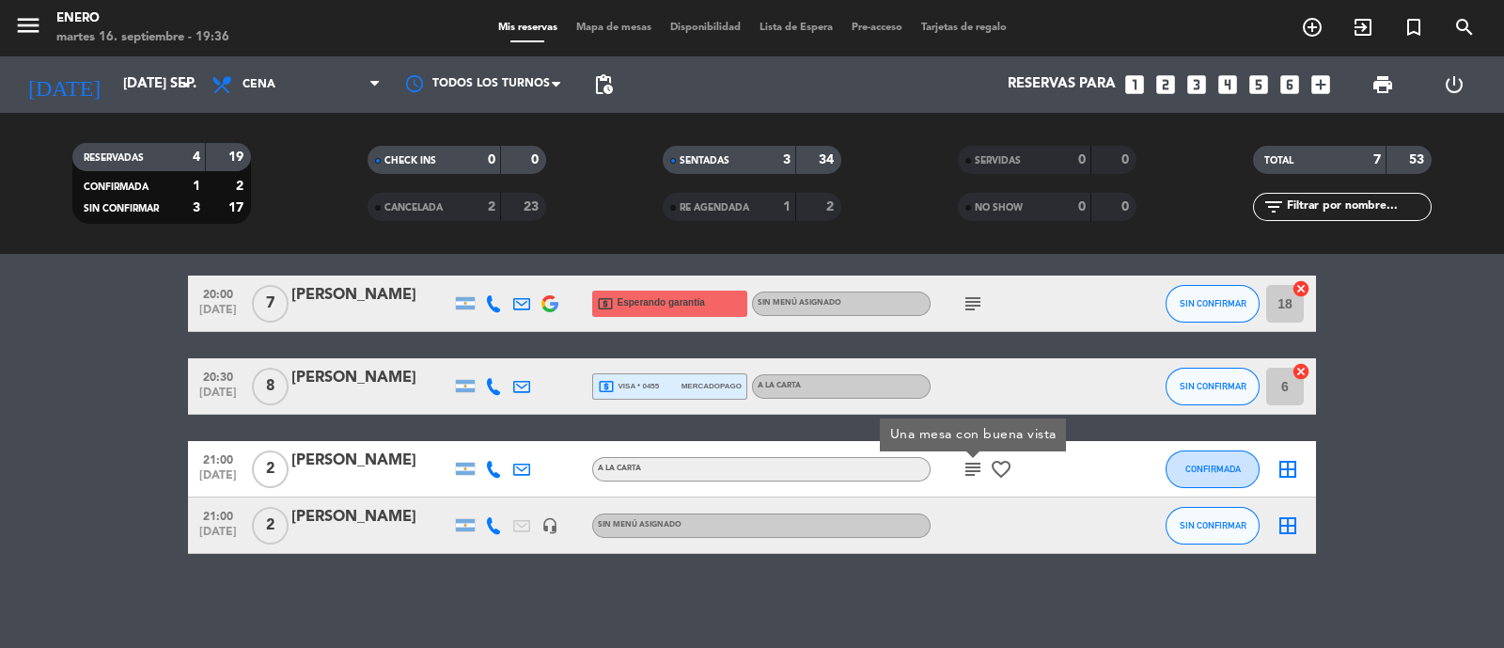
click at [965, 464] on icon "subject" at bounding box center [973, 469] width 23 height 23
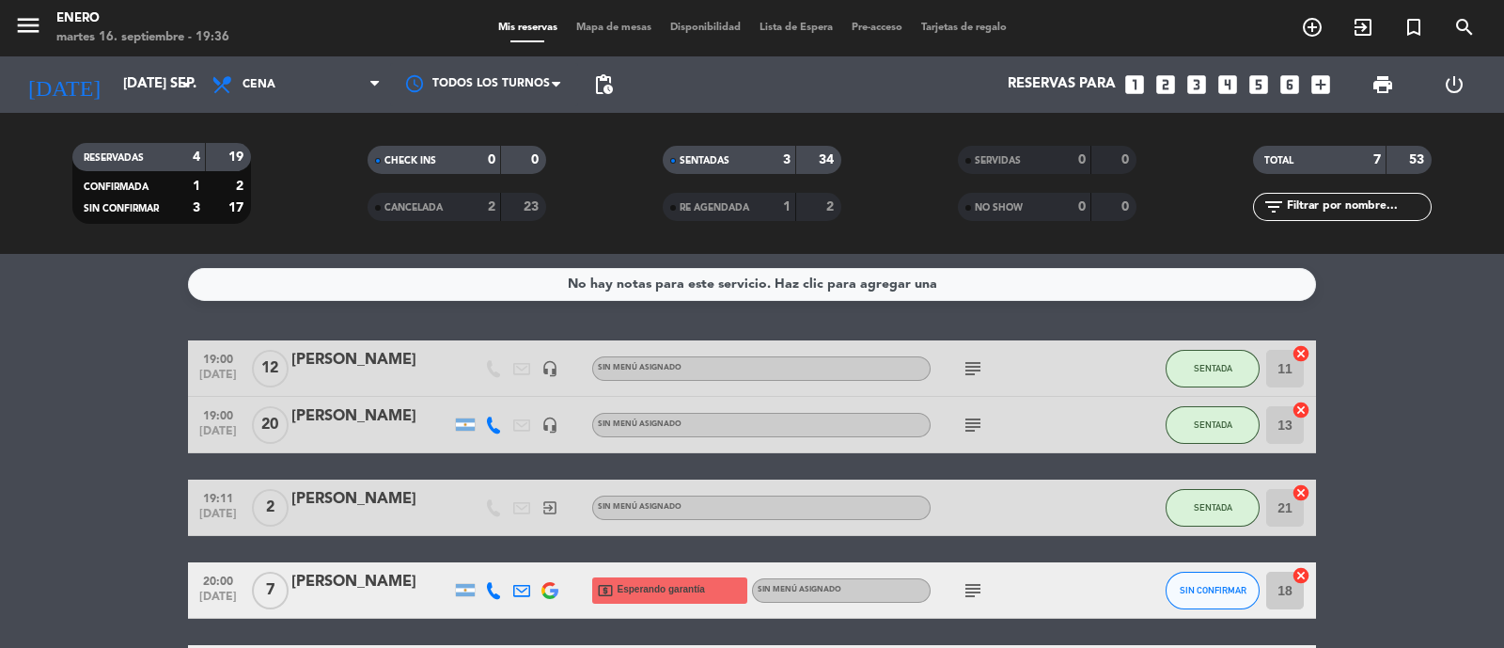
click at [963, 423] on icon "subject" at bounding box center [973, 425] width 23 height 23
click at [967, 421] on icon "subject" at bounding box center [973, 425] width 23 height 23
click at [978, 365] on icon "subject" at bounding box center [973, 368] width 23 height 23
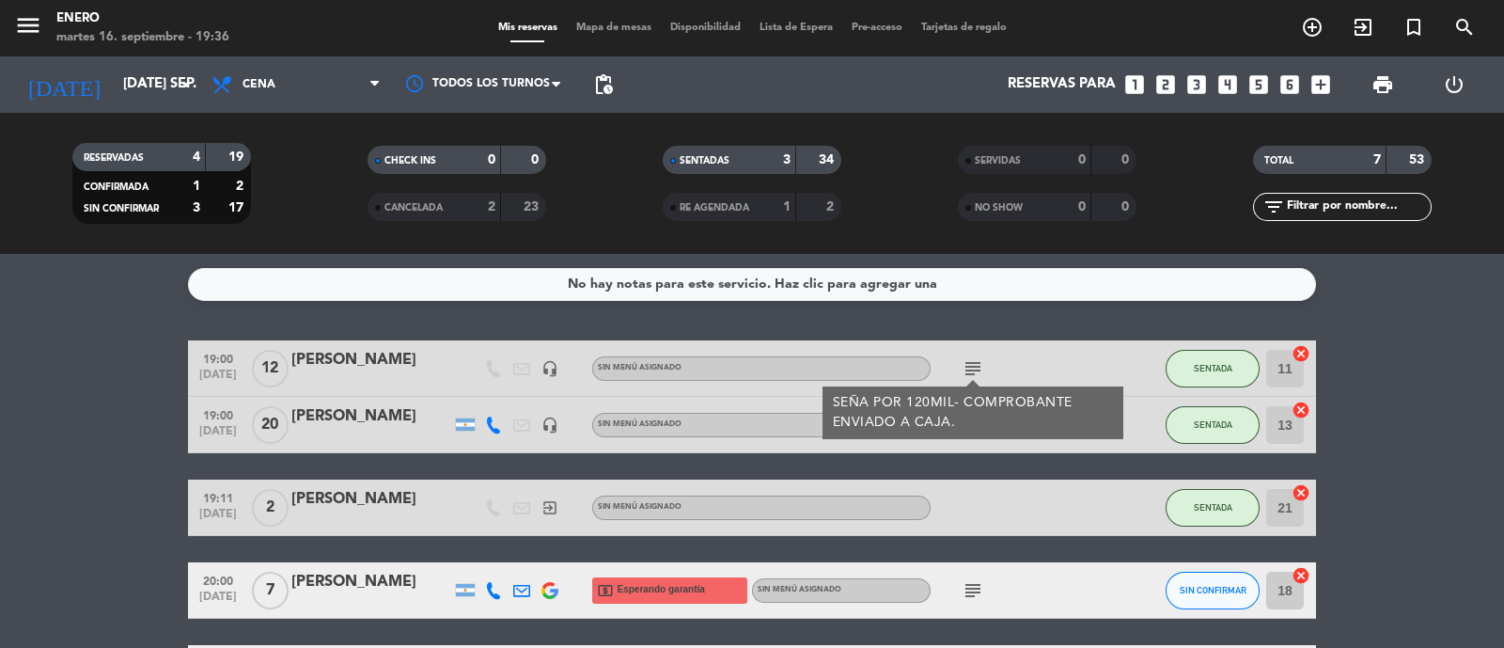
click at [978, 365] on icon "subject" at bounding box center [973, 368] width 23 height 23
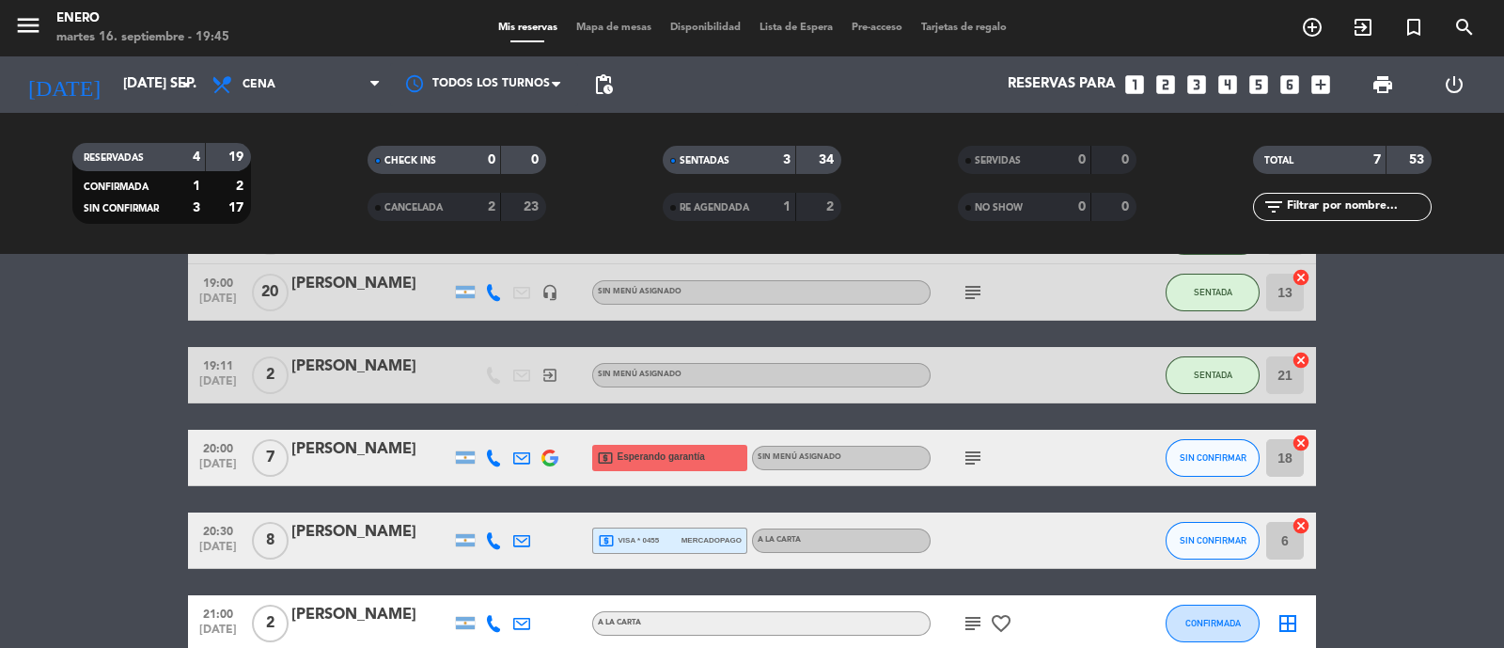
scroll to position [169, 0]
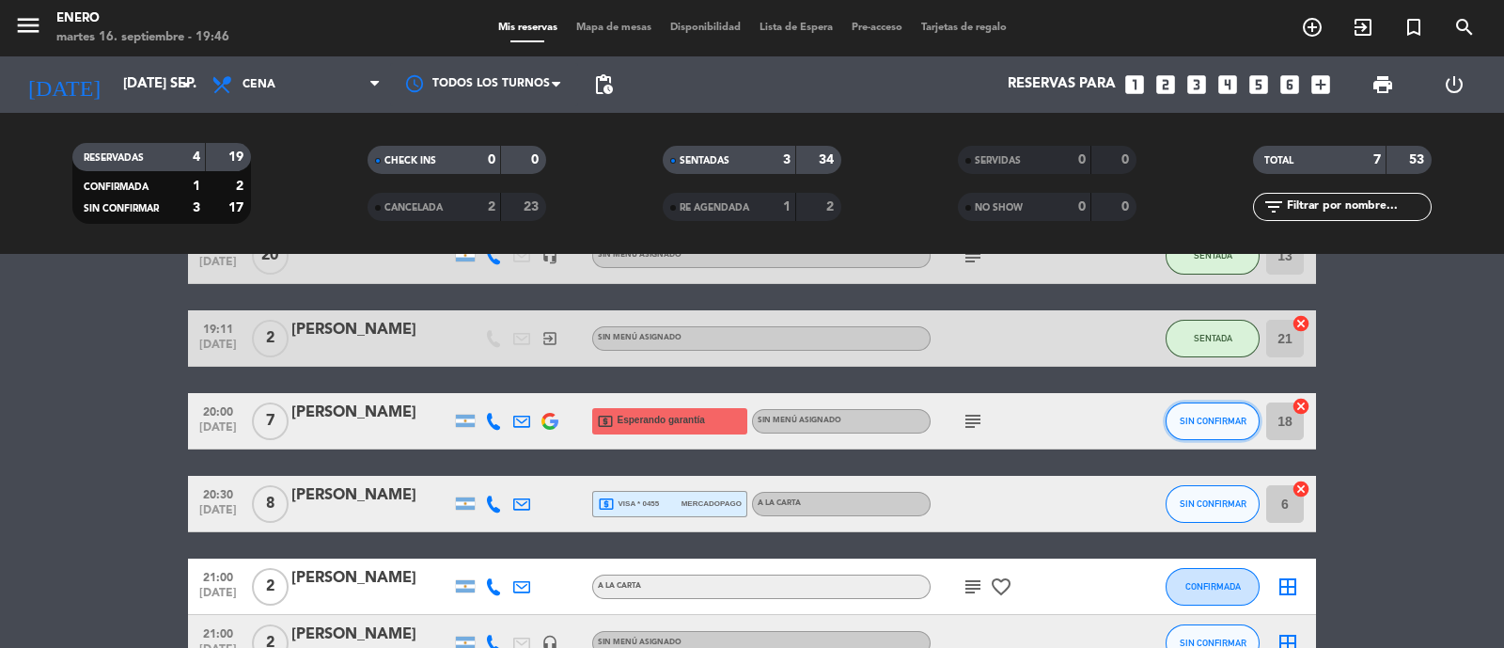
click at [1226, 424] on span "SIN CONFIRMAR" at bounding box center [1213, 421] width 67 height 10
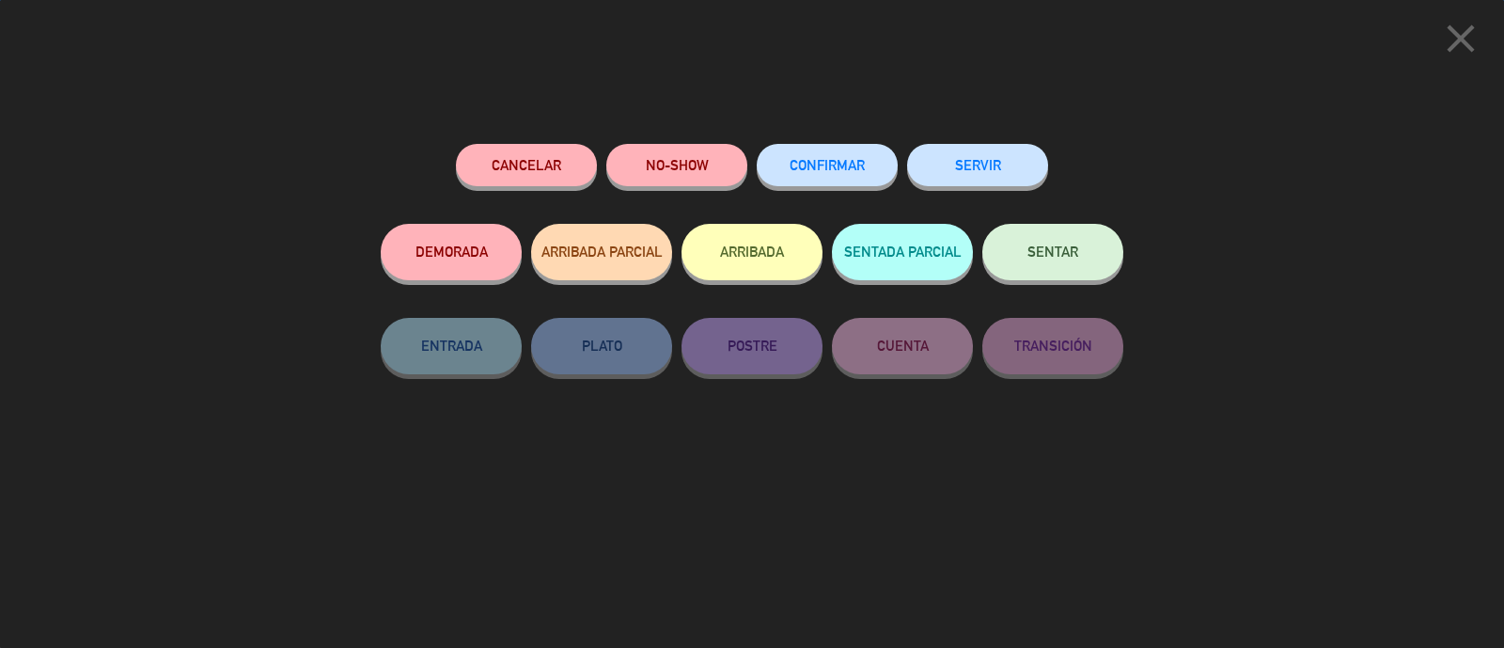
click at [1062, 257] on span "SENTAR" at bounding box center [1053, 252] width 51 height 16
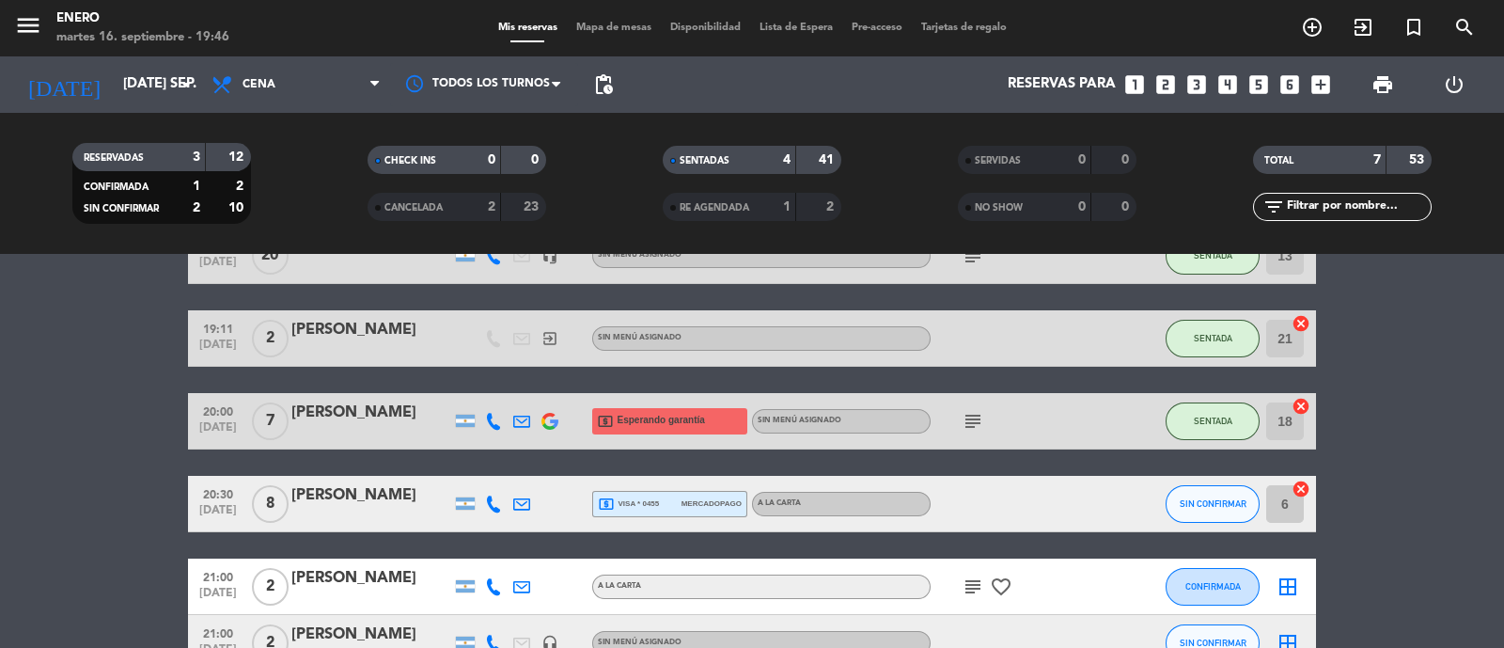
click at [973, 407] on div "subject" at bounding box center [1015, 420] width 169 height 55
click at [979, 427] on icon "subject" at bounding box center [973, 421] width 23 height 23
click at [968, 420] on icon "subject" at bounding box center [973, 421] width 23 height 23
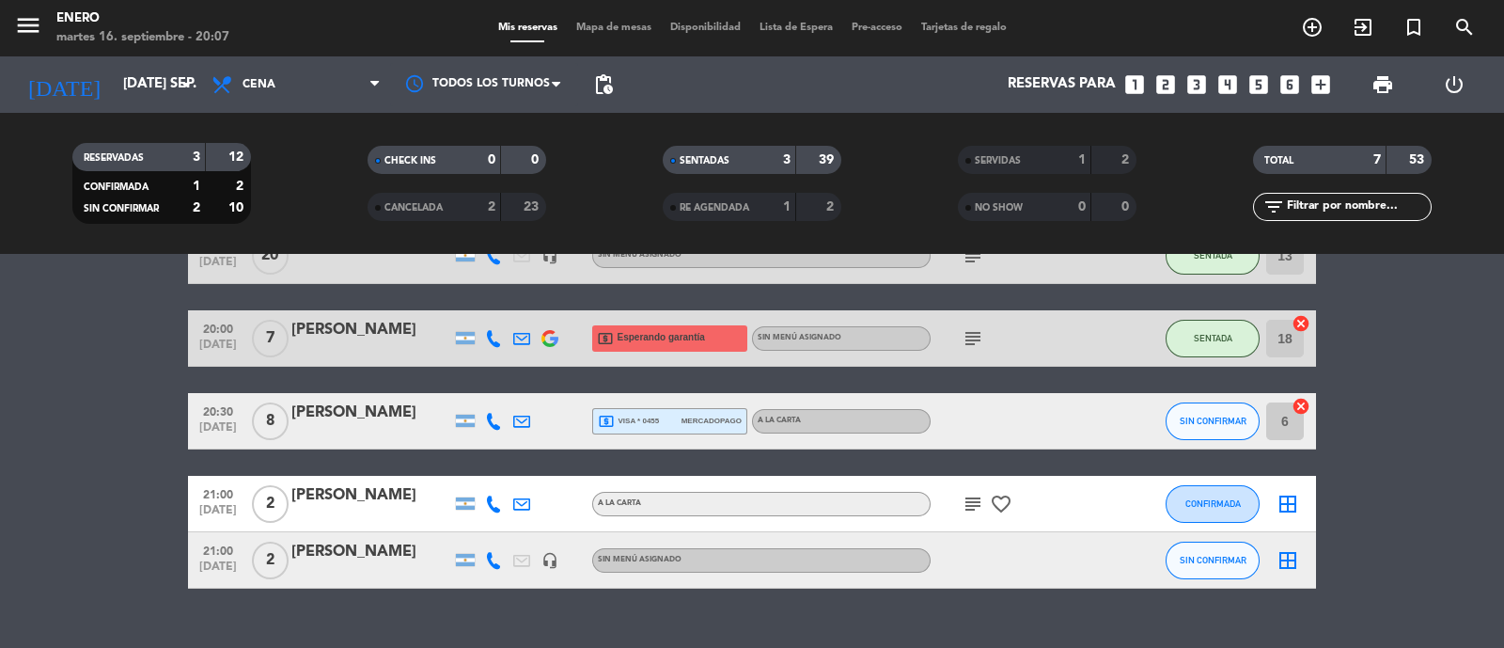
click at [968, 340] on icon "subject" at bounding box center [973, 338] width 23 height 23
click at [710, 337] on div "local_atm Esperando garantía" at bounding box center [669, 338] width 155 height 26
click at [338, 406] on div "[PERSON_NAME]" at bounding box center [371, 413] width 160 height 24
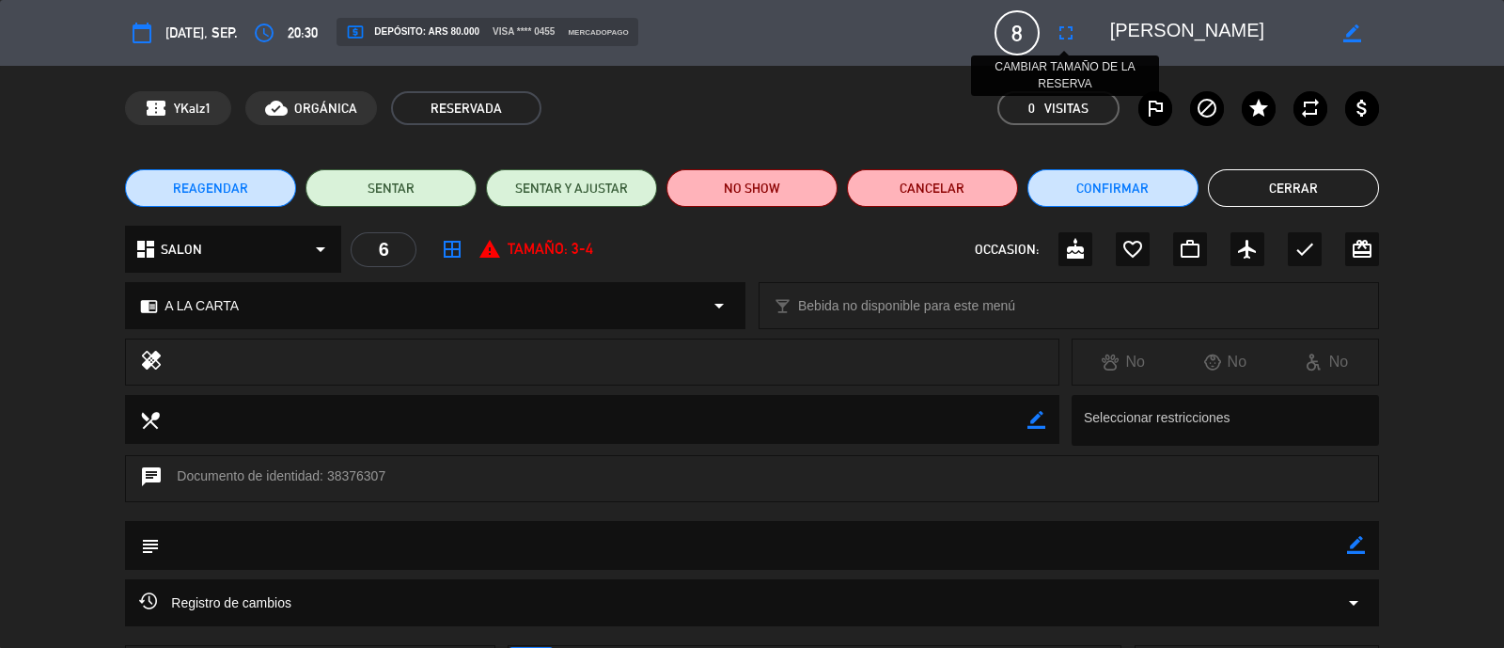
click at [1063, 33] on icon "fullscreen" at bounding box center [1066, 33] width 23 height 23
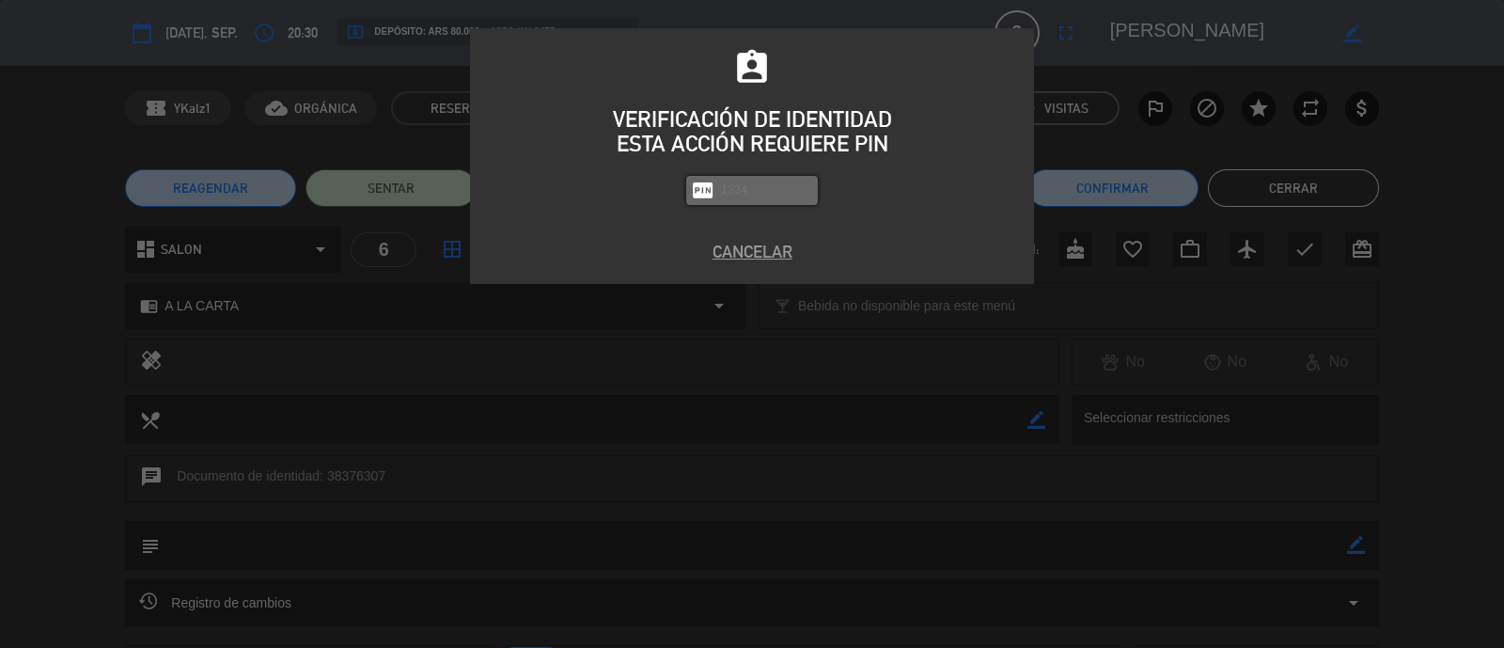
click at [769, 199] on input "text" at bounding box center [766, 191] width 94 height 22
type input "6082"
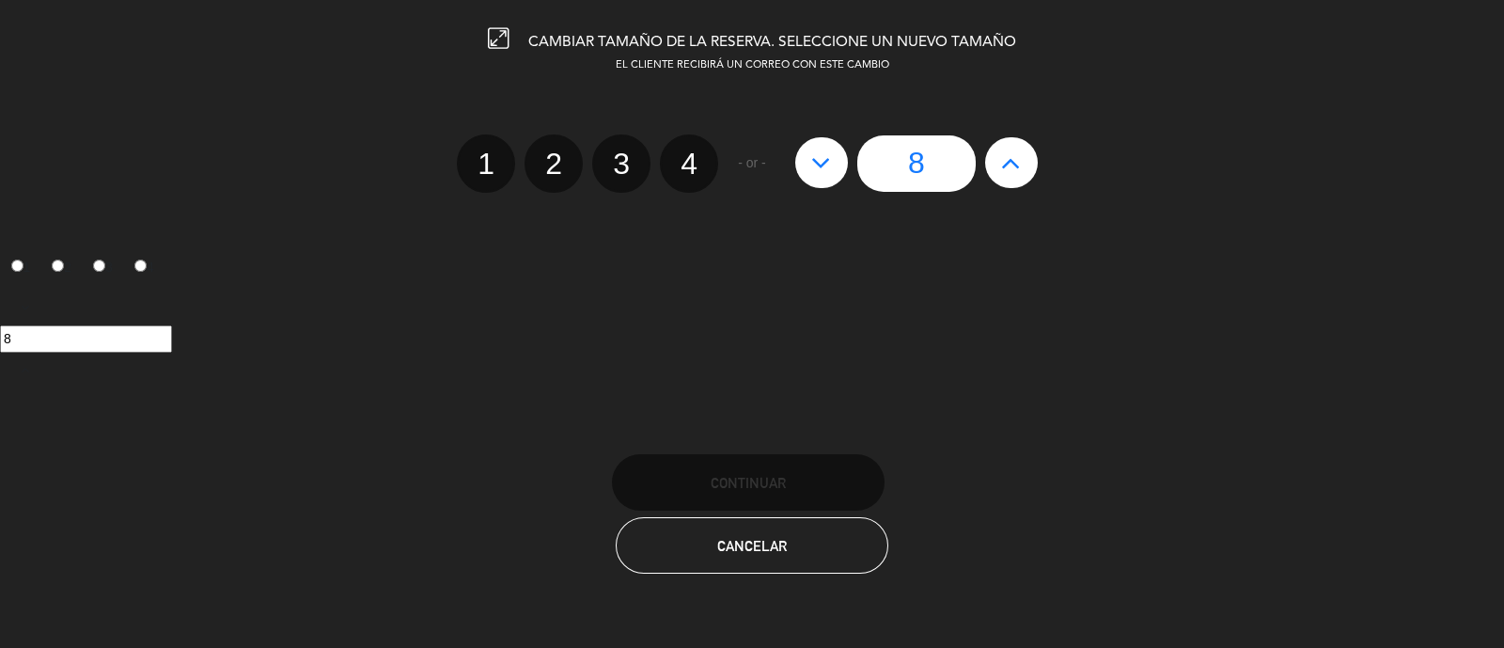
click at [1018, 171] on icon at bounding box center [1011, 163] width 20 height 30
type input "9"
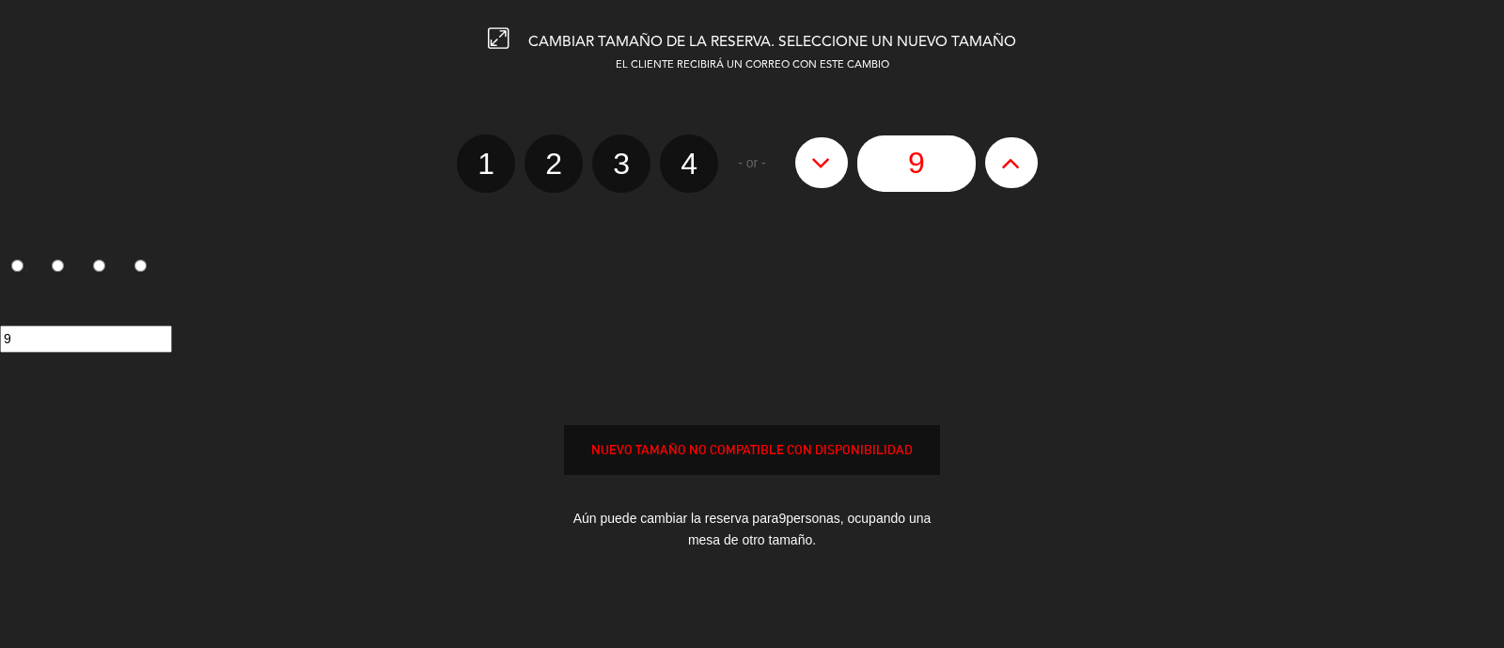
click at [1018, 171] on icon at bounding box center [1011, 163] width 20 height 30
type input "10"
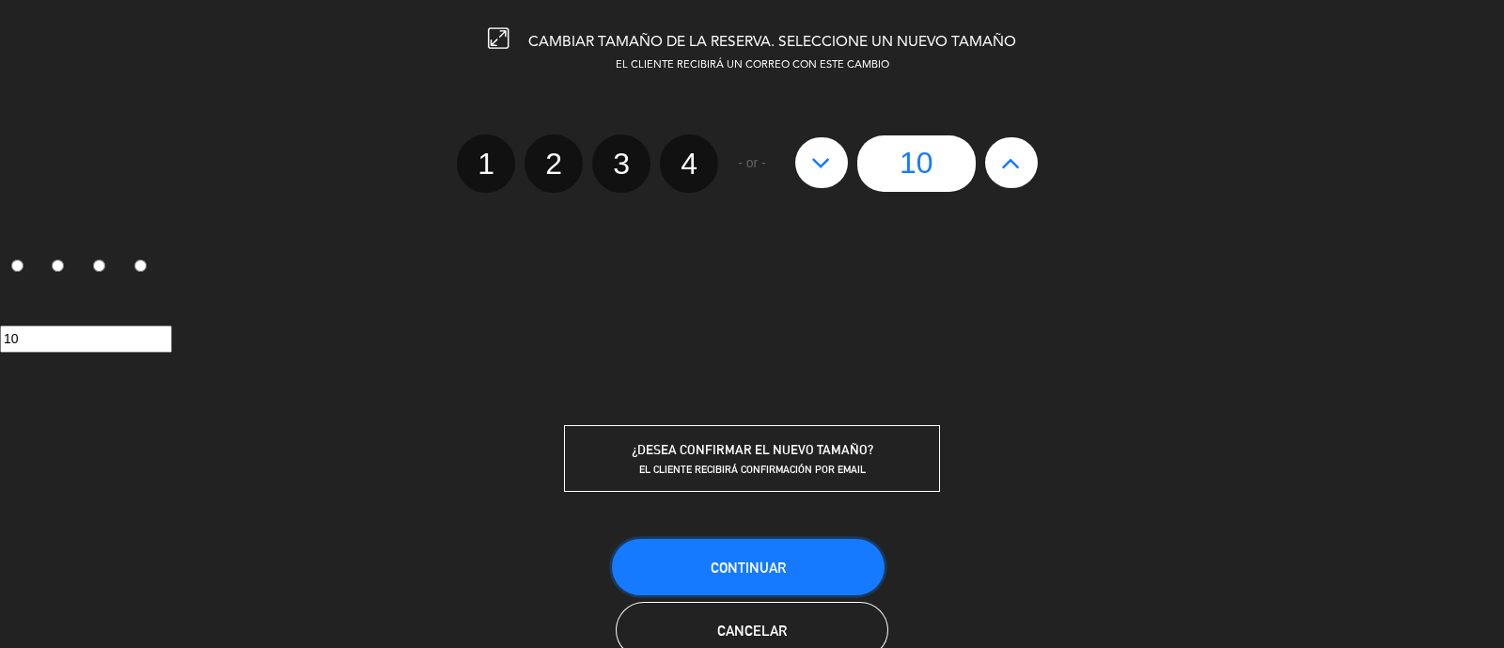
click at [785, 570] on span "Continuar" at bounding box center [748, 567] width 75 height 16
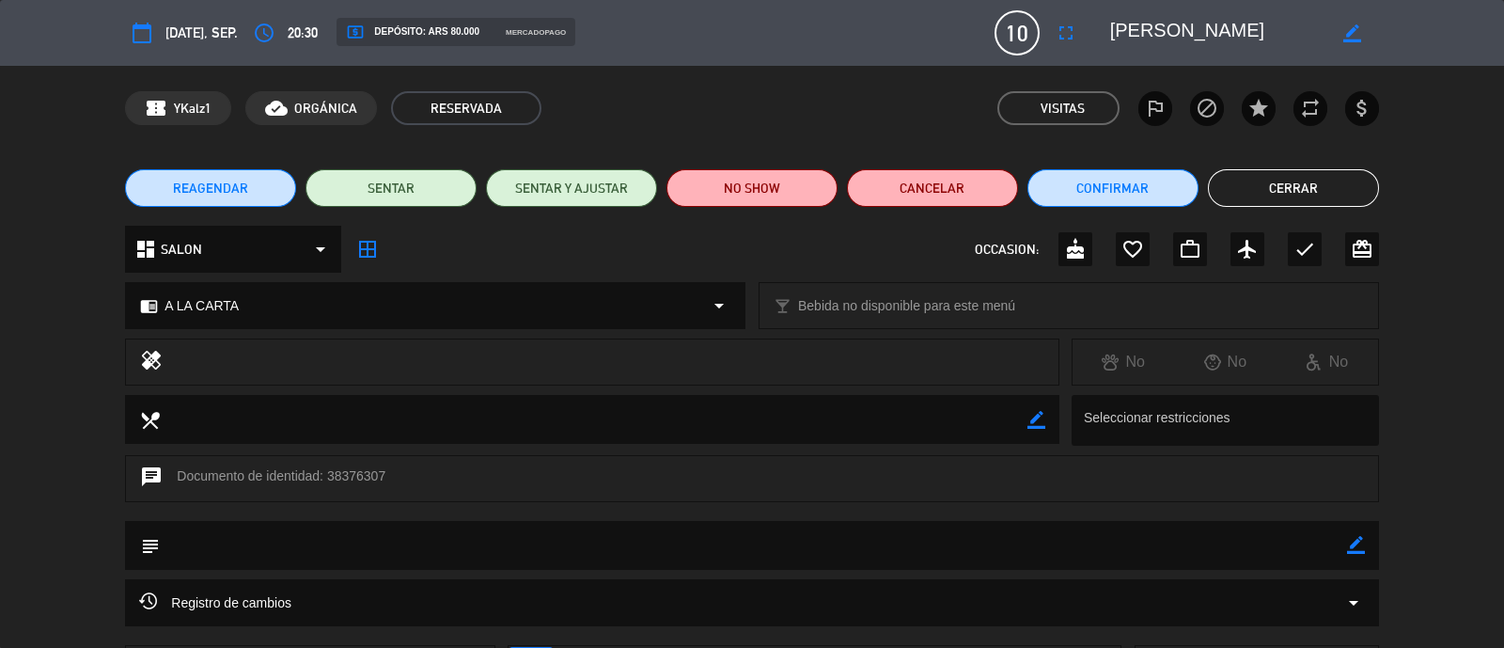
click at [1328, 184] on button "Cerrar" at bounding box center [1293, 188] width 171 height 38
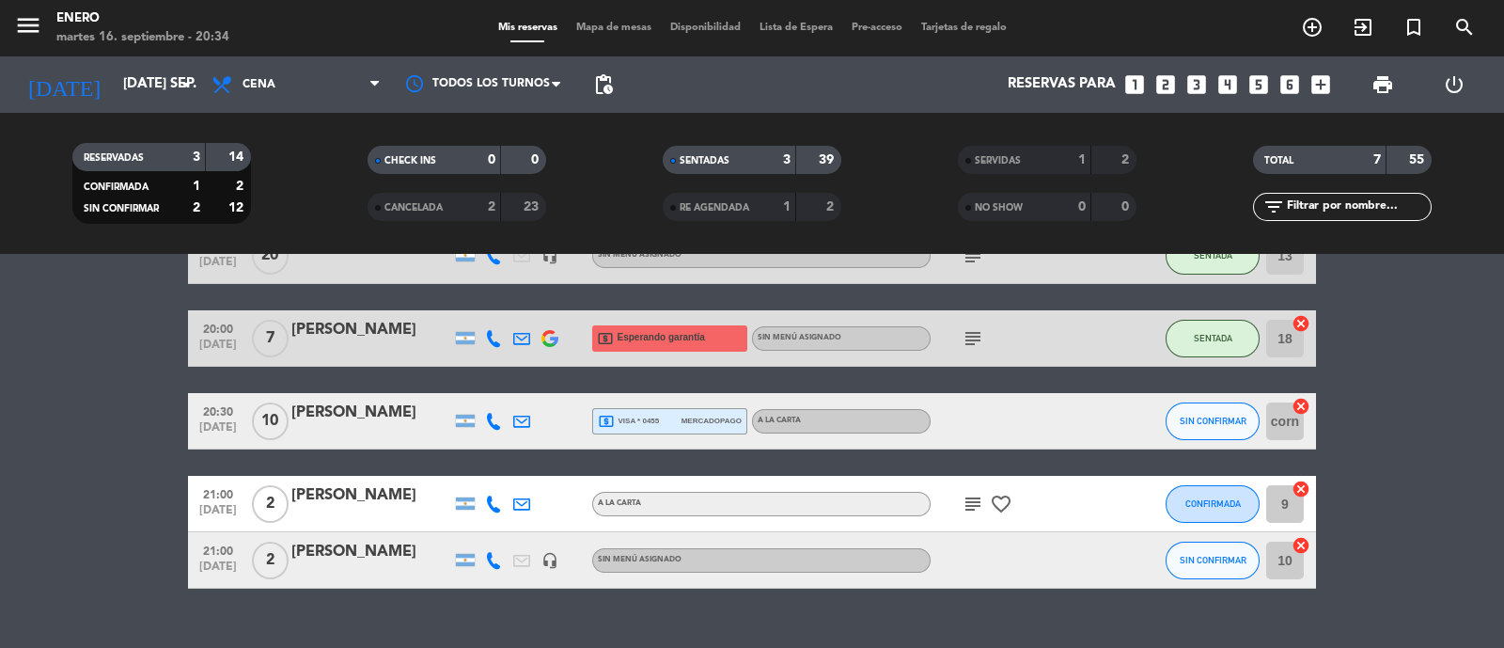
click at [709, 422] on span "mercadopago" at bounding box center [712, 421] width 60 height 12
click at [973, 510] on icon "subject" at bounding box center [973, 504] width 23 height 23
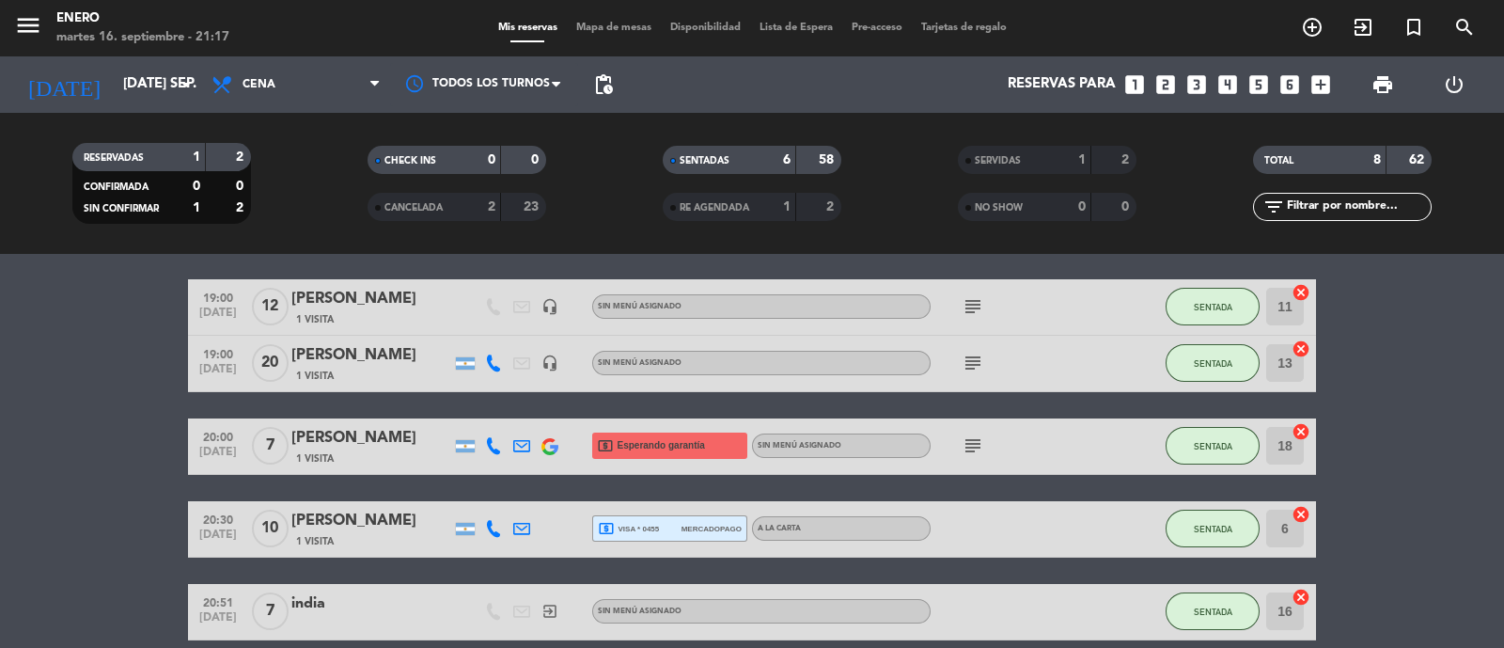
scroll to position [511, 0]
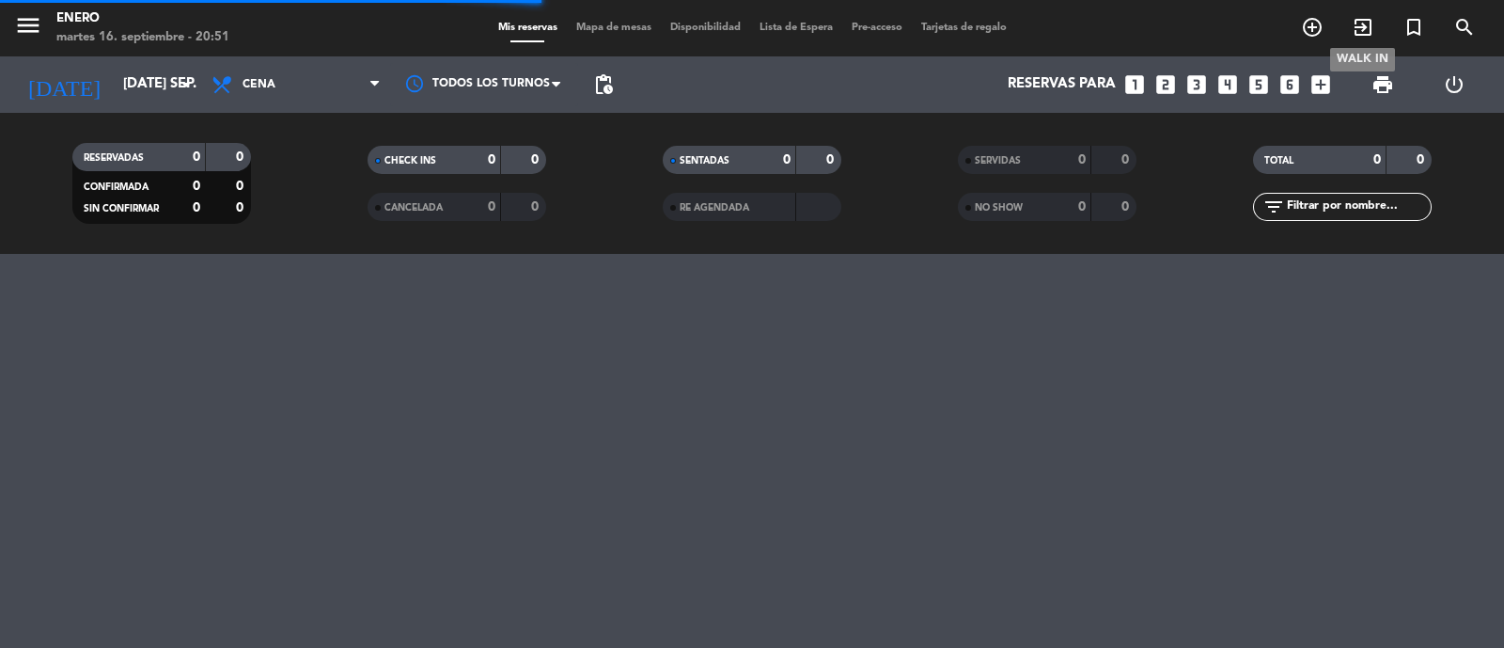
click at [1363, 25] on icon "exit_to_app" at bounding box center [1363, 27] width 23 height 23
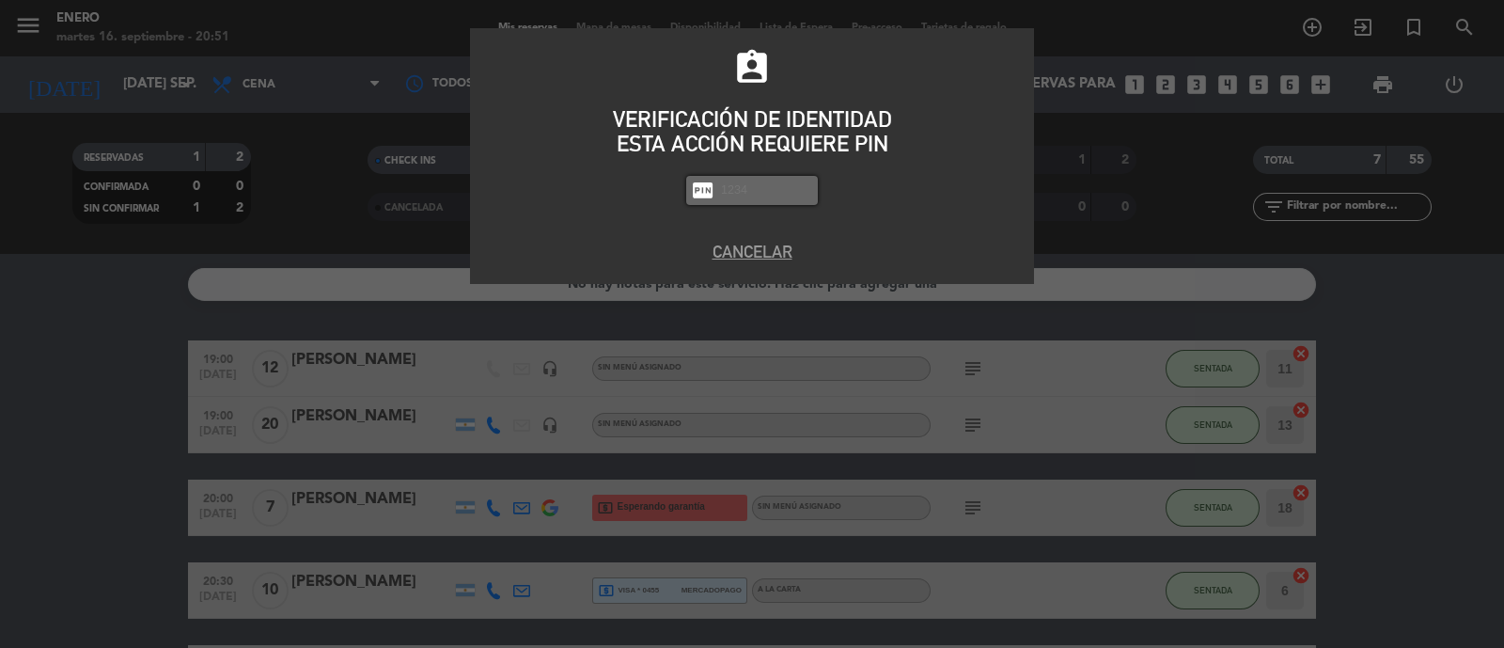
click at [769, 198] on input "text" at bounding box center [766, 191] width 94 height 22
type input "6082"
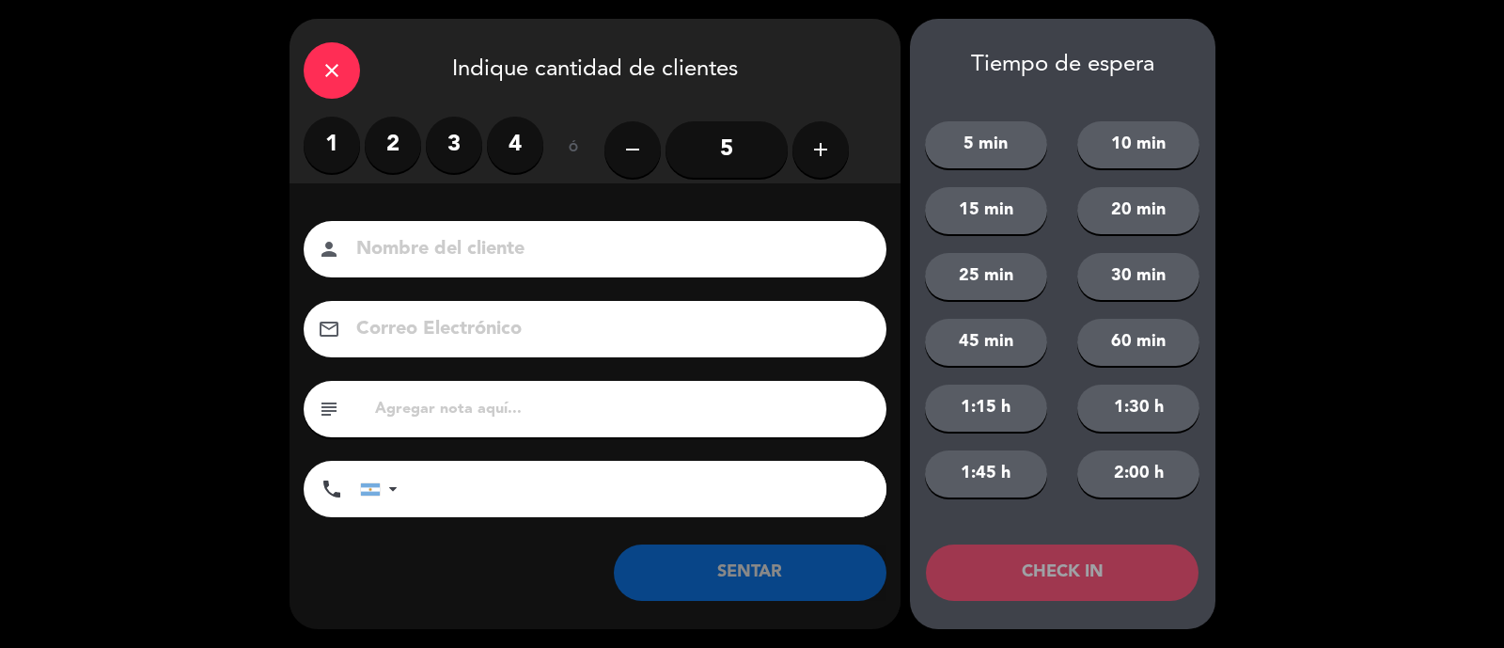
click at [809, 149] on button "add" at bounding box center [821, 149] width 56 height 56
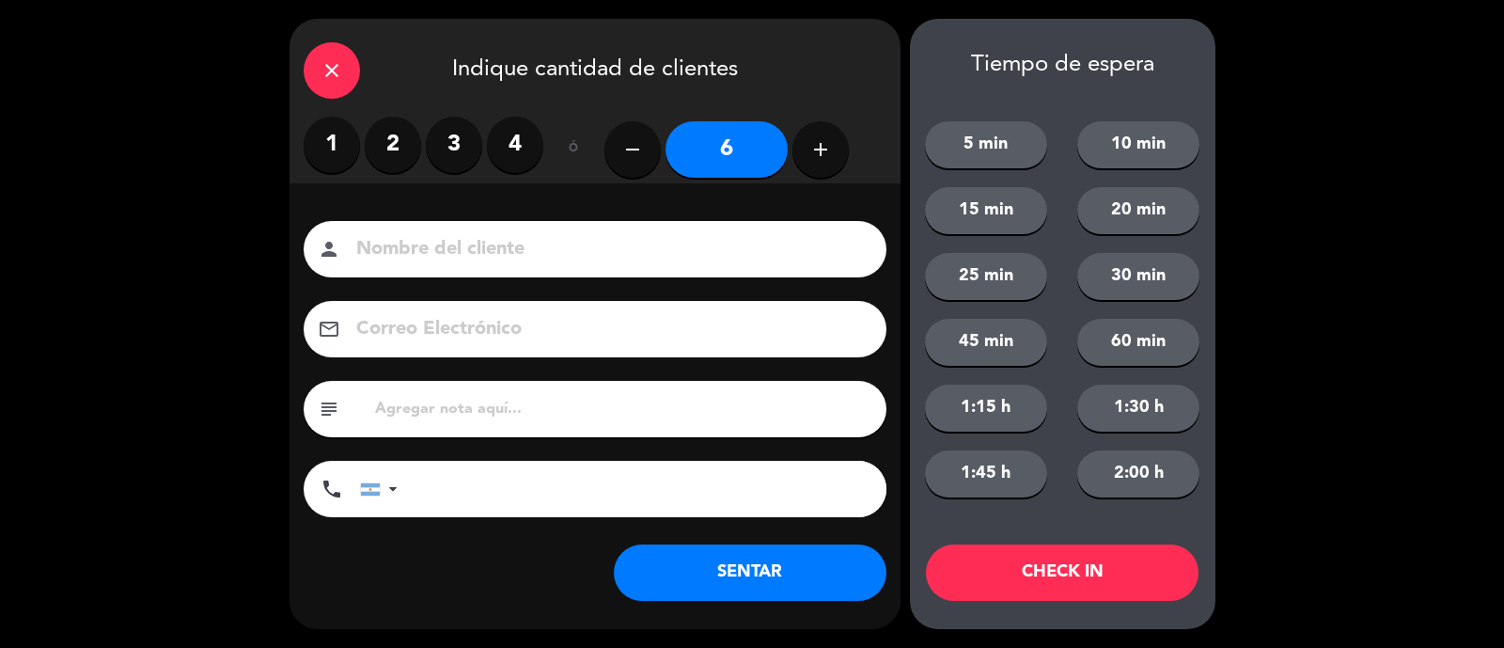
click at [810, 149] on icon "add" at bounding box center [821, 149] width 23 height 23
type input "7"
drag, startPoint x: 550, startPoint y: 246, endPoint x: 532, endPoint y: 233, distance: 22.2
click at [550, 246] on input at bounding box center [608, 249] width 508 height 33
type input "india"
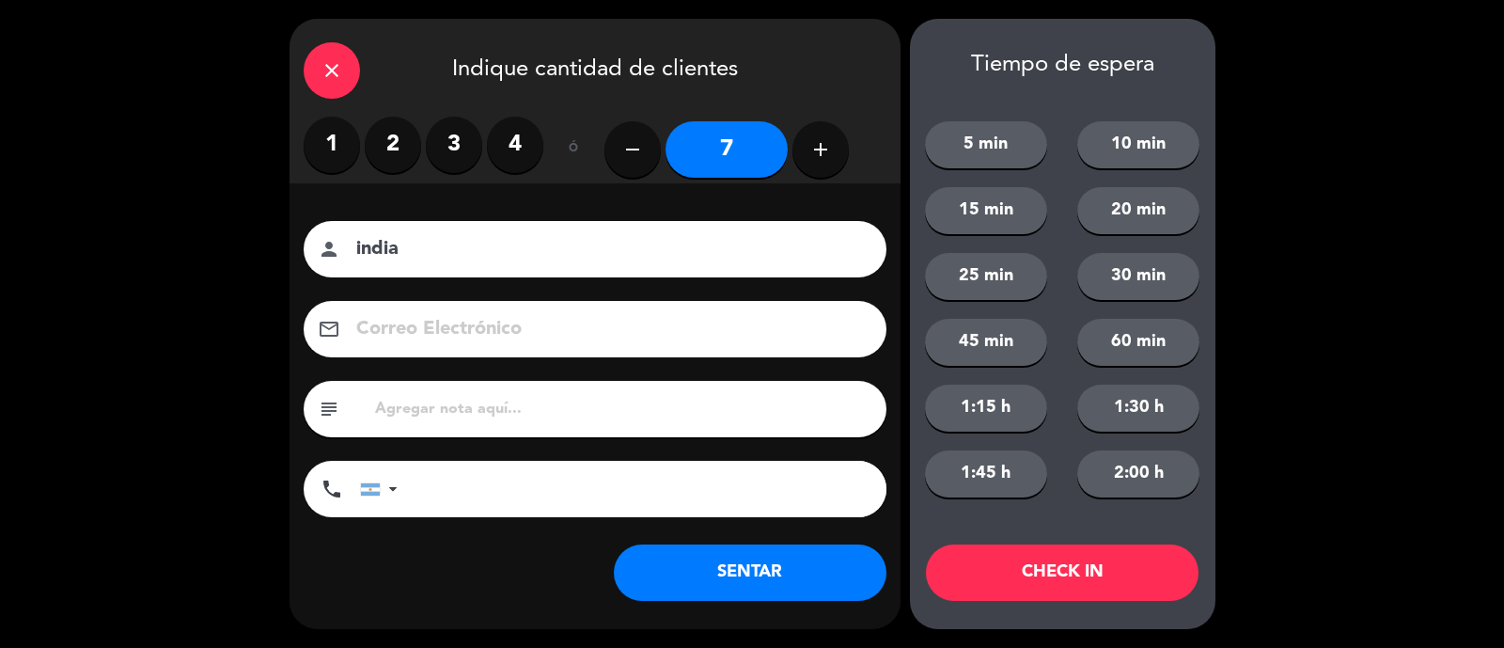
click at [801, 576] on button "SENTAR" at bounding box center [750, 572] width 273 height 56
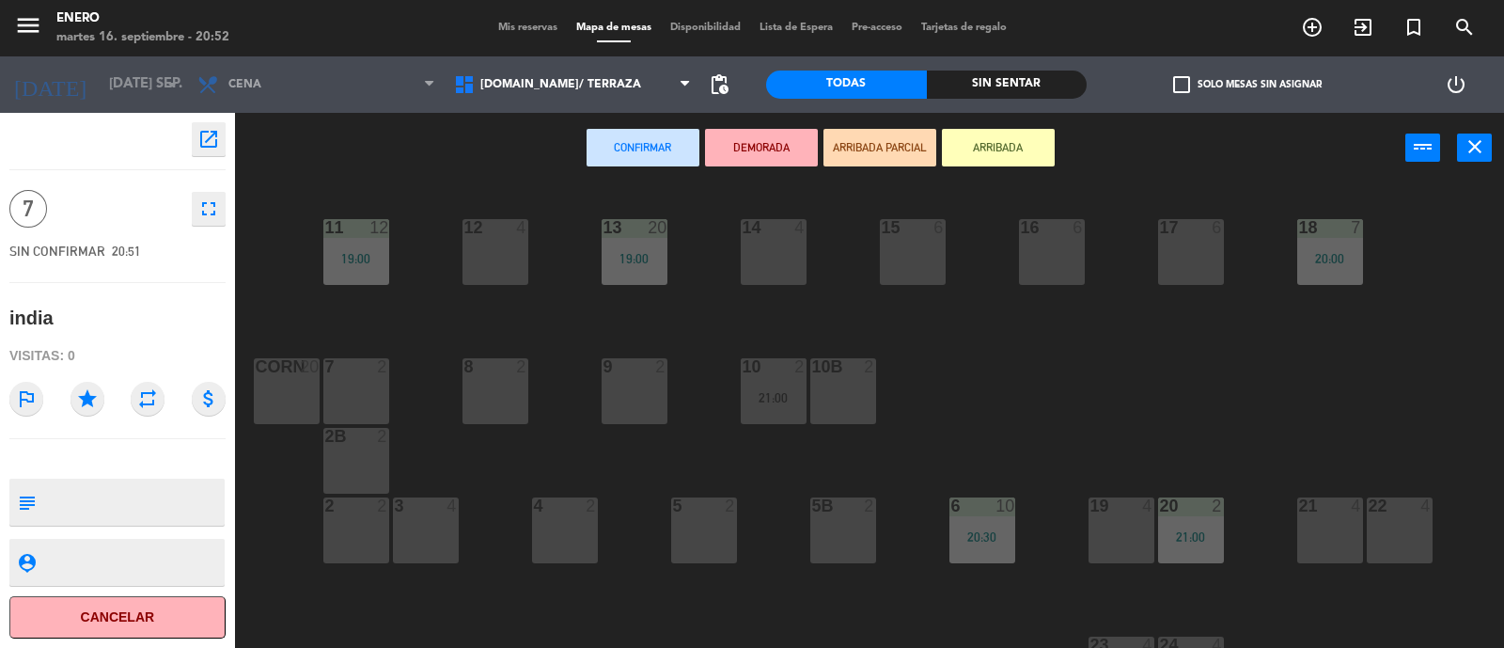
click at [1006, 142] on button "ARRIBADA" at bounding box center [998, 148] width 113 height 38
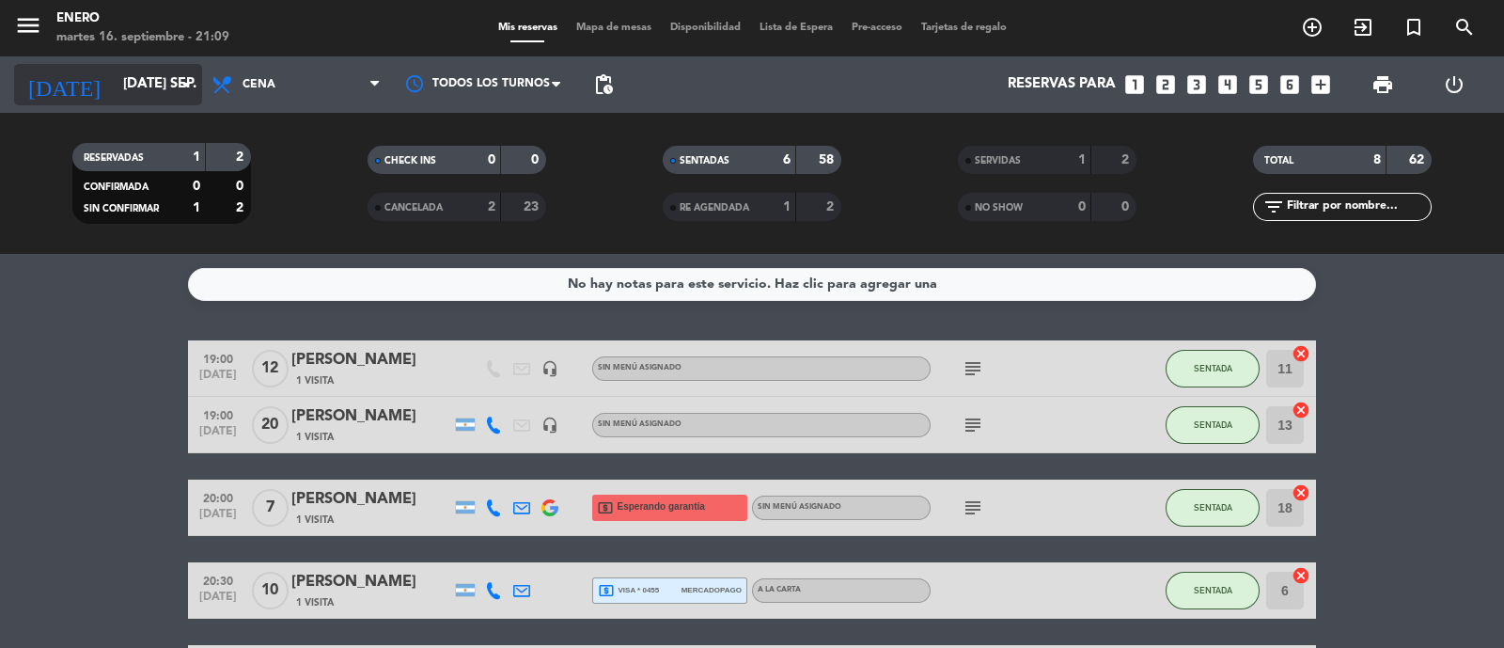
click at [138, 97] on input "[DATE] sep." at bounding box center [204, 85] width 181 height 36
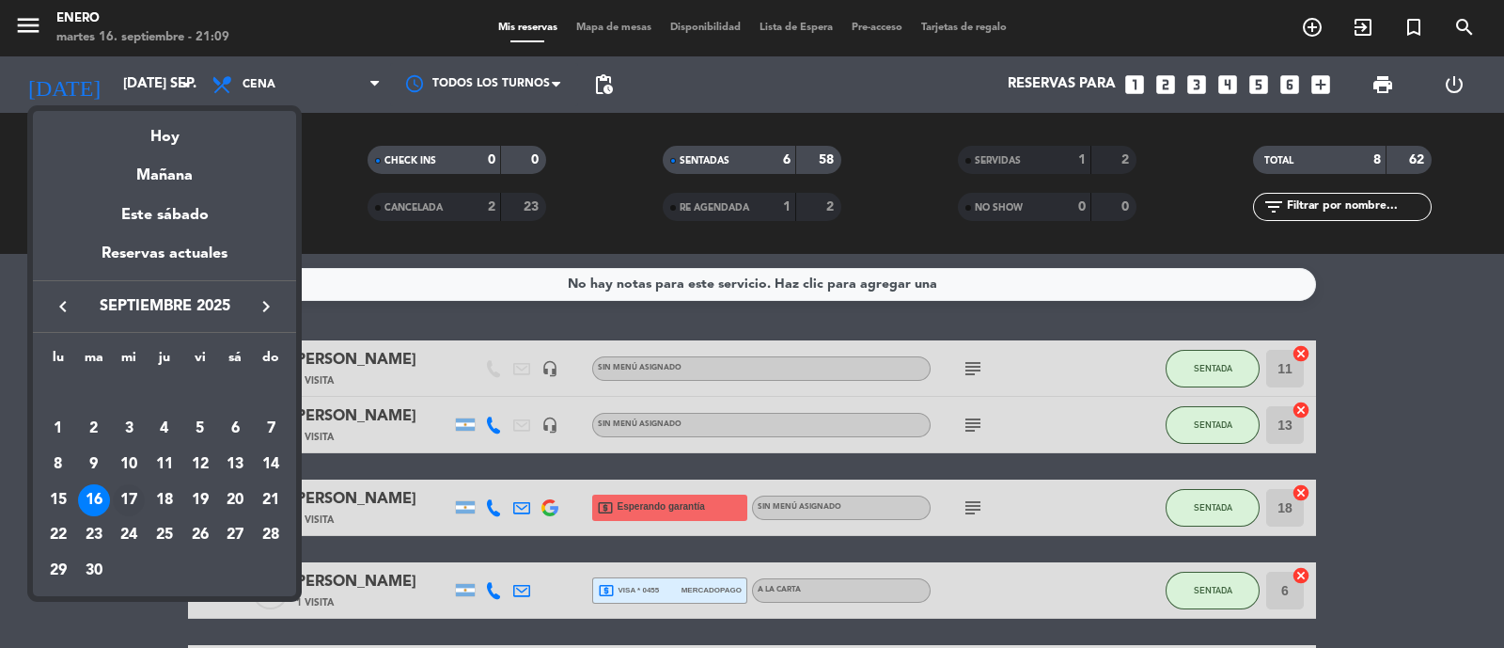
click at [134, 497] on div "17" at bounding box center [129, 500] width 32 height 32
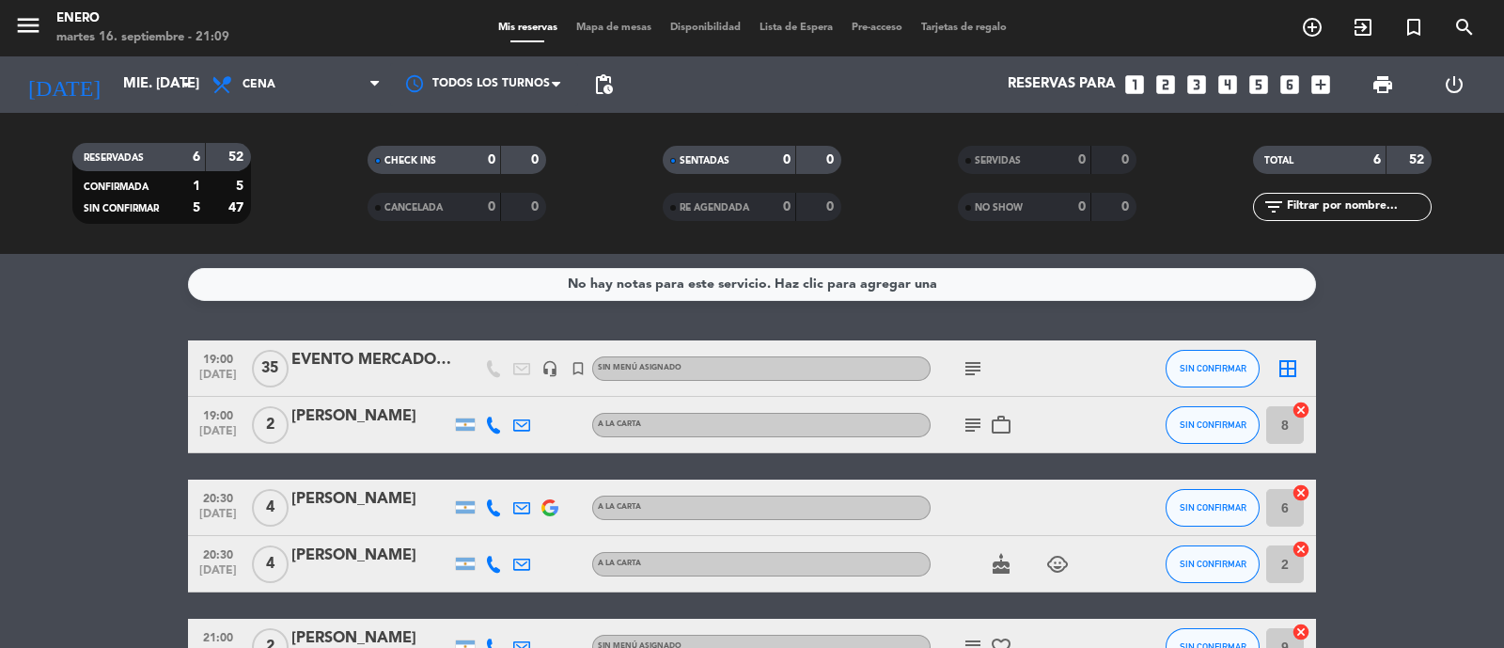
click at [968, 364] on icon "subject" at bounding box center [973, 368] width 23 height 23
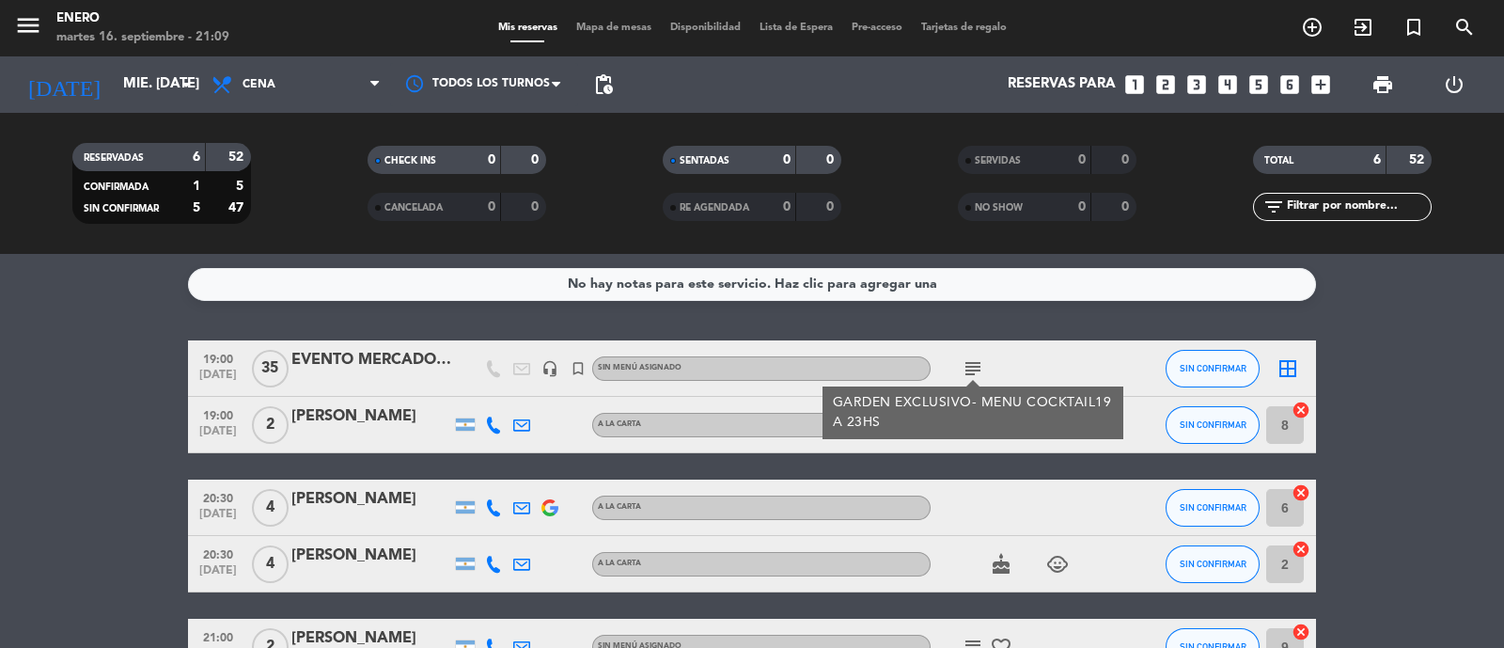
click at [968, 364] on icon "subject" at bounding box center [973, 368] width 23 height 23
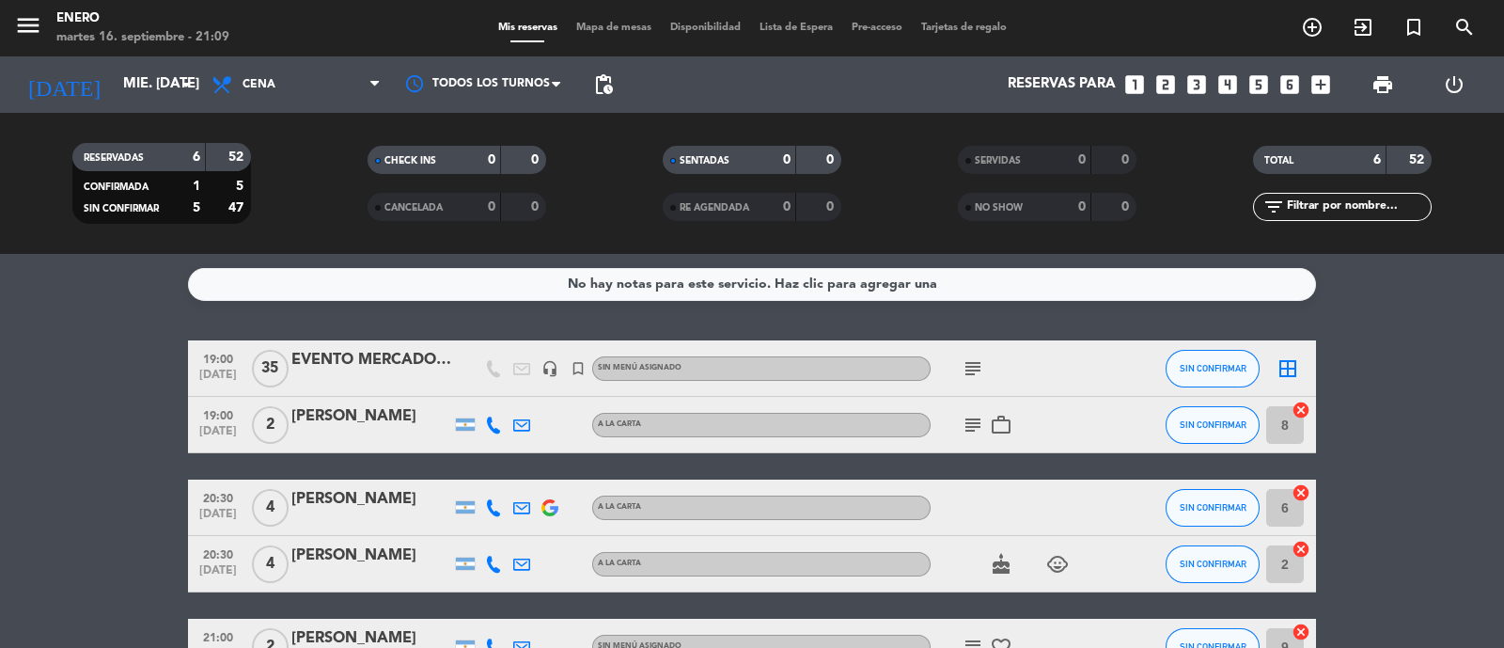
click at [968, 364] on icon "subject" at bounding box center [973, 368] width 23 height 23
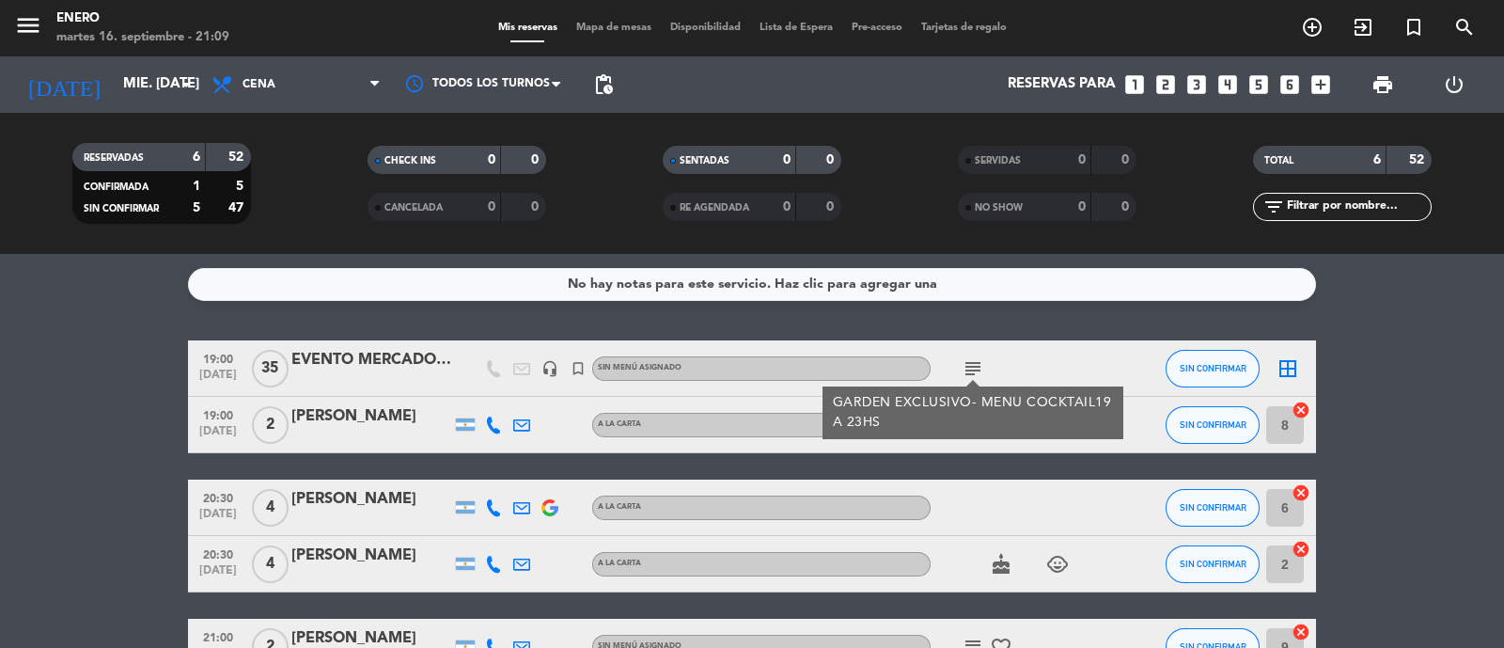
click at [968, 364] on icon "subject" at bounding box center [973, 368] width 23 height 23
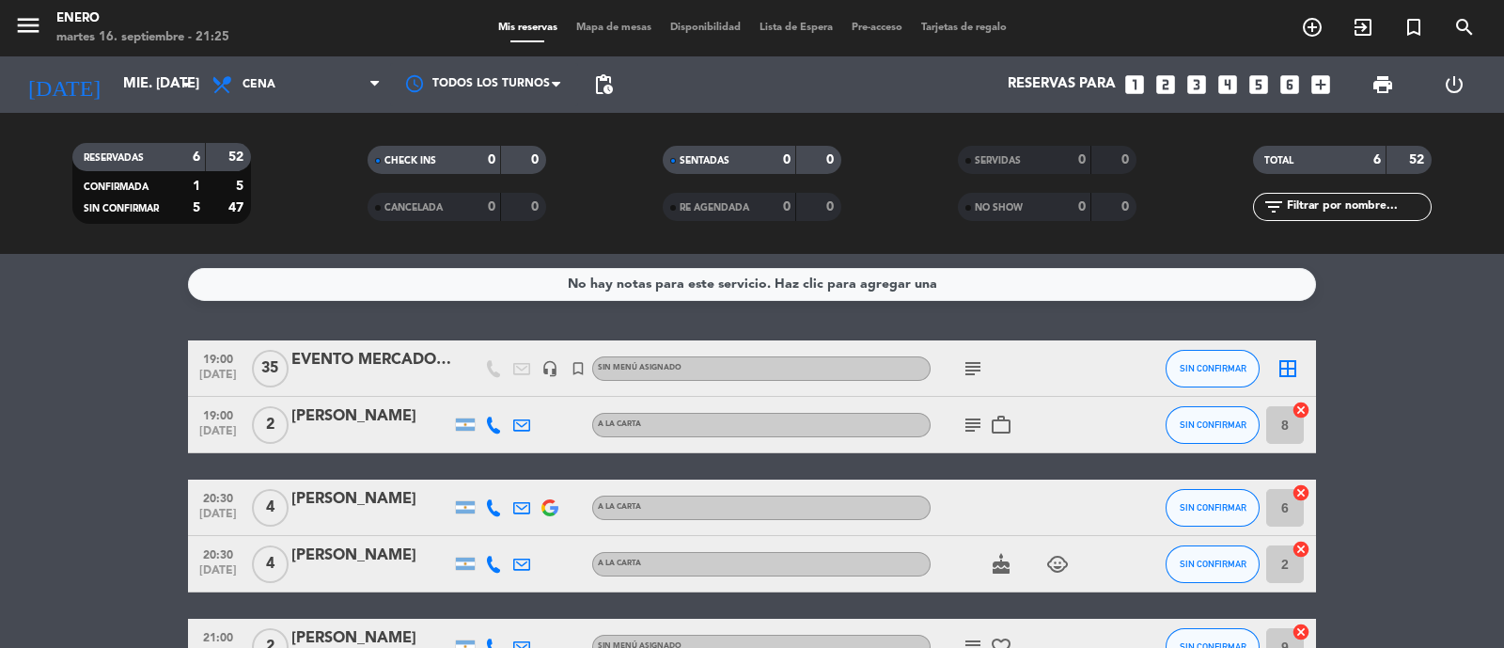
click at [965, 429] on icon "subject" at bounding box center [973, 425] width 23 height 23
click at [965, 428] on icon "subject" at bounding box center [973, 425] width 23 height 23
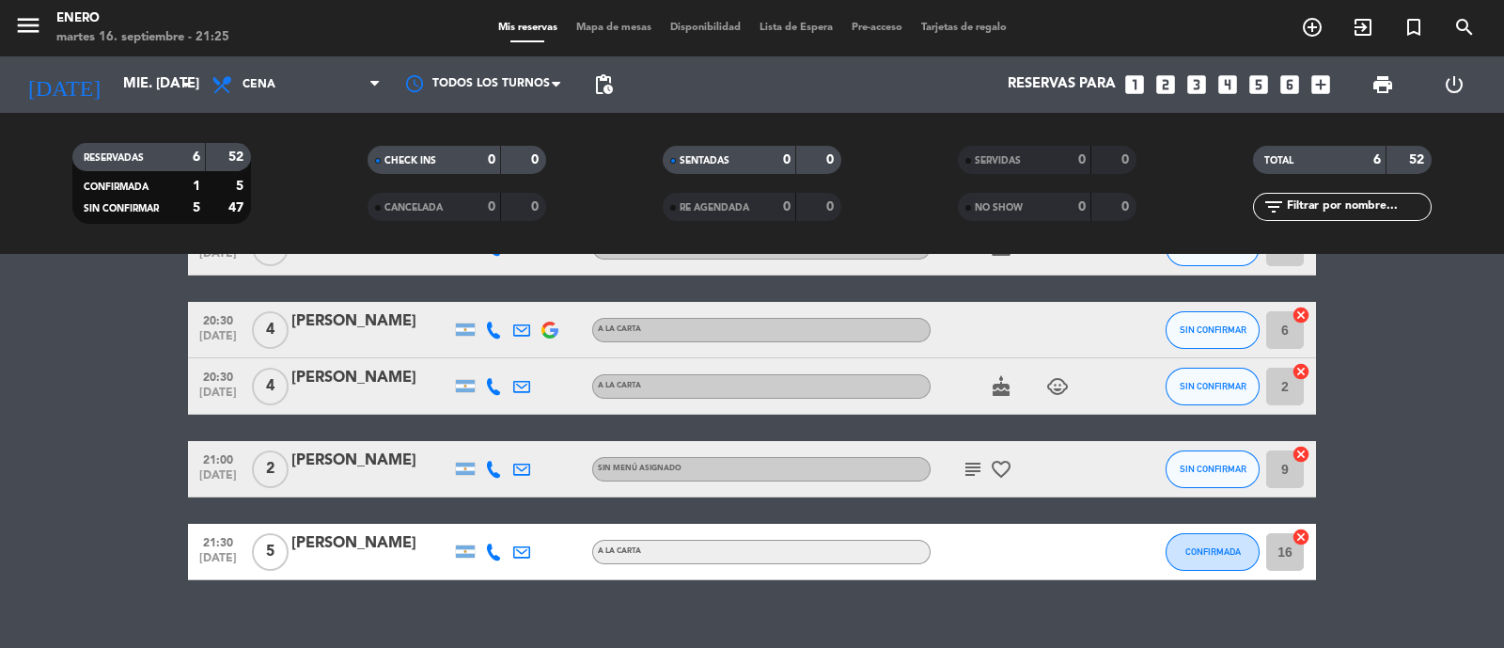
scroll to position [203, 0]
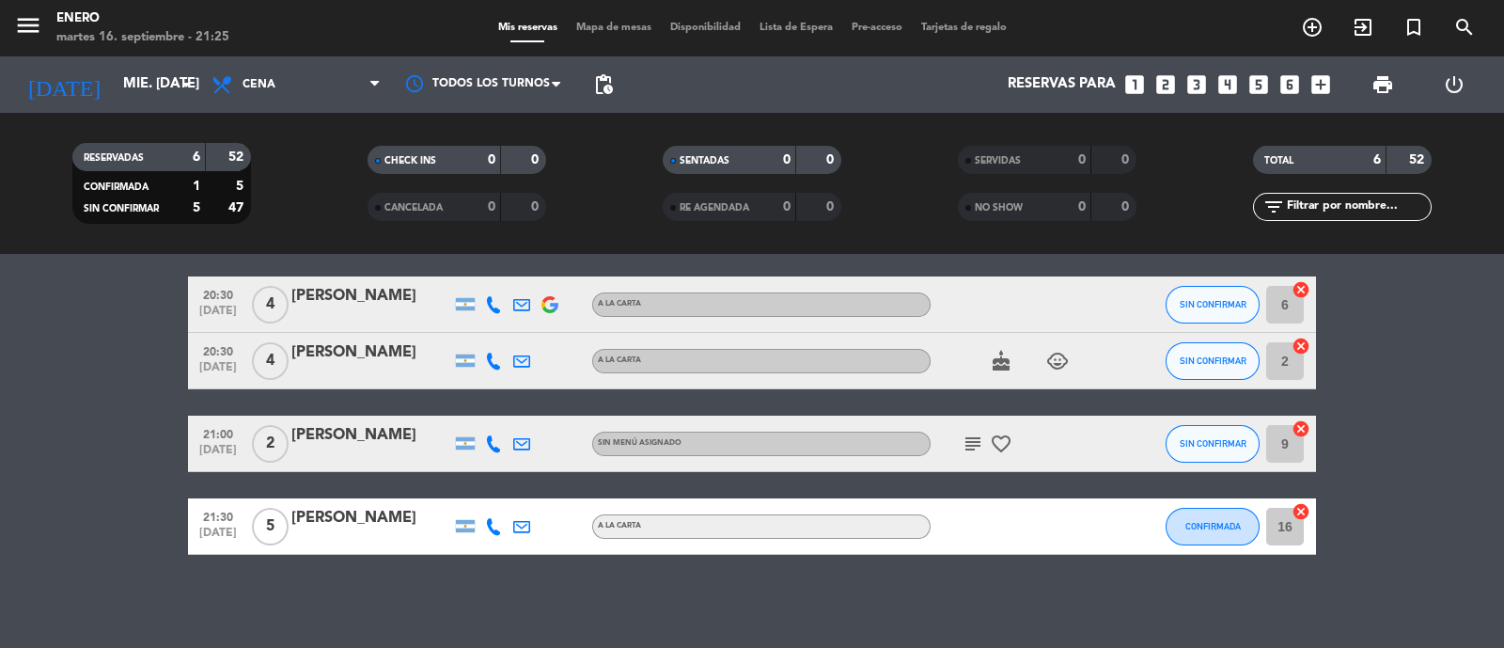
click at [971, 448] on icon "subject" at bounding box center [973, 444] width 23 height 23
click at [970, 448] on icon "subject" at bounding box center [973, 444] width 23 height 23
click at [134, 83] on input "mié. [DATE]" at bounding box center [204, 85] width 181 height 36
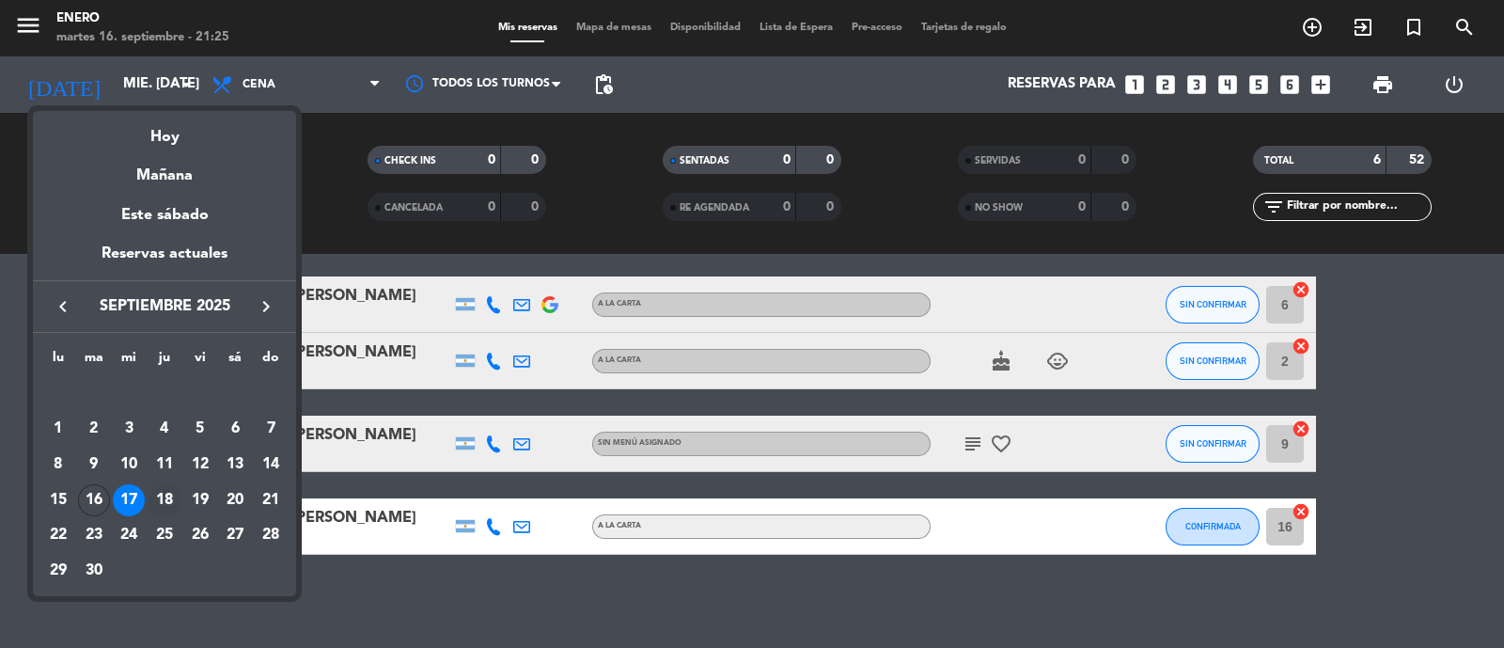
click at [165, 491] on div "18" at bounding box center [165, 500] width 32 height 32
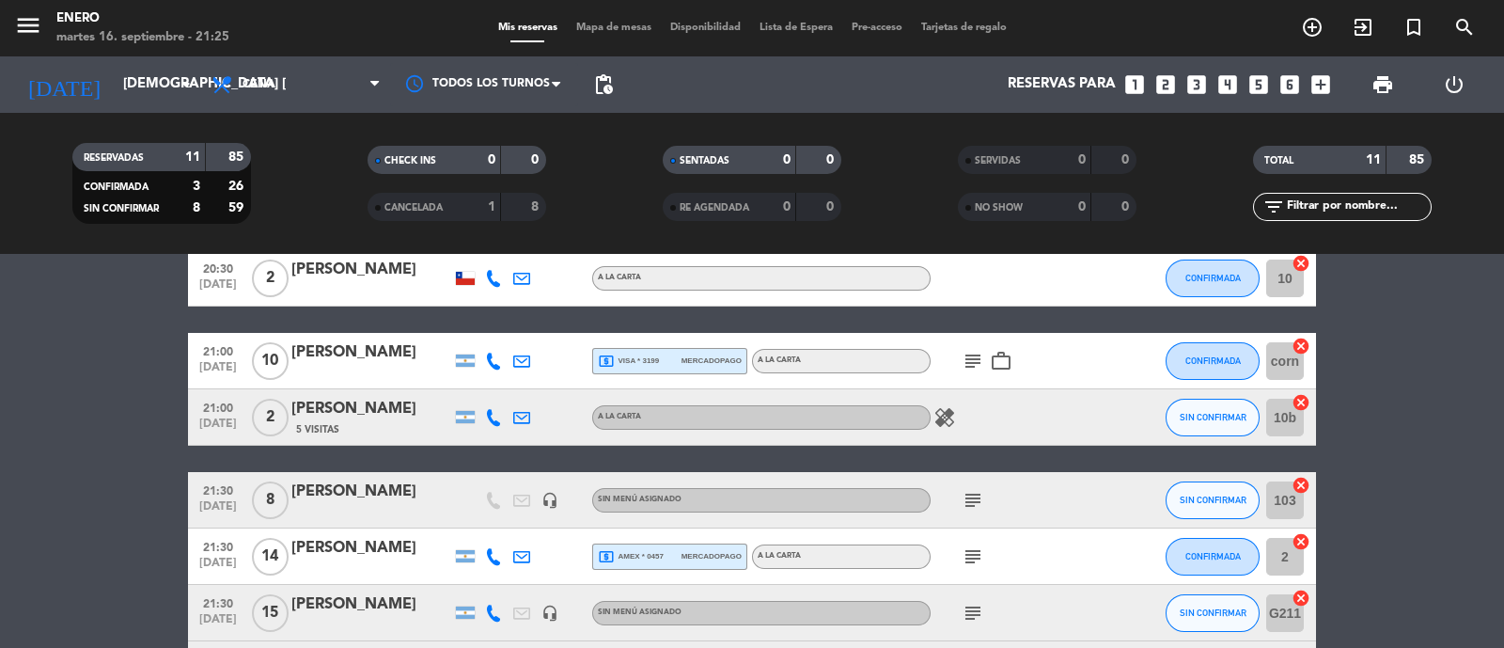
scroll to position [0, 0]
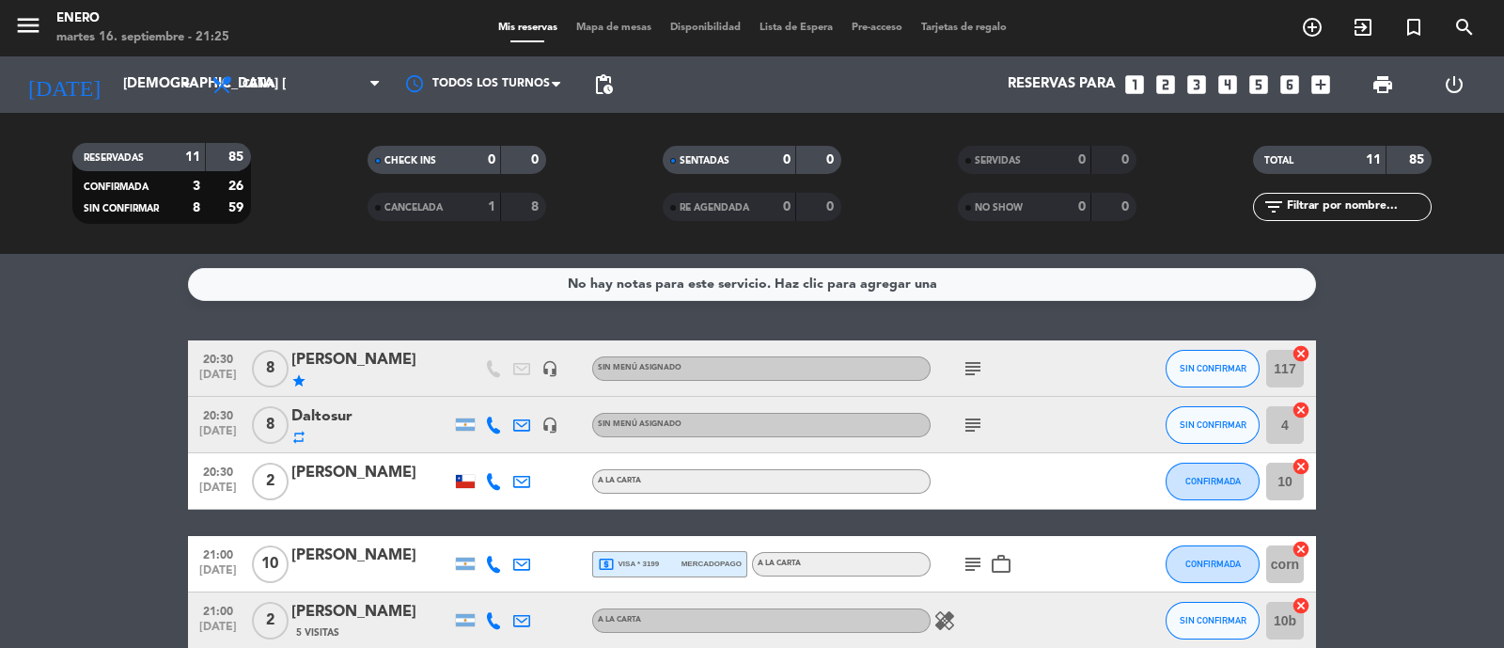
click at [966, 369] on icon "subject" at bounding box center [973, 368] width 23 height 23
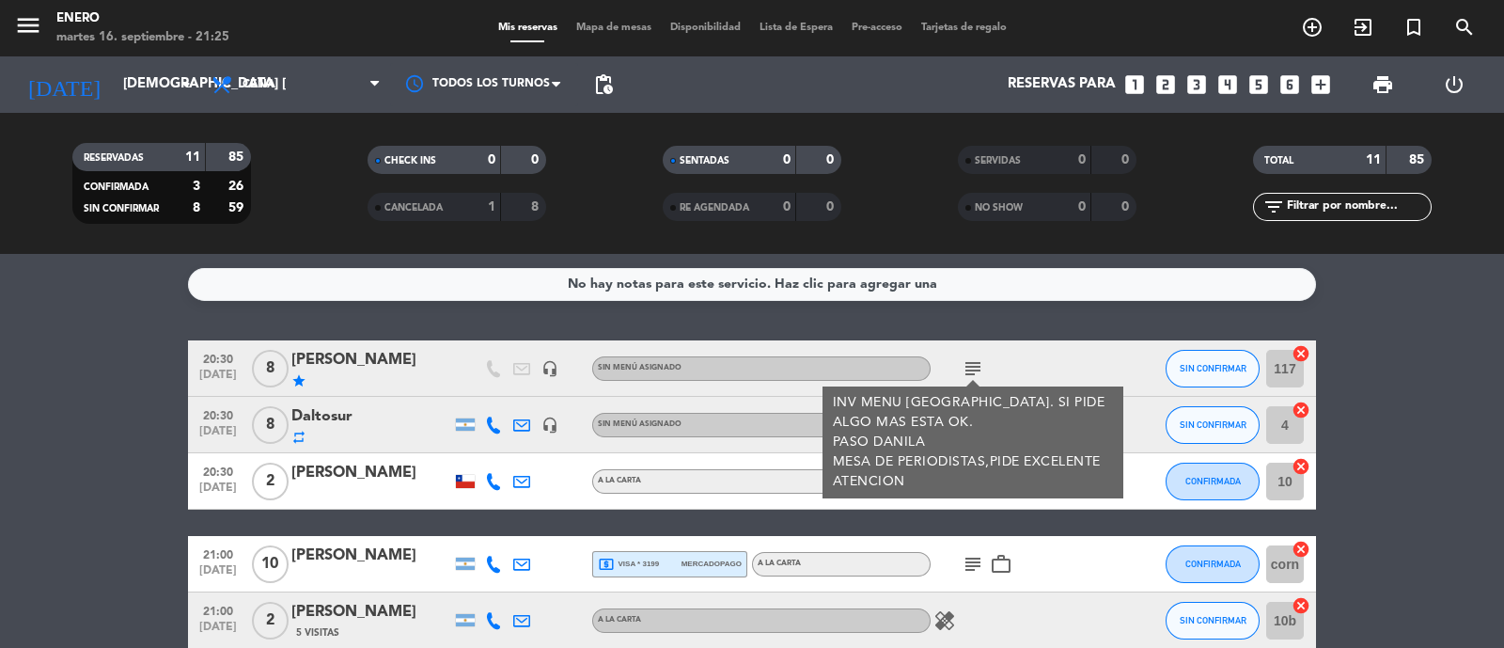
click at [966, 368] on icon "subject" at bounding box center [973, 368] width 23 height 23
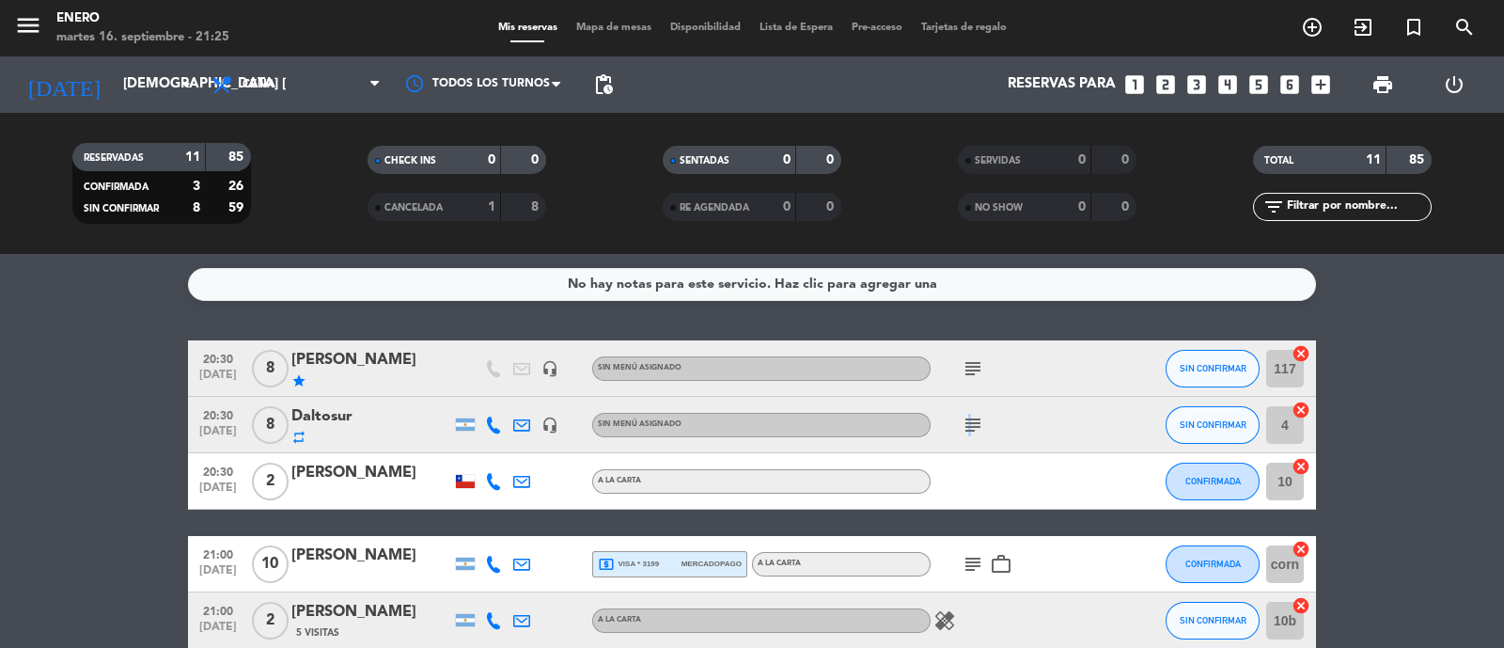
click at [967, 417] on icon "subject" at bounding box center [973, 425] width 23 height 23
click at [981, 416] on icon "subject" at bounding box center [973, 425] width 23 height 23
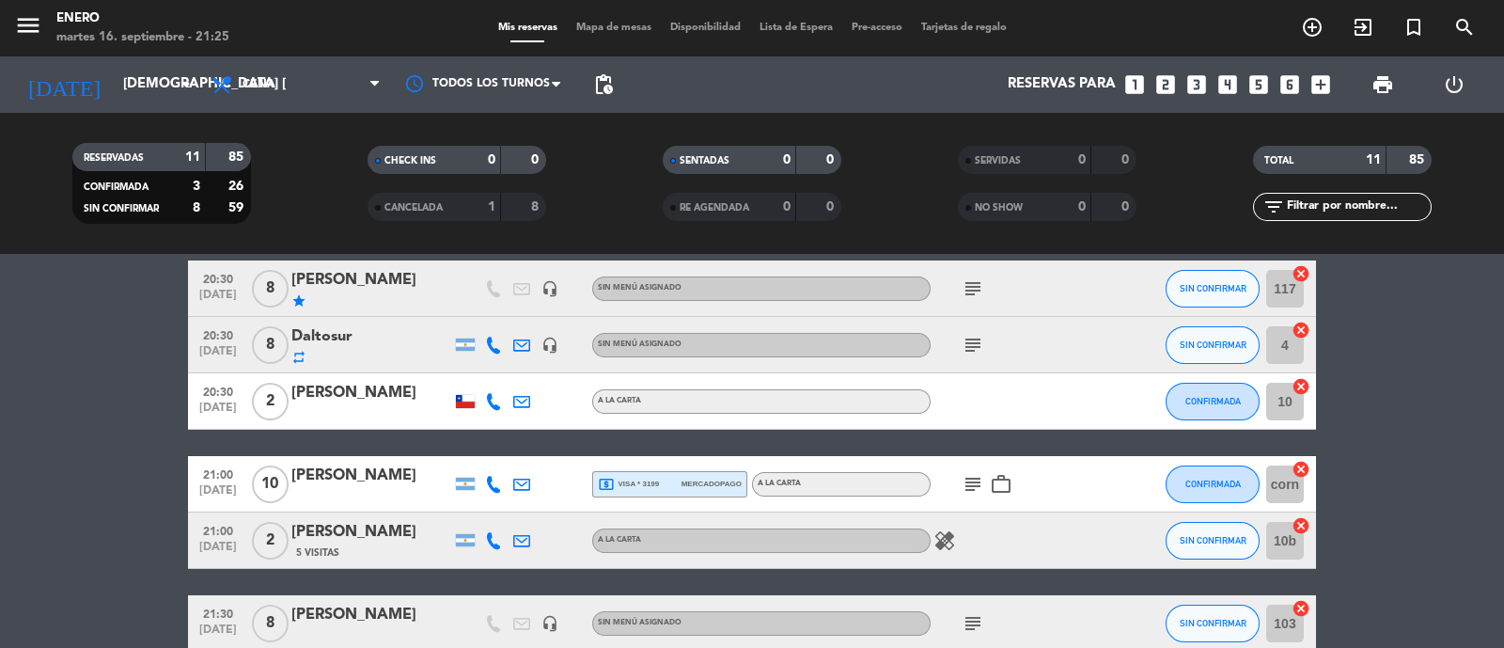
scroll to position [117, 0]
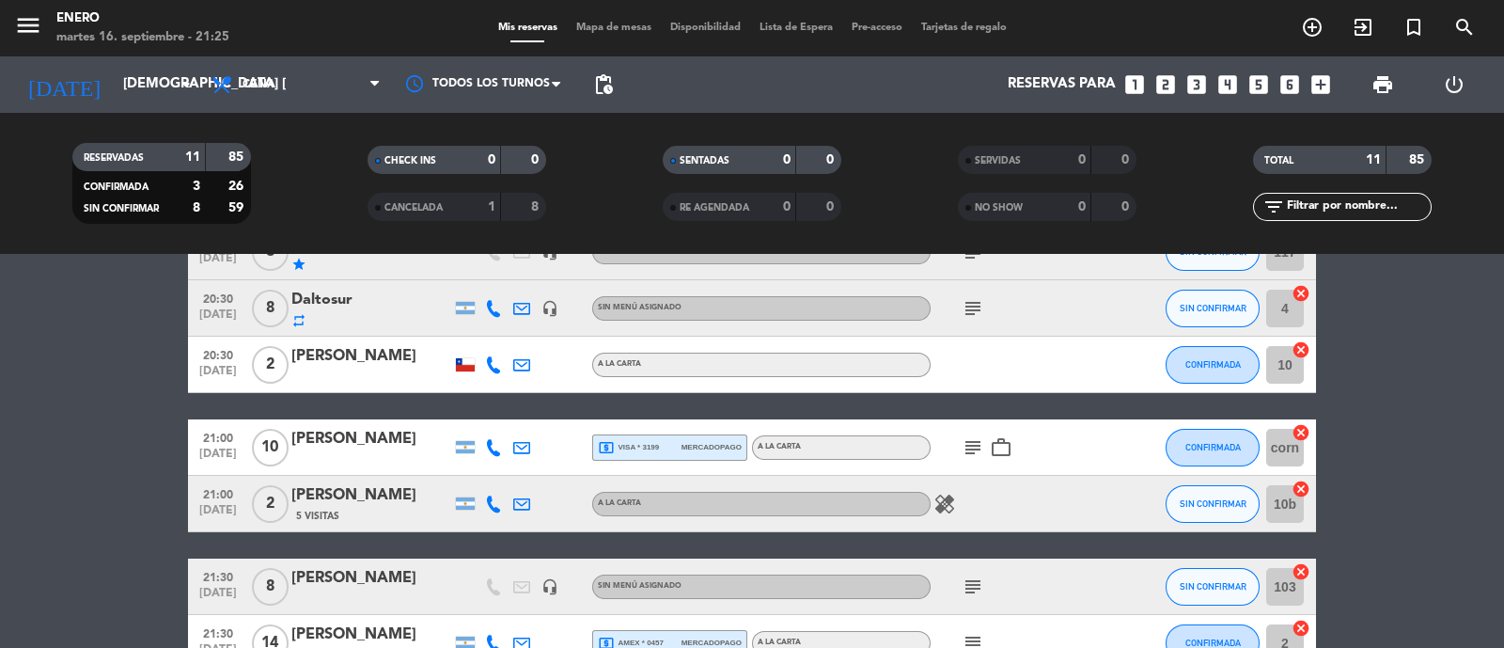
click at [977, 444] on icon "subject" at bounding box center [973, 447] width 23 height 23
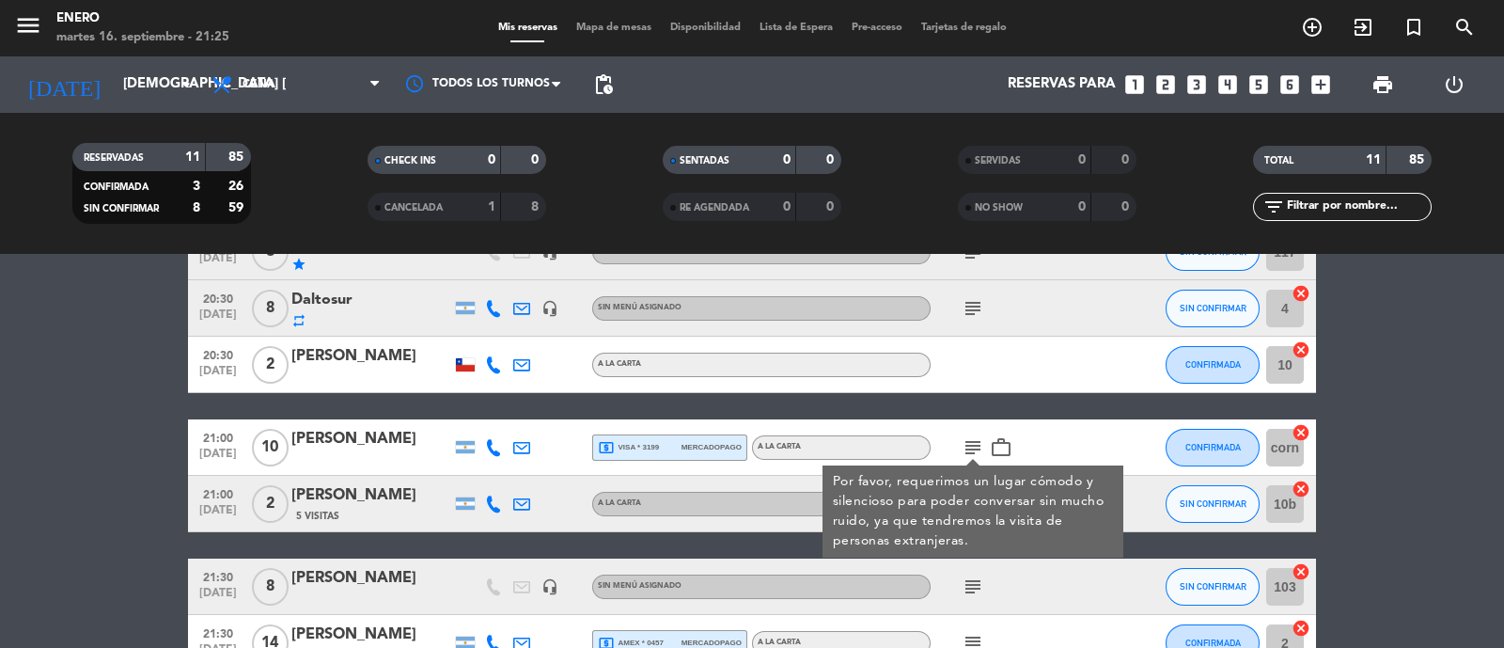
click at [976, 444] on icon "subject" at bounding box center [973, 447] width 23 height 23
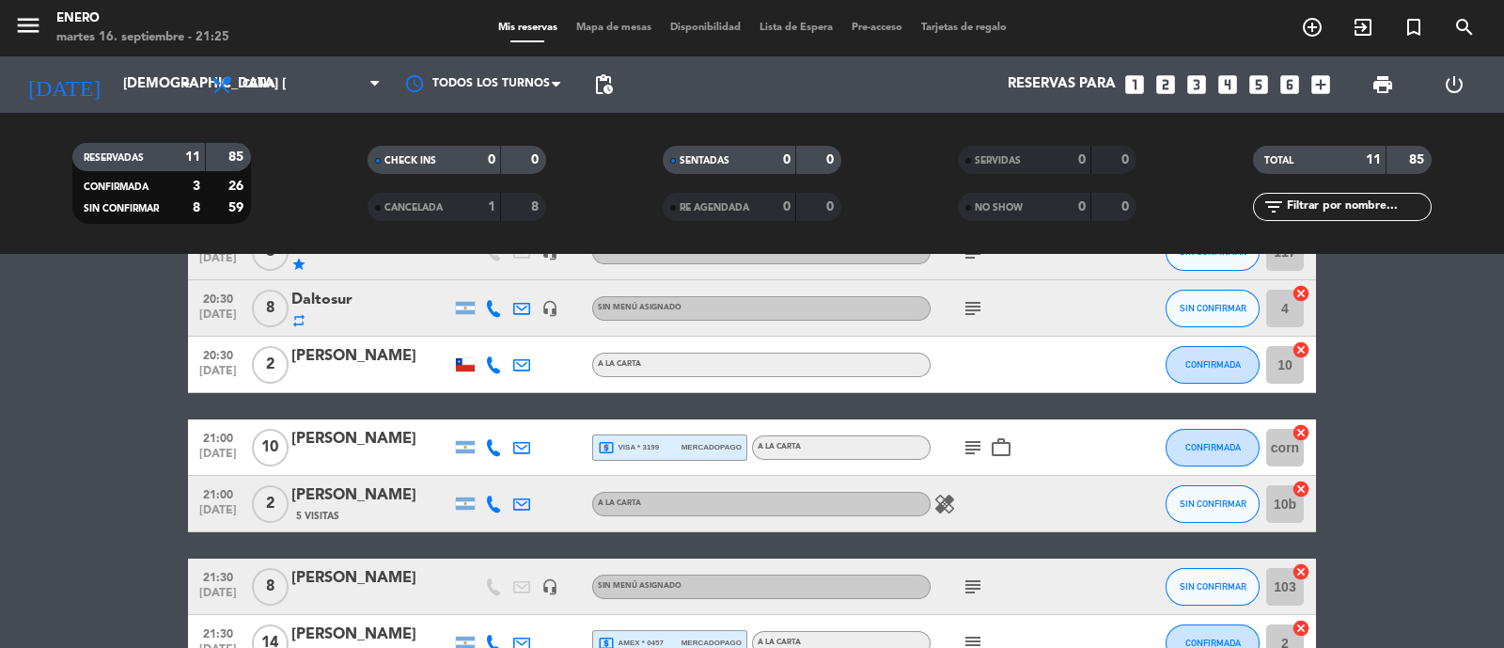
scroll to position [234, 0]
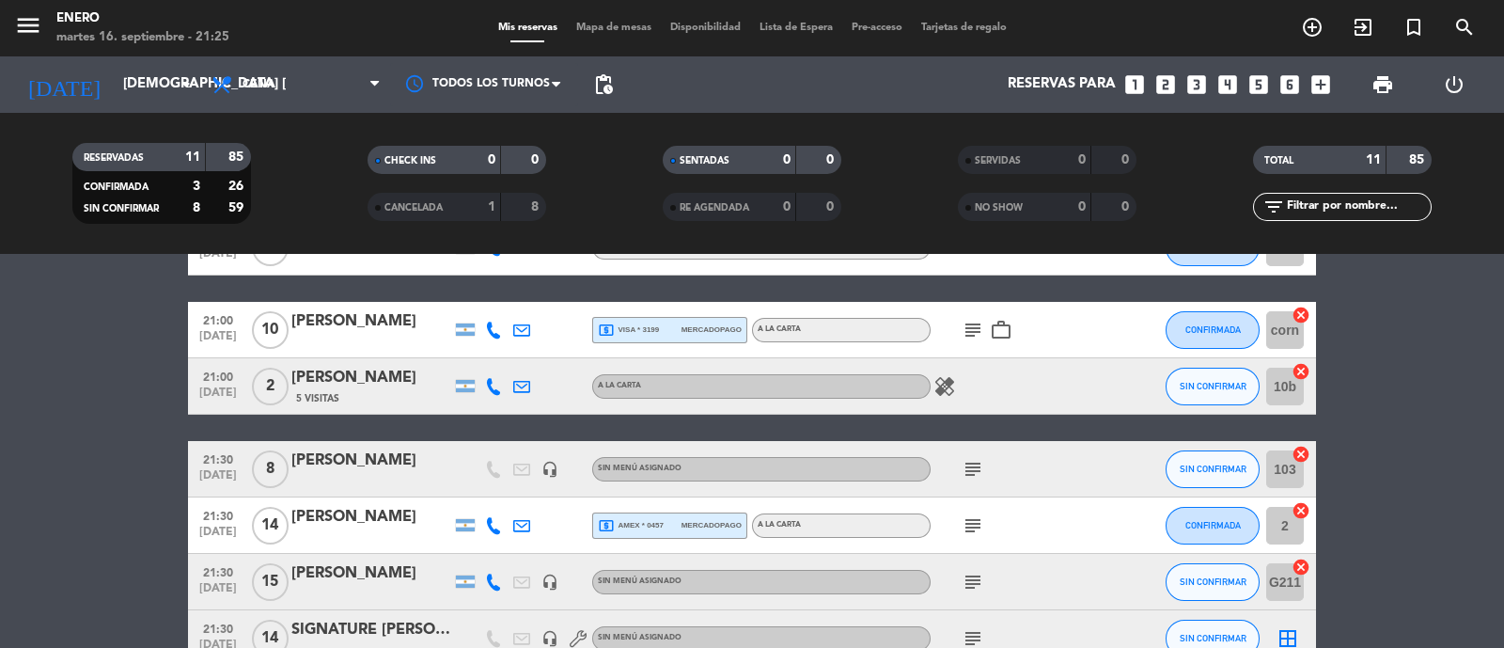
click at [969, 475] on icon "subject" at bounding box center [973, 469] width 23 height 23
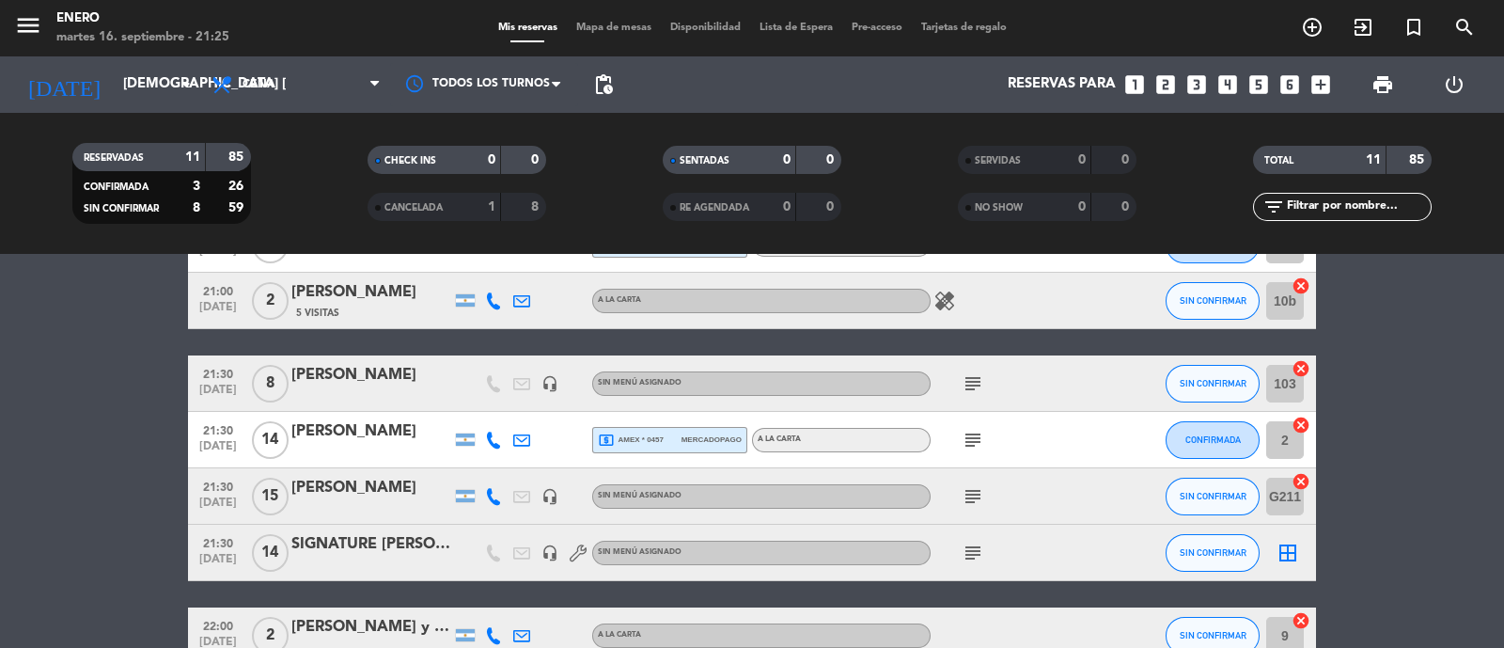
scroll to position [353, 0]
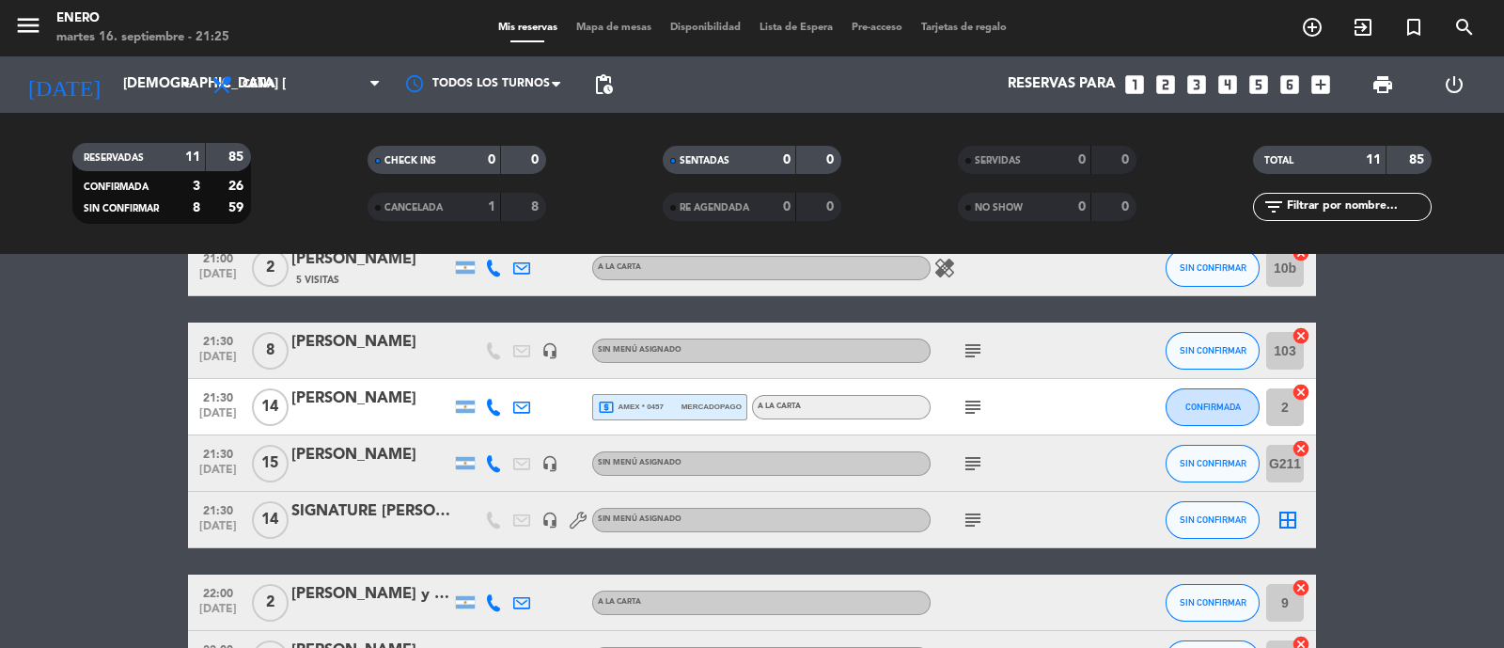
click at [965, 411] on icon "subject" at bounding box center [973, 407] width 23 height 23
click at [974, 467] on icon "subject" at bounding box center [973, 463] width 23 height 23
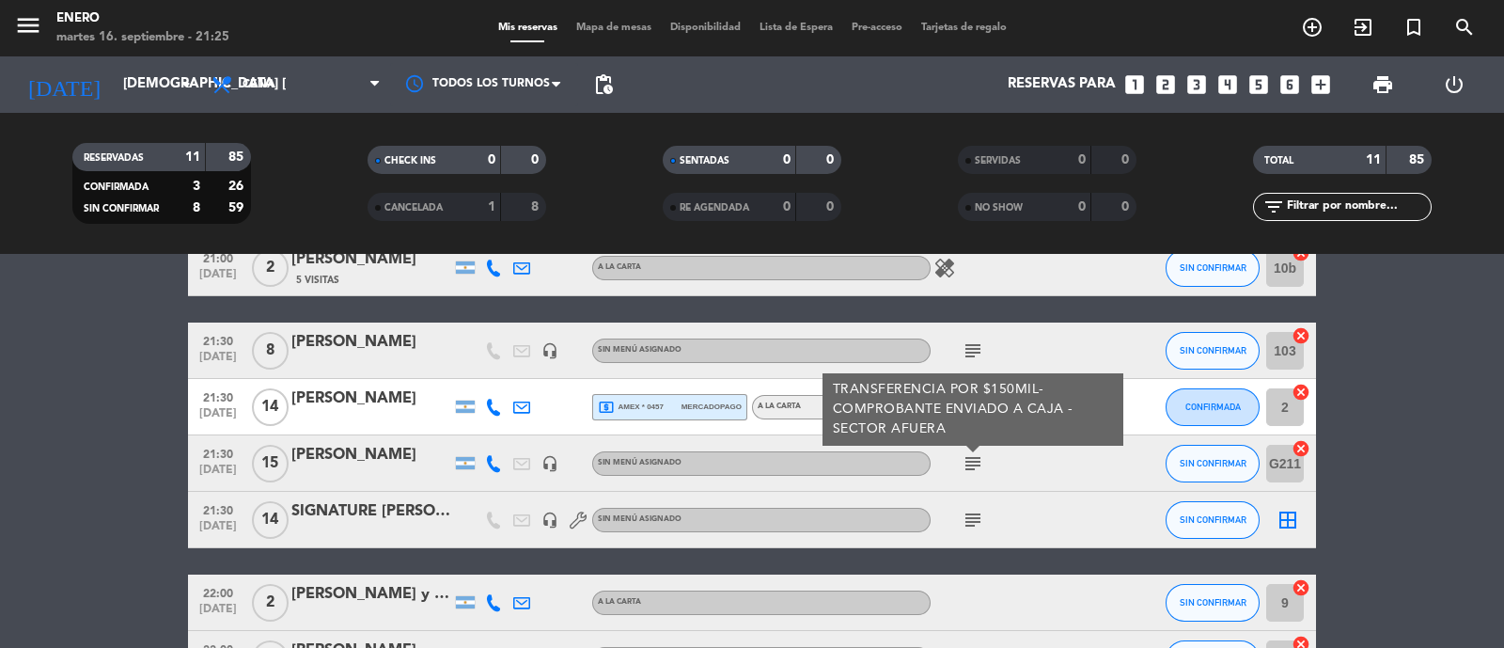
click at [974, 467] on icon "subject" at bounding box center [973, 463] width 23 height 23
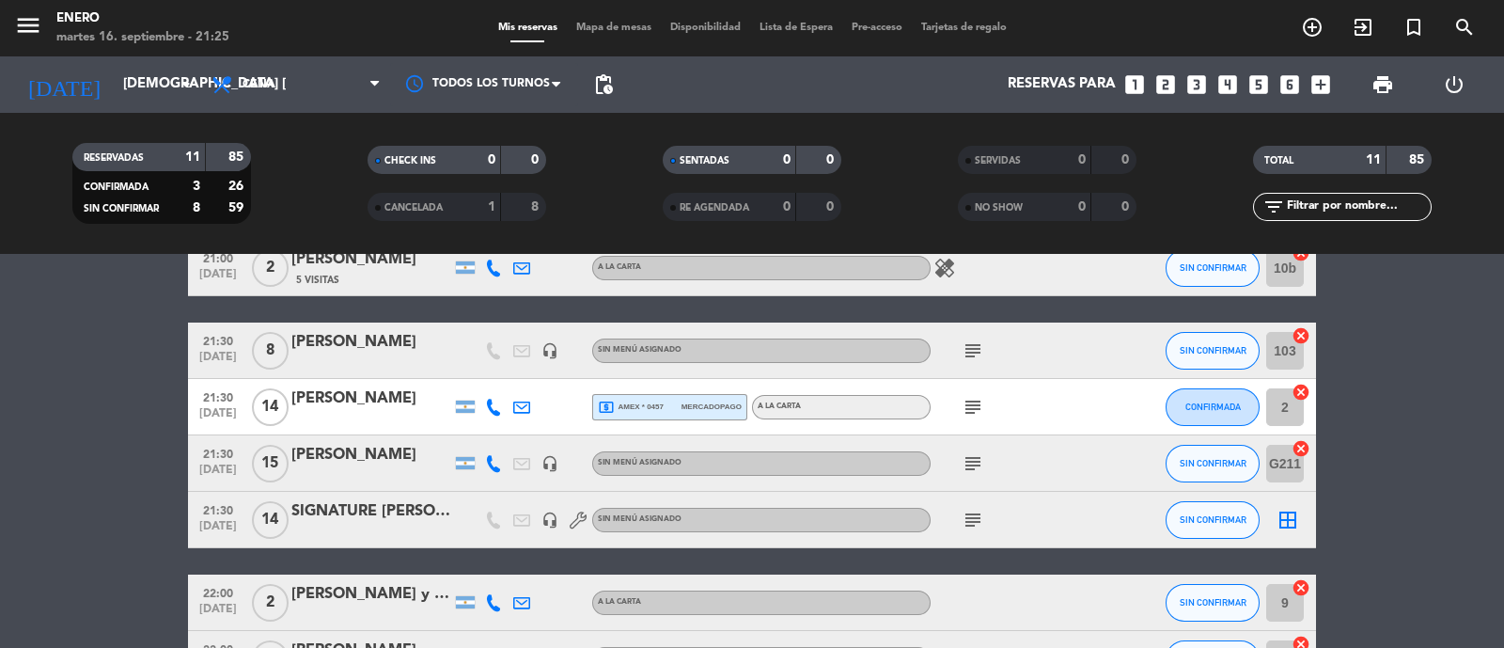
click at [973, 406] on icon "subject" at bounding box center [973, 407] width 23 height 23
click at [967, 524] on icon "subject" at bounding box center [973, 520] width 23 height 23
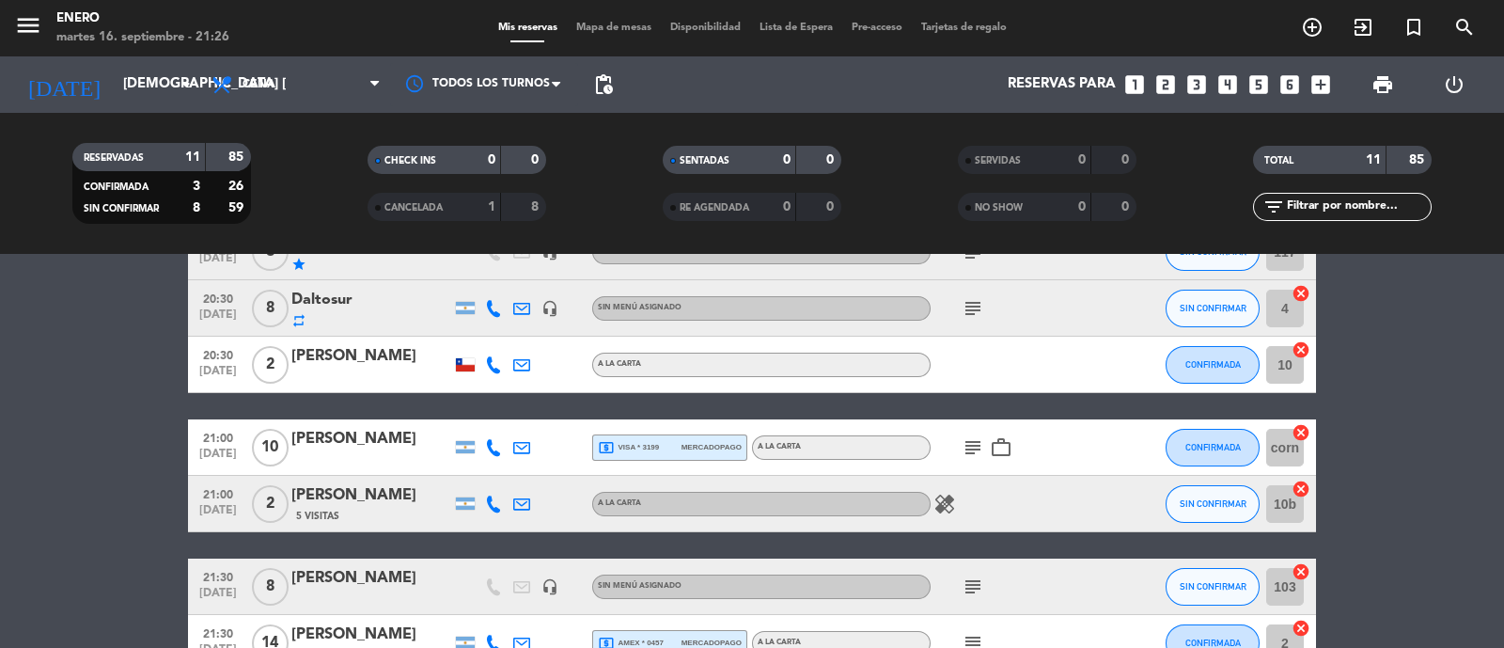
scroll to position [0, 0]
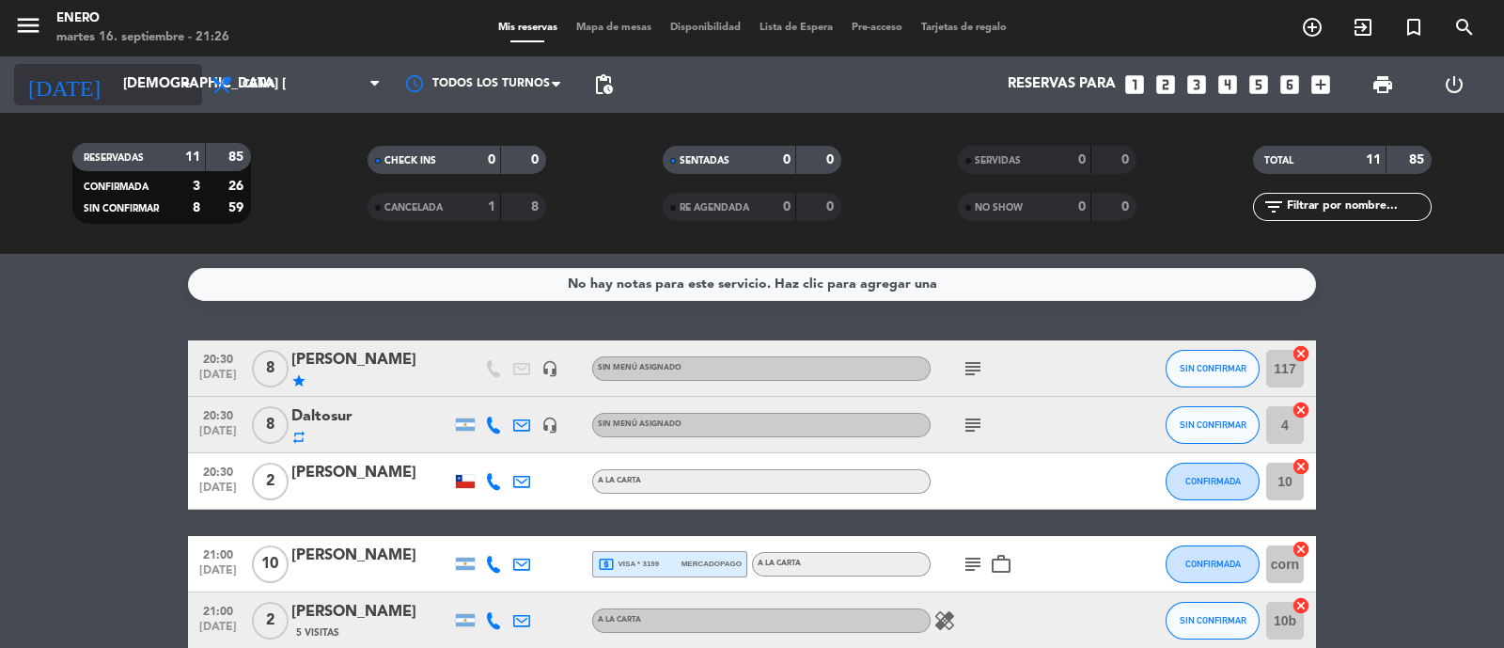
click at [150, 76] on input "[DEMOGRAPHIC_DATA] [DATE]" at bounding box center [204, 85] width 181 height 36
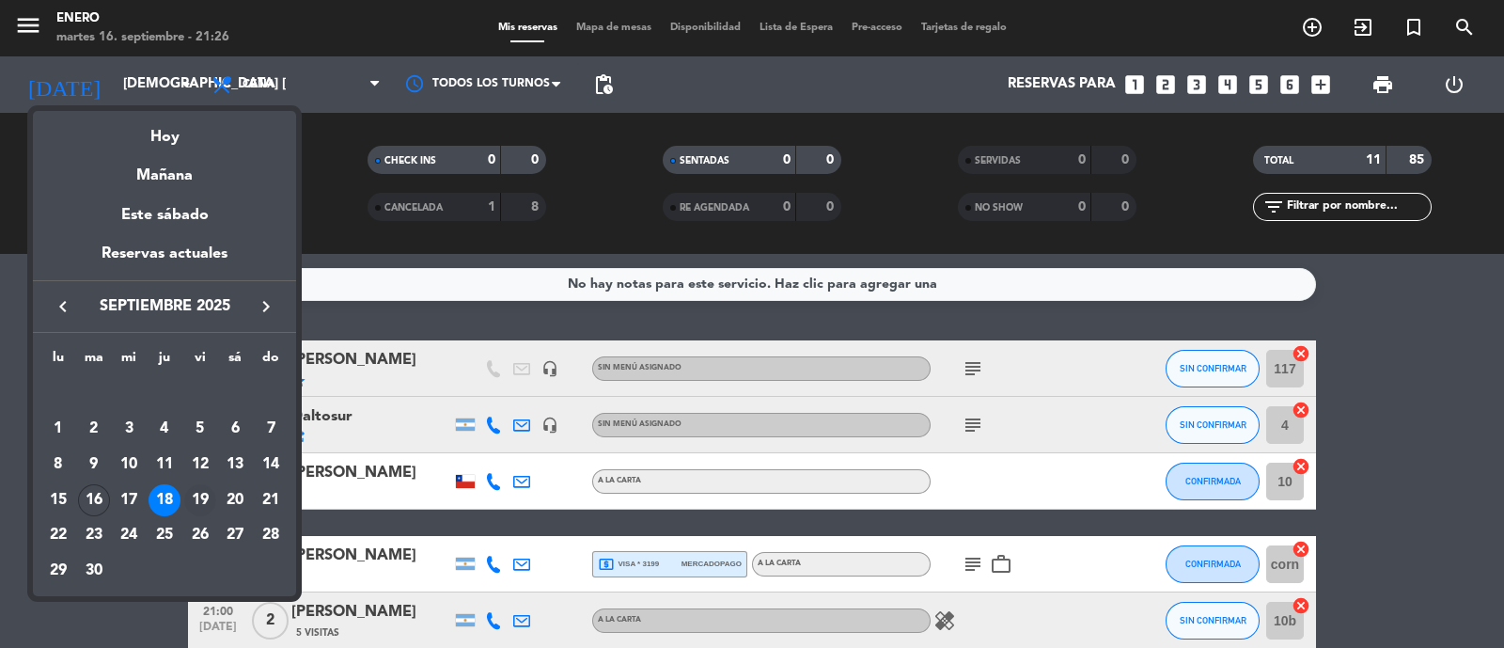
click at [198, 500] on div "19" at bounding box center [200, 500] width 32 height 32
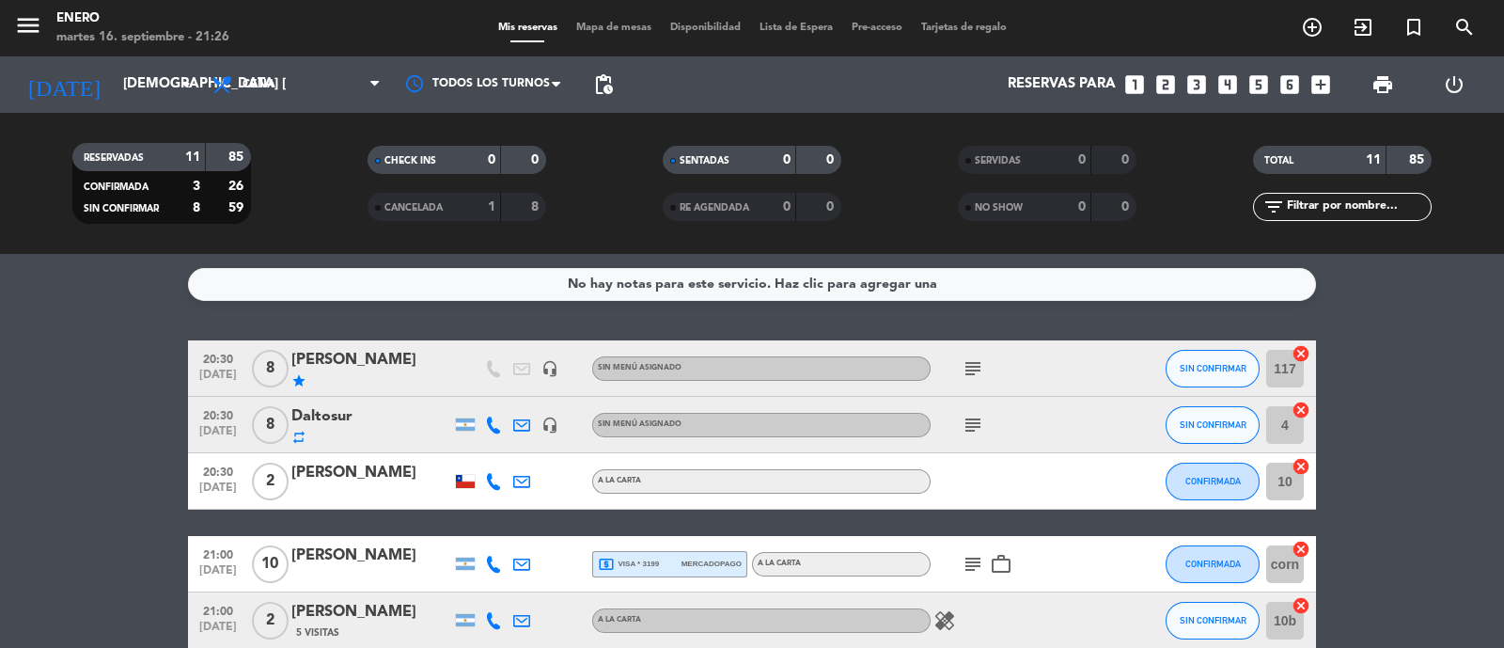
type input "vie. [DATE]"
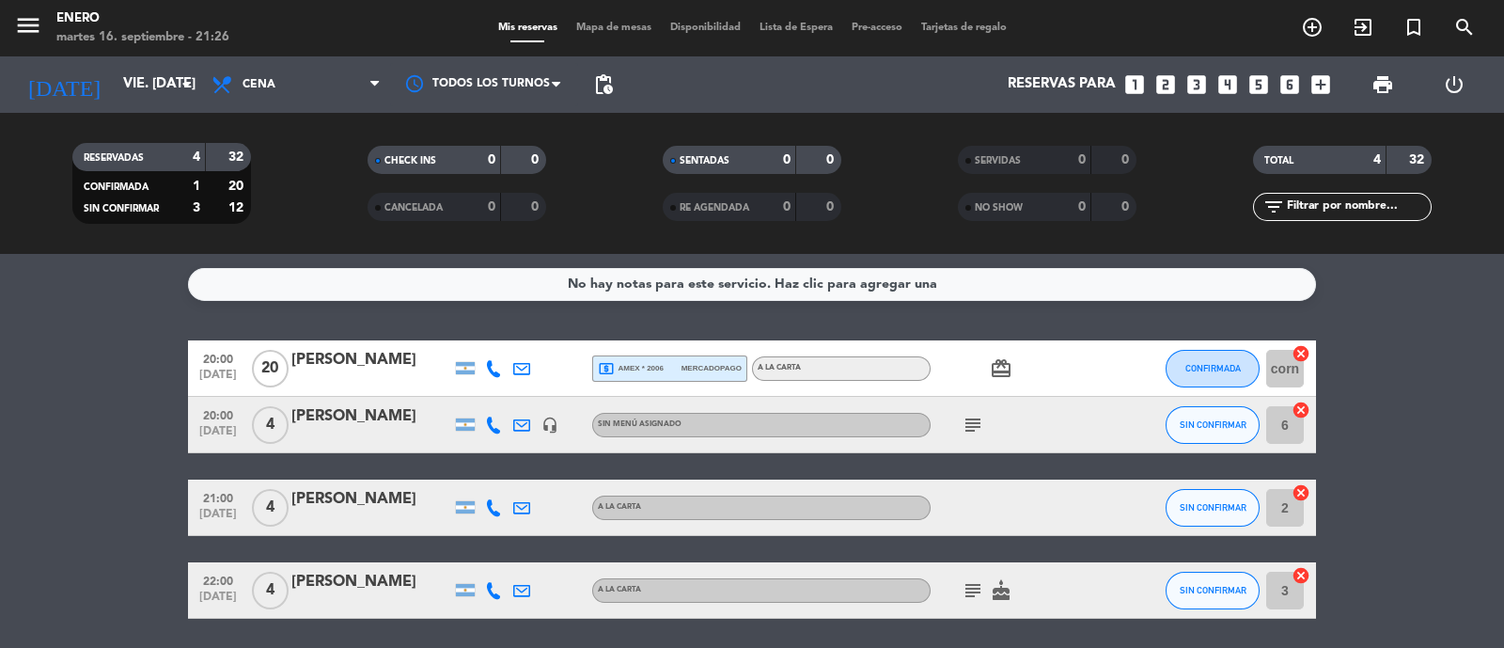
click at [973, 425] on icon "subject" at bounding box center [973, 425] width 23 height 23
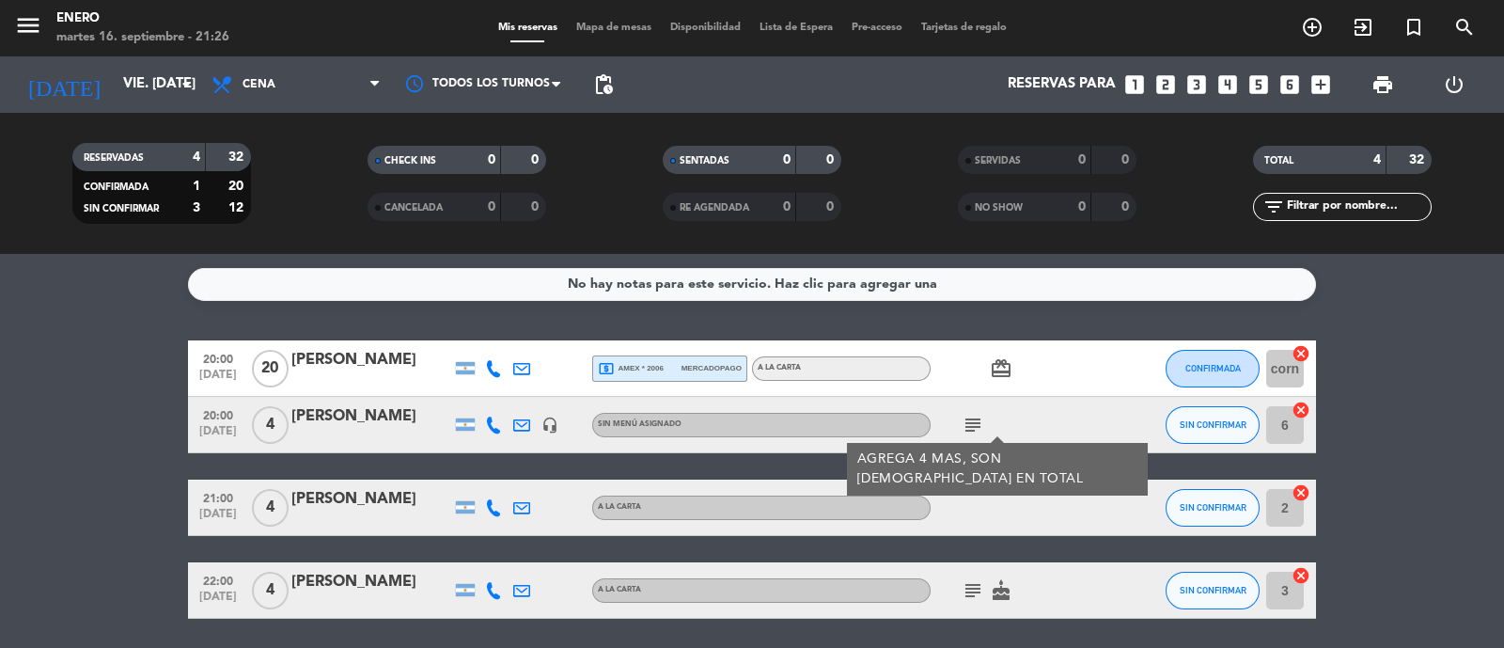
click at [973, 425] on icon "subject" at bounding box center [973, 425] width 23 height 23
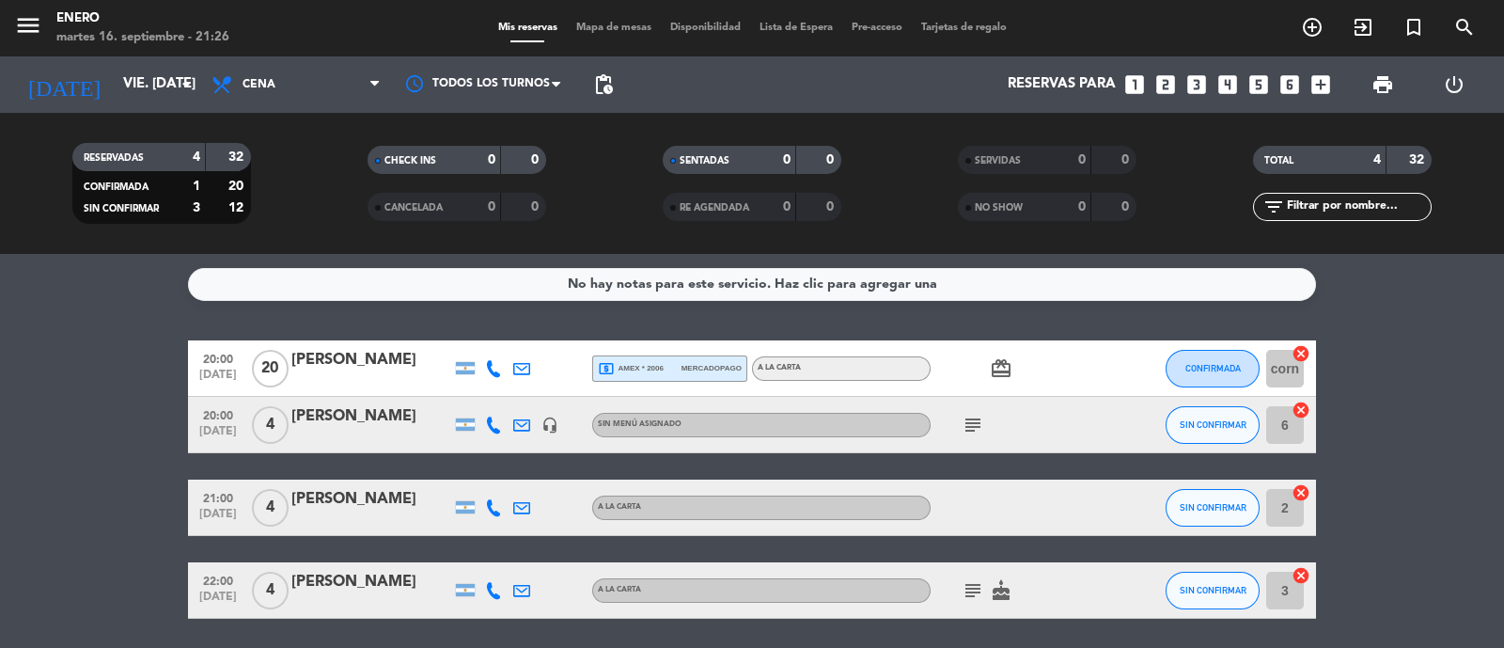
click at [379, 358] on div "[PERSON_NAME]" at bounding box center [371, 360] width 160 height 24
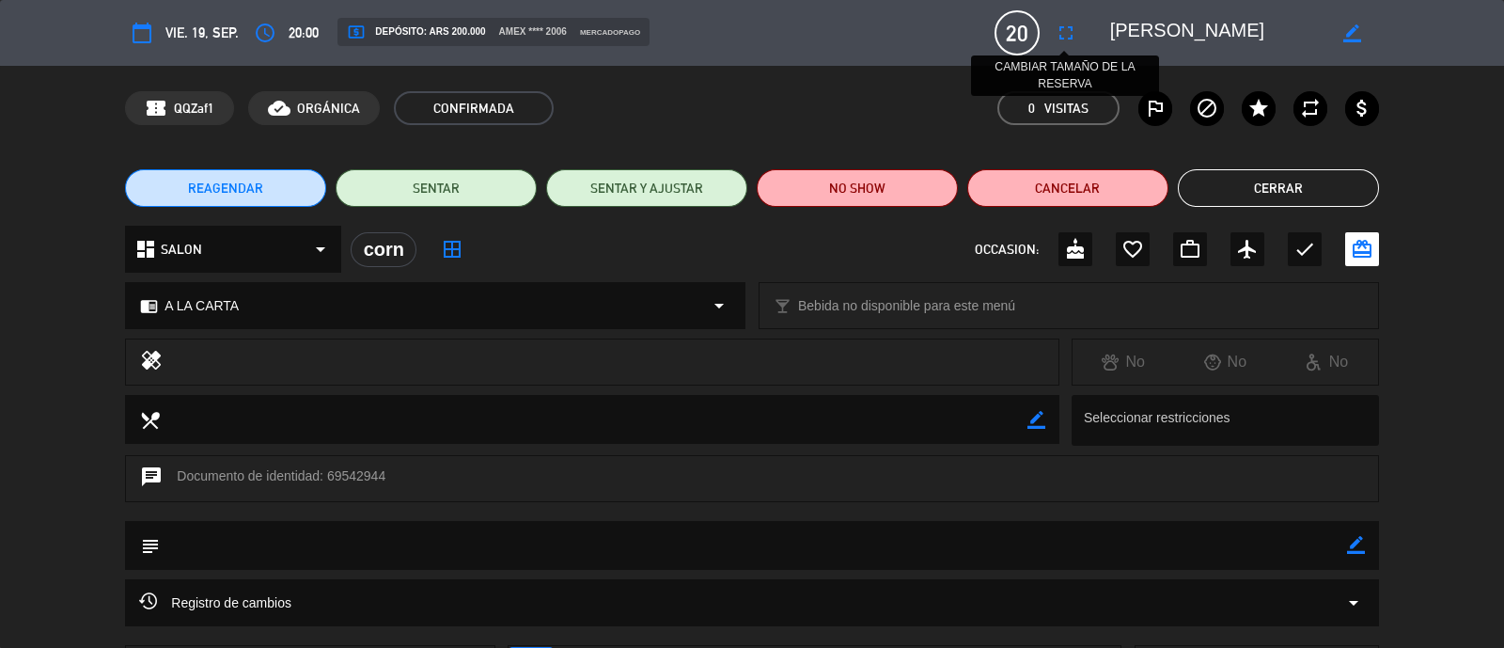
click at [1070, 38] on icon "fullscreen" at bounding box center [1066, 33] width 23 height 23
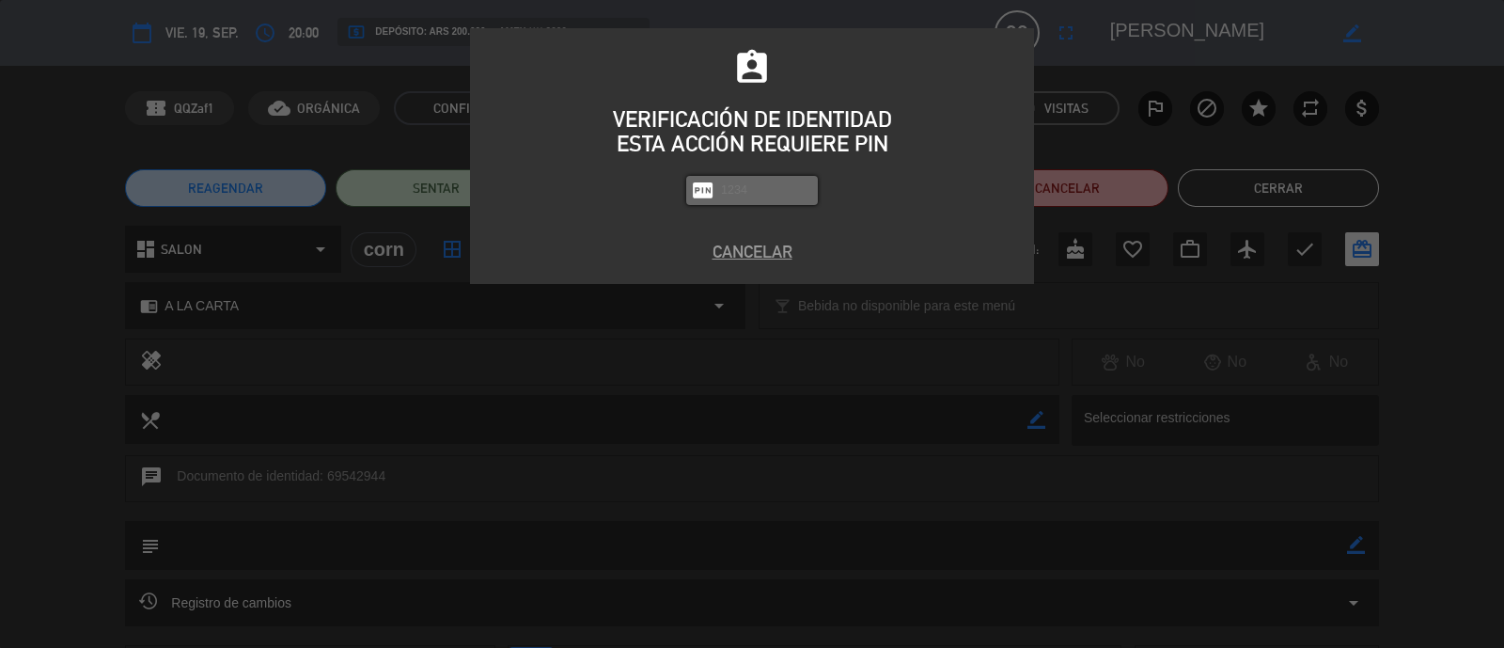
click at [784, 198] on input "text" at bounding box center [766, 191] width 94 height 22
type input "6092"
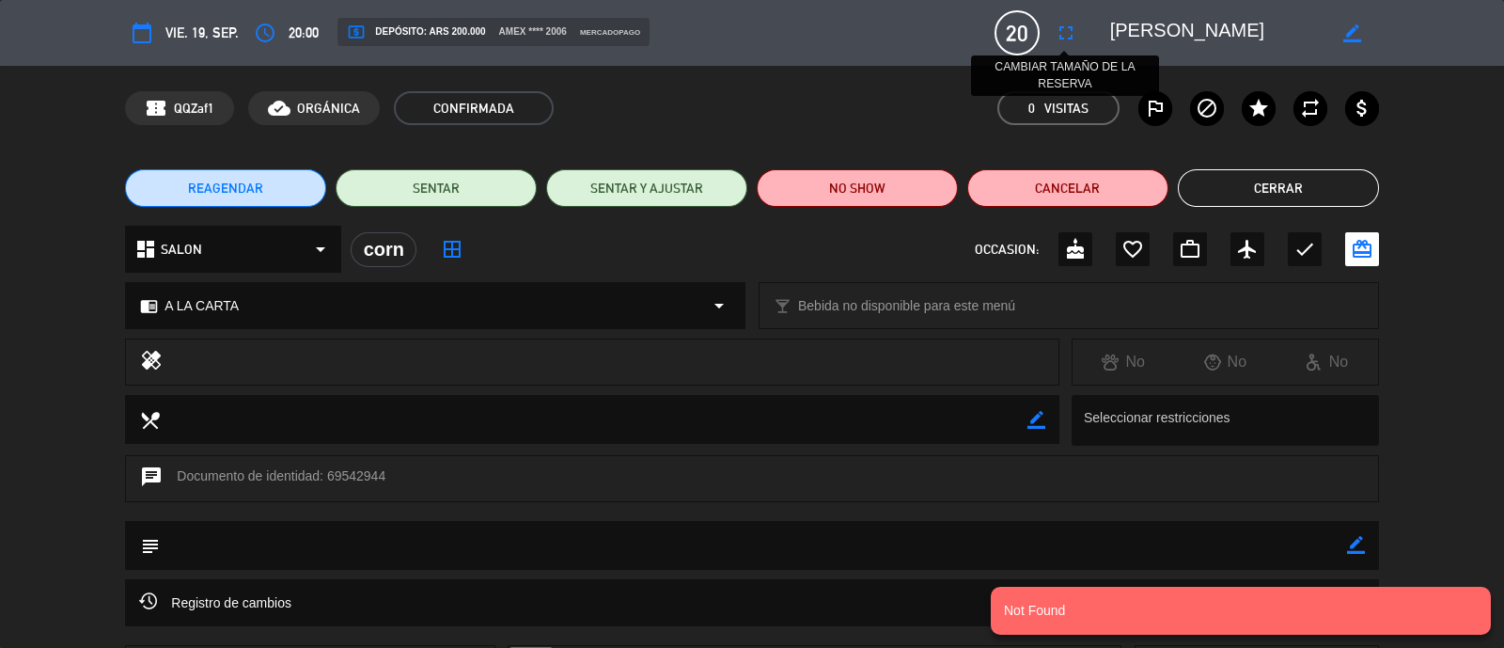
click at [1065, 46] on button "fullscreen" at bounding box center [1066, 33] width 34 height 34
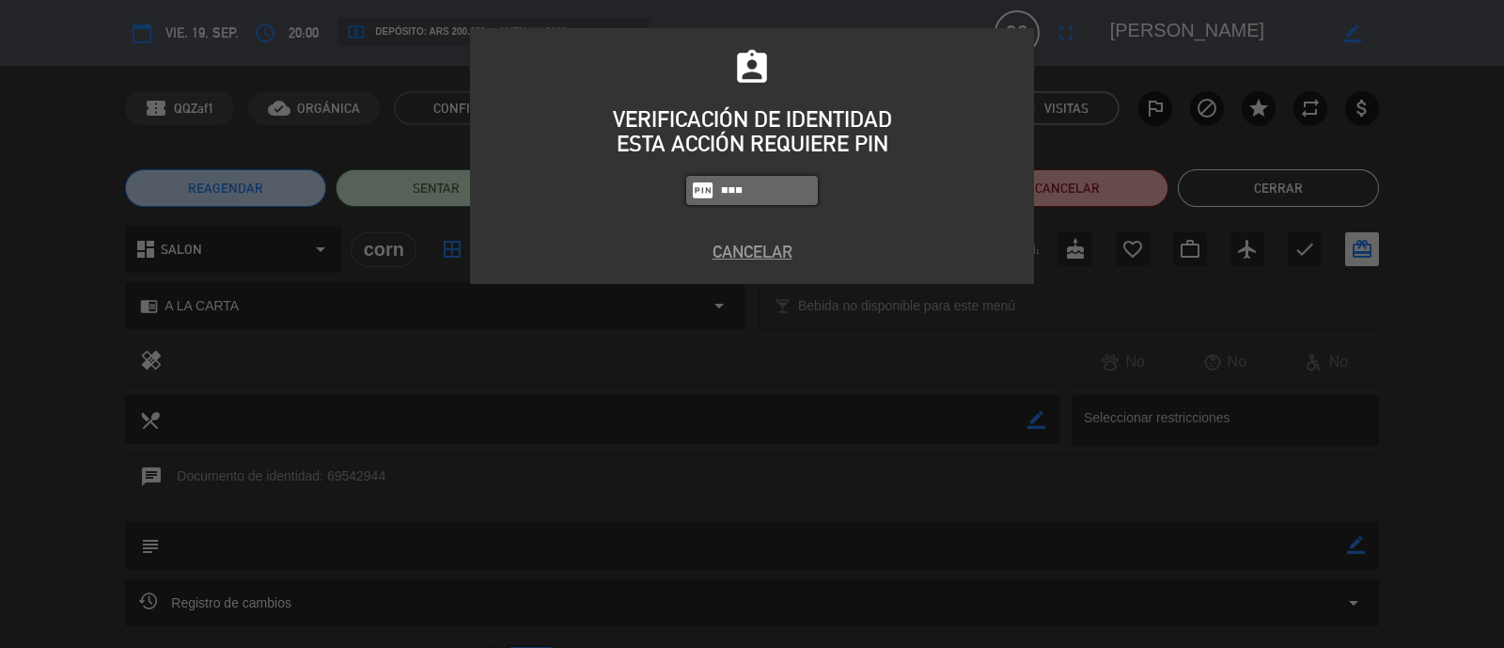
type input "6082"
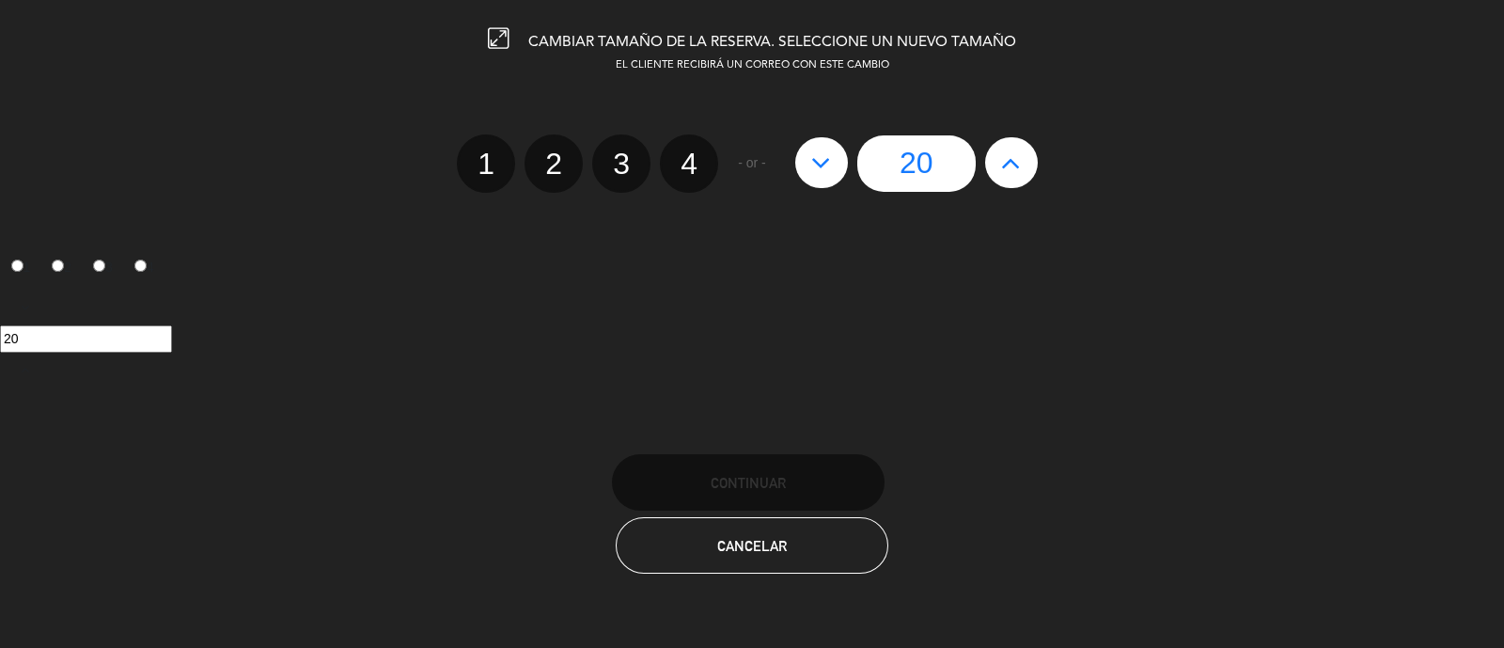
click at [998, 172] on button at bounding box center [1011, 162] width 53 height 51
type input "21"
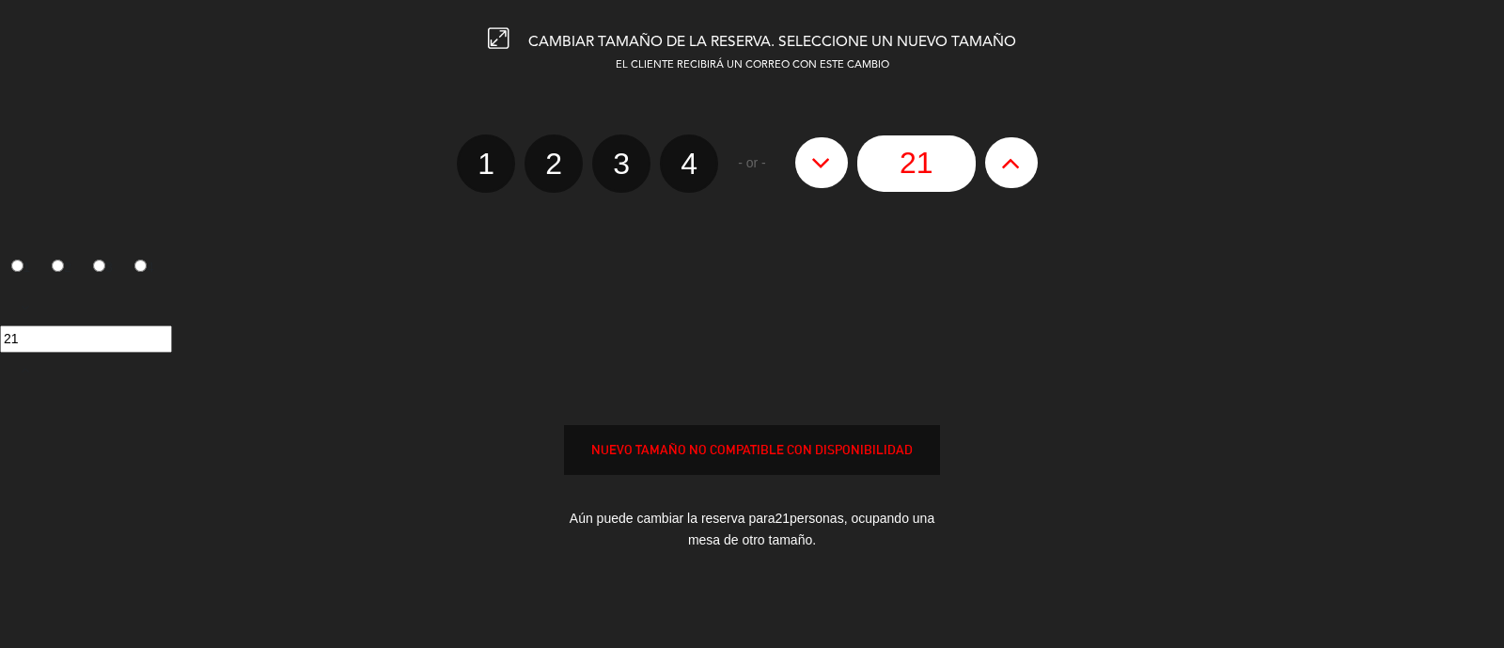
click at [998, 172] on button at bounding box center [1011, 162] width 53 height 51
type input "22"
click at [998, 172] on button at bounding box center [1011, 162] width 53 height 51
type input "23"
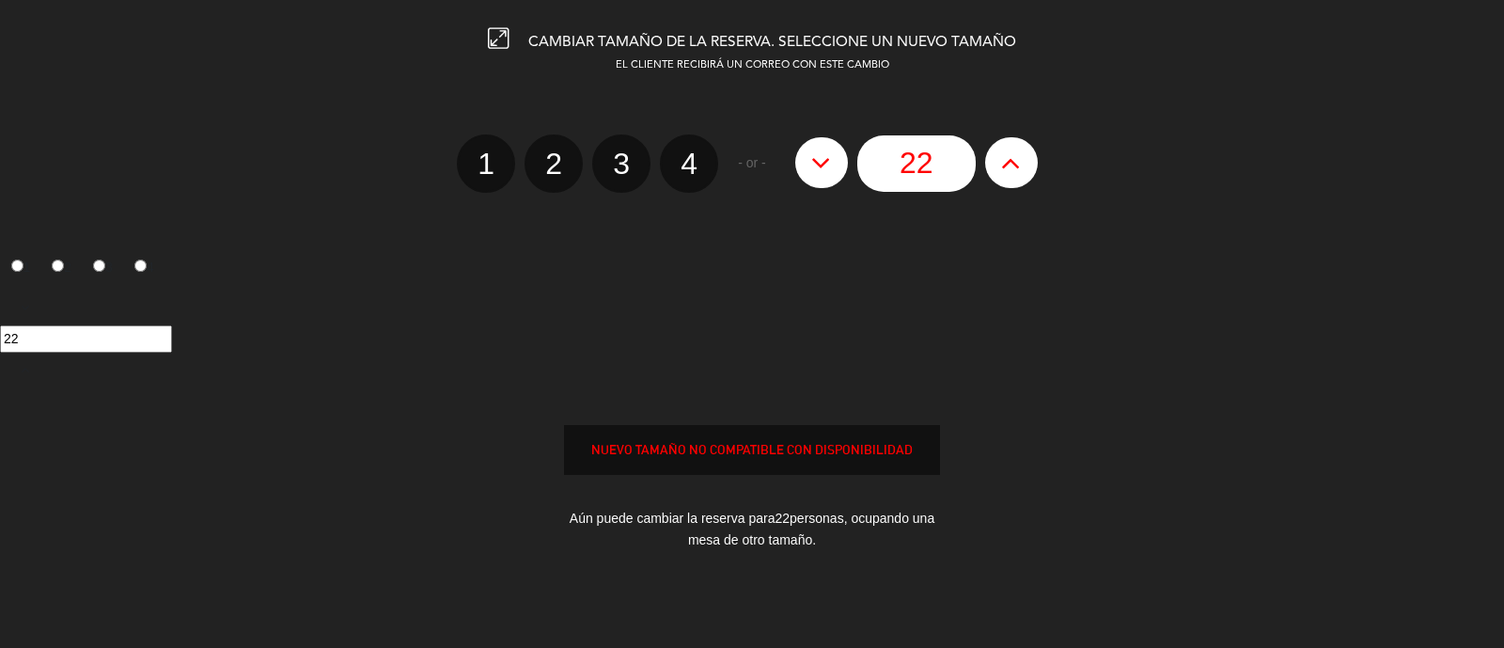
type input "23"
click at [998, 172] on div "23" at bounding box center [916, 163] width 261 height 56
click at [797, 533] on div "Aún puede cambiar la reserva para 23 personas, ocupando una mesa de otro tamaño." at bounding box center [752, 529] width 376 height 71
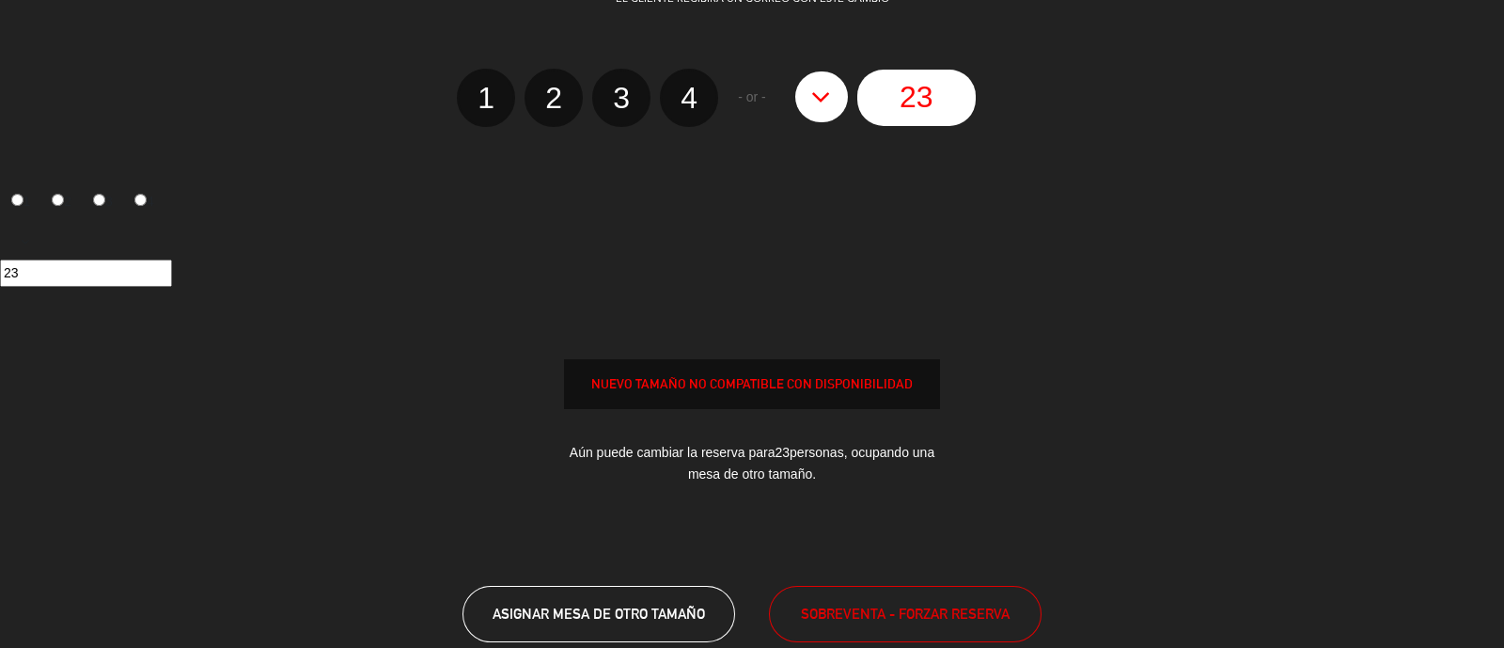
scroll to position [178, 0]
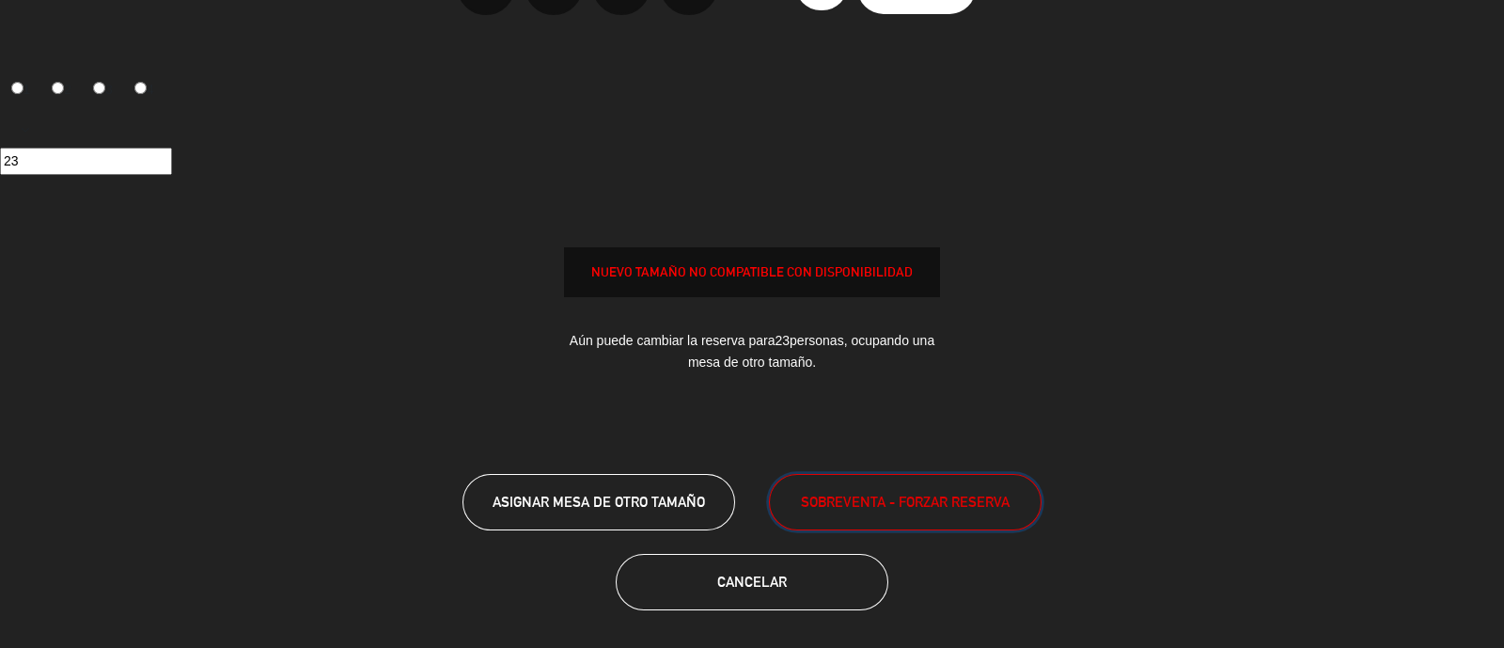
click at [831, 503] on span "SOBREVENTA - FORZAR RESERVA" at bounding box center [905, 502] width 209 height 22
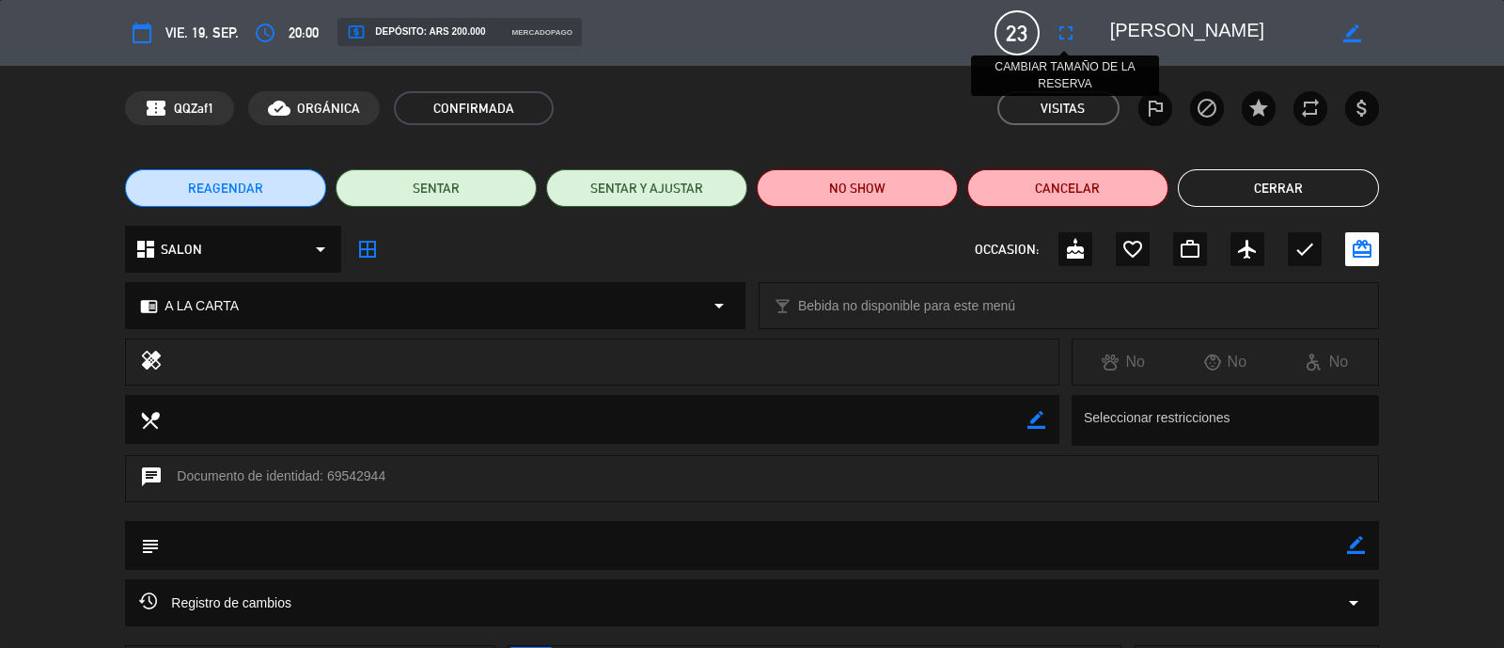
click at [1067, 30] on icon "fullscreen" at bounding box center [1066, 33] width 23 height 23
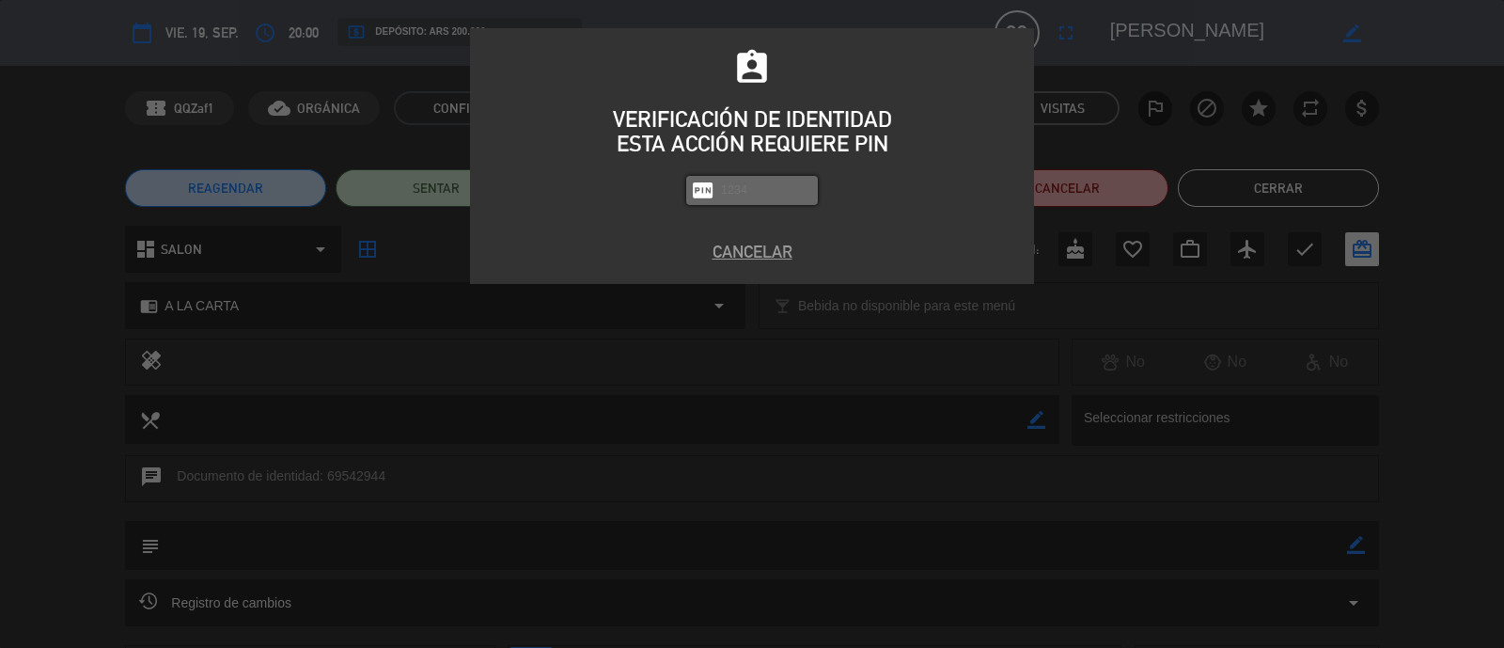
click at [772, 185] on input "text" at bounding box center [766, 191] width 94 height 22
type input "6082"
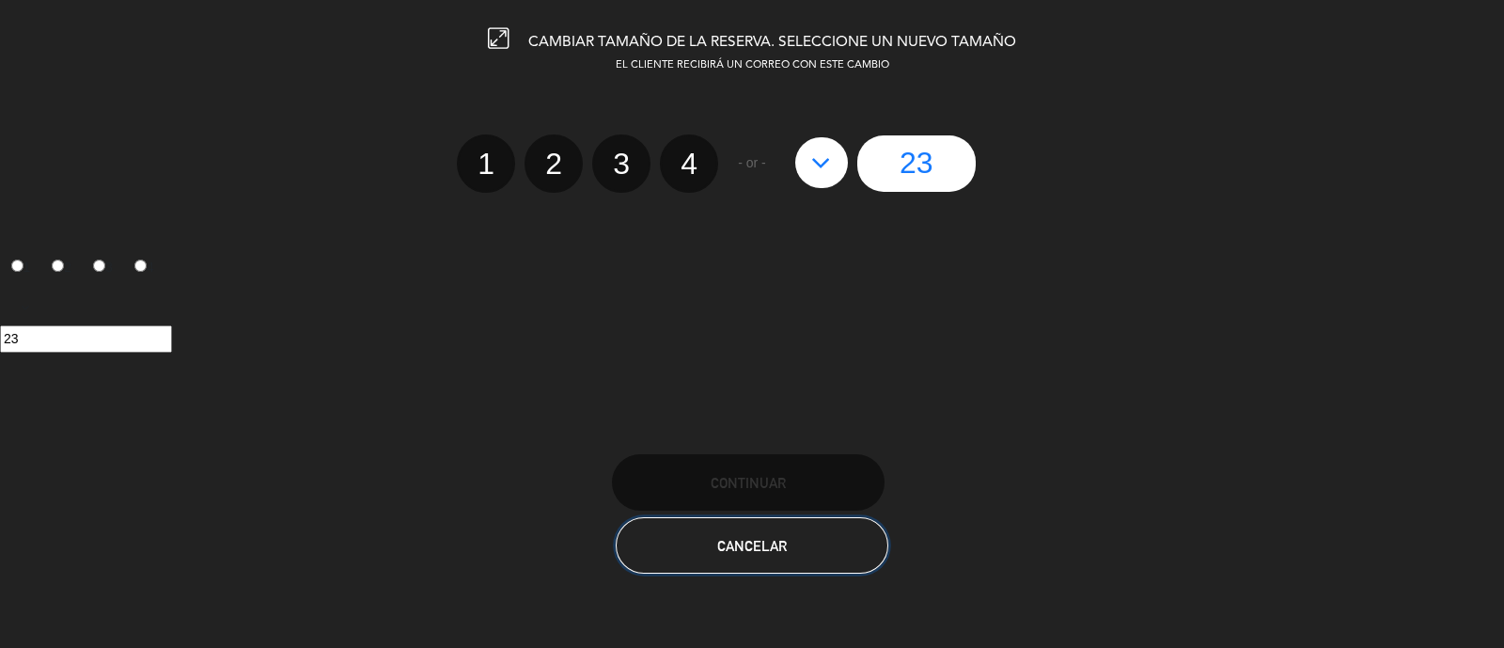
click at [772, 543] on span "Cancelar" at bounding box center [752, 546] width 70 height 16
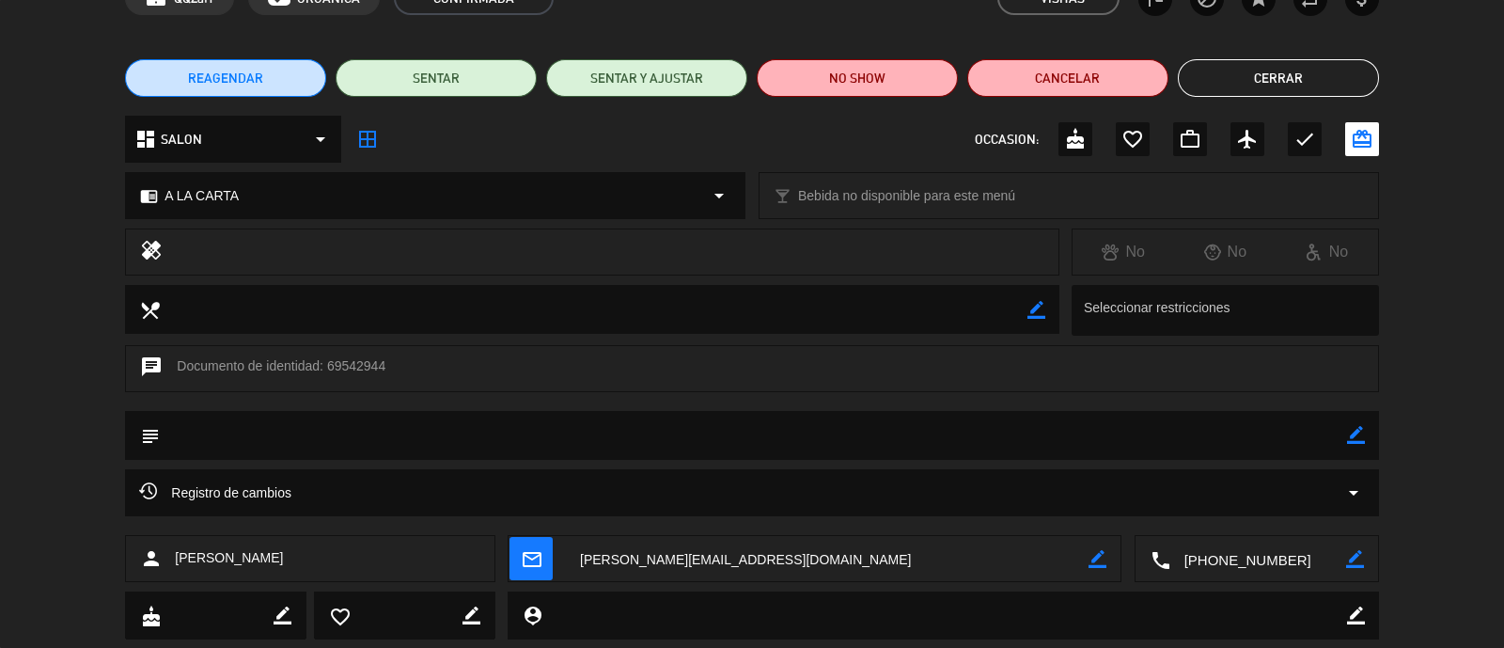
scroll to position [214, 0]
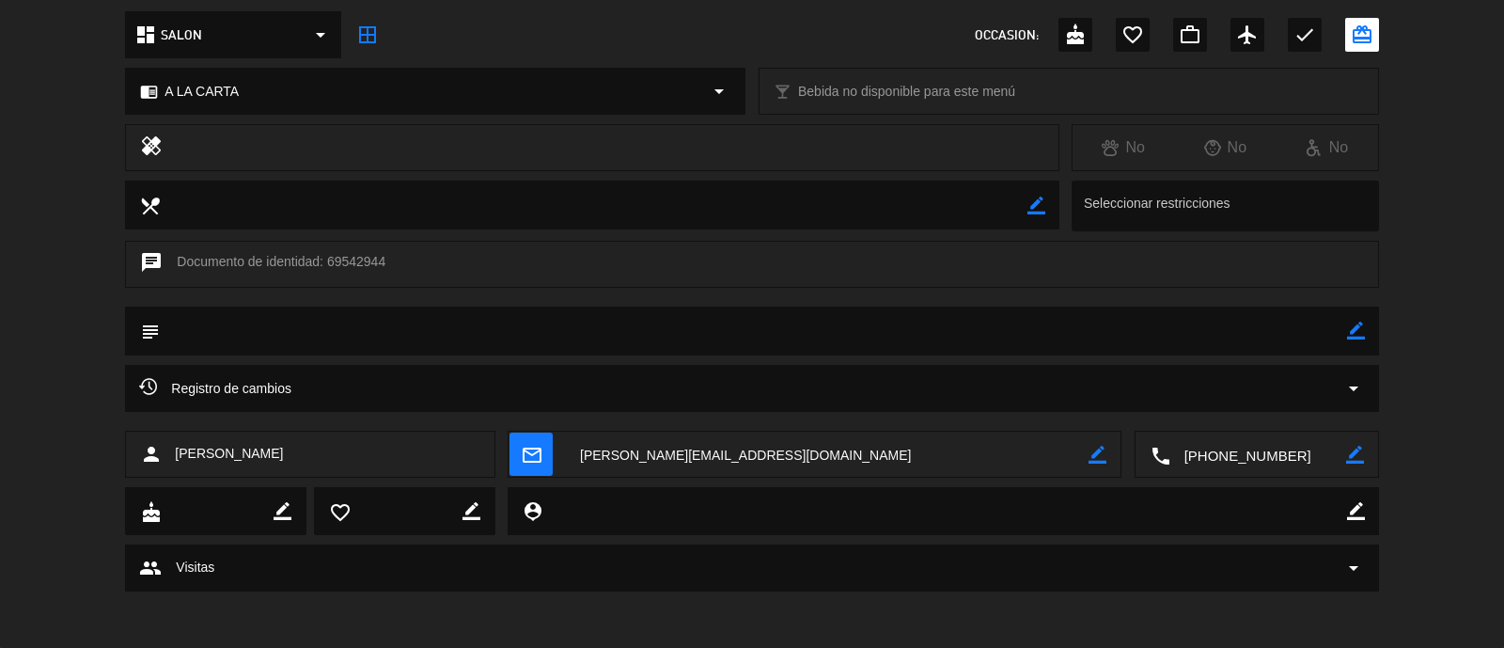
click at [1353, 331] on icon "border_color" at bounding box center [1356, 331] width 18 height 18
type textarea "24 pax"
click at [1352, 330] on icon at bounding box center [1356, 331] width 18 height 18
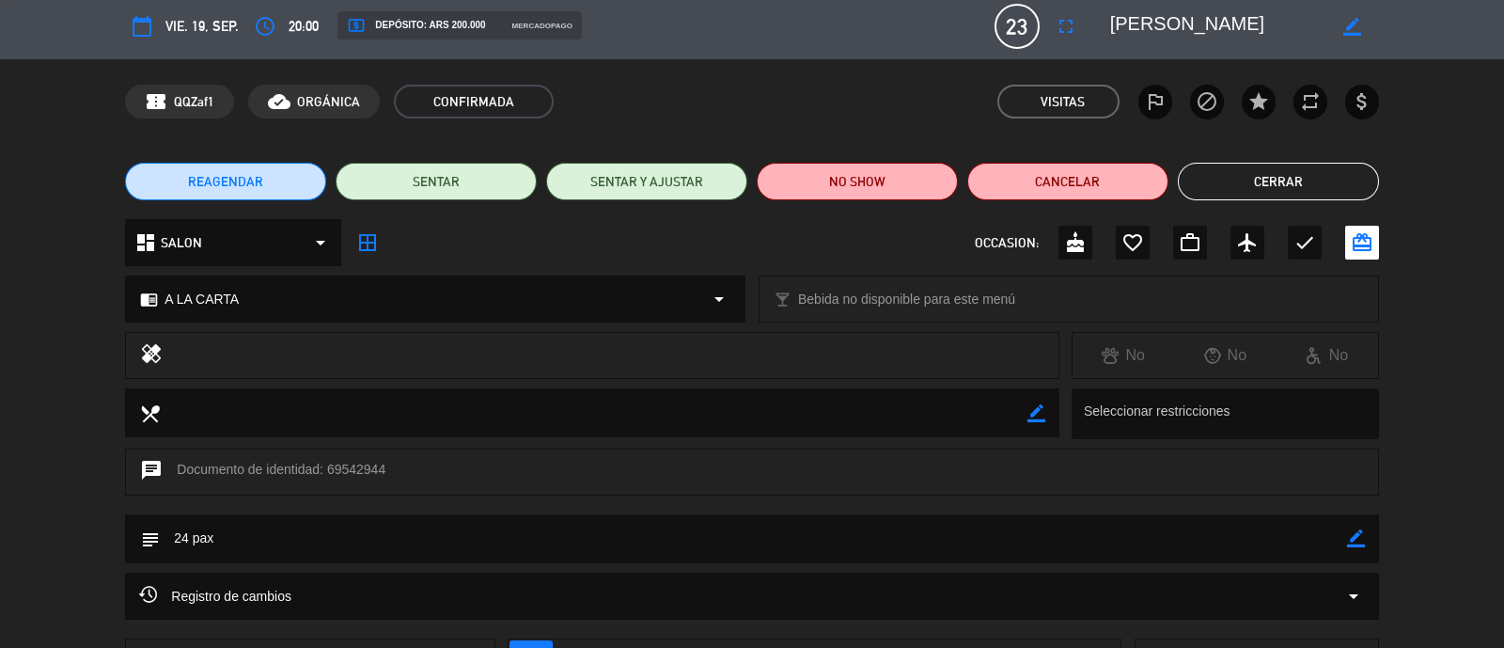
scroll to position [0, 0]
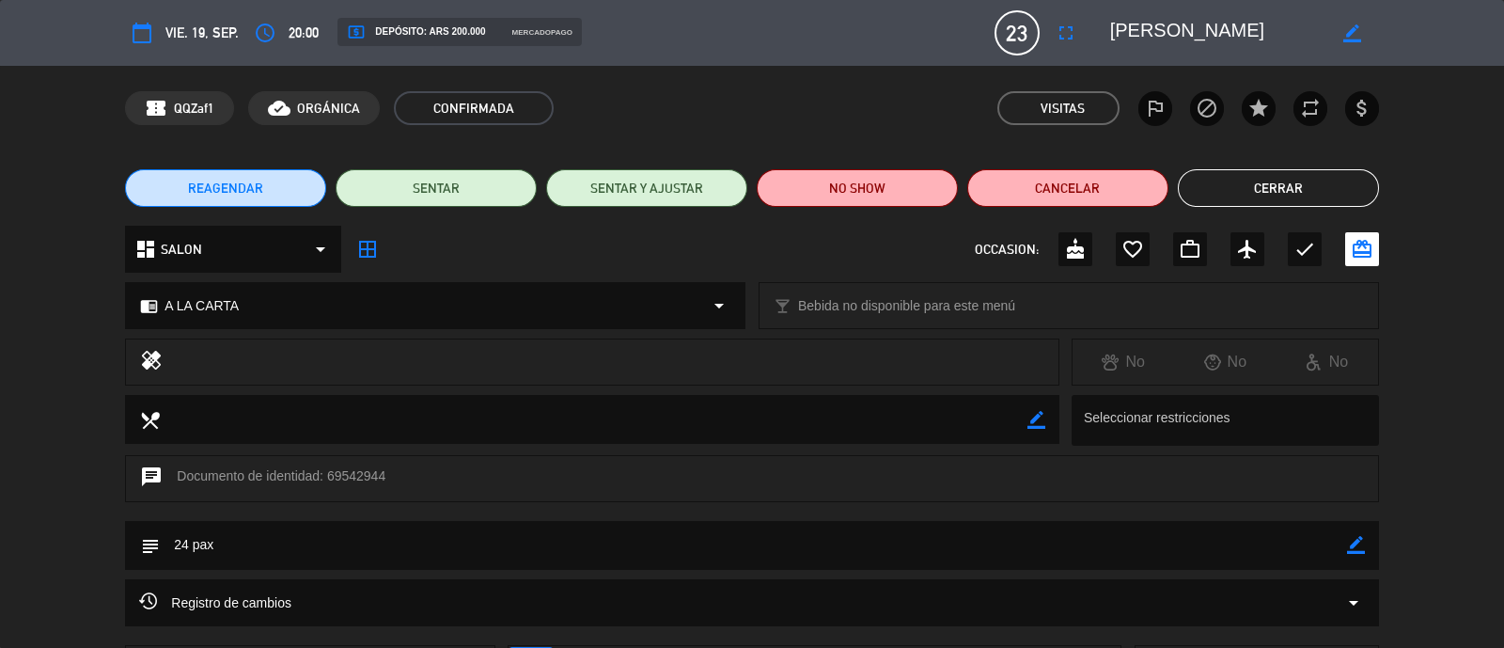
click at [1308, 183] on button "Cerrar" at bounding box center [1278, 188] width 201 height 38
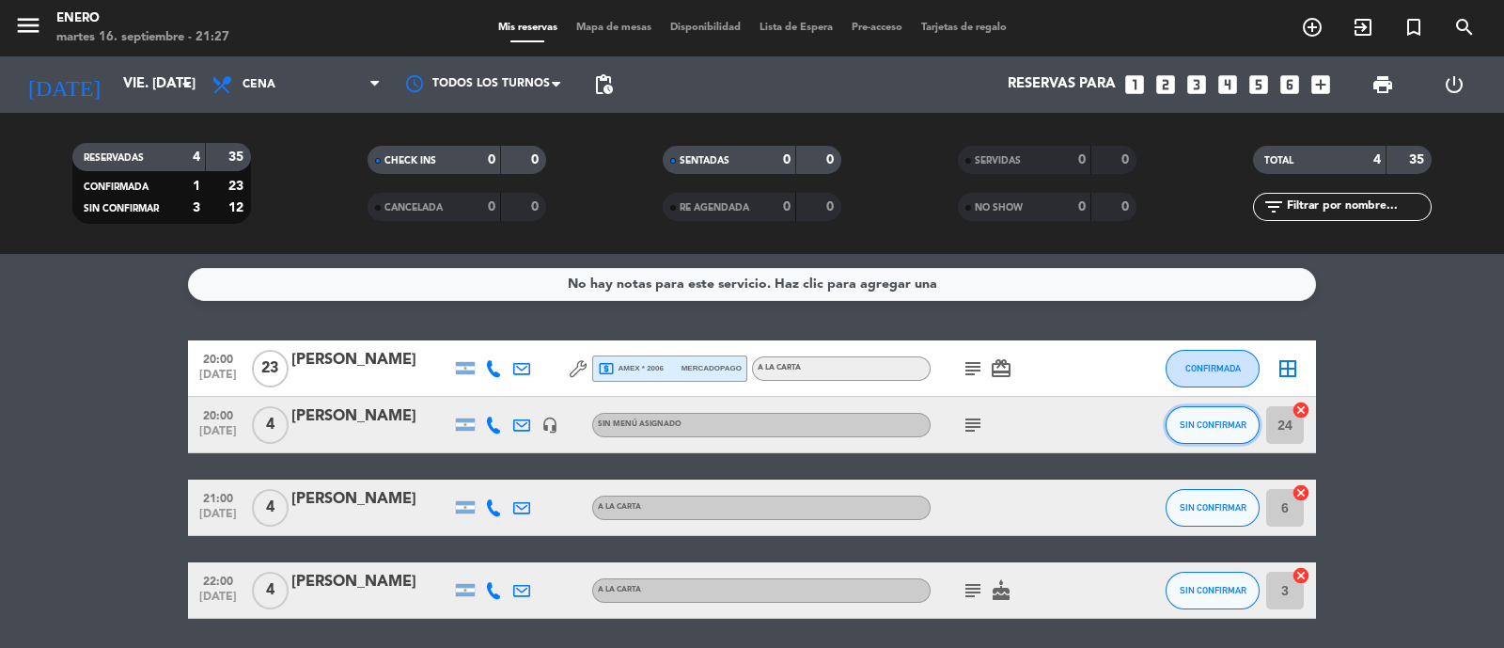
click at [1226, 429] on span "SIN CONFIRMAR" at bounding box center [1213, 424] width 67 height 10
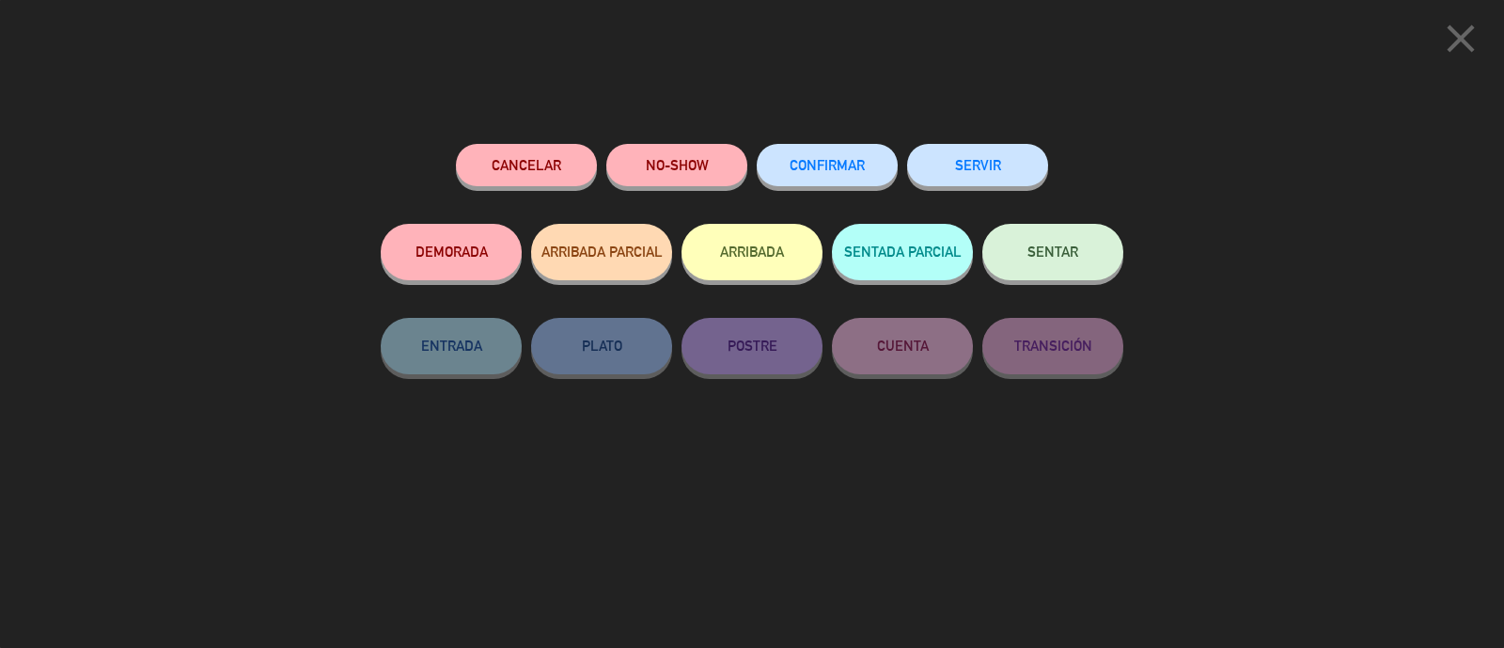
click at [558, 176] on button "Cancelar" at bounding box center [526, 165] width 141 height 42
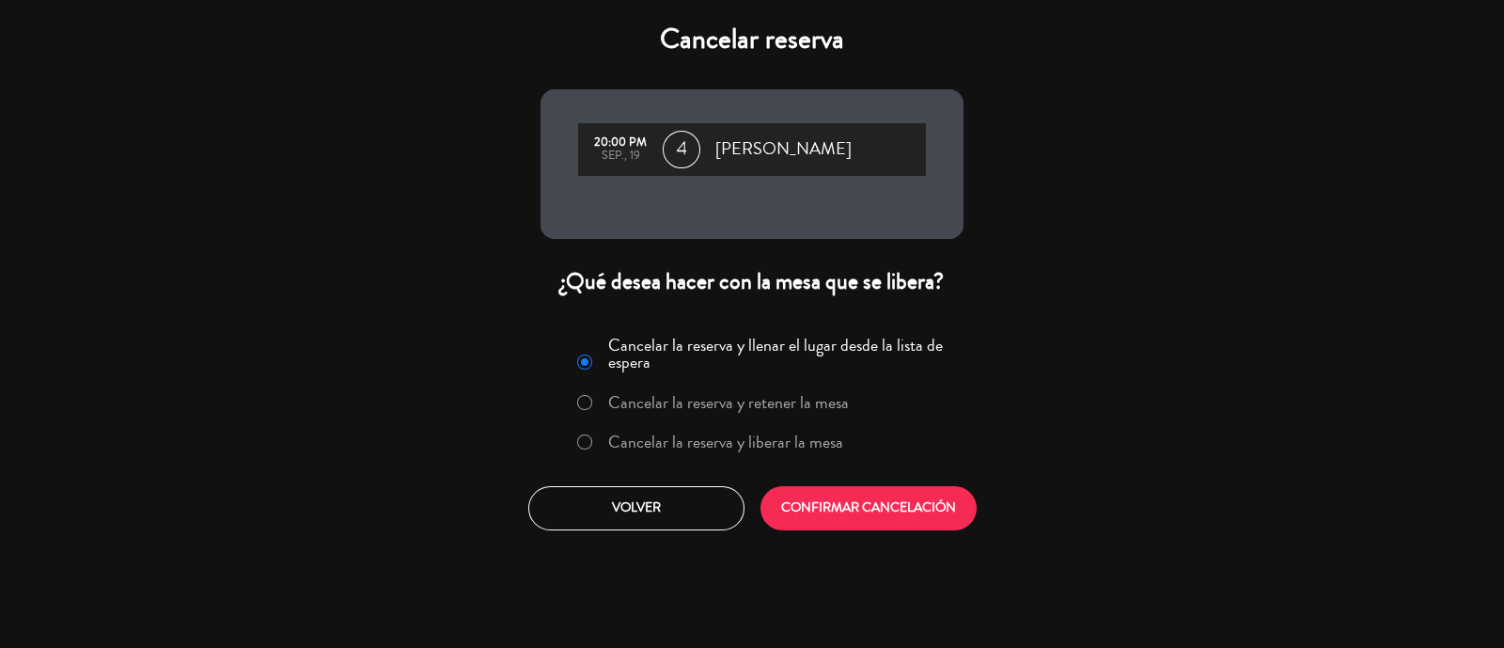
click at [759, 446] on label "Cancelar la reserva y liberar la mesa" at bounding box center [725, 441] width 235 height 17
click at [849, 494] on button "CONFIRMAR CANCELACIÓN" at bounding box center [869, 508] width 216 height 44
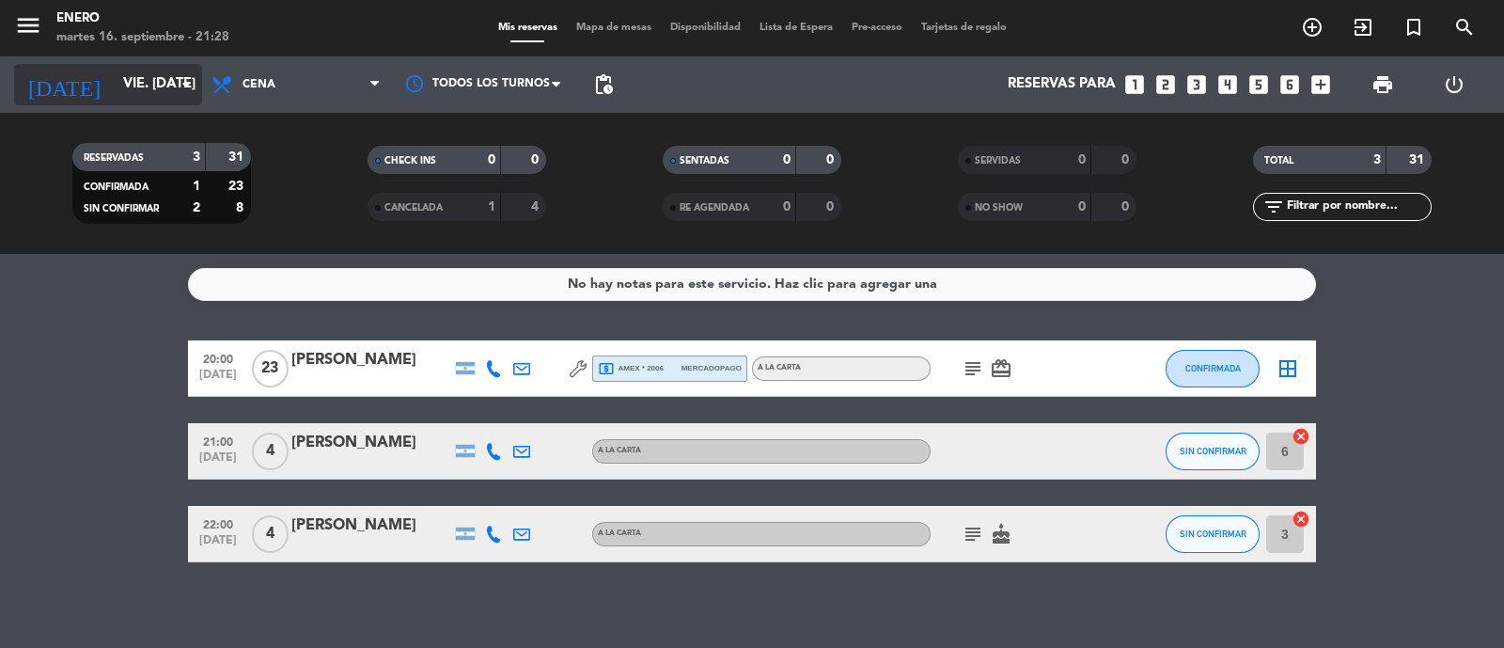
click at [161, 83] on input "vie. [DATE]" at bounding box center [204, 85] width 181 height 36
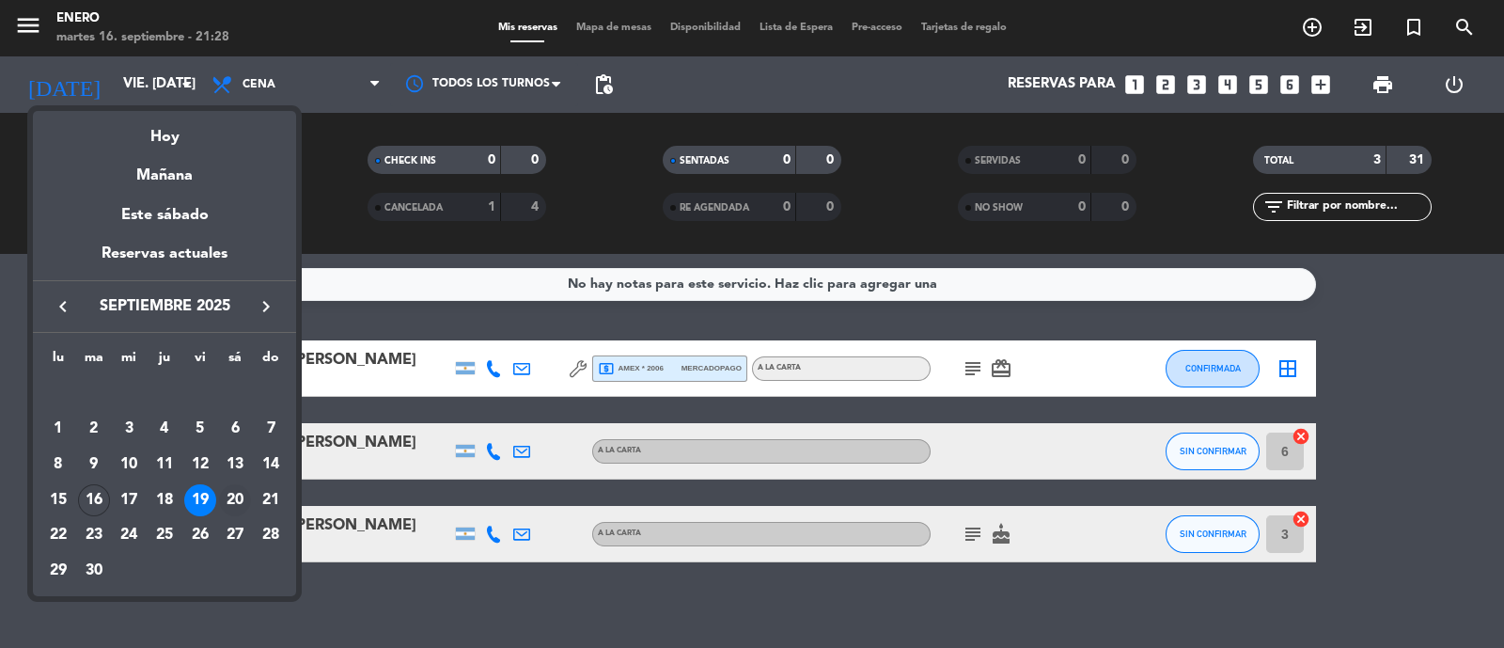
click at [226, 496] on div "20" at bounding box center [235, 500] width 32 height 32
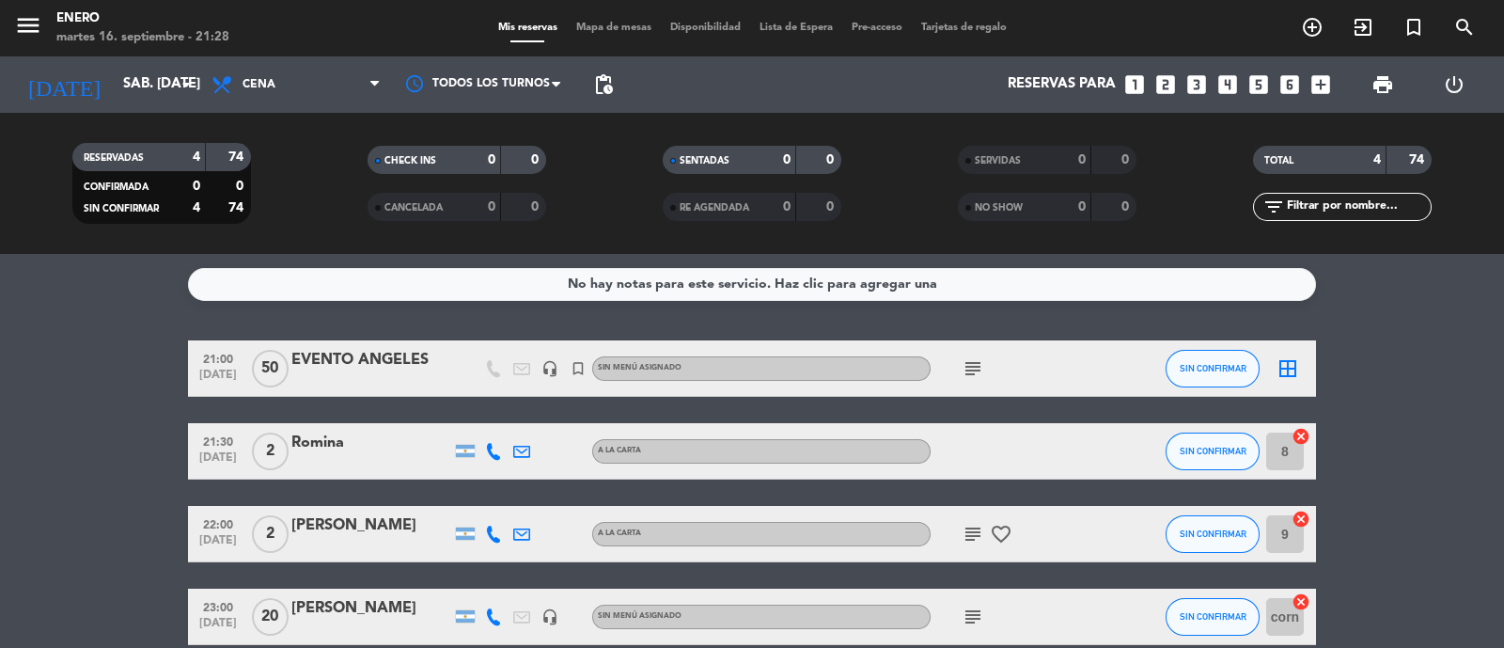
click at [979, 359] on icon "subject" at bounding box center [973, 368] width 23 height 23
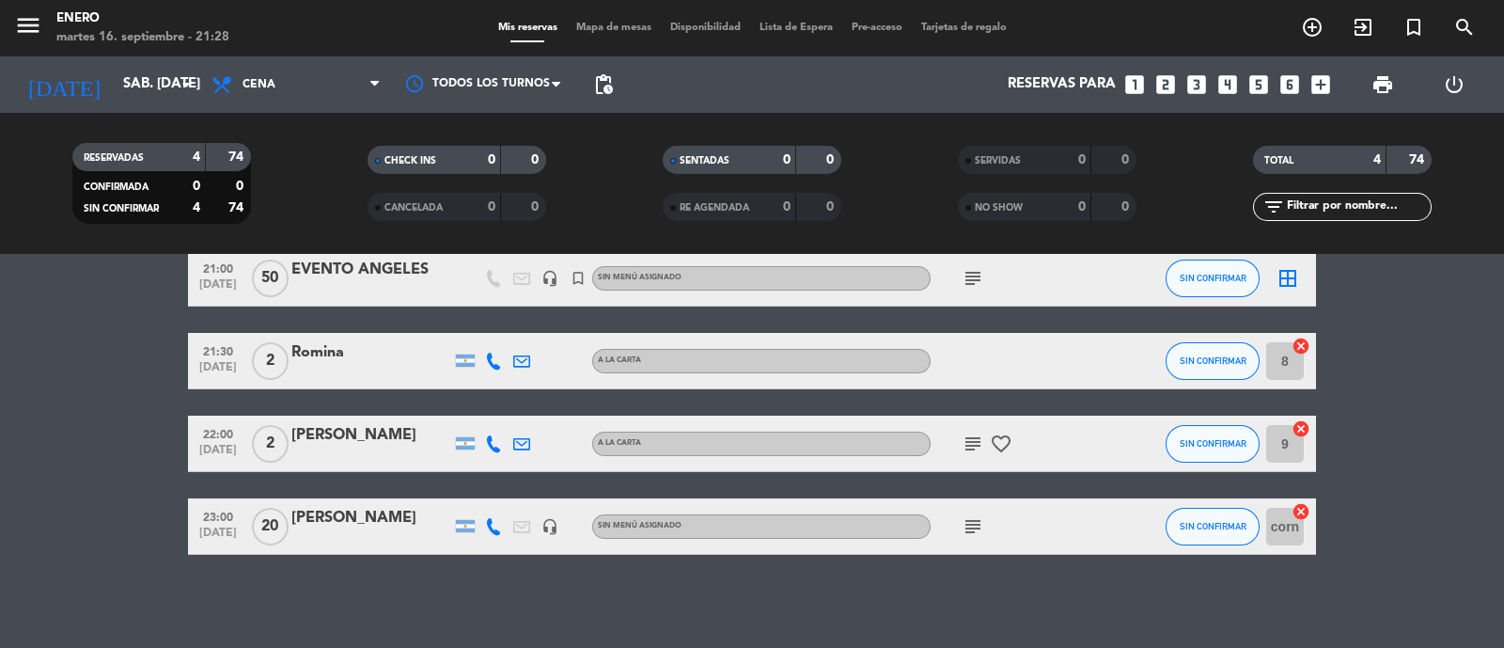
click at [967, 527] on icon "subject" at bounding box center [973, 526] width 23 height 23
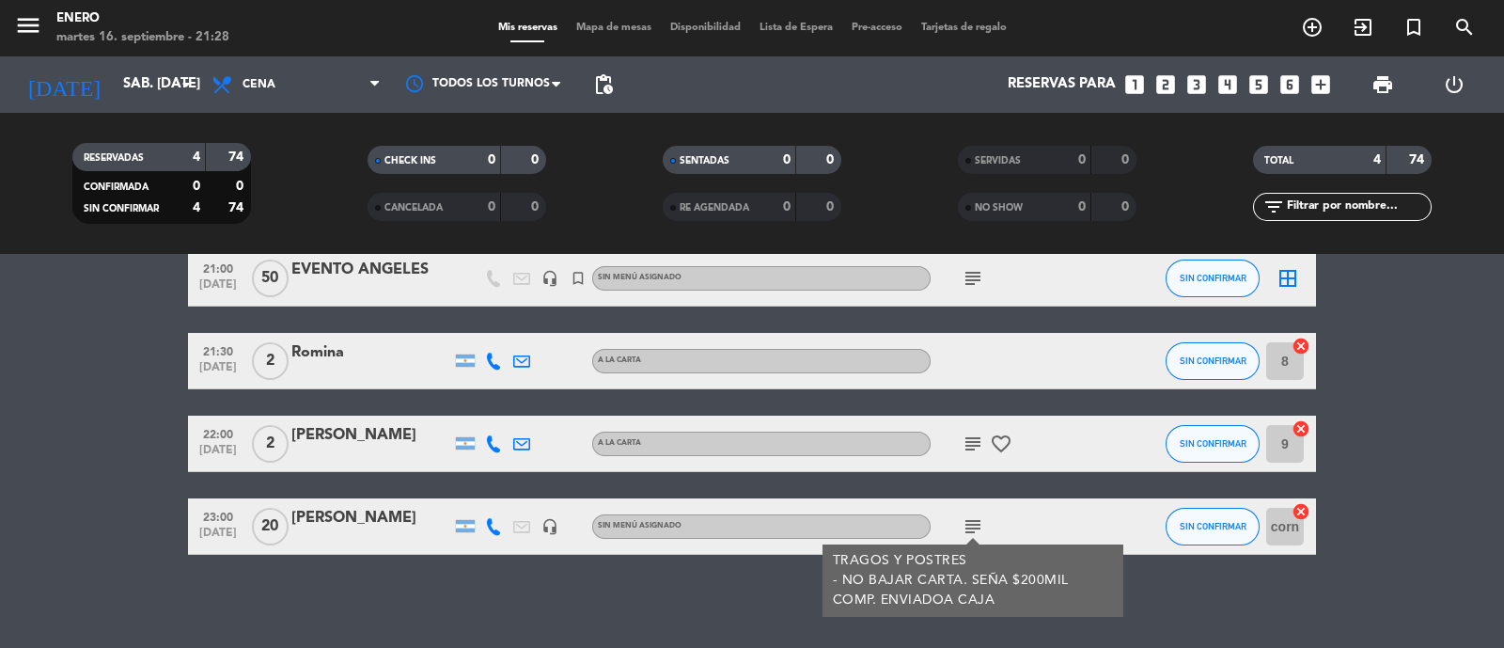
click at [967, 527] on icon "subject" at bounding box center [973, 526] width 23 height 23
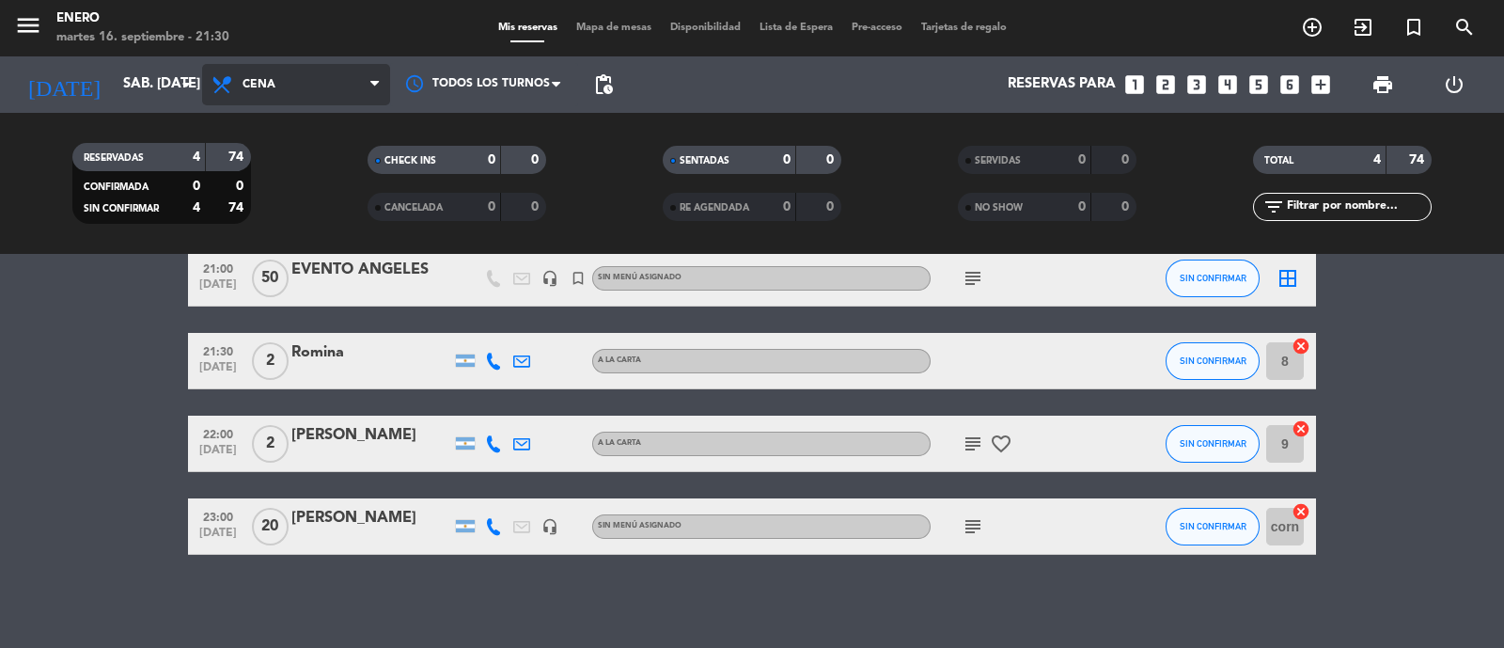
click at [282, 84] on span "Cena" at bounding box center [296, 84] width 188 height 41
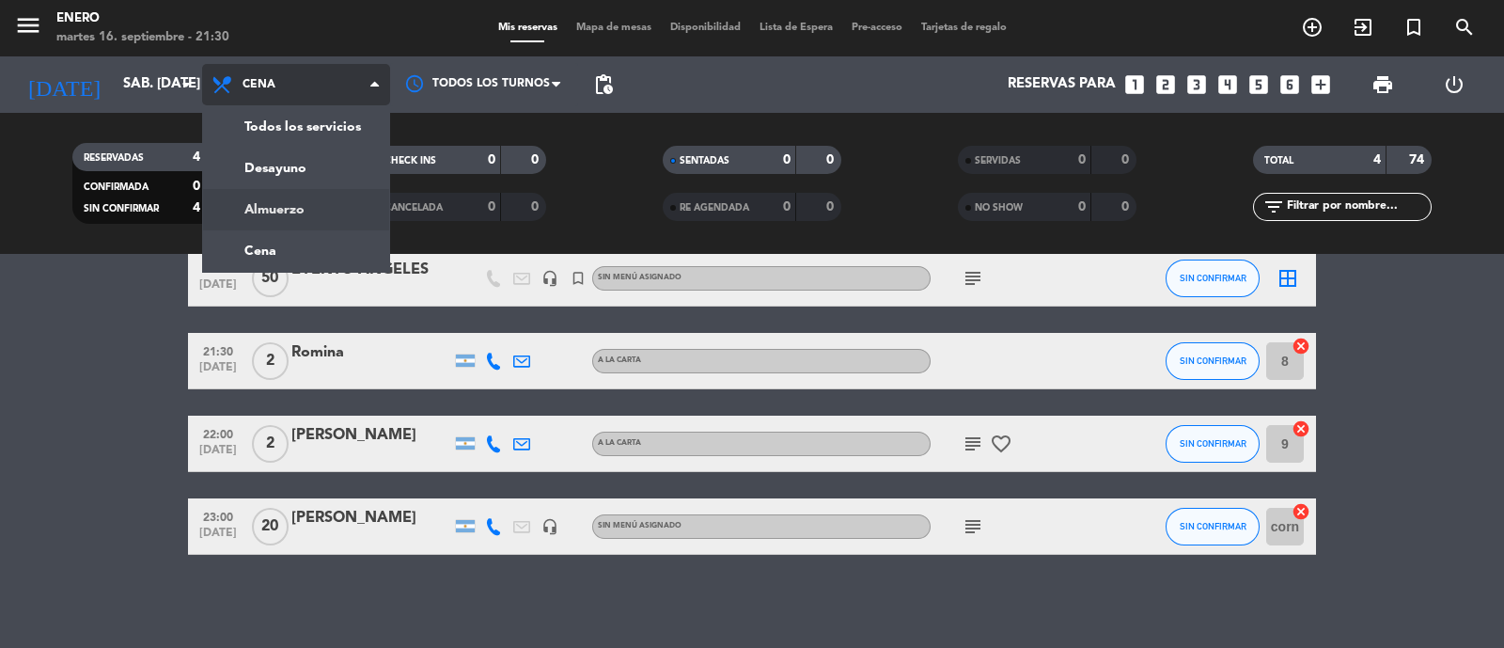
click at [325, 204] on div "menu Enero martes 16. septiembre - 21:30 Mis reservas Mapa de mesas Disponibili…" at bounding box center [752, 127] width 1504 height 254
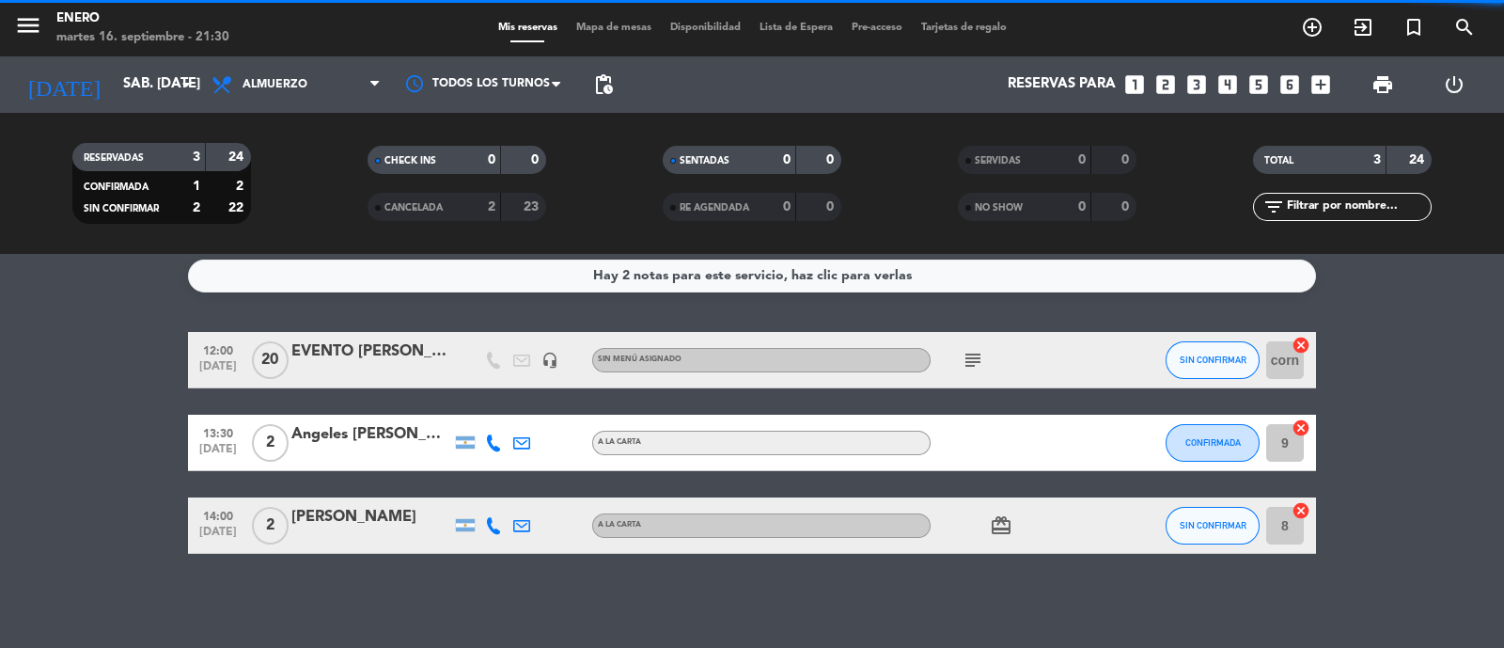
scroll to position [8, 0]
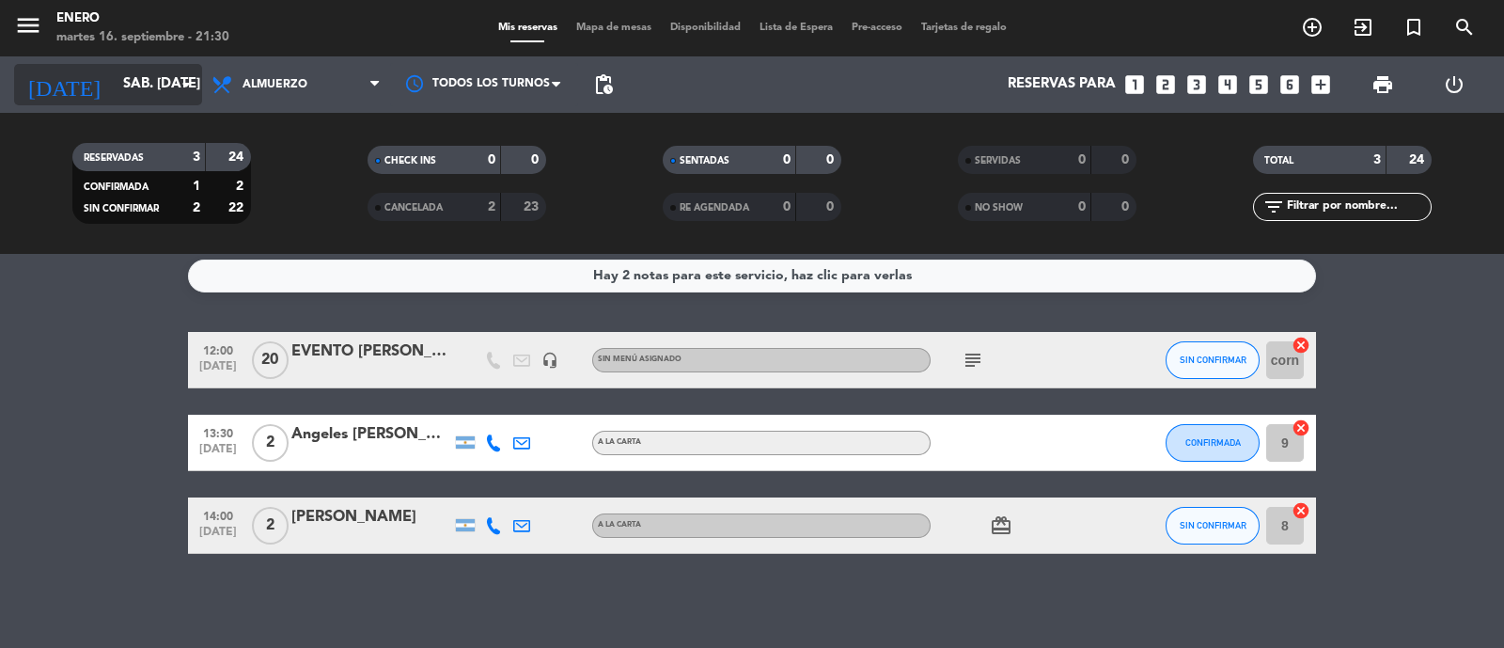
click at [156, 97] on input "sáb. [DATE]" at bounding box center [204, 85] width 181 height 36
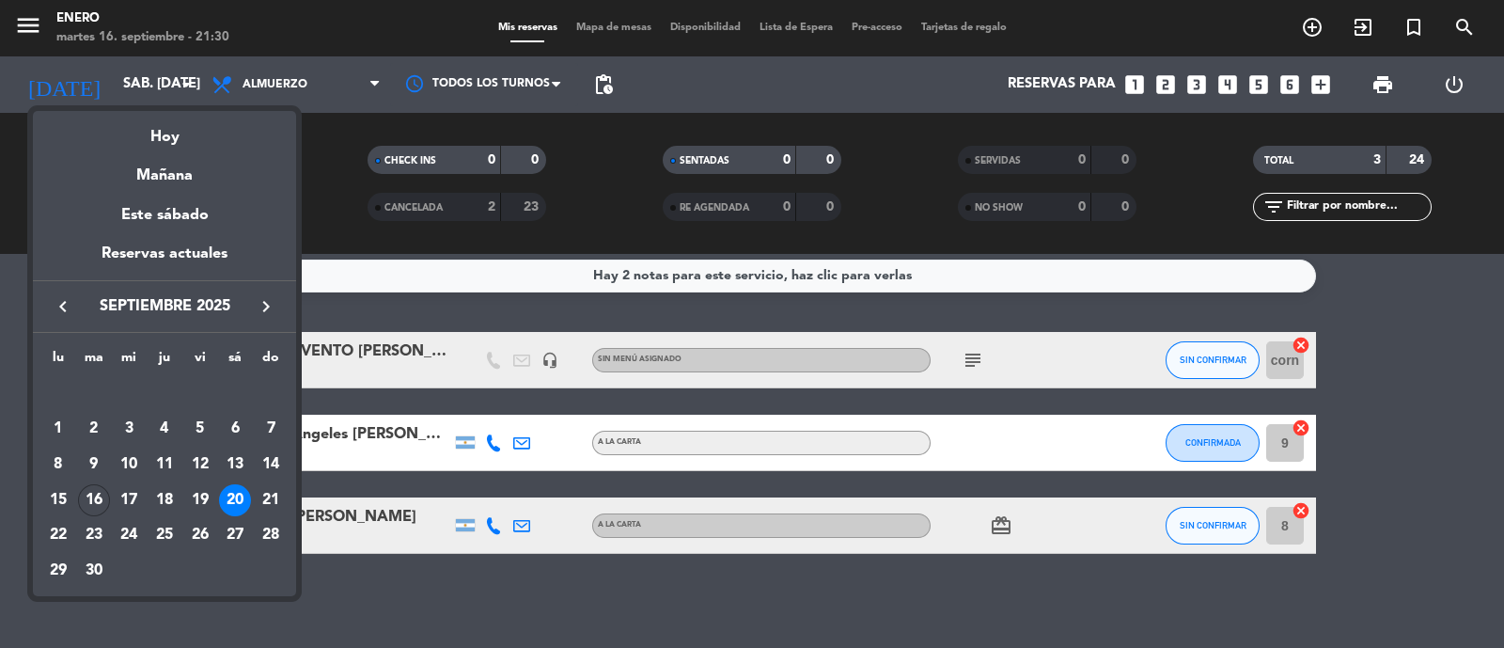
click at [159, 499] on div "18" at bounding box center [165, 500] width 32 height 32
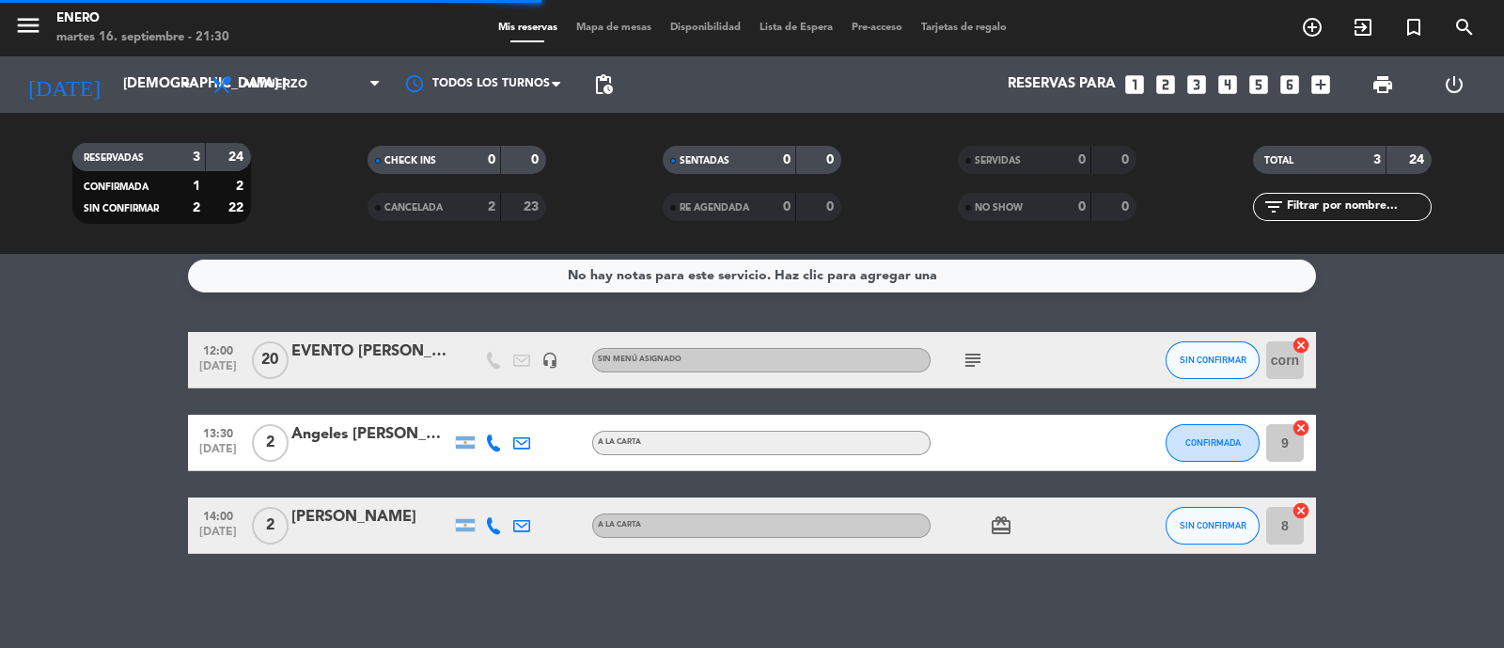
scroll to position [0, 0]
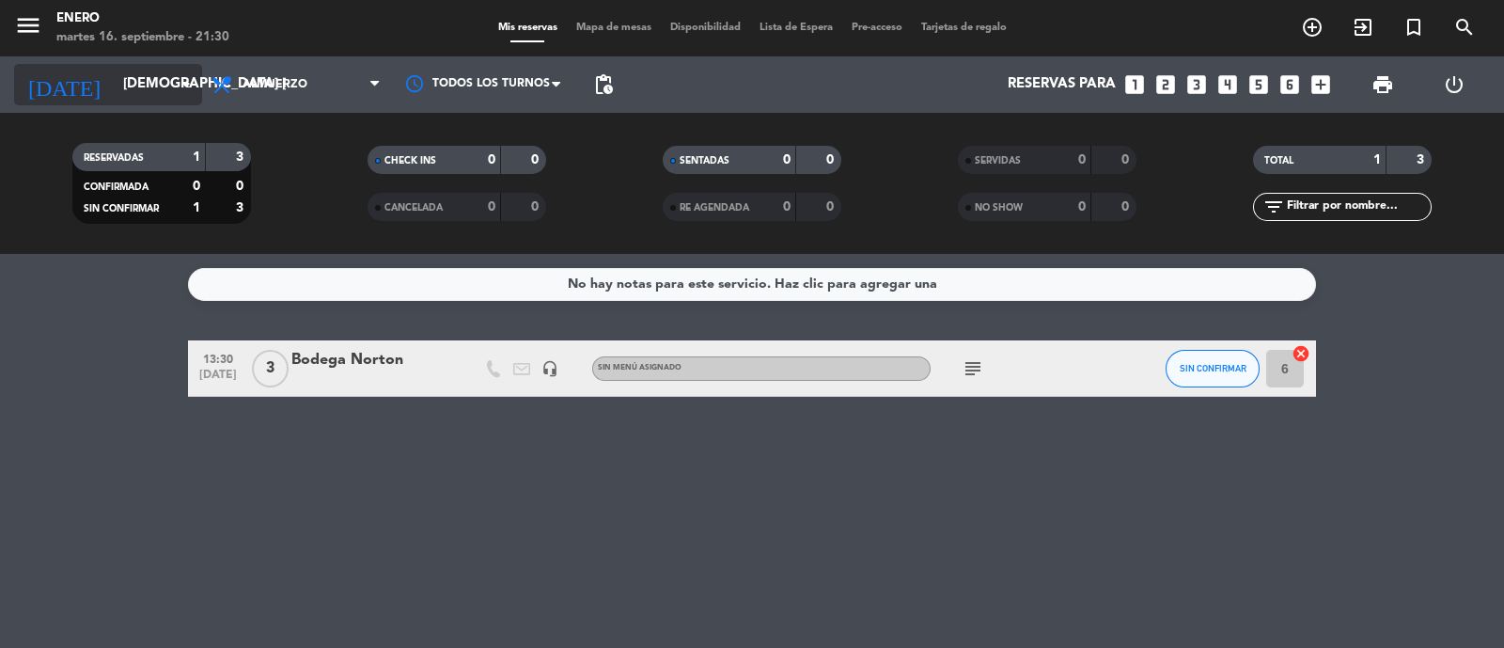
click at [165, 82] on input "[DEMOGRAPHIC_DATA] [DATE]" at bounding box center [204, 85] width 181 height 36
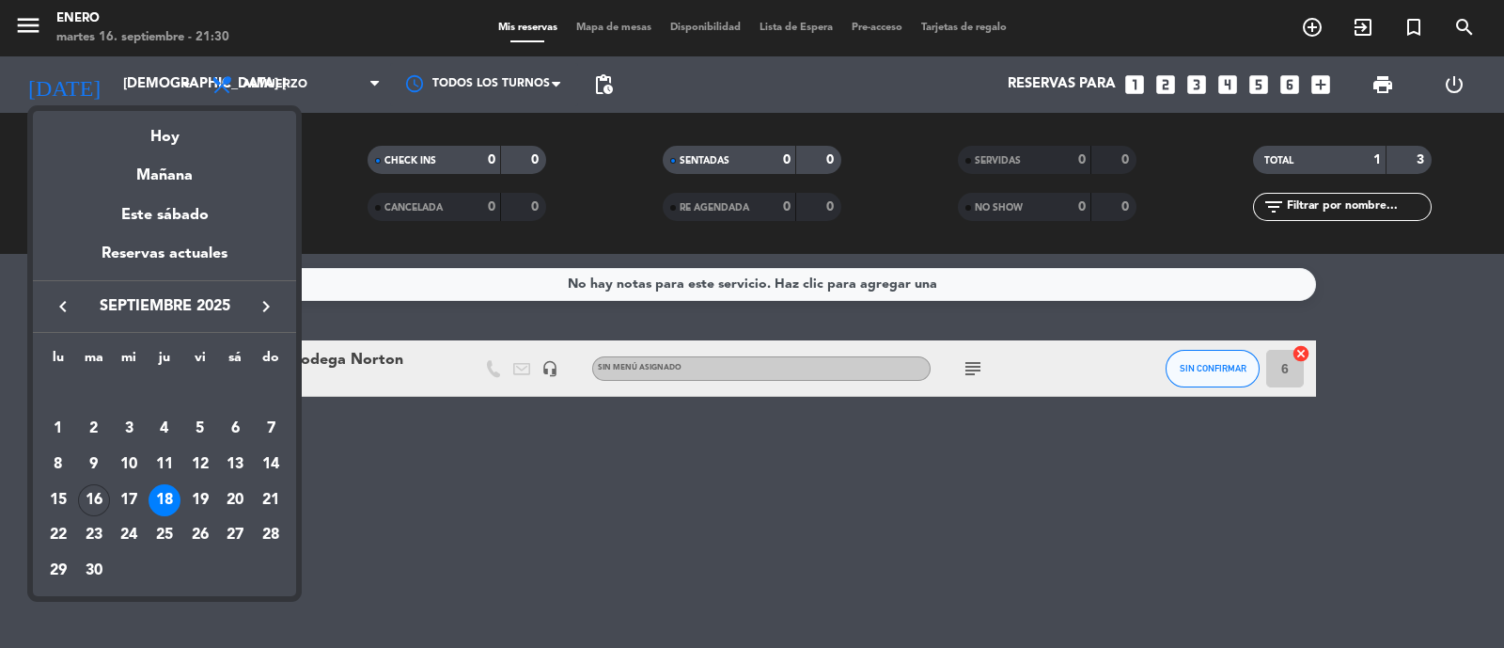
click at [209, 495] on div "19" at bounding box center [200, 500] width 32 height 32
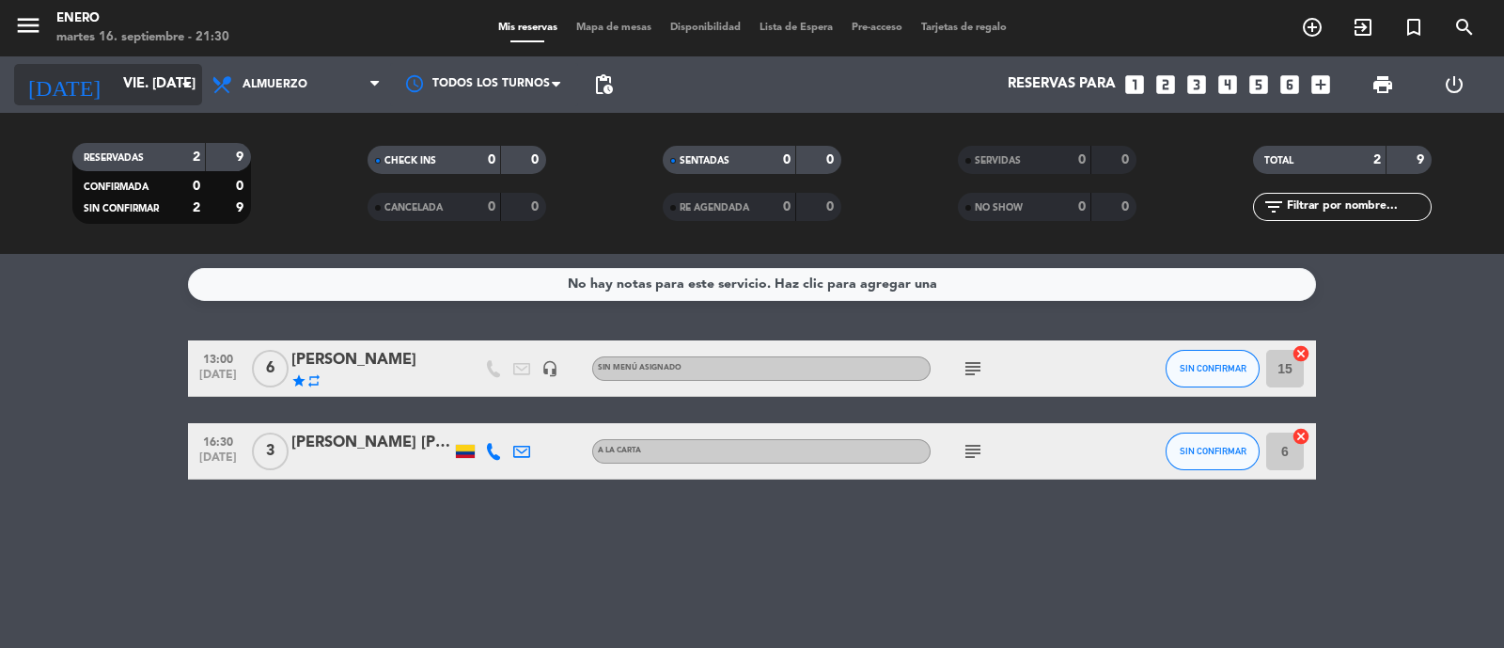
click at [150, 95] on input "vie. [DATE]" at bounding box center [204, 85] width 181 height 36
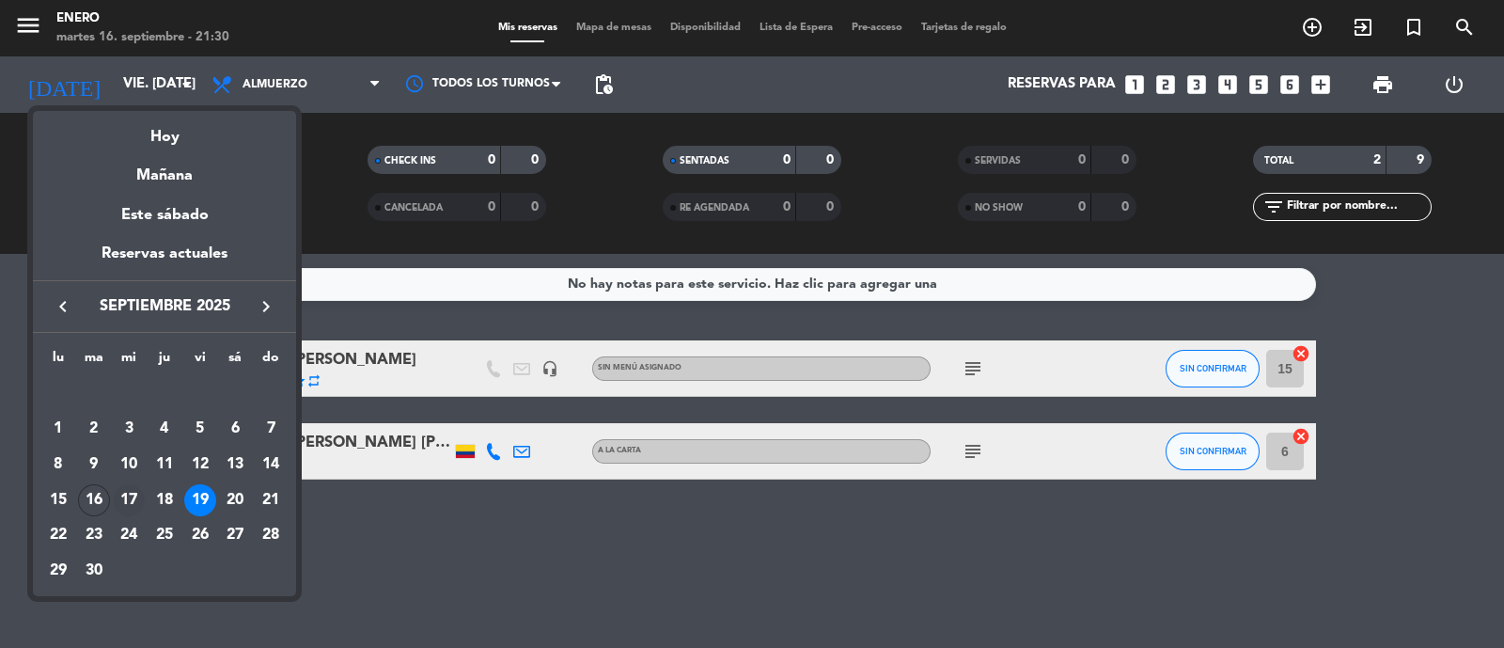
click at [134, 498] on div "17" at bounding box center [129, 500] width 32 height 32
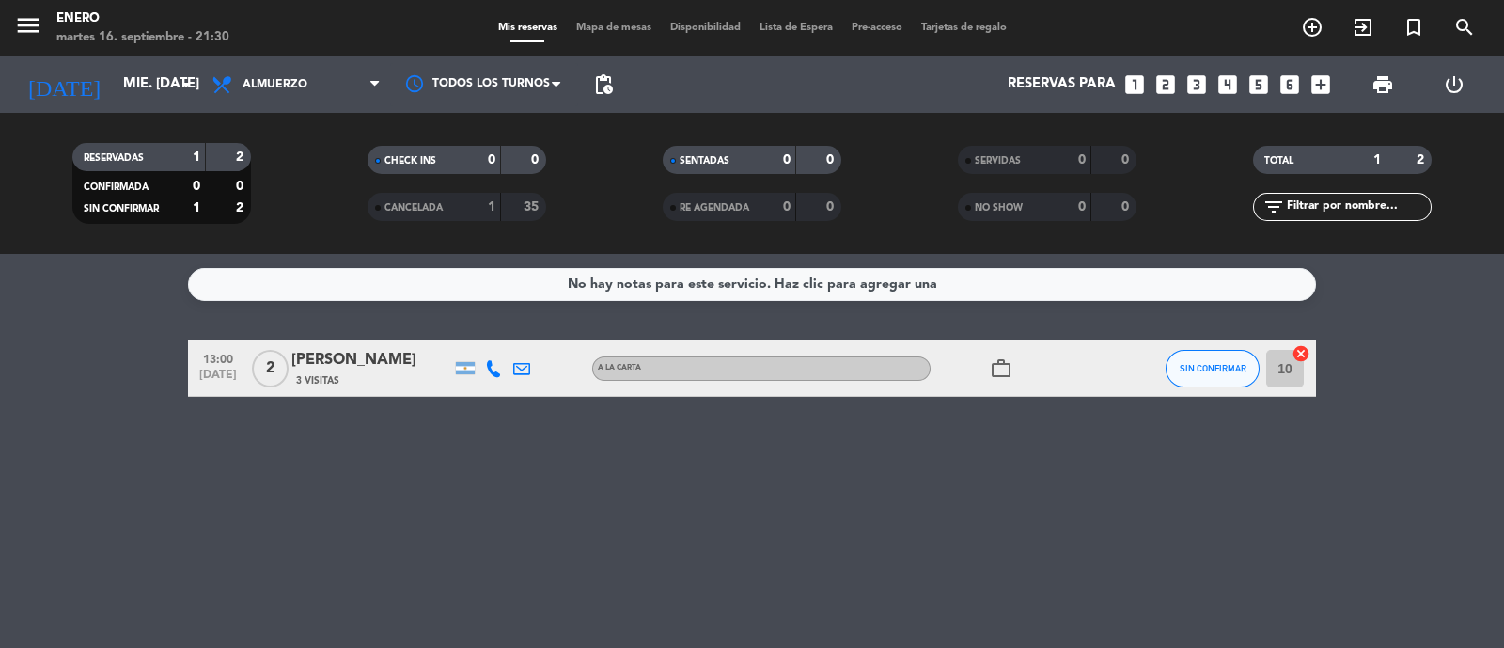
click at [125, 105] on div "[DATE] mié. [DATE] arrow_drop_down" at bounding box center [108, 84] width 188 height 56
click at [273, 88] on span "Almuerzo" at bounding box center [275, 84] width 65 height 13
click at [316, 253] on ng-component "menu Enero martes 16. septiembre - 21:30 Mis reservas Mapa de mesas Disponibili…" at bounding box center [752, 324] width 1504 height 648
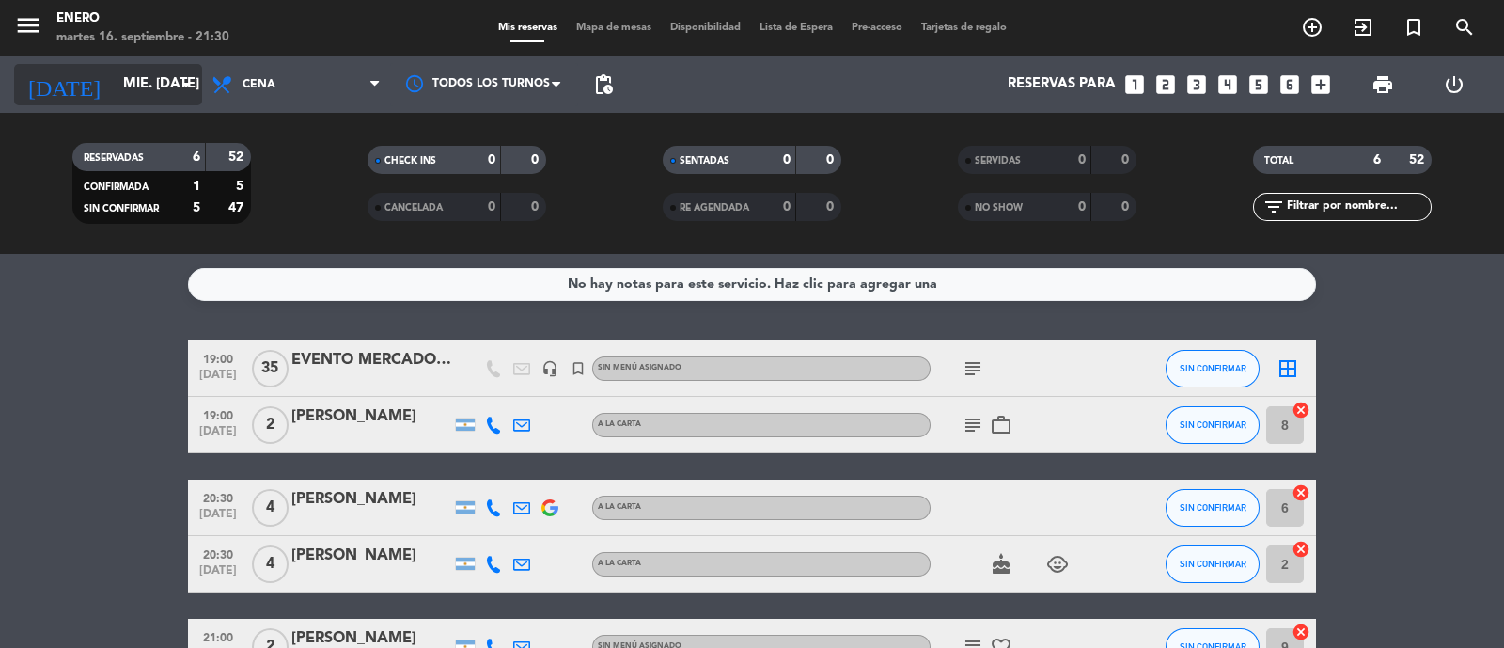
click at [144, 86] on input "mié. [DATE]" at bounding box center [204, 85] width 181 height 36
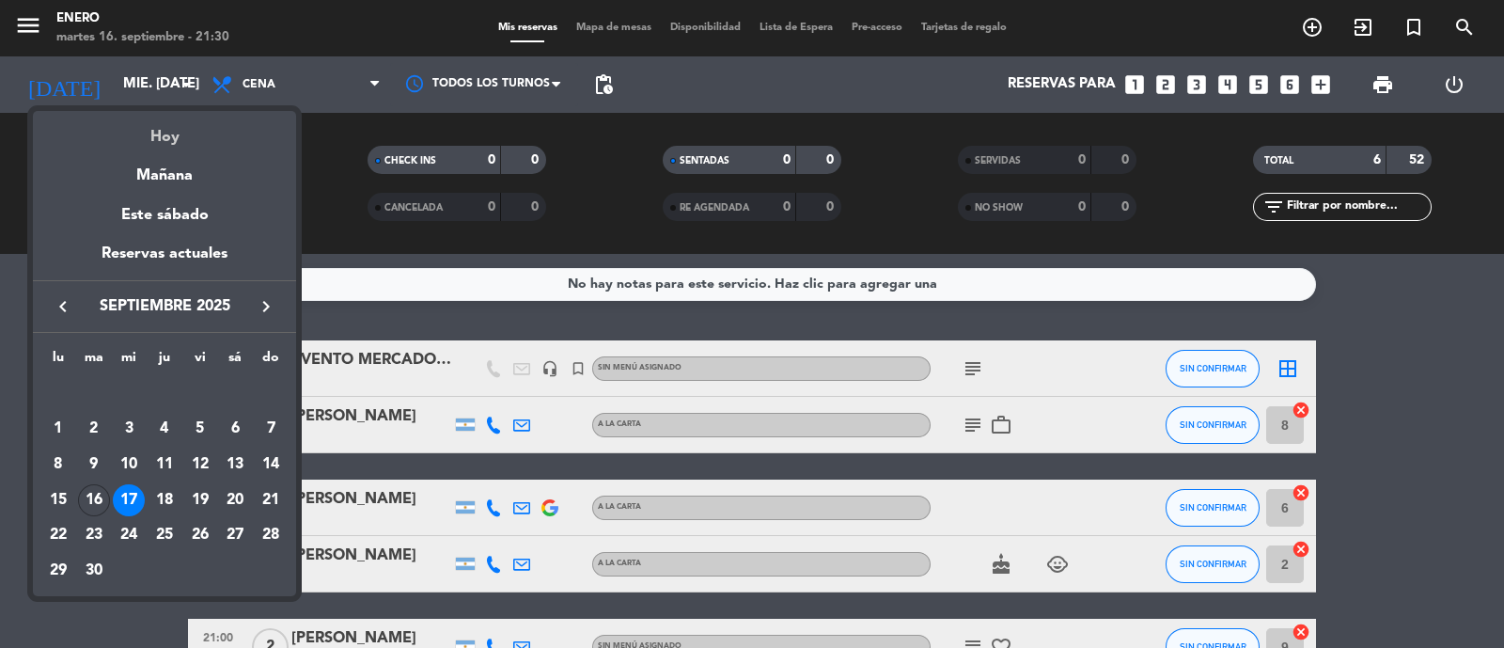
click at [199, 142] on div "Hoy" at bounding box center [164, 130] width 263 height 39
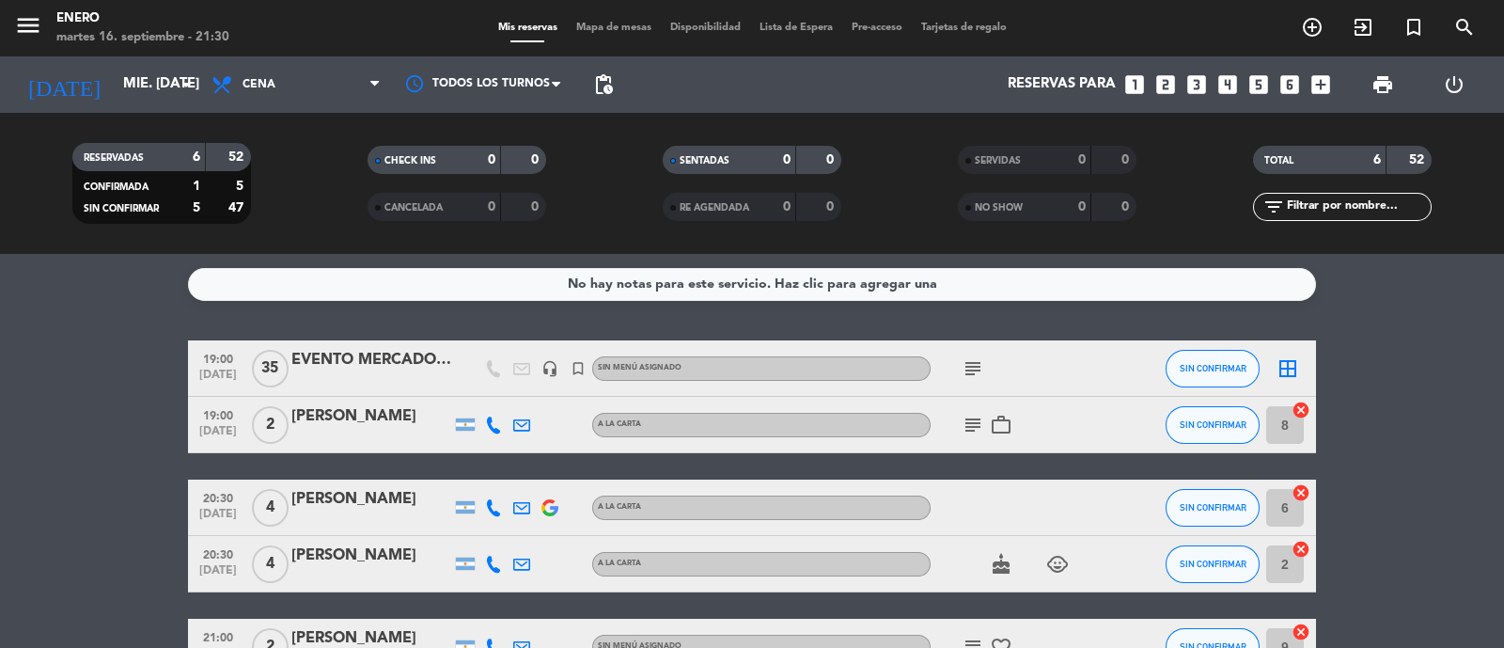
type input "[DATE] sep."
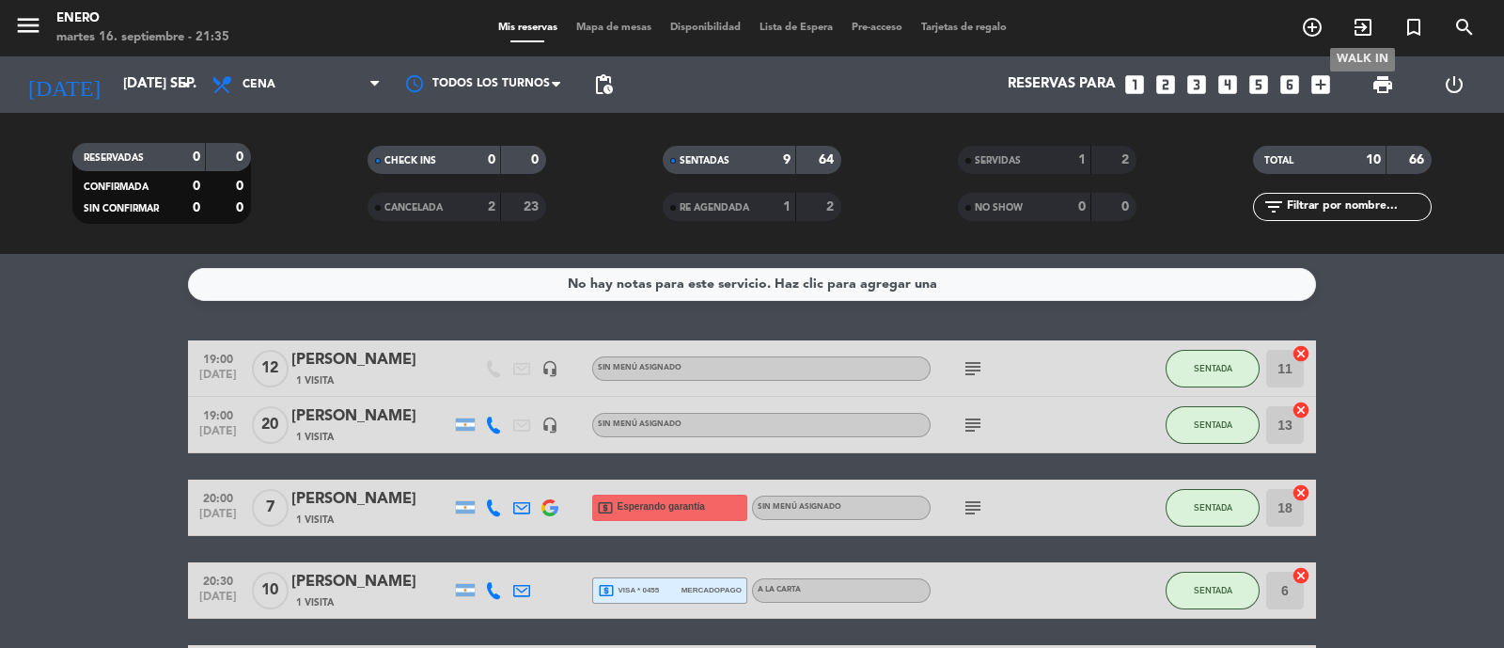
click at [1364, 29] on icon "exit_to_app" at bounding box center [1363, 27] width 23 height 23
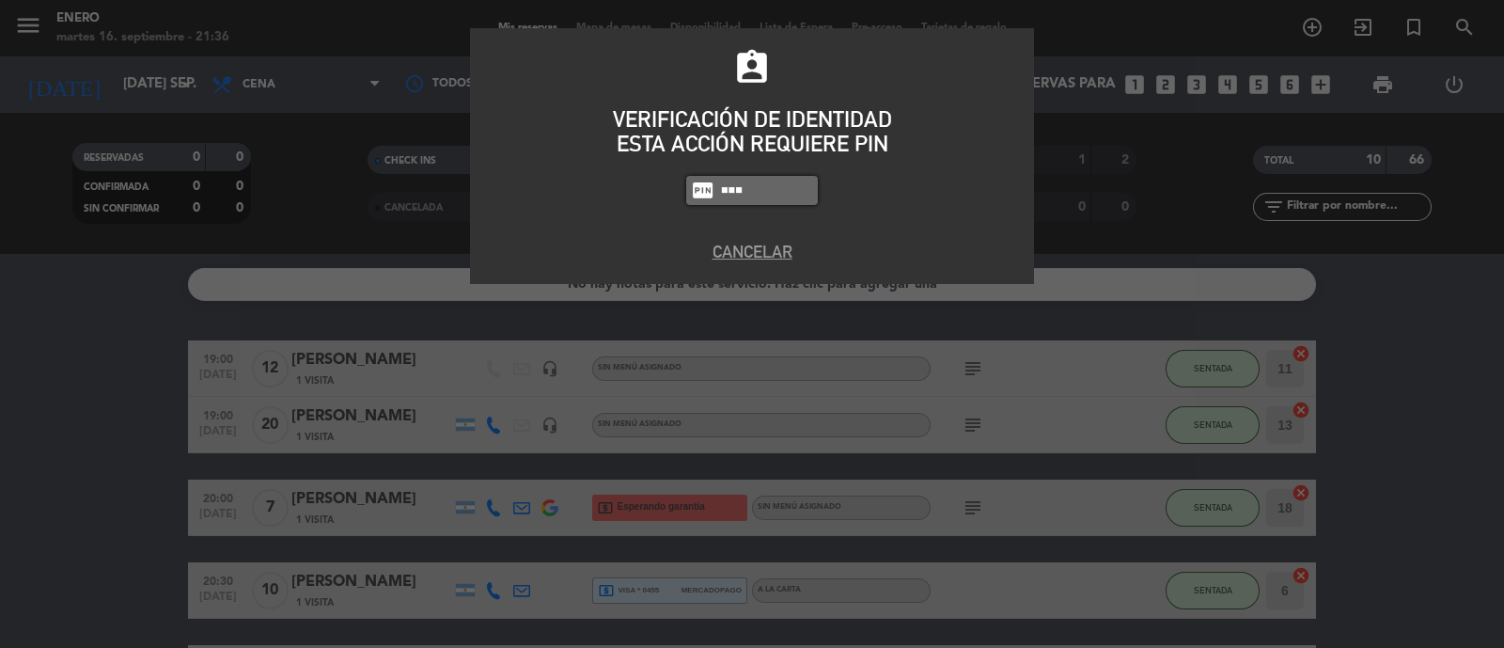
type input "6082"
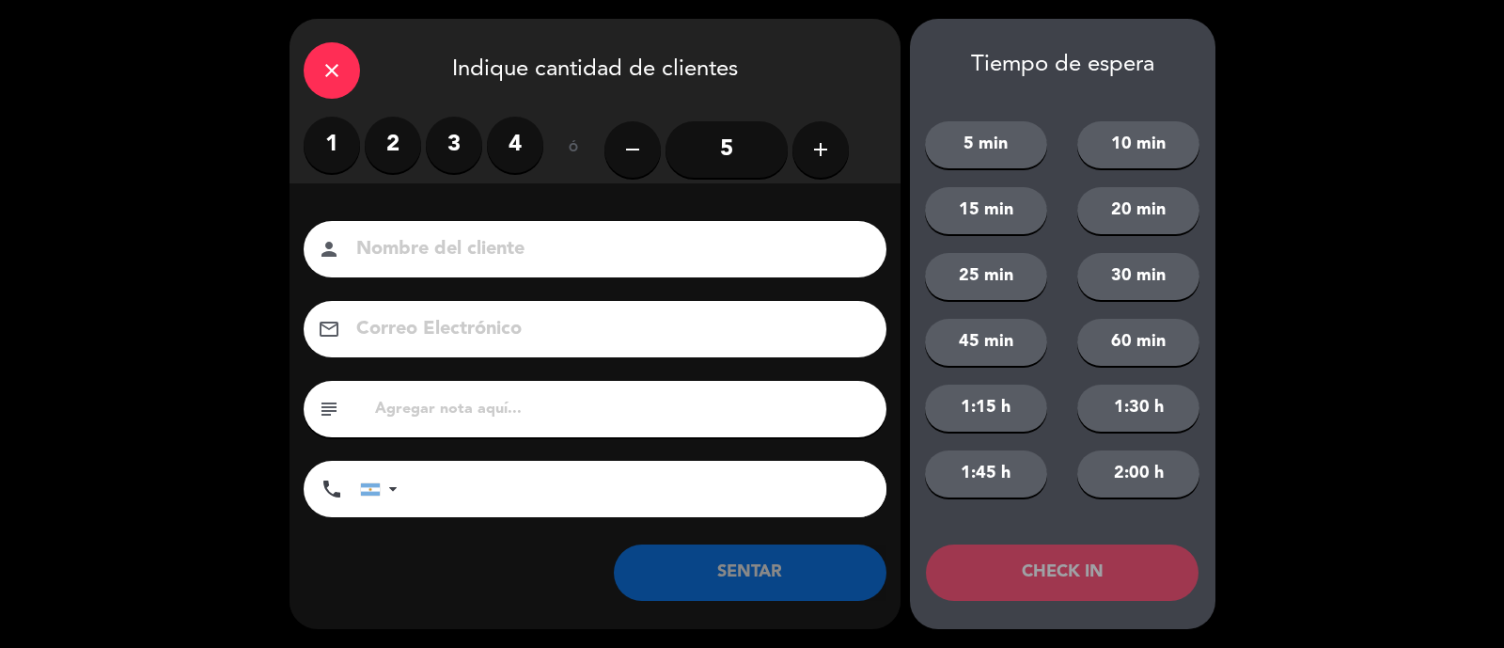
click at [402, 157] on label "2" at bounding box center [393, 145] width 56 height 56
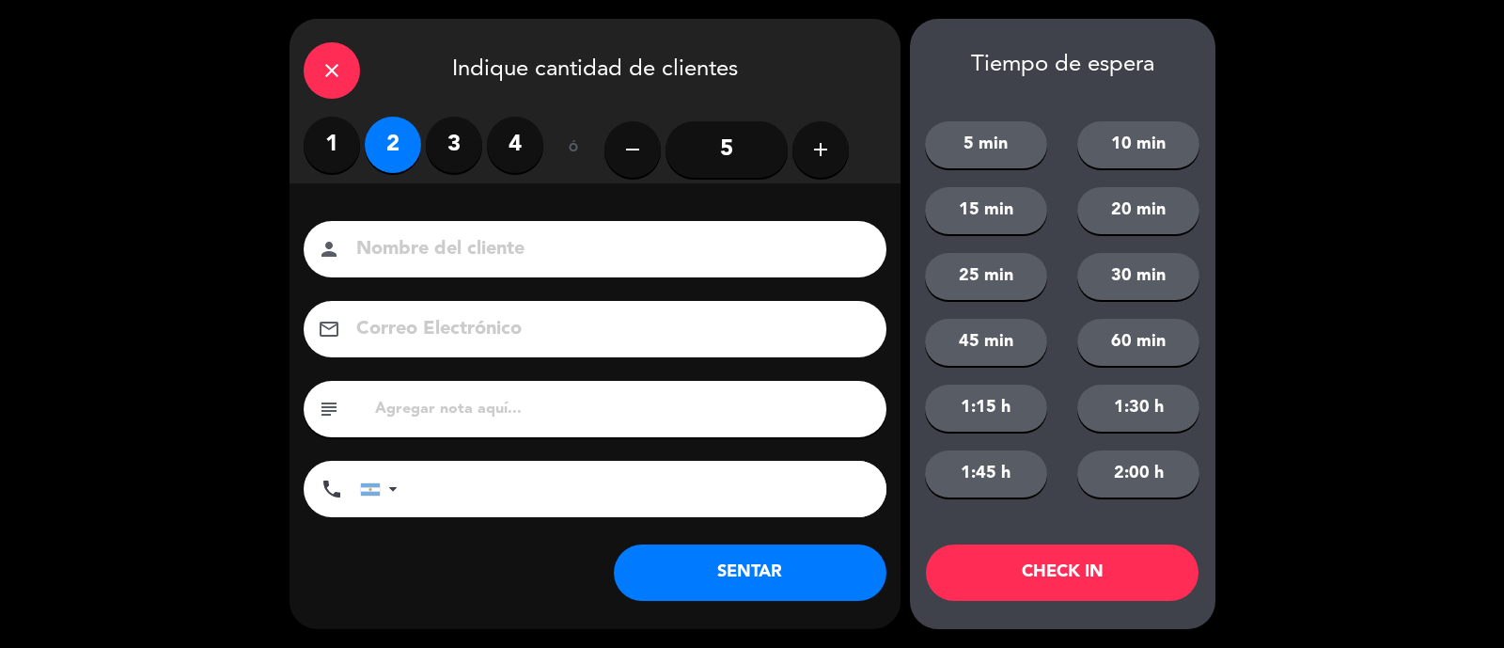
click at [629, 242] on input at bounding box center [608, 249] width 508 height 33
type input "[PERSON_NAME]"
click at [691, 574] on button "SENTAR" at bounding box center [750, 572] width 273 height 56
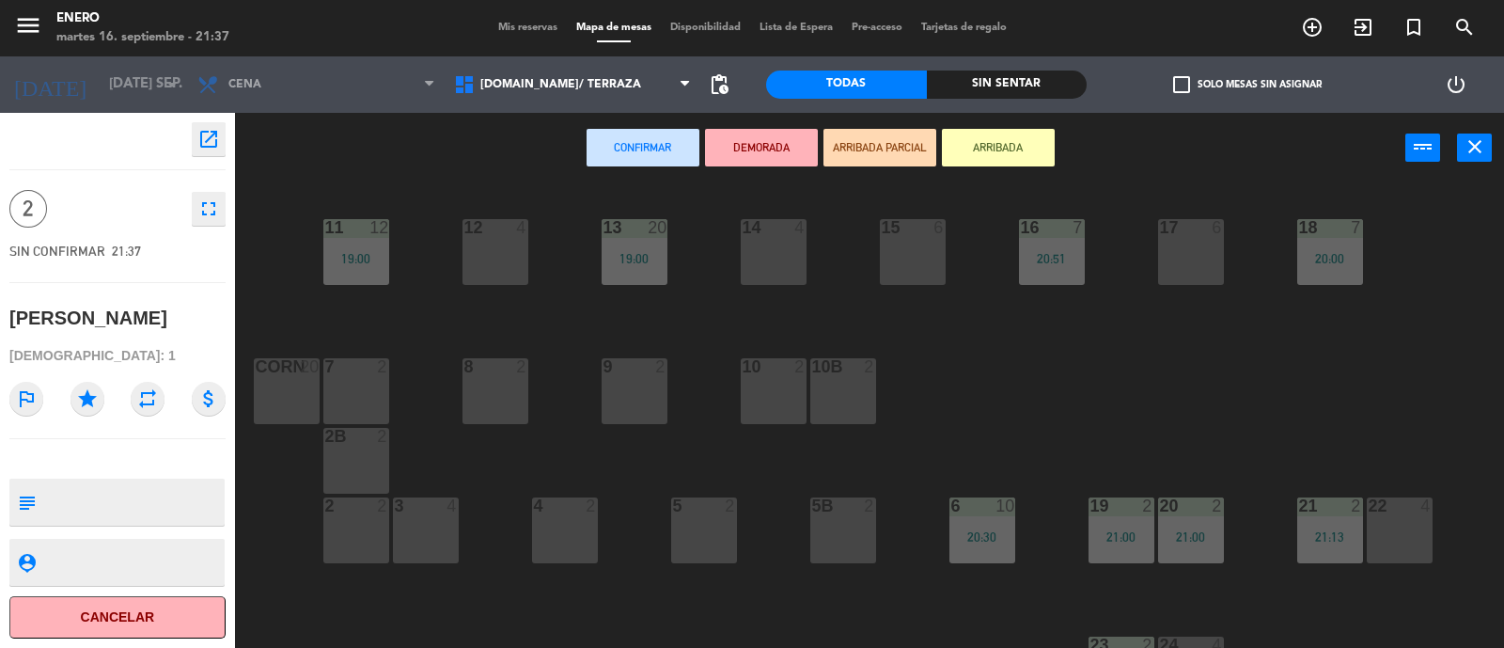
click at [997, 148] on button "ARRIBADA" at bounding box center [998, 148] width 113 height 38
